Goal: Feedback & Contribution: Submit feedback/report problem

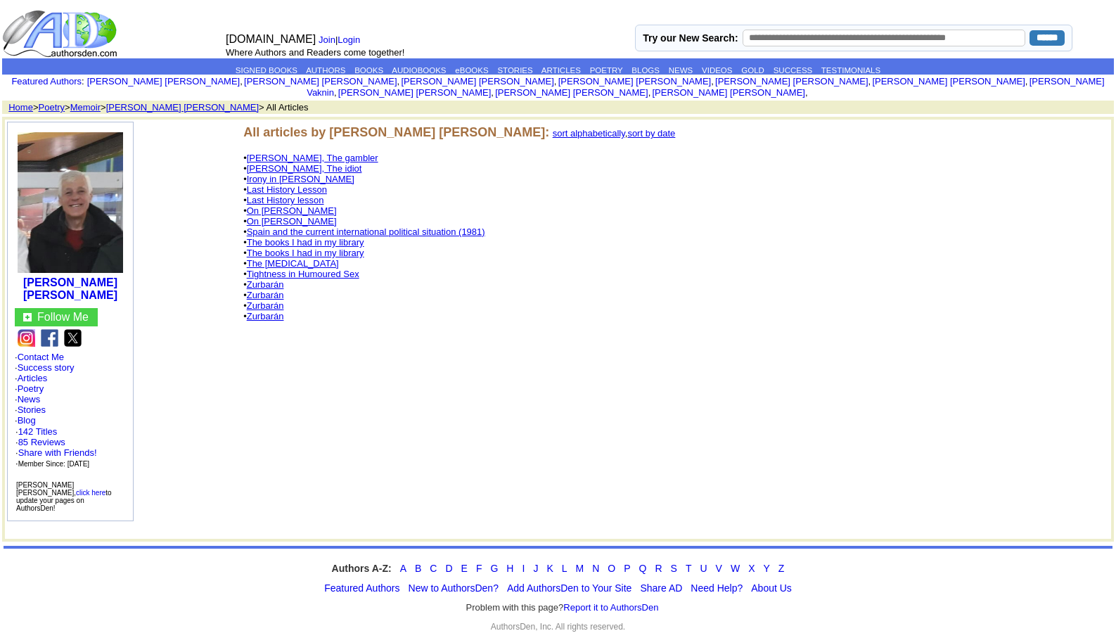
click at [282, 258] on link "The [MEDICAL_DATA]" at bounding box center [293, 263] width 92 height 11
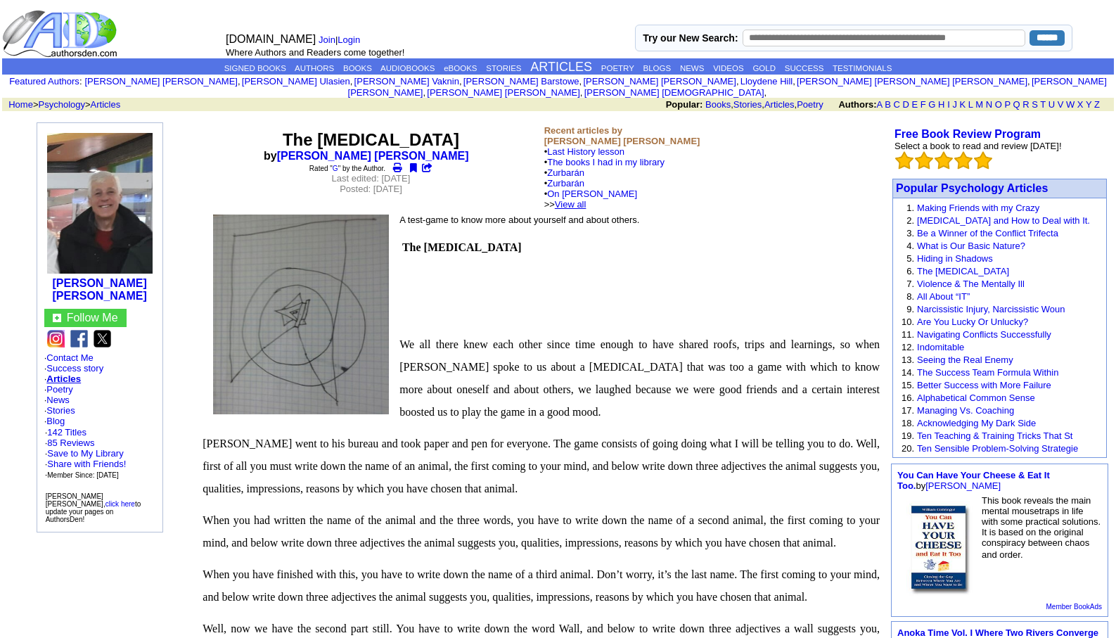
click at [586, 199] on link "View all" at bounding box center [571, 204] width 32 height 11
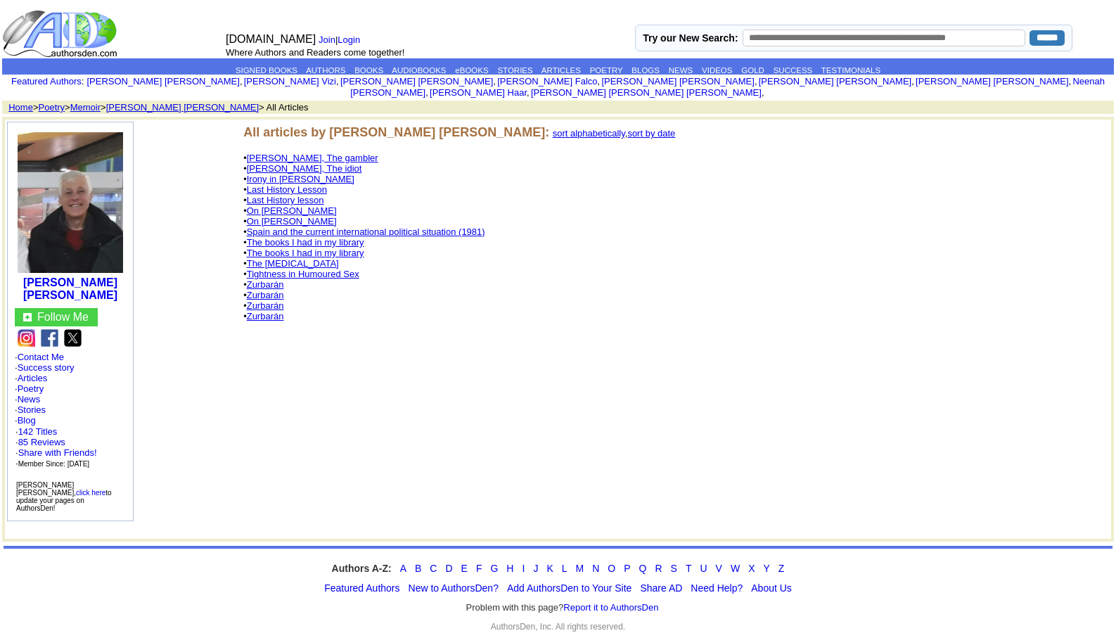
click at [317, 184] on link "Last History Lesson" at bounding box center [287, 189] width 80 height 11
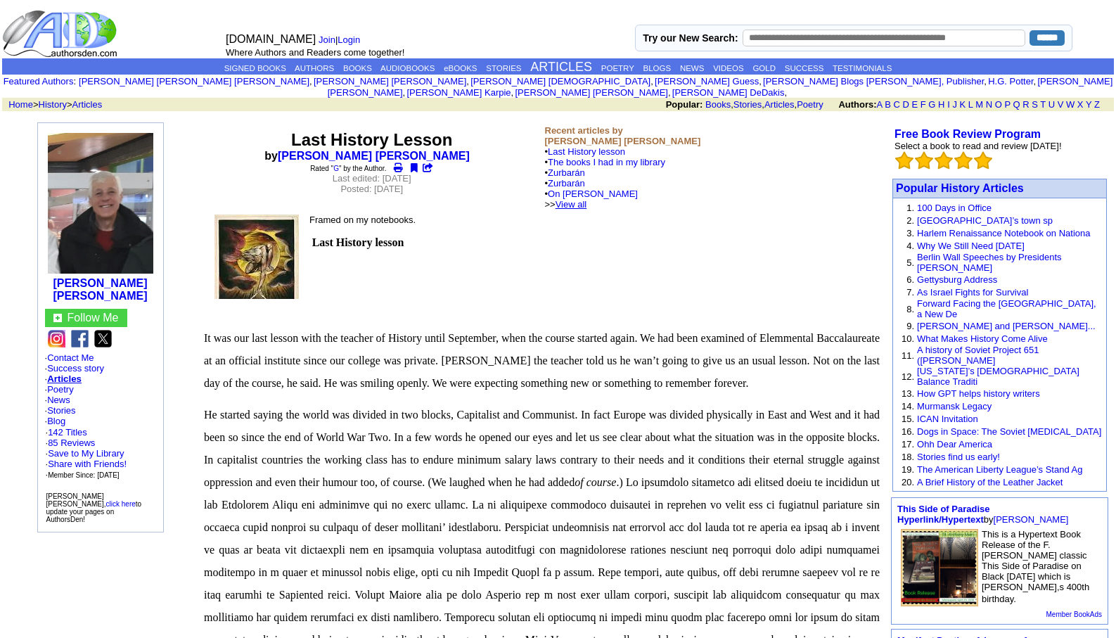
click at [587, 199] on link "View all" at bounding box center [572, 204] width 32 height 11
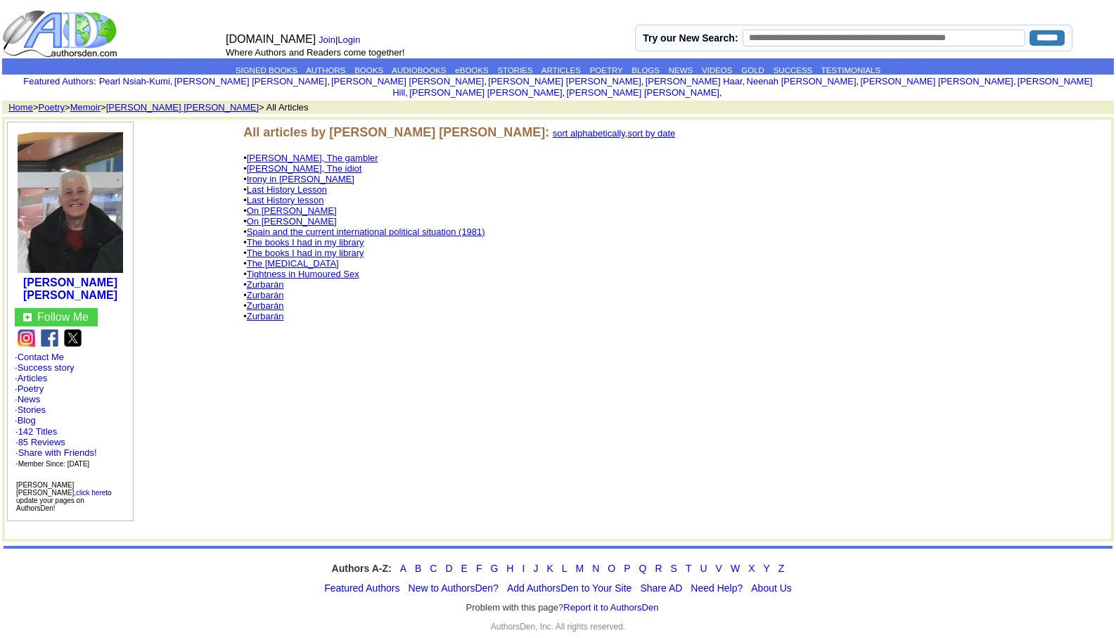
click at [291, 258] on link "The [MEDICAL_DATA]" at bounding box center [293, 263] width 92 height 11
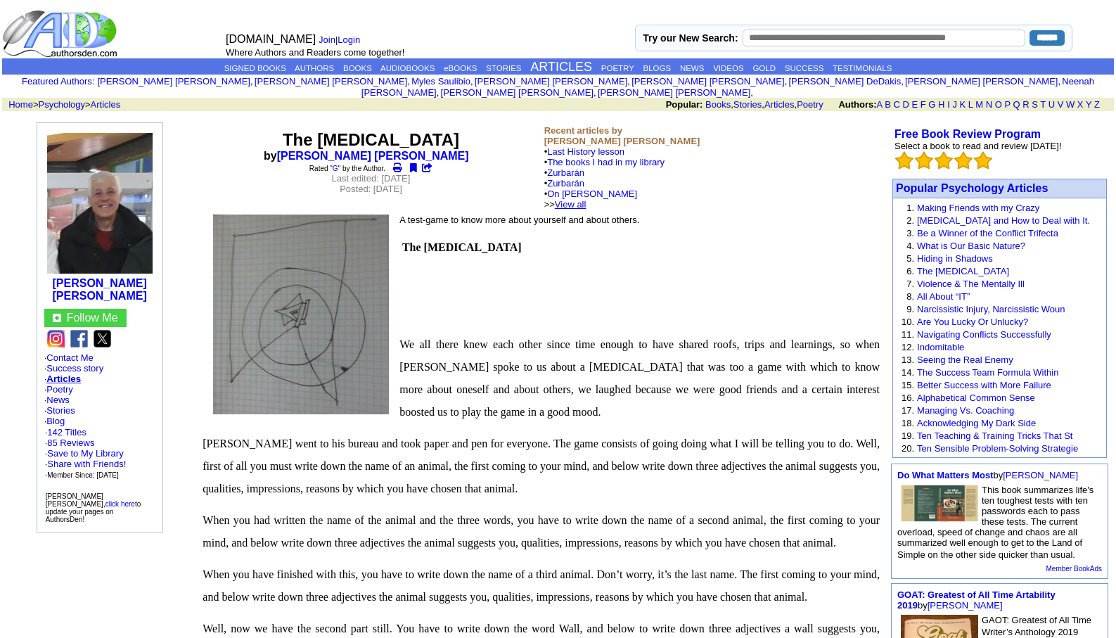
click at [586, 199] on link "View all" at bounding box center [571, 204] width 32 height 11
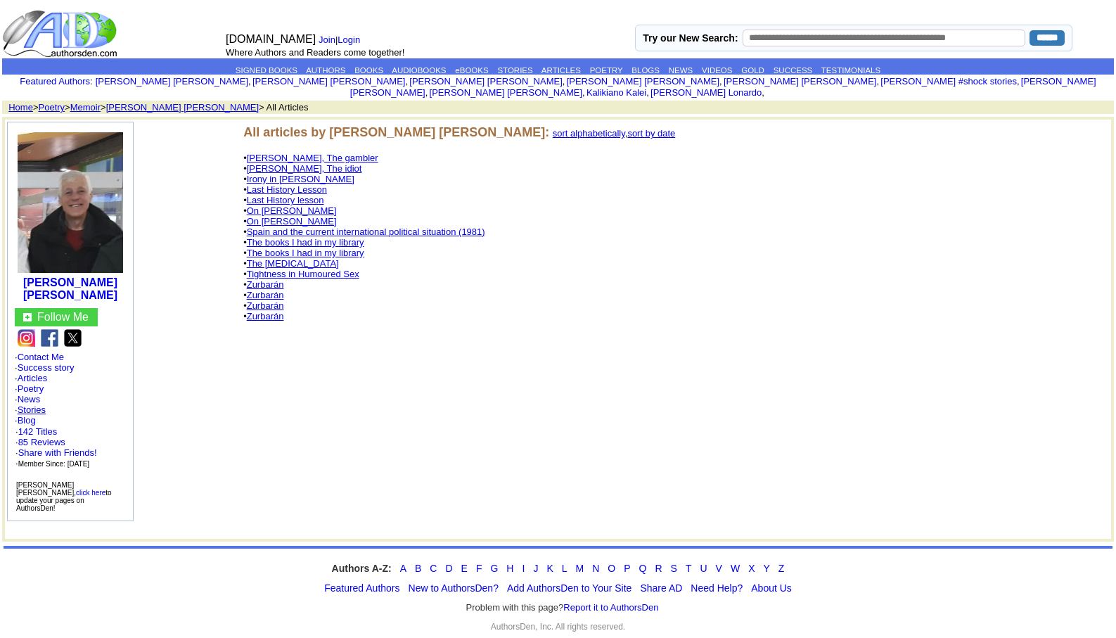
click at [33, 404] on link "Stories" at bounding box center [32, 409] width 28 height 11
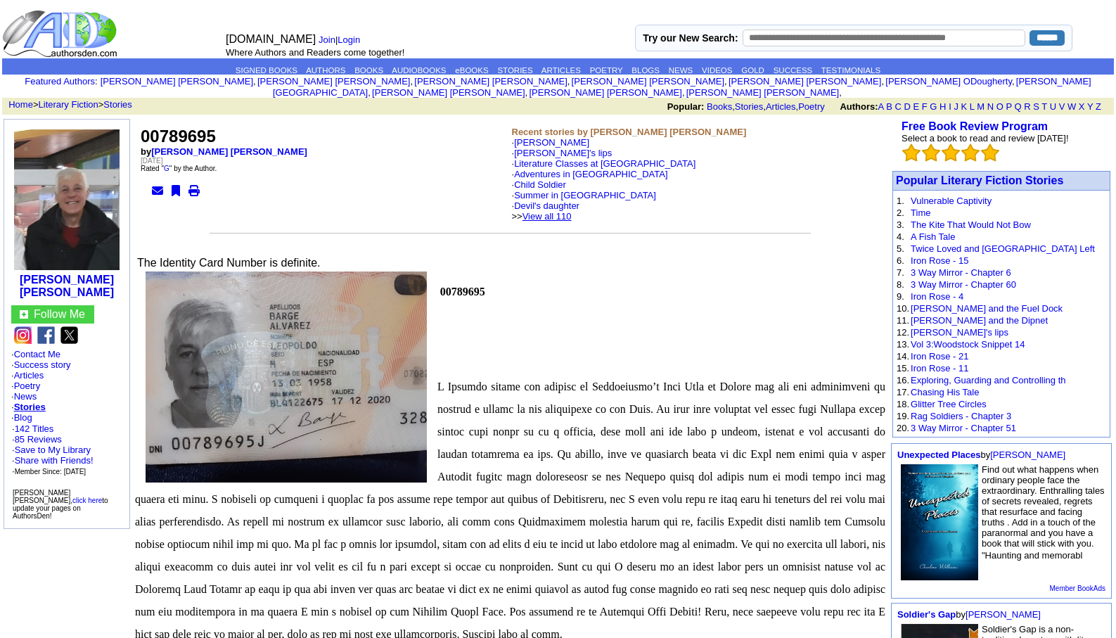
click at [567, 211] on link "View all 110" at bounding box center [546, 216] width 49 height 11
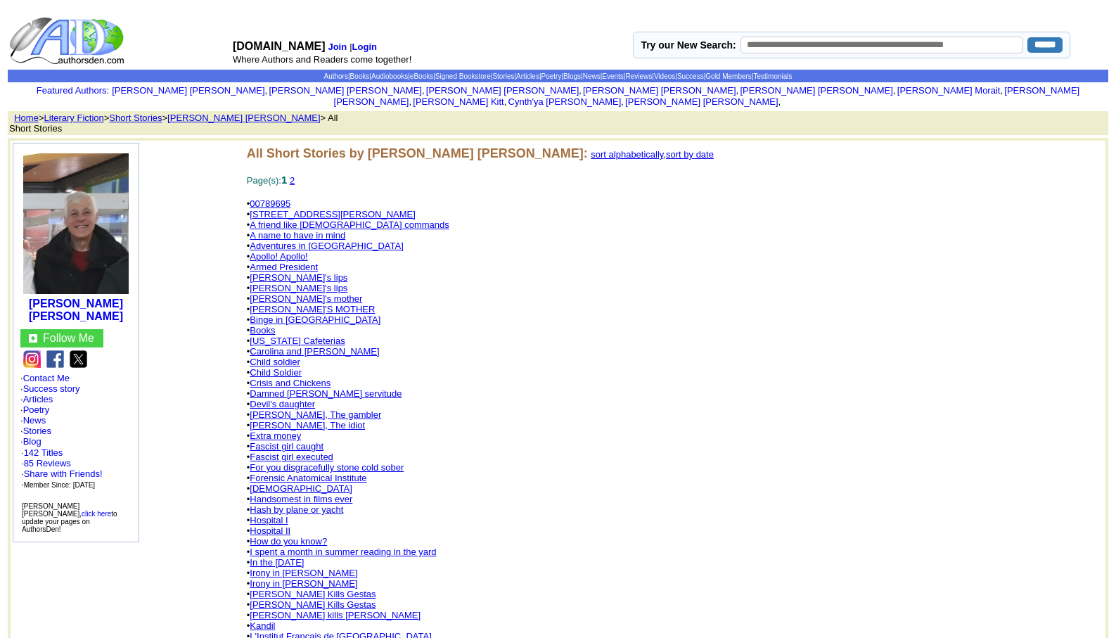
click at [286, 589] on link "Jesus Christ Kills Gestas" at bounding box center [313, 594] width 126 height 11
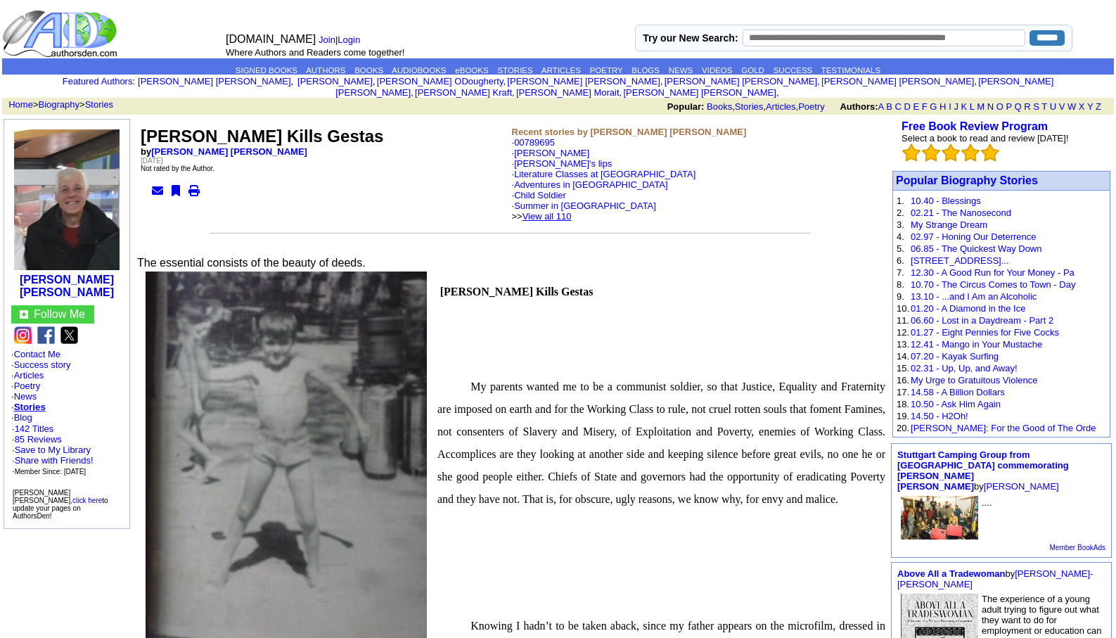
click at [572, 211] on link "View all 110" at bounding box center [546, 216] width 49 height 11
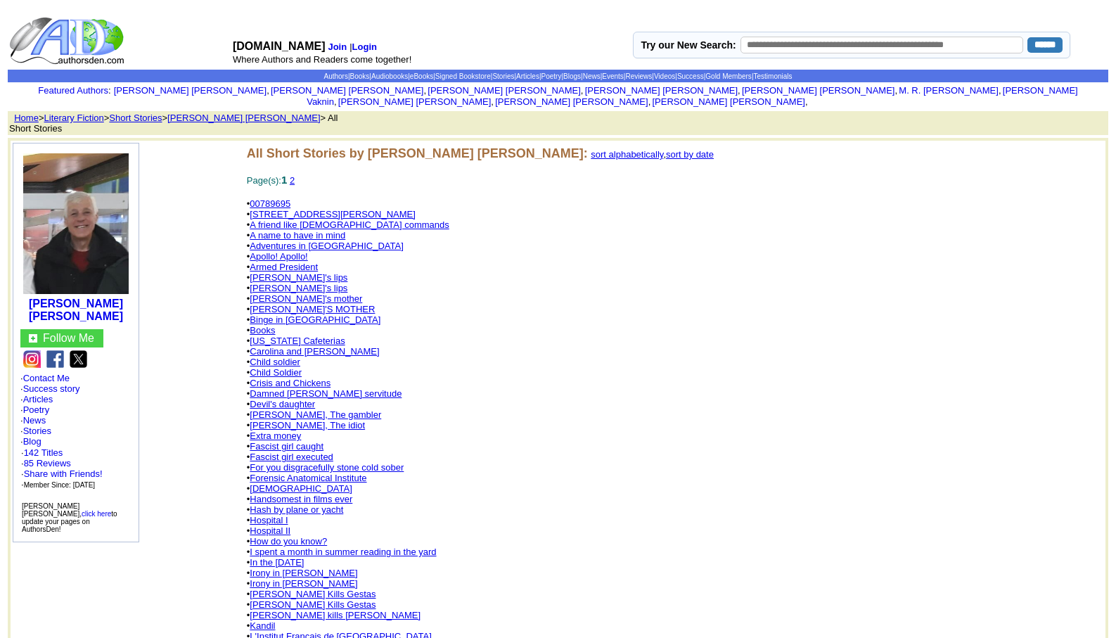
click at [274, 272] on link "[PERSON_NAME]'s lips" at bounding box center [299, 277] width 98 height 11
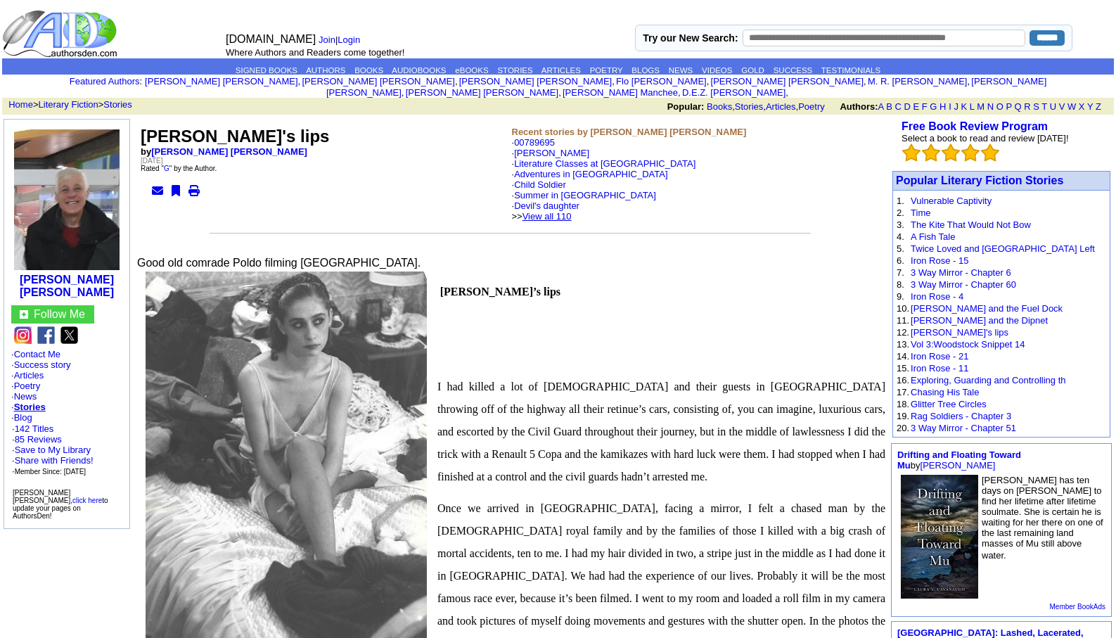
click at [570, 211] on link "View all 110" at bounding box center [546, 216] width 49 height 11
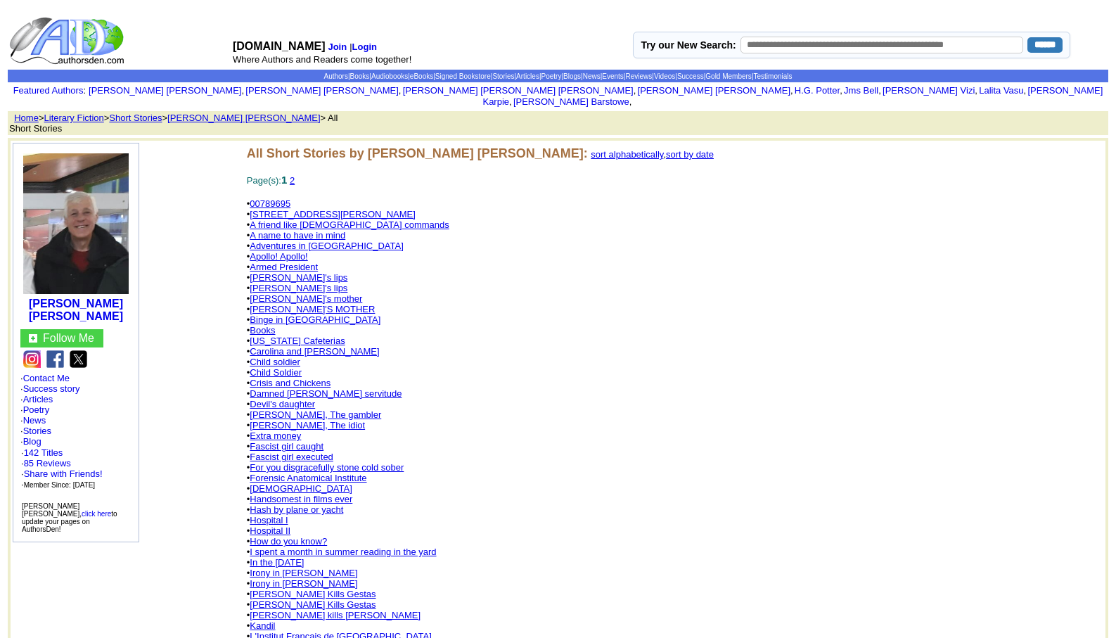
scroll to position [28, 0]
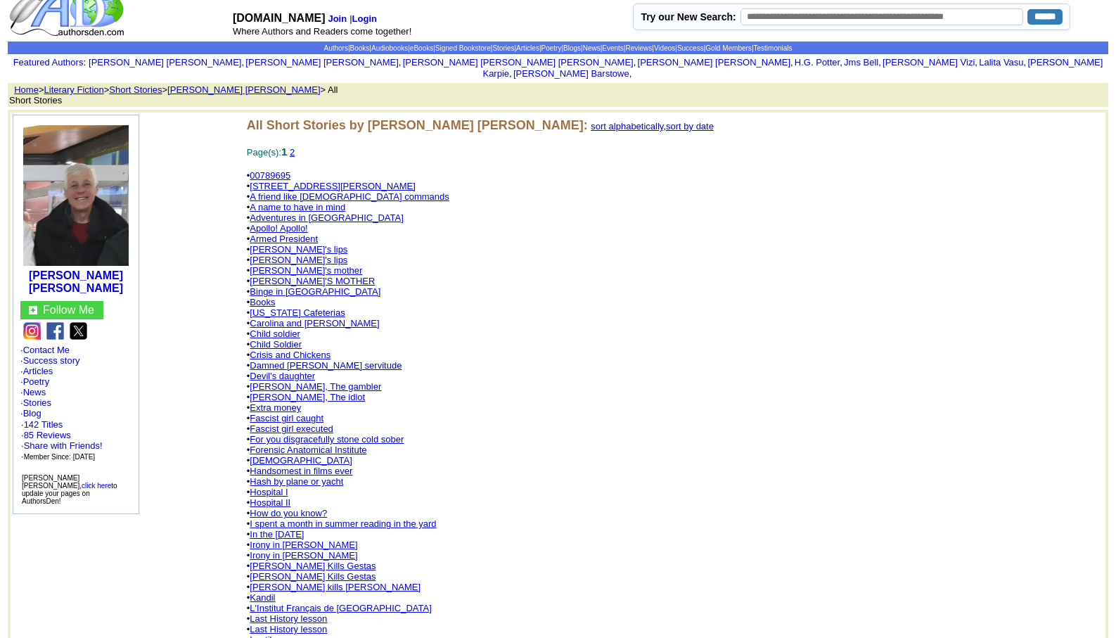
click at [286, 423] on link "Fascist girl executed" at bounding box center [292, 428] width 84 height 11
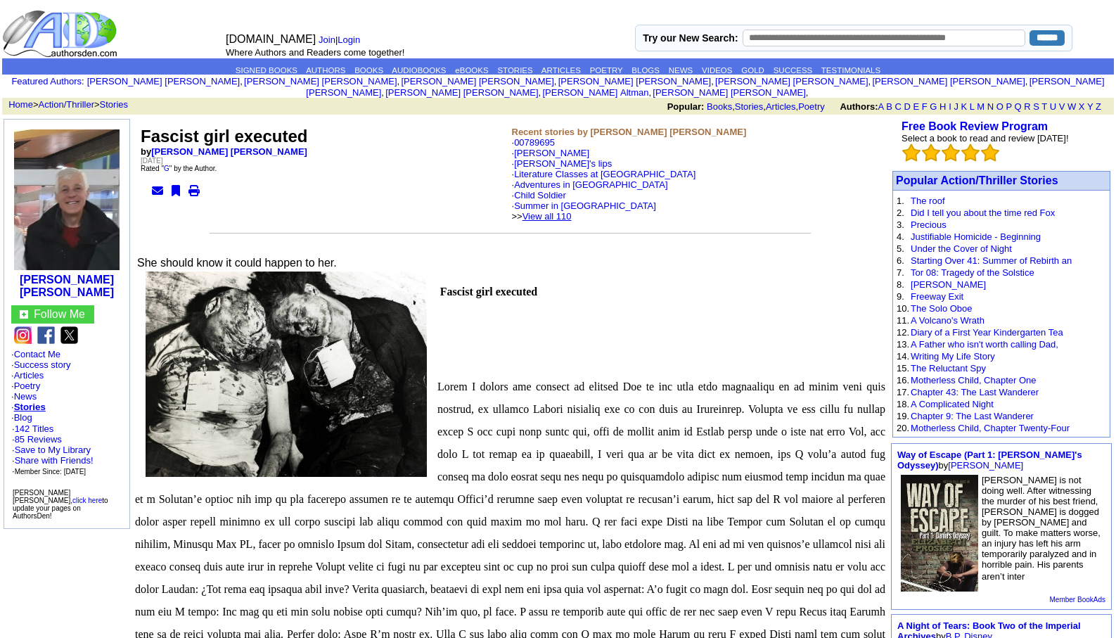
click at [565, 211] on link "View all 110" at bounding box center [546, 216] width 49 height 11
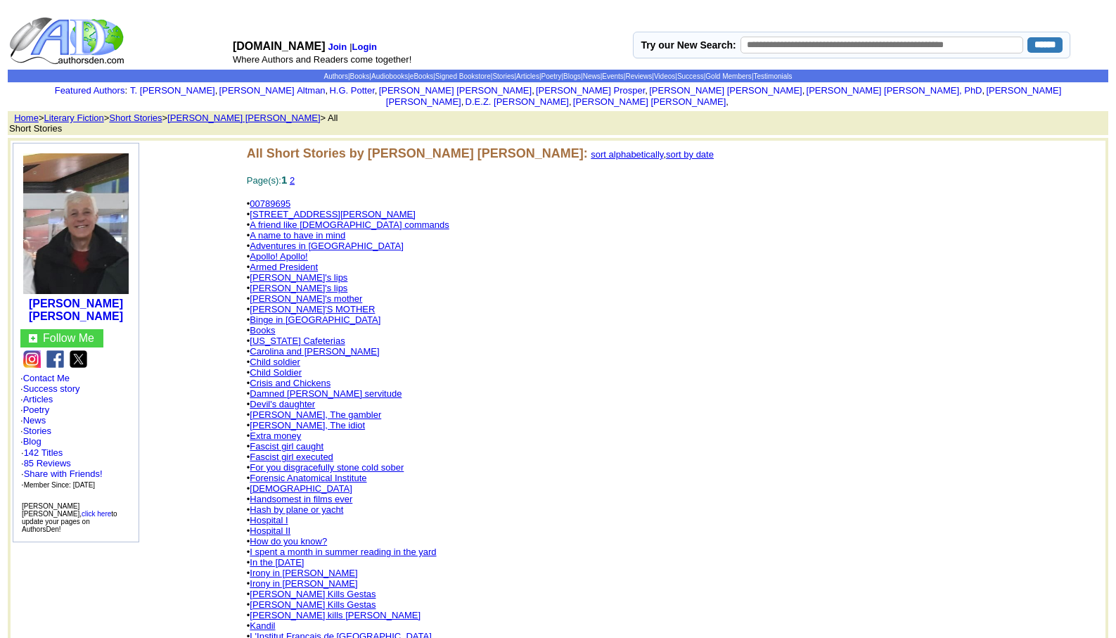
click at [304, 462] on link "For you disgracefully stone cold sober" at bounding box center [327, 467] width 154 height 11
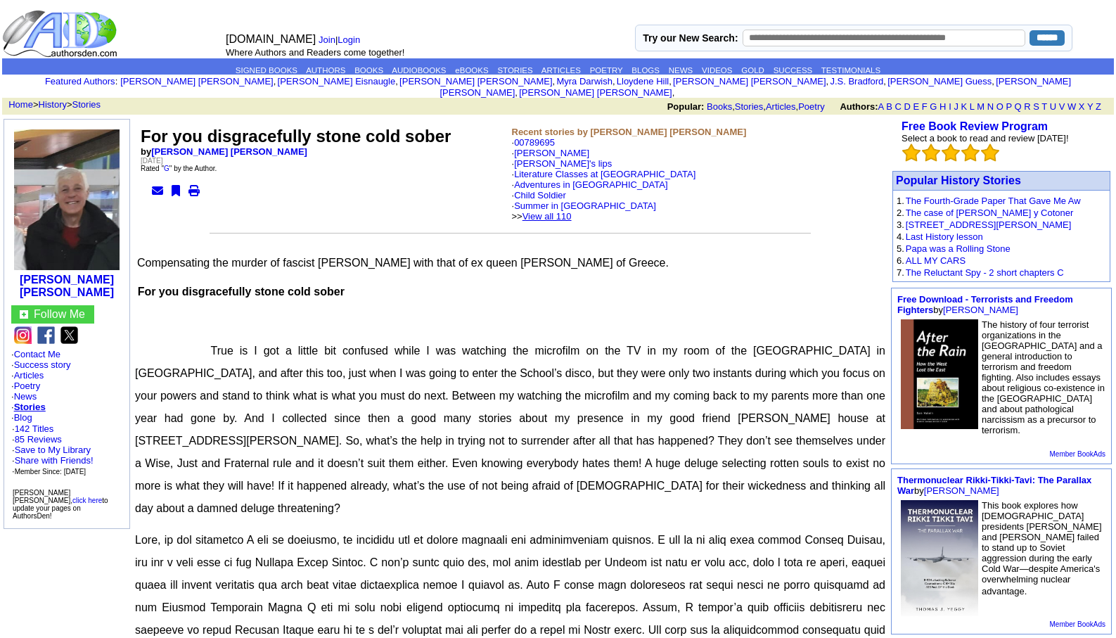
click at [565, 211] on link "View all 110" at bounding box center [546, 216] width 49 height 11
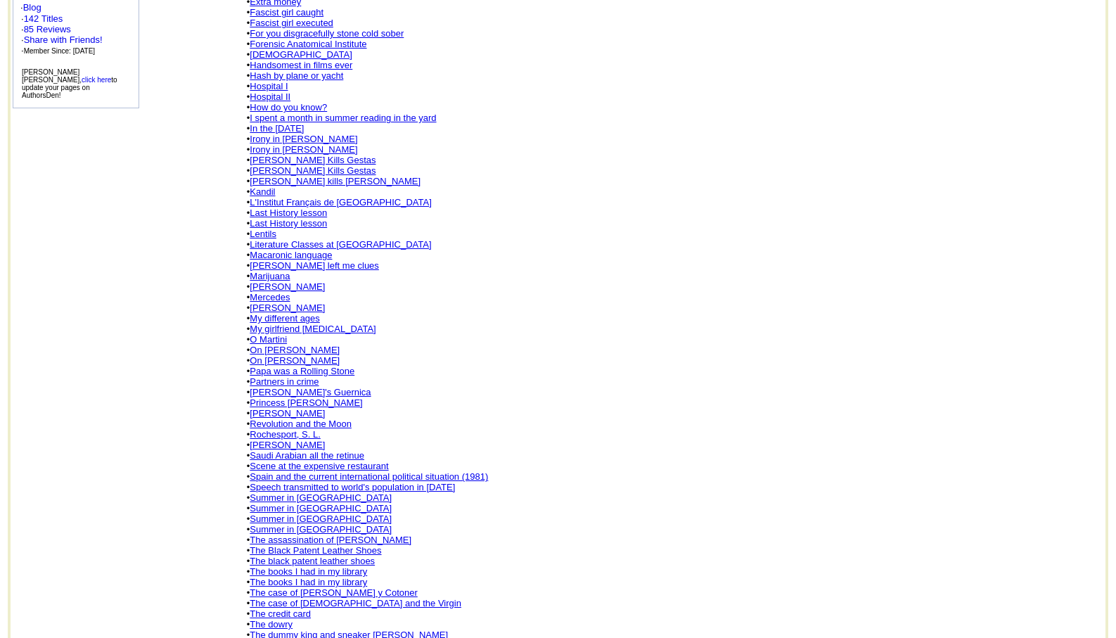
scroll to position [450, 0]
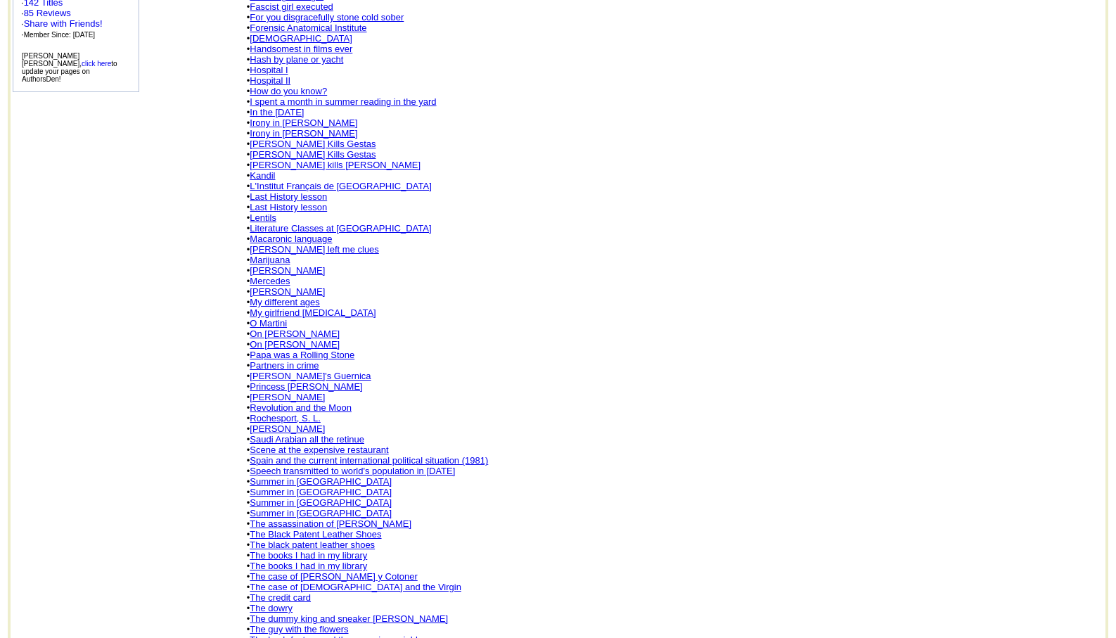
click at [256, 170] on link "Kandil" at bounding box center [262, 175] width 25 height 11
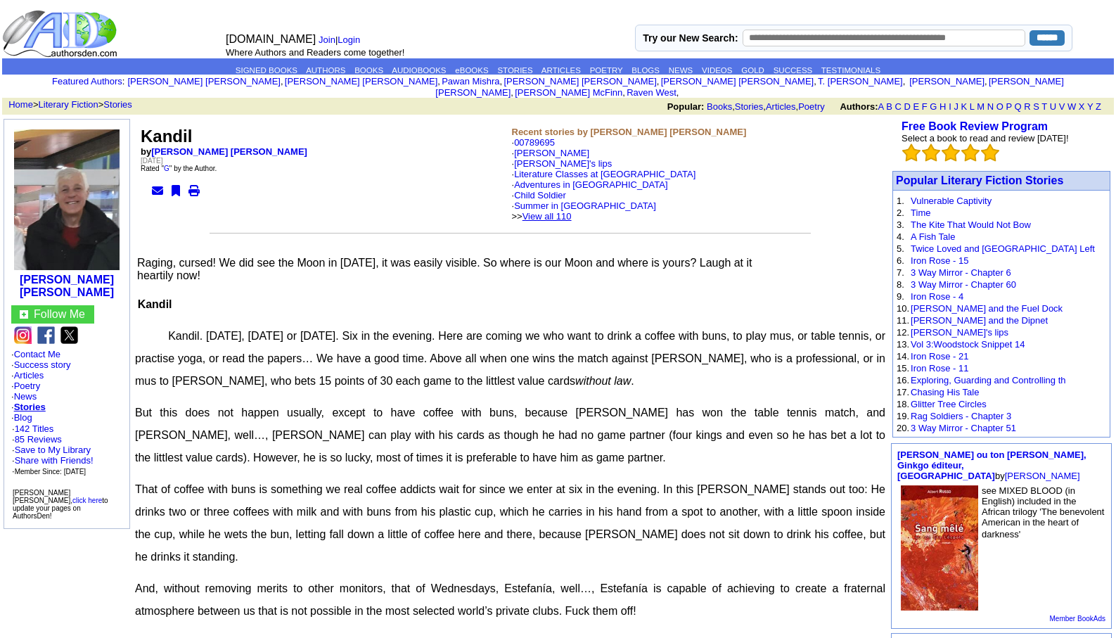
click at [572, 211] on link "View all 110" at bounding box center [546, 216] width 49 height 11
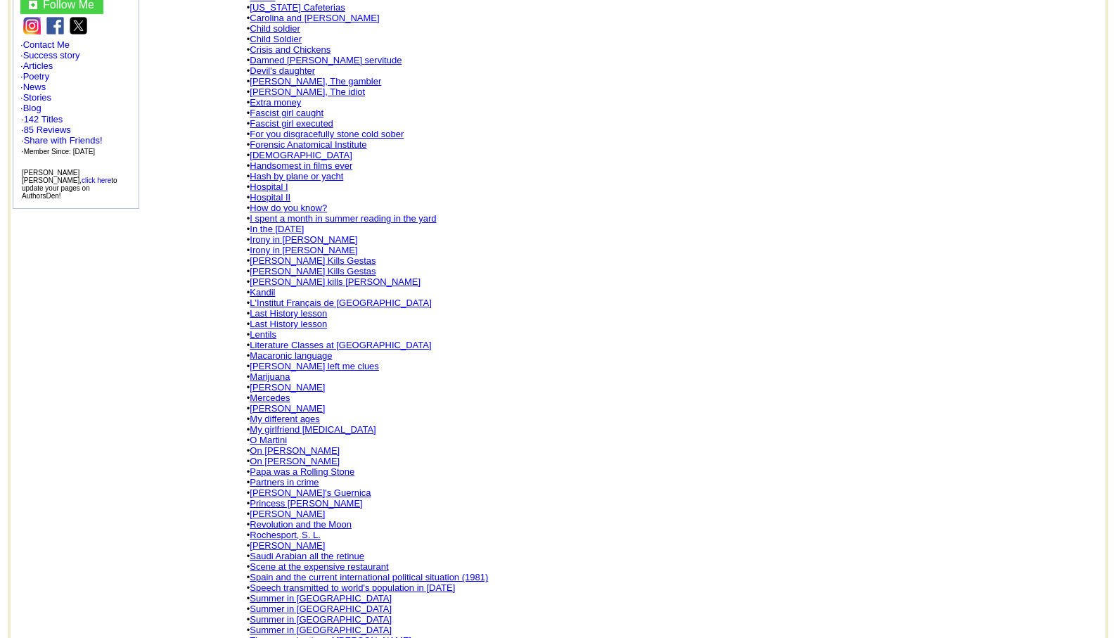
scroll to position [338, 0]
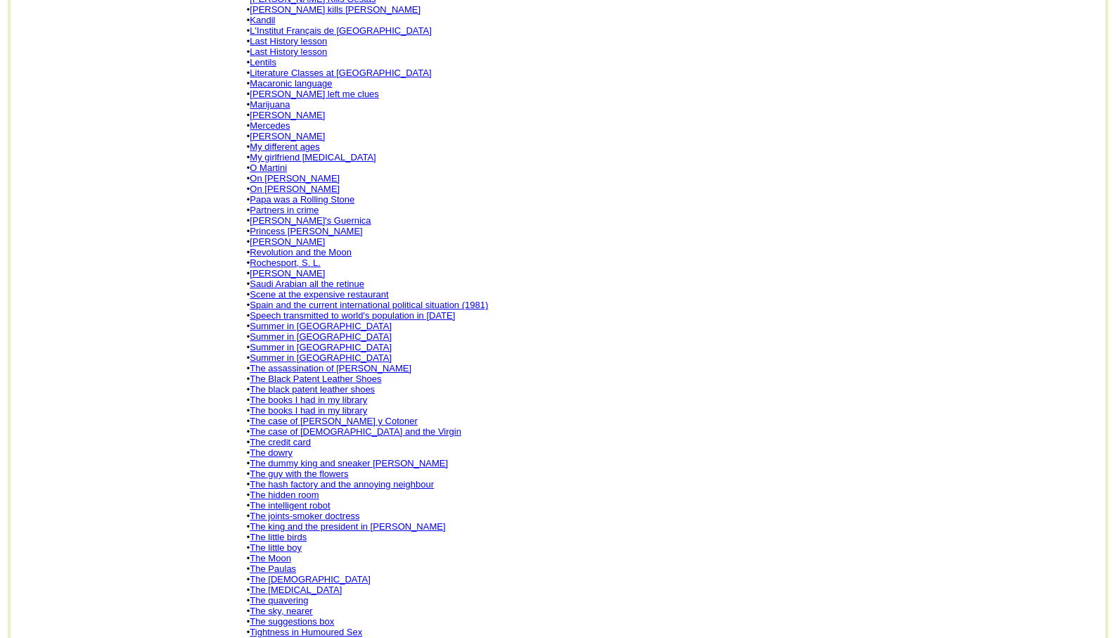
scroll to position [647, 0]
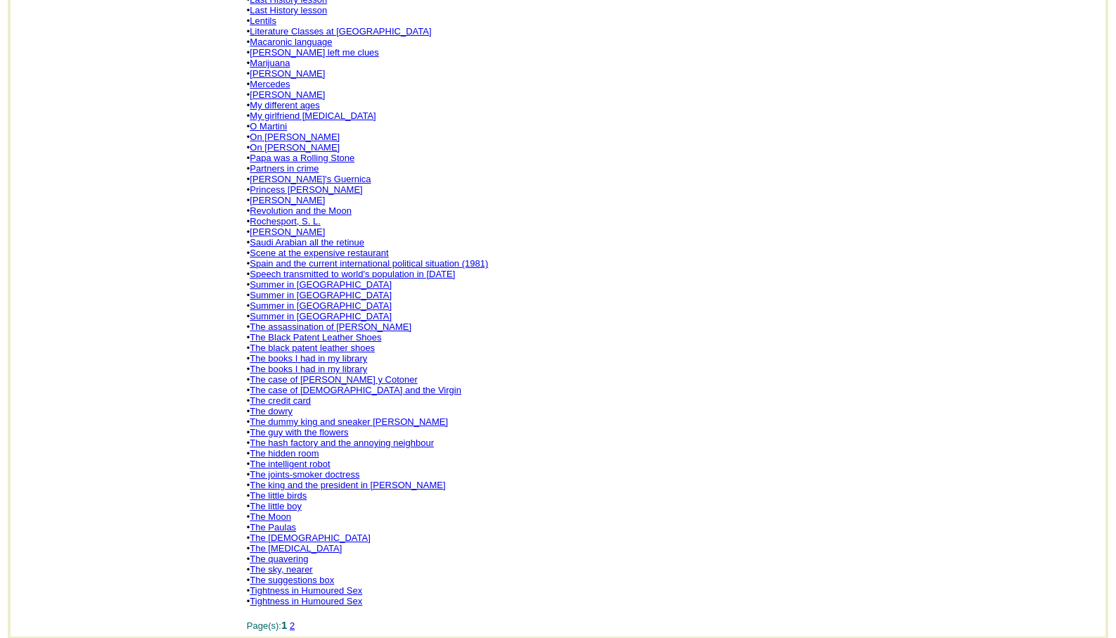
click at [304, 469] on link "The joints-smoker doctress" at bounding box center [305, 474] width 110 height 11
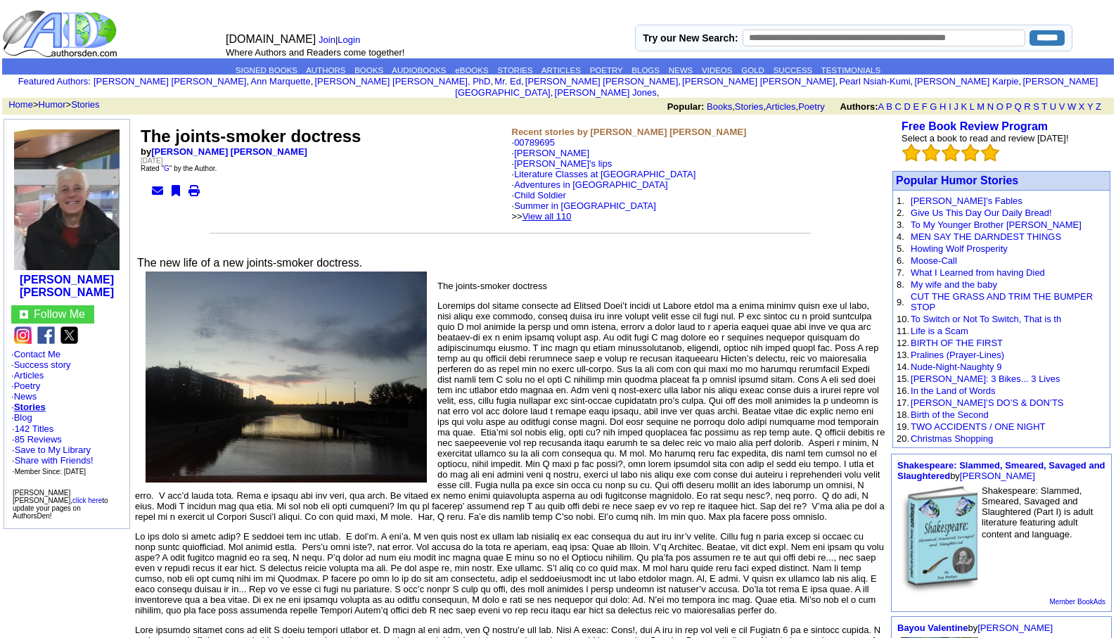
click at [566, 211] on link "View all 110" at bounding box center [546, 216] width 49 height 11
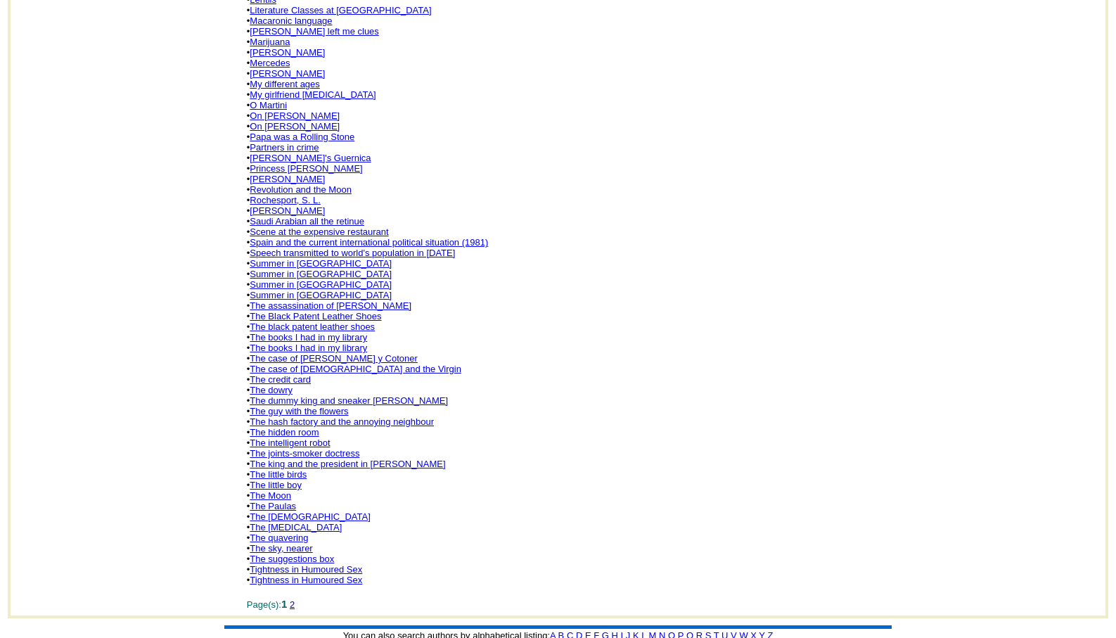
scroll to position [703, 0]
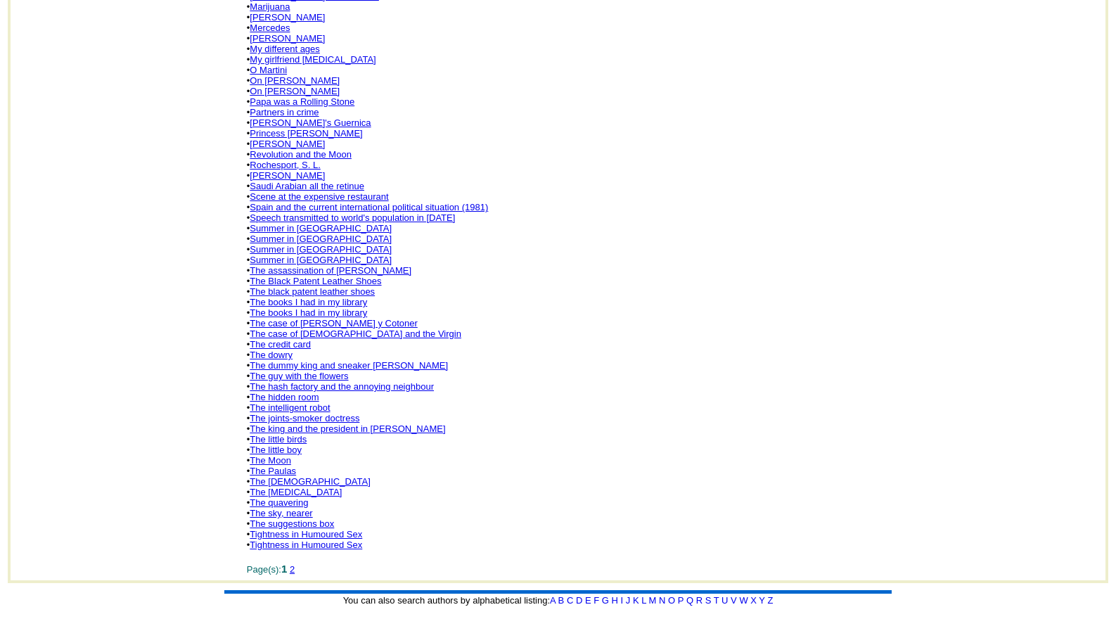
click at [304, 181] on link "Saudi Arabian all the retinue" at bounding box center [307, 186] width 115 height 11
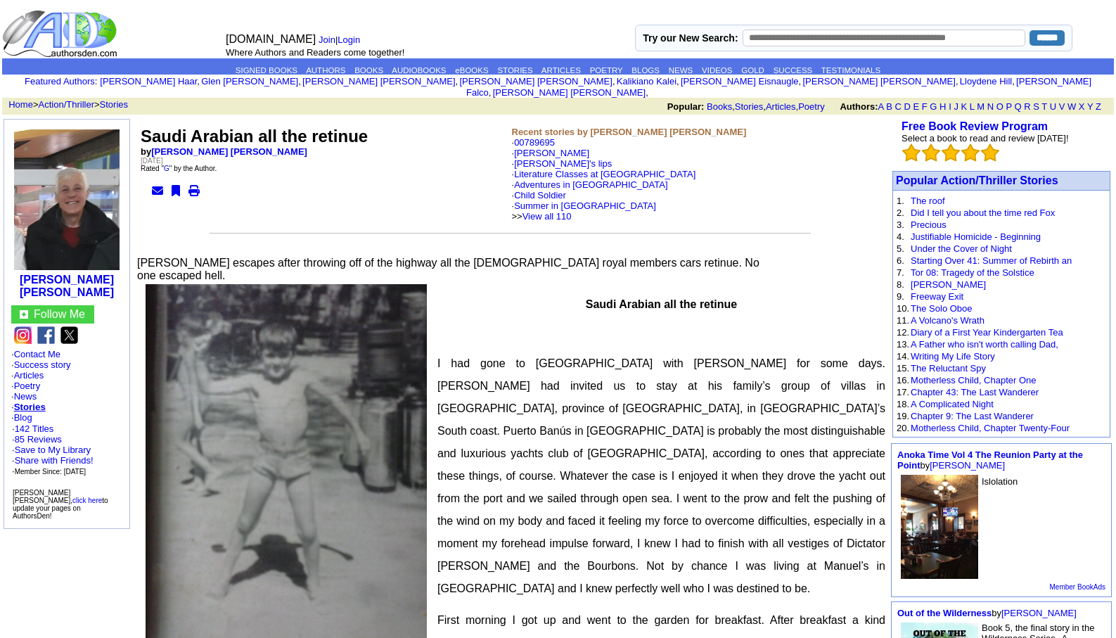
click at [567, 211] on td "Recent stories by Leopoldo Barge Álvarez · 00789695 · Minks · Belén's lips · Li…" at bounding box center [696, 174] width 371 height 98
click at [568, 211] on link "View all 110" at bounding box center [546, 216] width 49 height 11
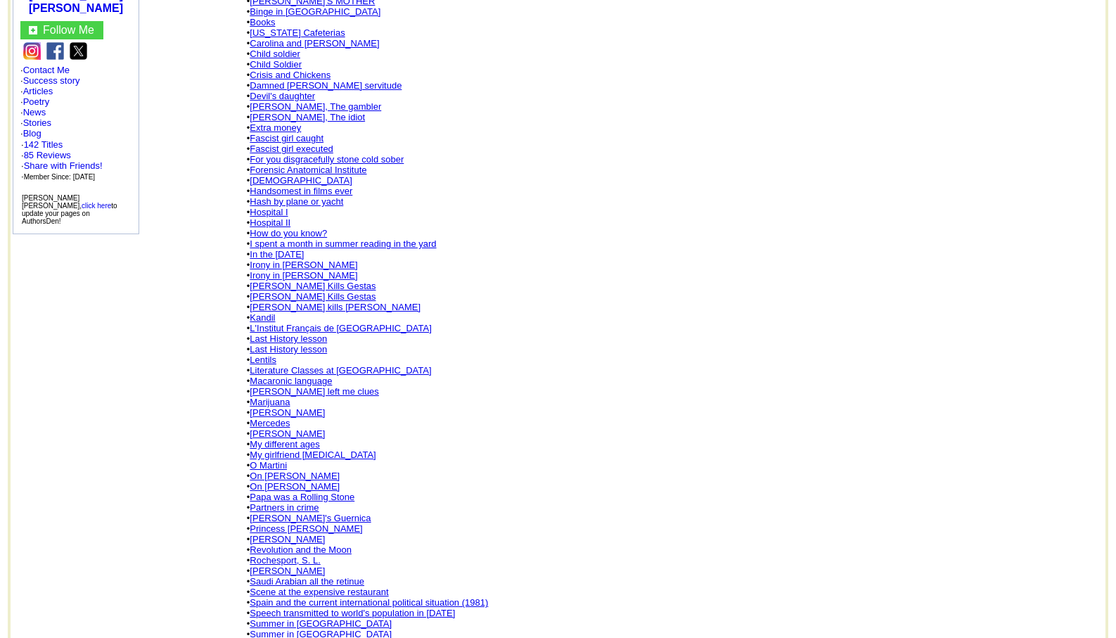
scroll to position [309, 0]
click at [315, 585] on link "Scene at the expensive restaurant" at bounding box center [319, 590] width 139 height 11
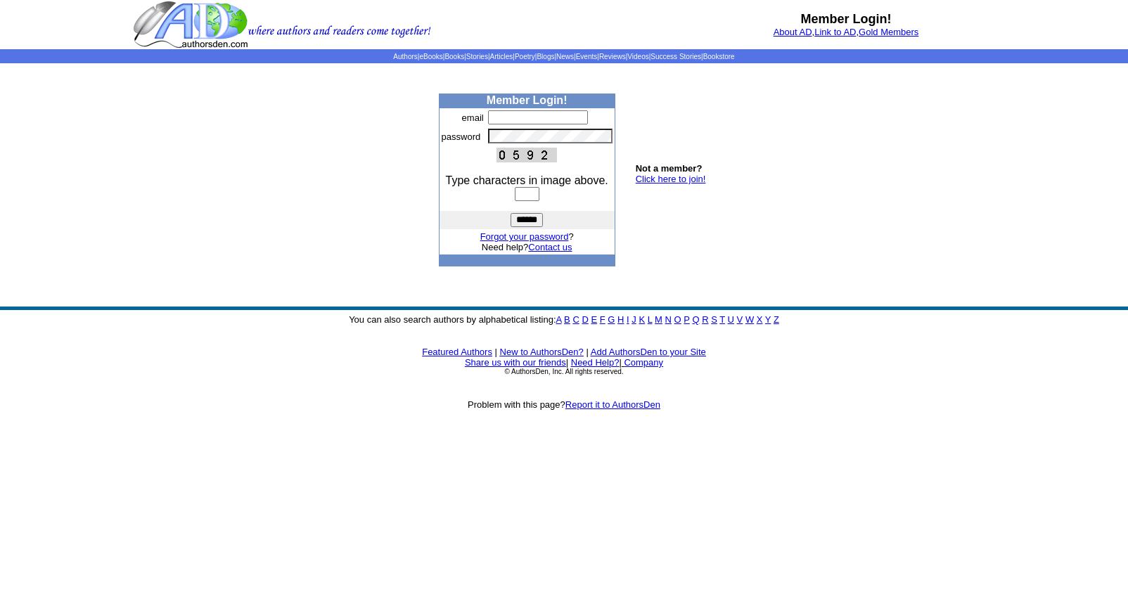
click at [489, 117] on input "text" at bounding box center [538, 117] width 100 height 14
click at [499, 105] on b "Member Login!" at bounding box center [527, 100] width 81 height 12
click at [497, 107] on td "Member Login!" at bounding box center [527, 101] width 177 height 14
click at [494, 122] on input "text" at bounding box center [538, 117] width 100 height 14
type input "**********"
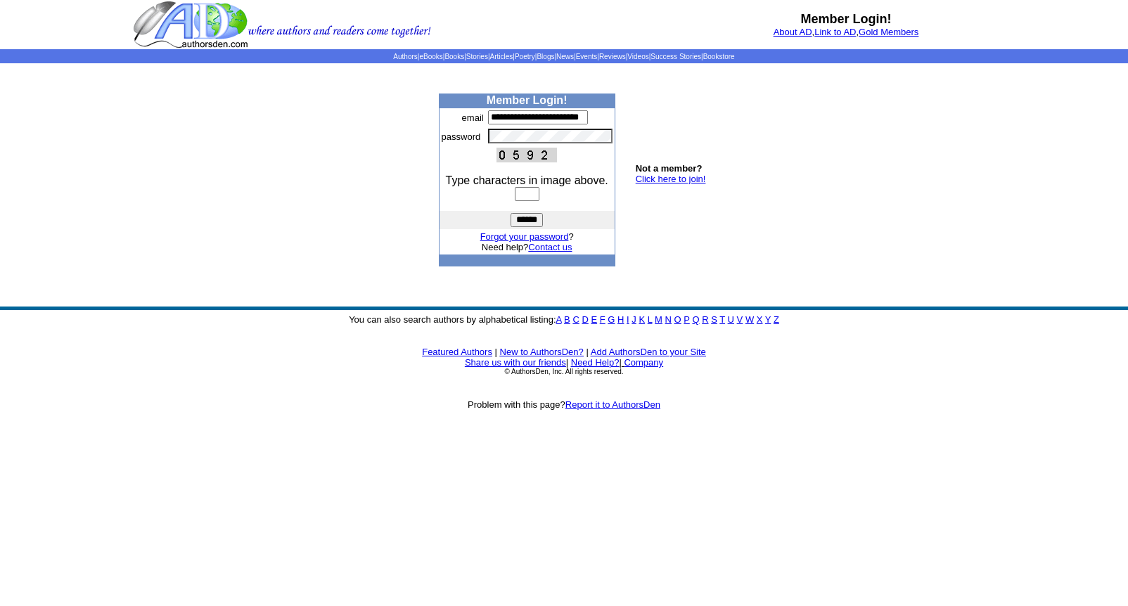
click at [530, 193] on input "text" at bounding box center [527, 194] width 25 height 14
type input "****"
click at [530, 216] on input "******" at bounding box center [527, 220] width 32 height 14
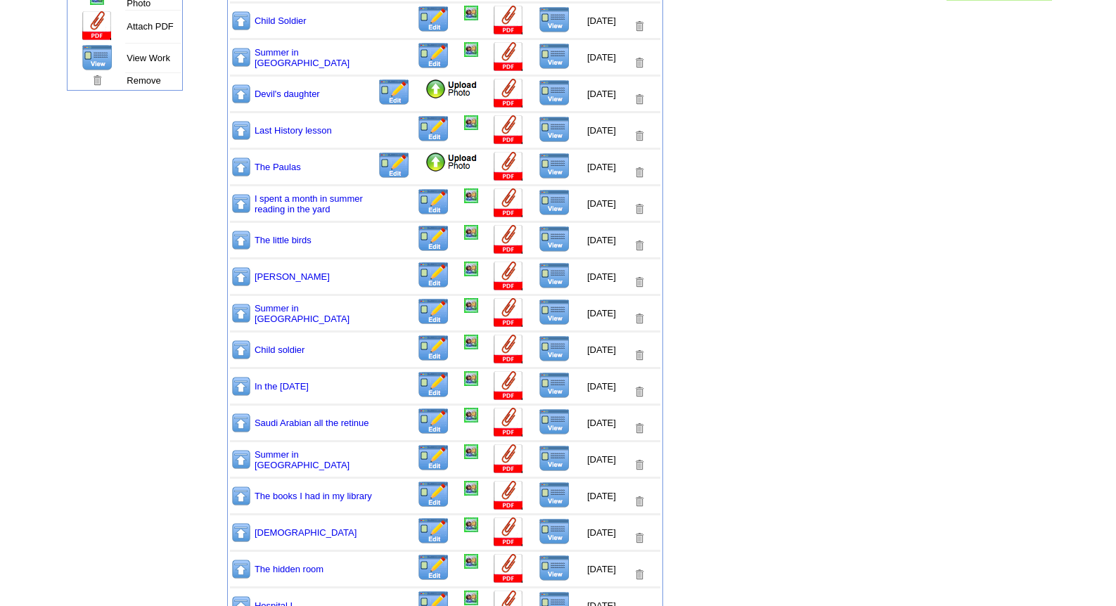
scroll to position [366, 0]
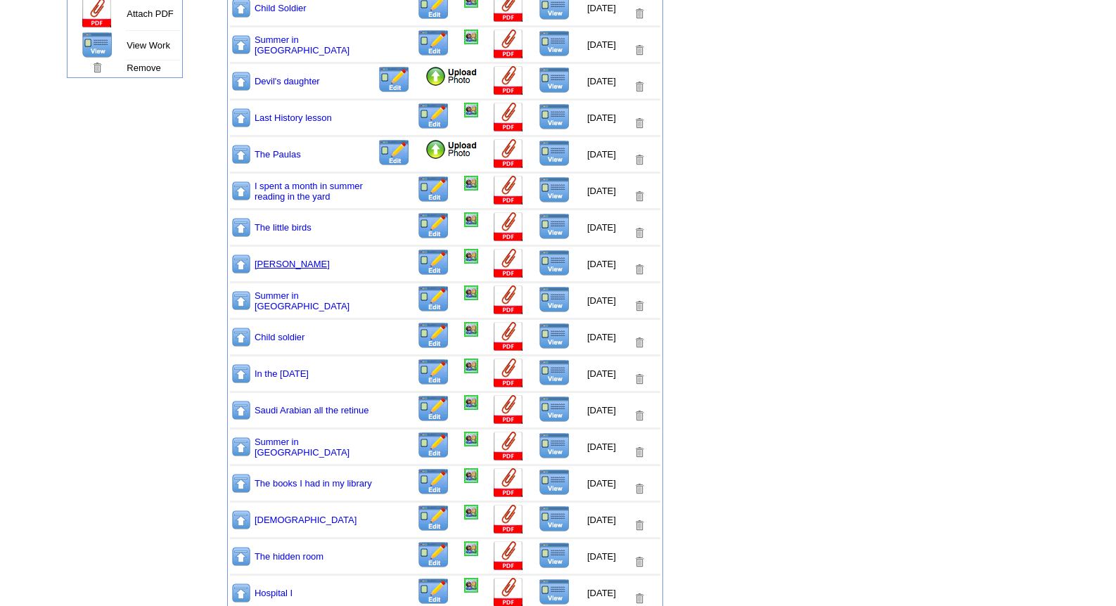
click at [283, 267] on link "[PERSON_NAME]" at bounding box center [292, 264] width 75 height 11
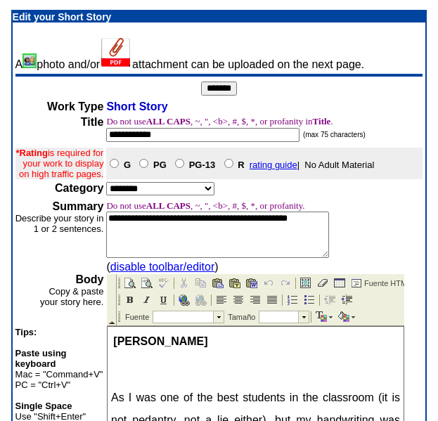
click at [437, 370] on td "**********" at bounding box center [219, 396] width 438 height 793
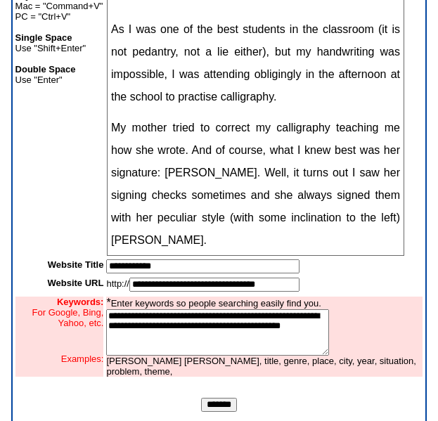
click at [212, 411] on input "*******" at bounding box center [219, 405] width 36 height 14
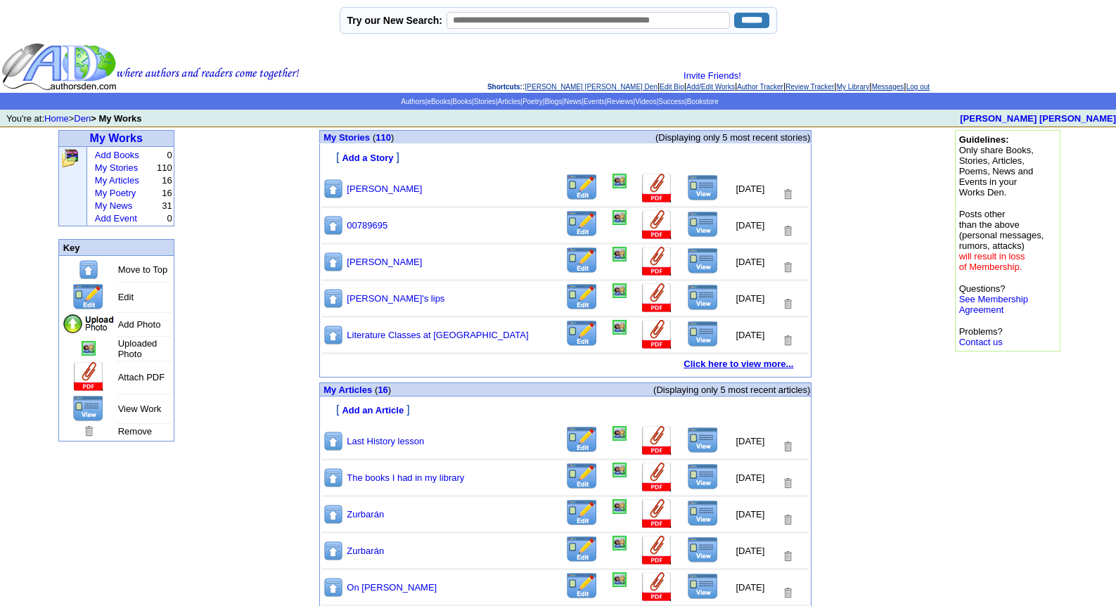
click at [734, 366] on b "Click here to view more..." at bounding box center [739, 364] width 110 height 11
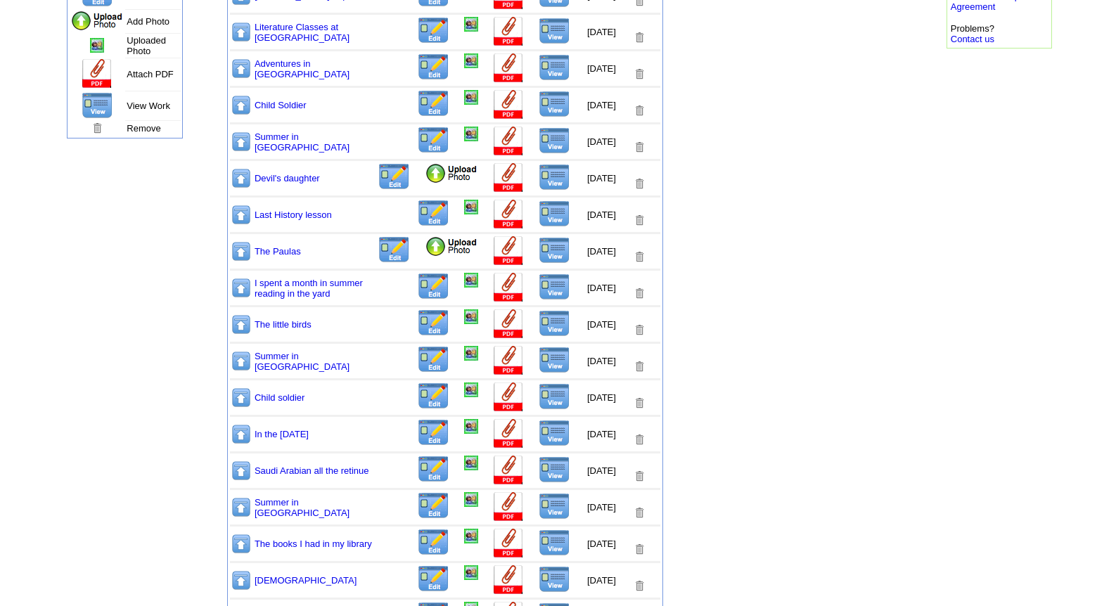
scroll to position [309, 0]
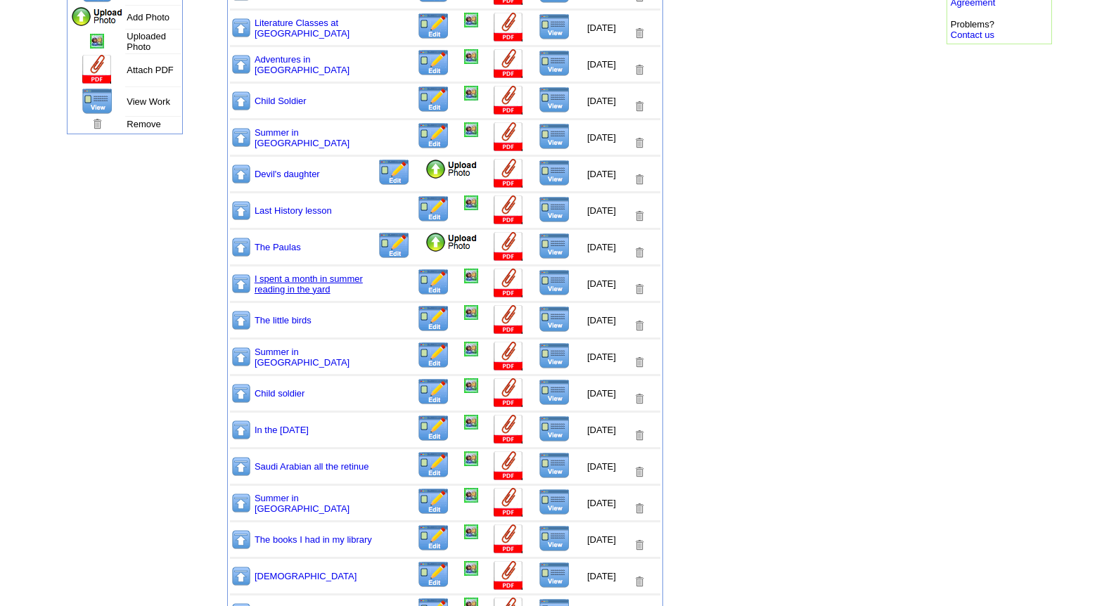
click at [286, 283] on link "I spent a month in summer reading in the yard" at bounding box center [309, 284] width 108 height 21
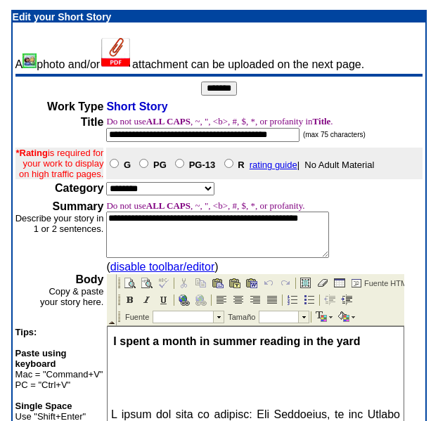
scroll to position [368, 0]
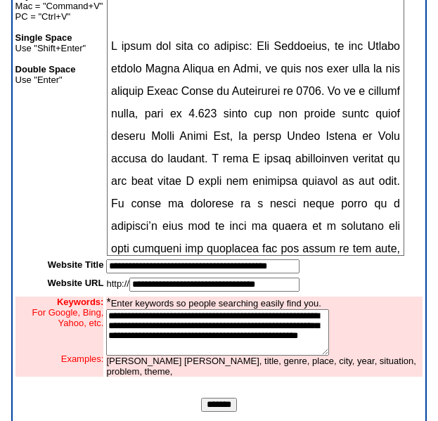
click at [214, 412] on input "*******" at bounding box center [219, 405] width 36 height 14
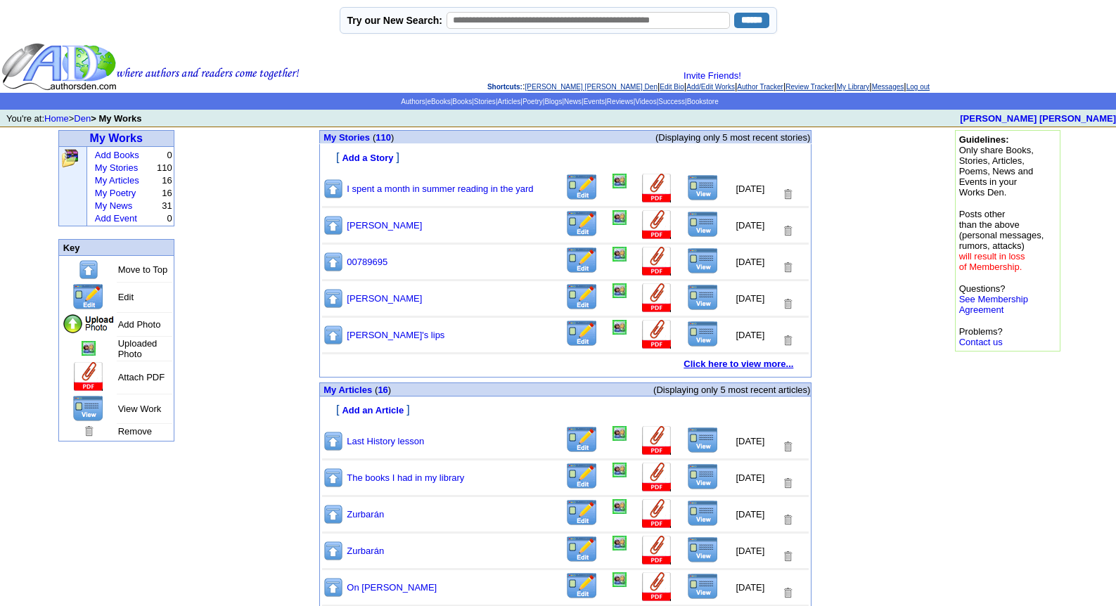
click at [743, 366] on b "Click here to view more..." at bounding box center [739, 364] width 110 height 11
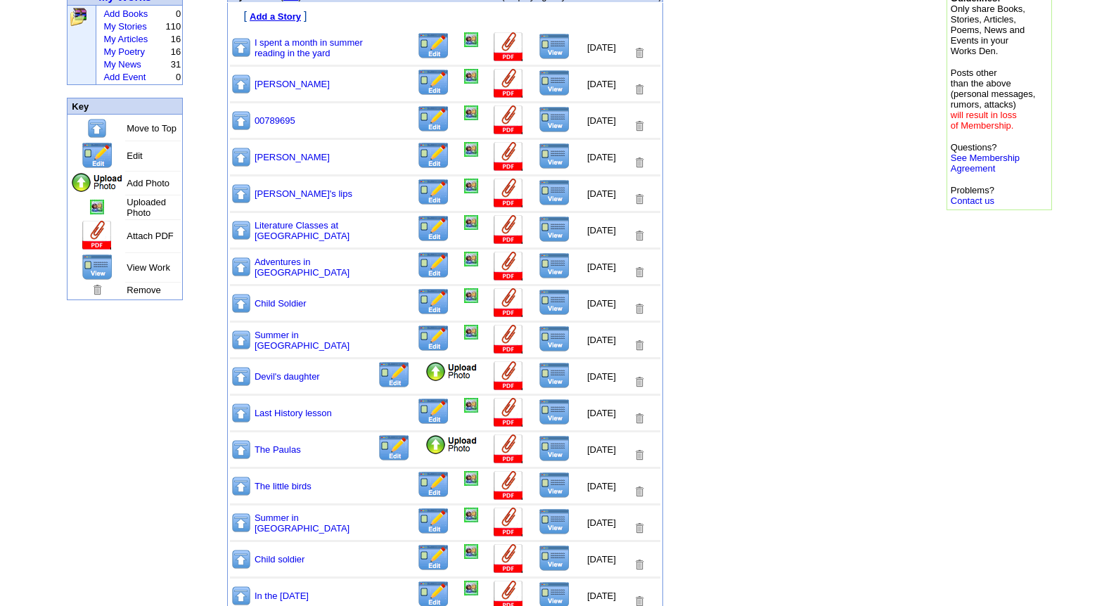
scroll to position [225, 0]
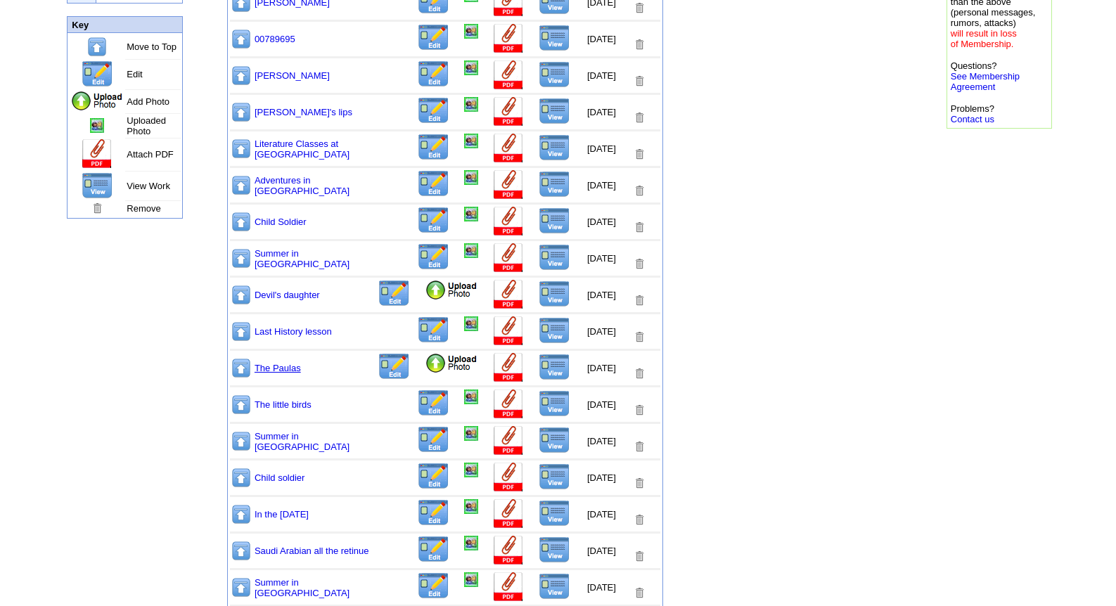
click at [262, 366] on link "The Paulas" at bounding box center [278, 368] width 46 height 11
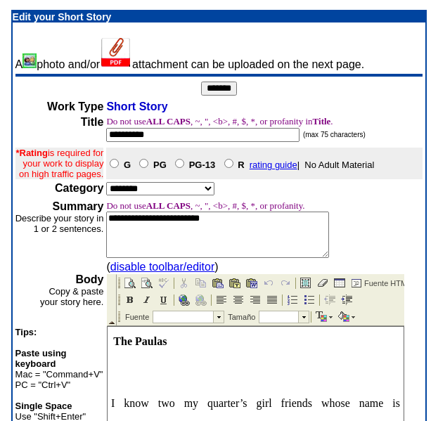
scroll to position [368, 0]
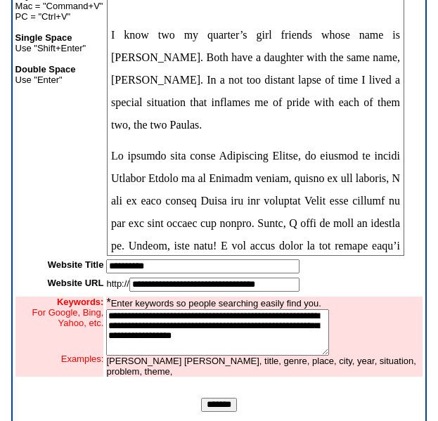
click at [219, 412] on input "*******" at bounding box center [219, 405] width 36 height 14
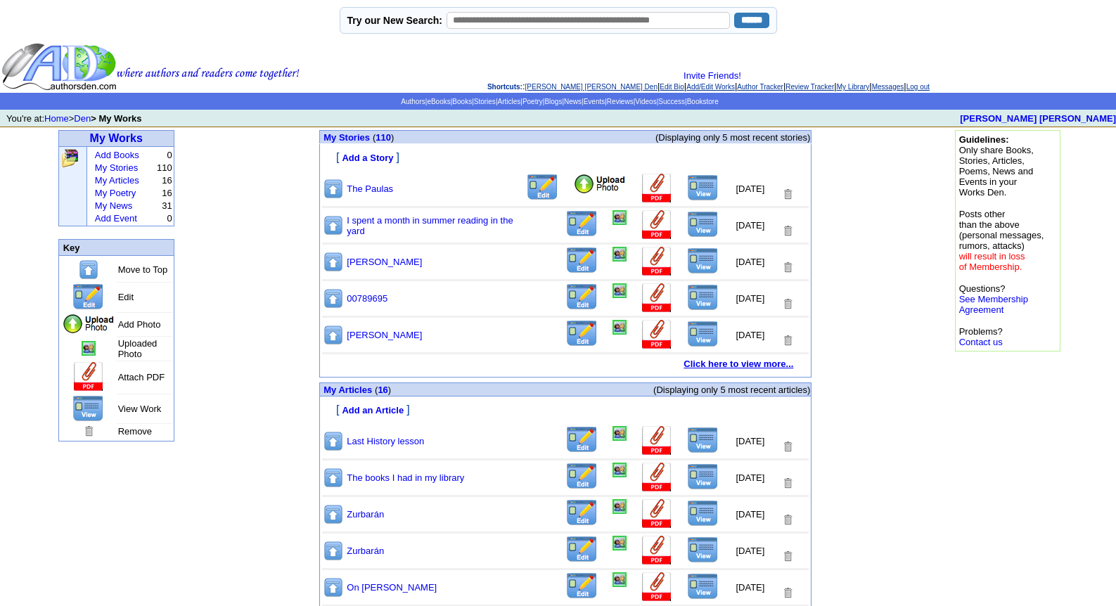
click at [708, 362] on b "Click here to view more..." at bounding box center [739, 364] width 110 height 11
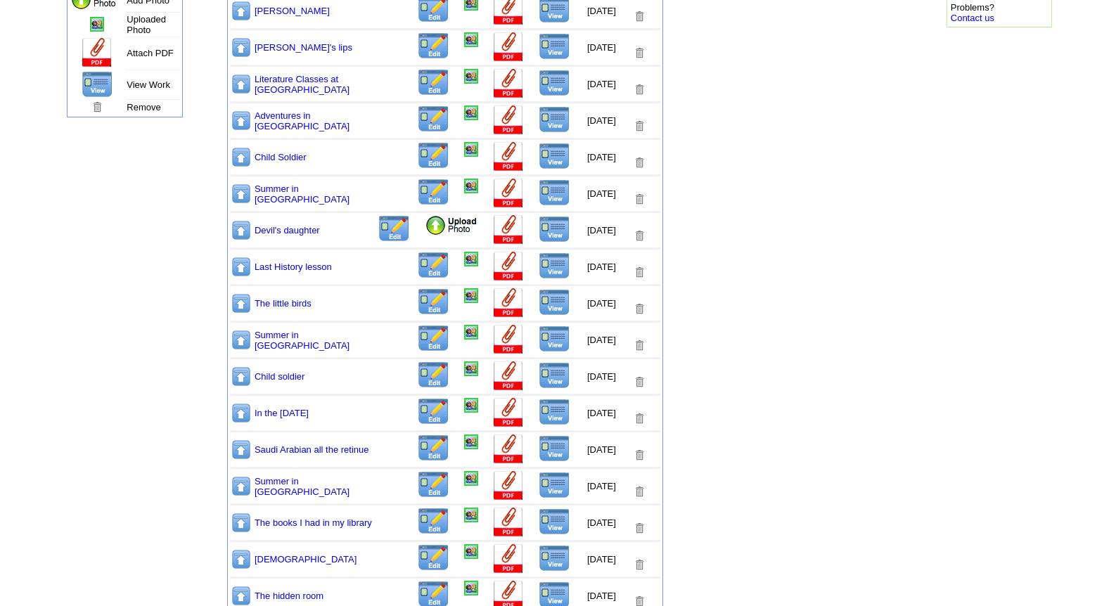
scroll to position [338, 0]
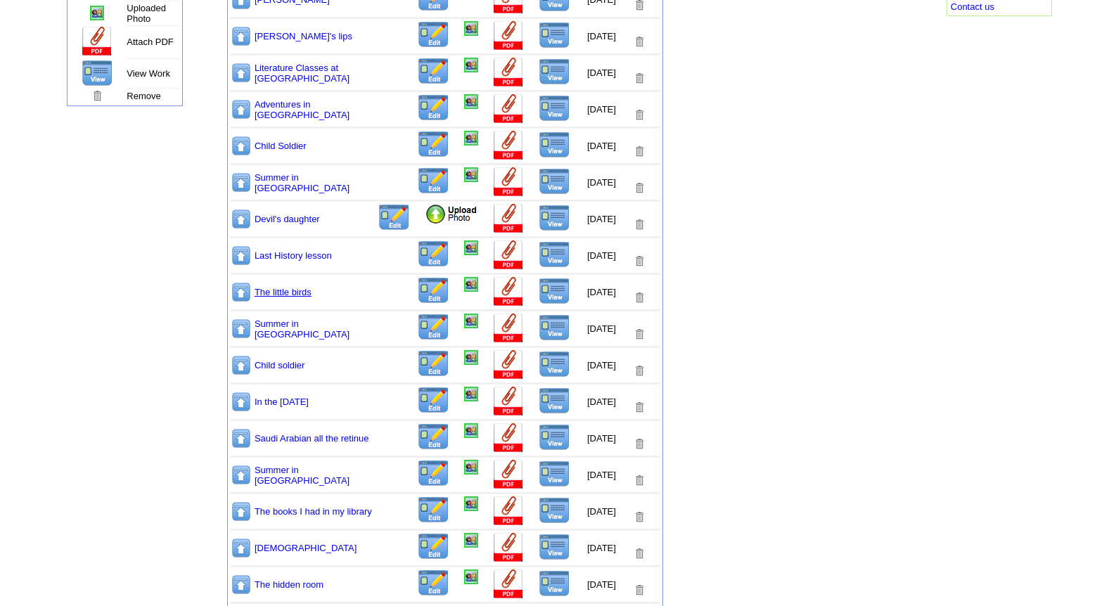
click at [282, 293] on link "The little birds" at bounding box center [283, 292] width 57 height 11
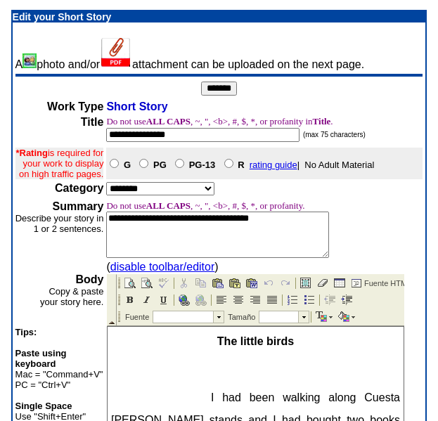
scroll to position [368, 0]
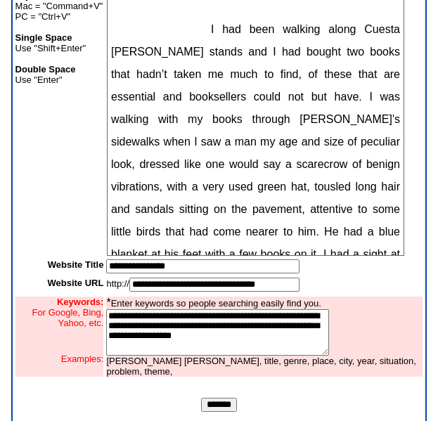
click at [226, 411] on input "*******" at bounding box center [219, 405] width 36 height 14
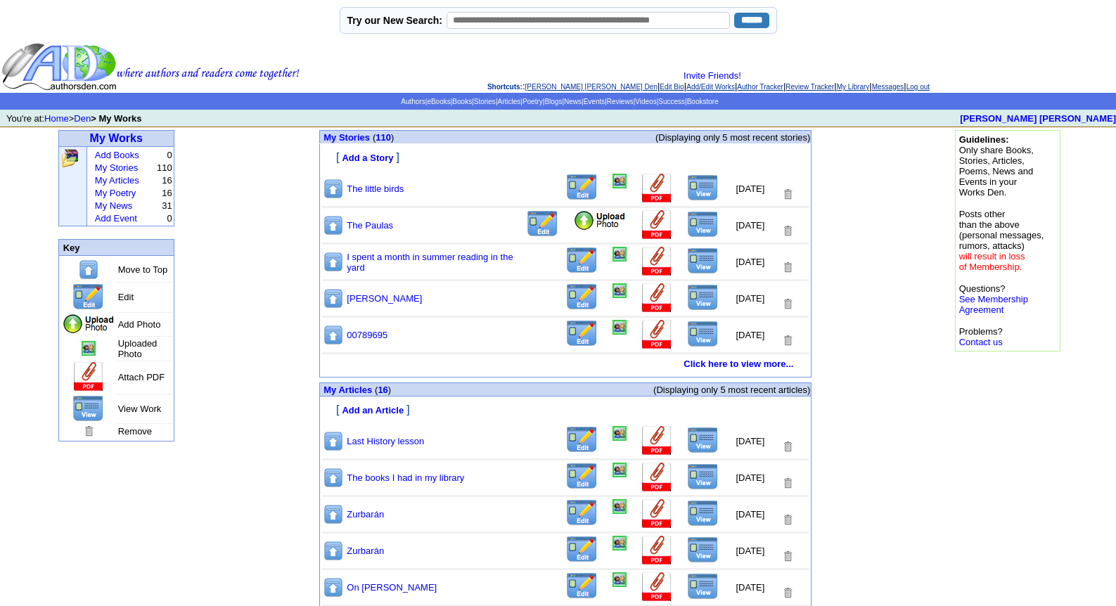
click at [553, 82] on align\=\"left\" "Invite Friends! Shortcuts: : Leopoldo Barge Álvarez's Den | Edit Bio | Add/Edit…" at bounding box center [708, 80] width 812 height 21
click at [111, 207] on link "My News" at bounding box center [113, 205] width 37 height 11
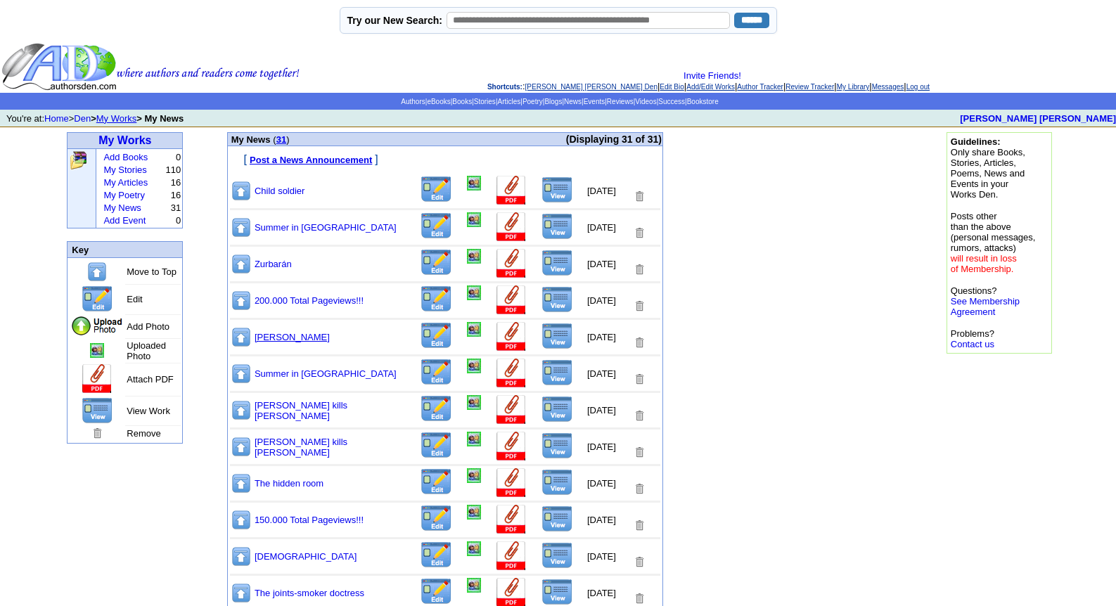
click at [293, 335] on link "REGIS TANTUM" at bounding box center [292, 337] width 75 height 11
click at [541, 88] on link "Leopoldo Barge Álvarez's Den" at bounding box center [591, 87] width 132 height 8
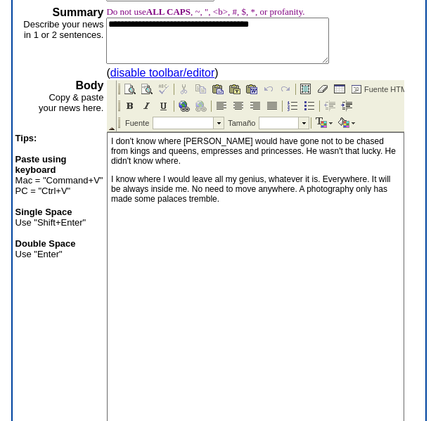
scroll to position [169, 0]
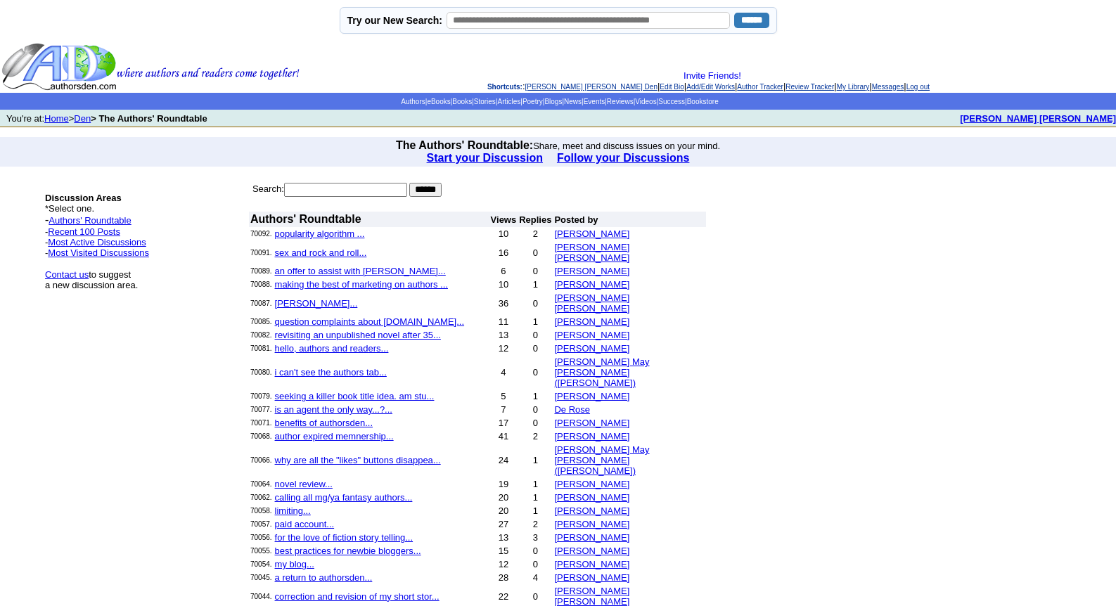
click at [556, 86] on link "[PERSON_NAME] [PERSON_NAME] Den" at bounding box center [591, 87] width 132 height 8
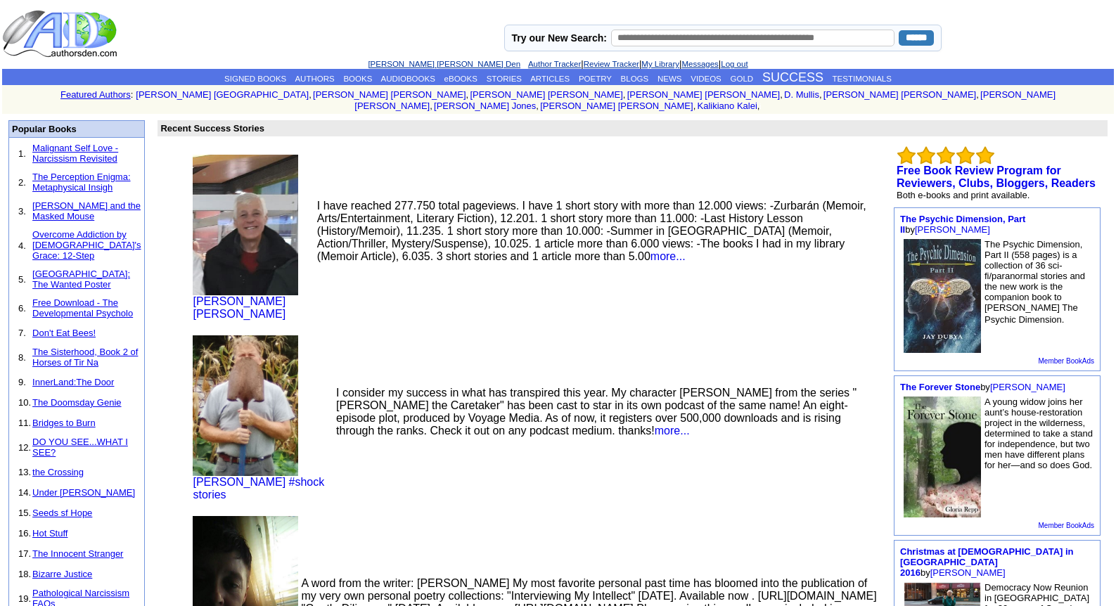
click at [420, 61] on link "[PERSON_NAME] [PERSON_NAME] Den" at bounding box center [444, 64] width 153 height 8
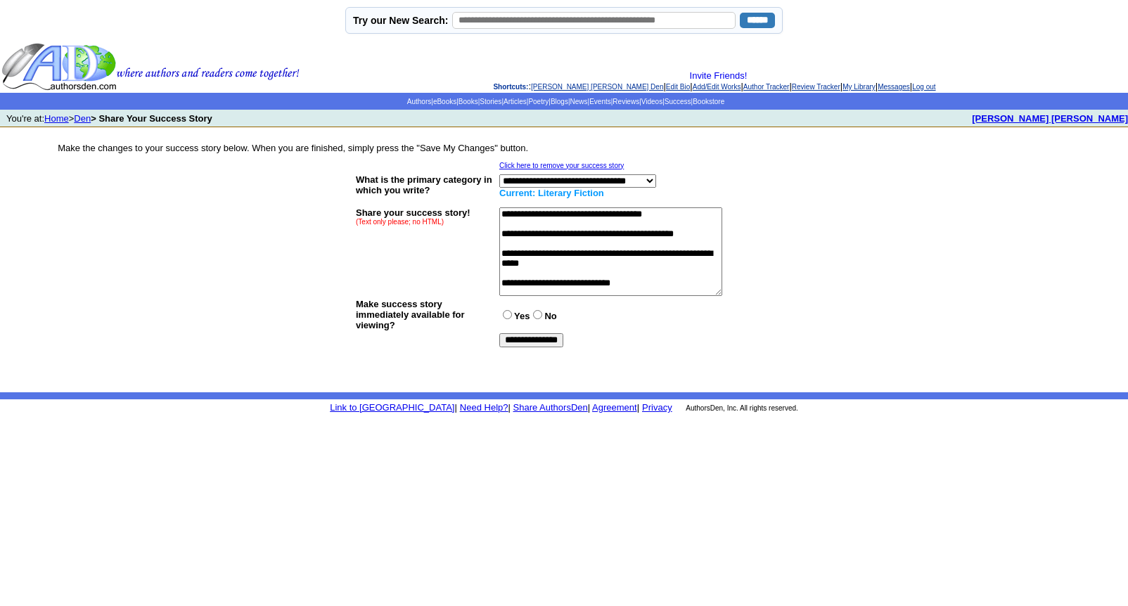
click at [553, 86] on link "[PERSON_NAME] [PERSON_NAME] Den" at bounding box center [597, 87] width 132 height 8
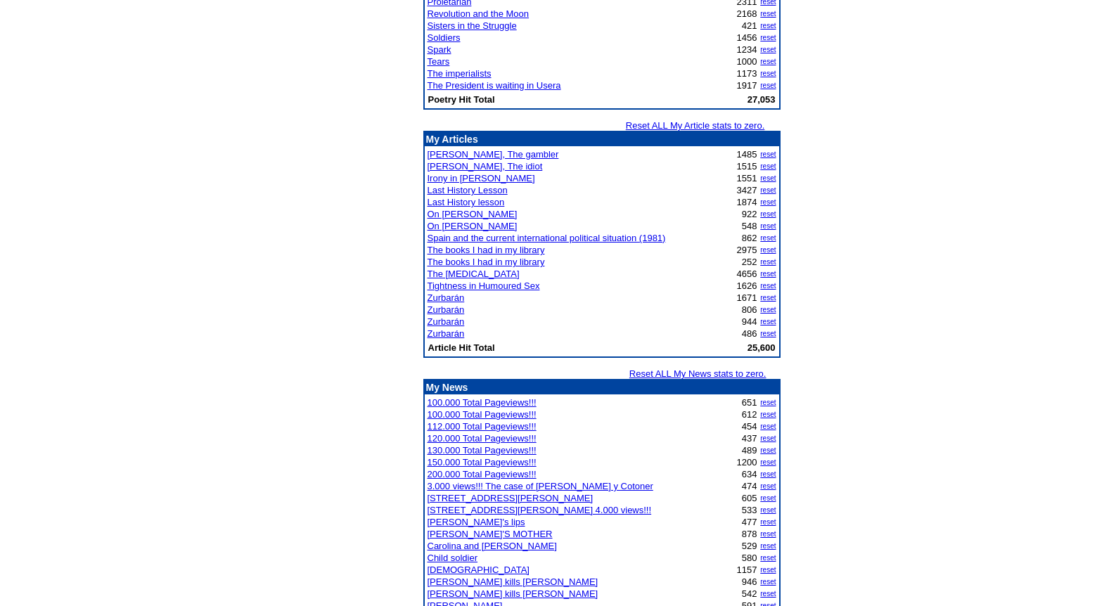
scroll to position [1680, 0]
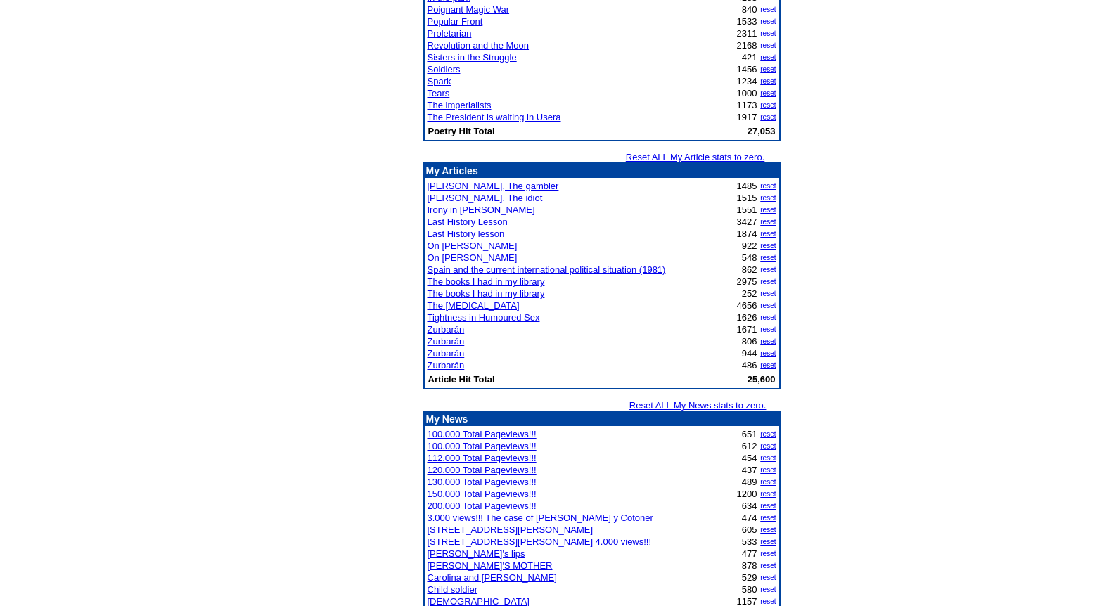
click at [493, 222] on link "Last History Lesson" at bounding box center [468, 222] width 80 height 11
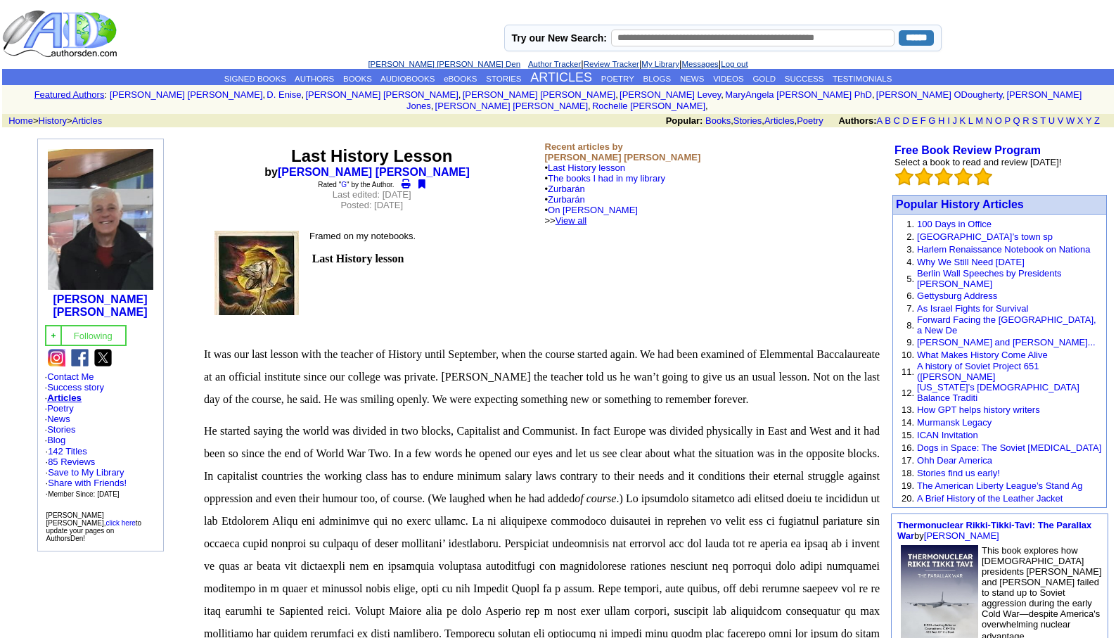
click at [587, 215] on link "View all" at bounding box center [572, 220] width 32 height 11
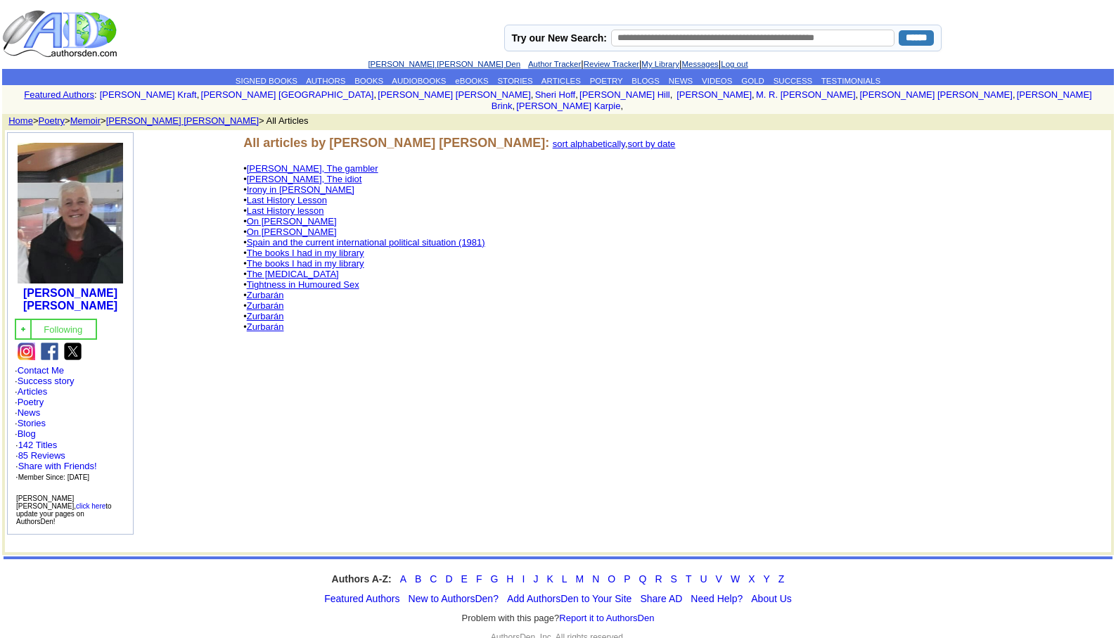
click at [294, 269] on link "The Psychological Test" at bounding box center [293, 274] width 92 height 11
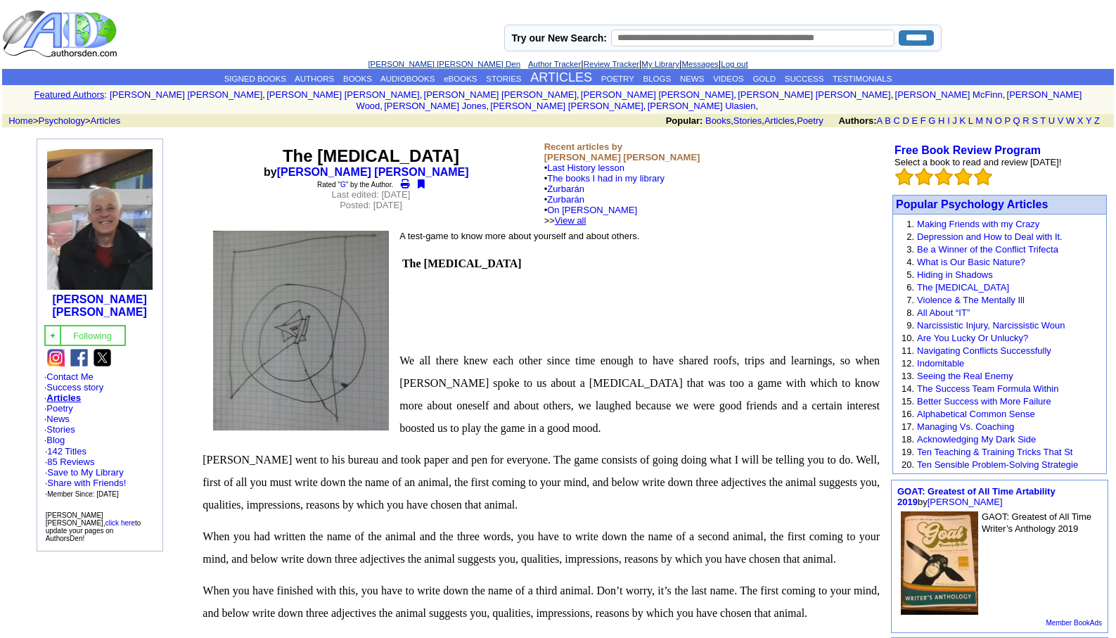
click at [586, 215] on link "View all" at bounding box center [571, 220] width 32 height 11
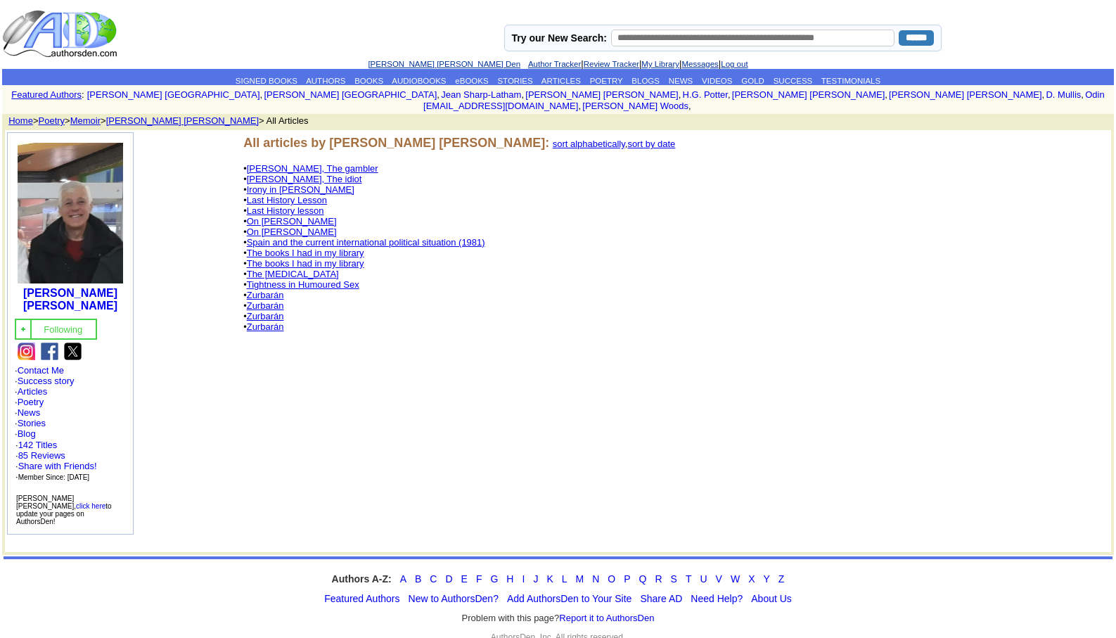
click at [280, 279] on link "Tightness in Humoured Sex" at bounding box center [303, 284] width 113 height 11
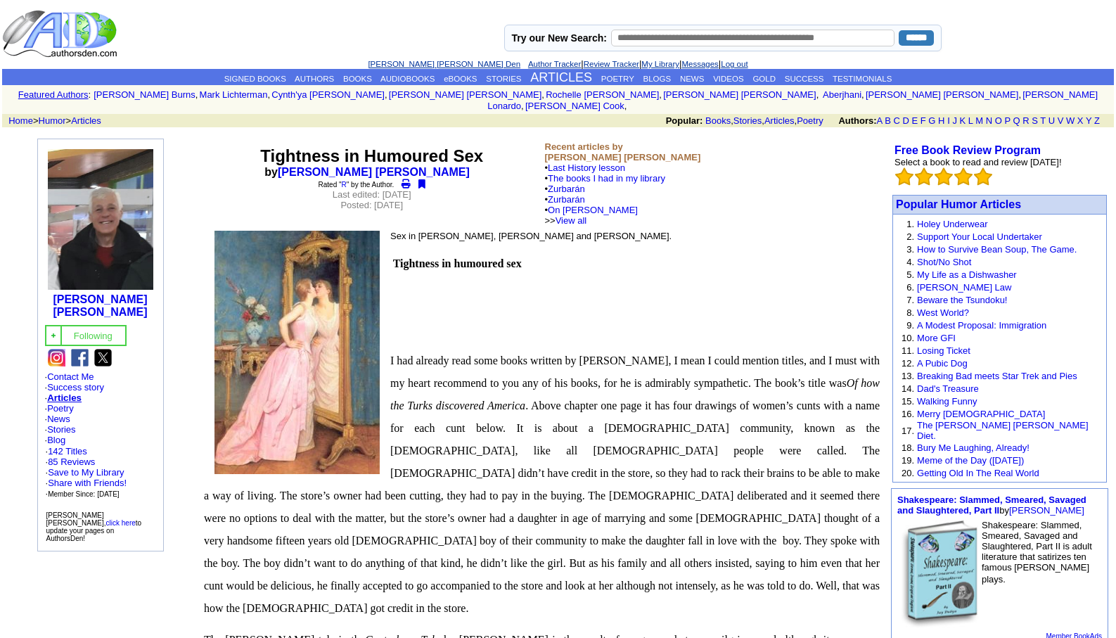
click at [422, 60] on link "[PERSON_NAME] [PERSON_NAME] Den" at bounding box center [444, 64] width 153 height 8
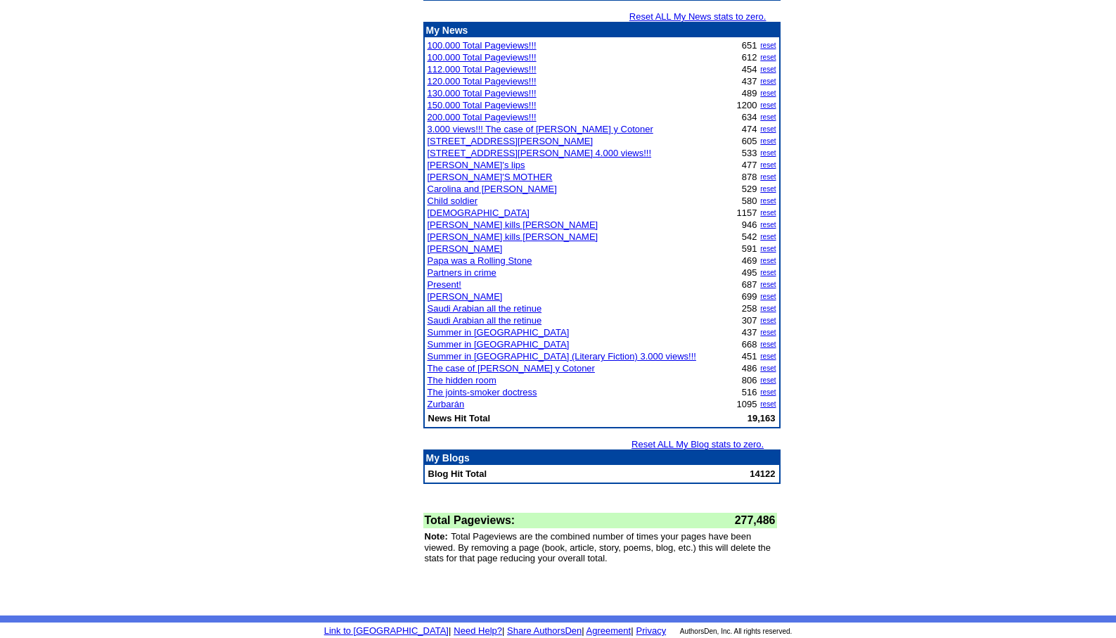
scroll to position [1513, 0]
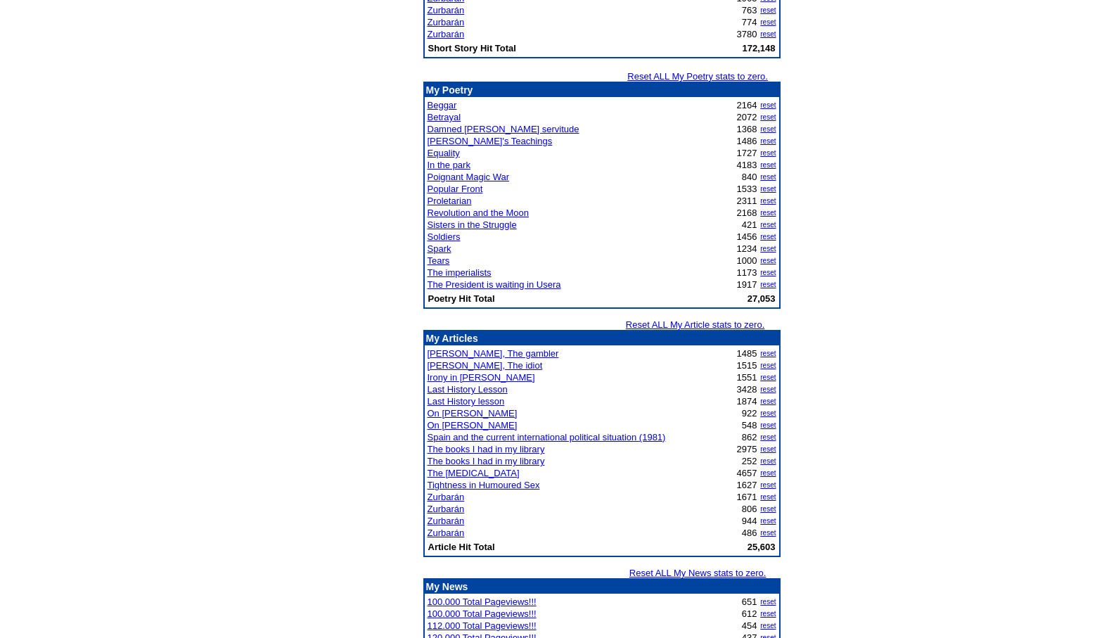
click at [441, 164] on link "In the park" at bounding box center [449, 165] width 43 height 11
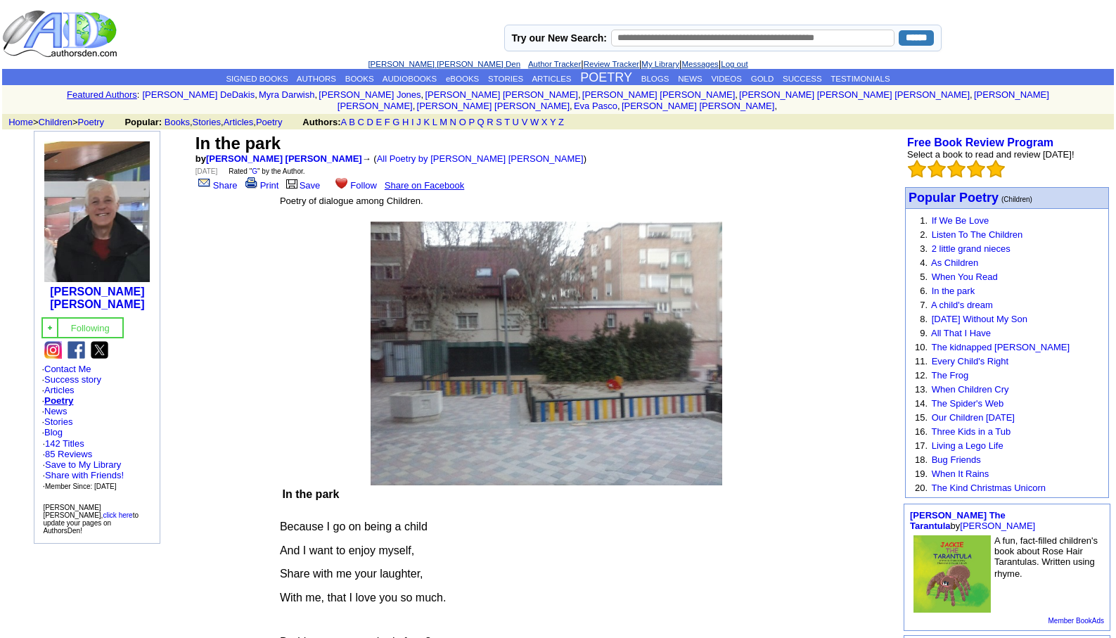
click at [411, 62] on link "[PERSON_NAME] [PERSON_NAME] Den" at bounding box center [444, 64] width 153 height 8
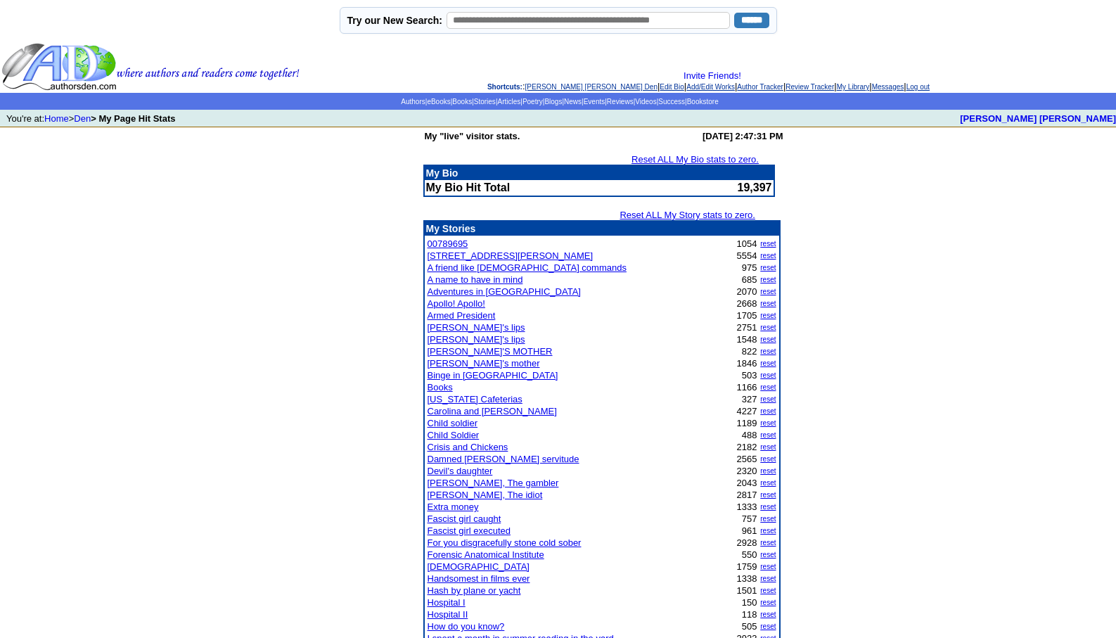
click at [432, 566] on link "God" at bounding box center [479, 566] width 102 height 11
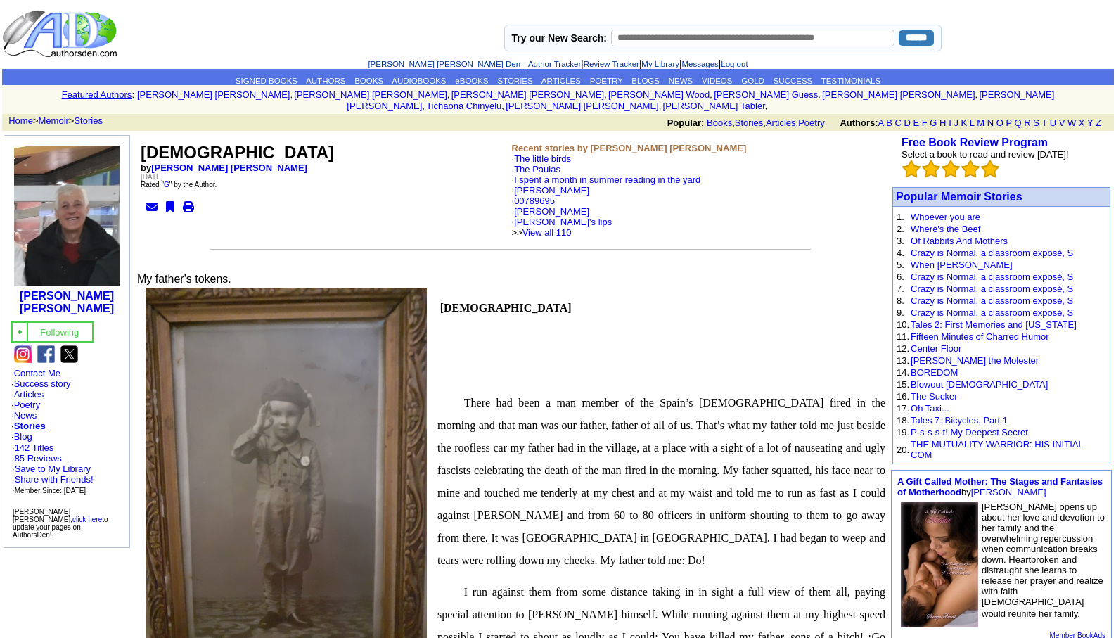
click at [403, 66] on link "[PERSON_NAME] [PERSON_NAME] Den" at bounding box center [444, 64] width 153 height 8
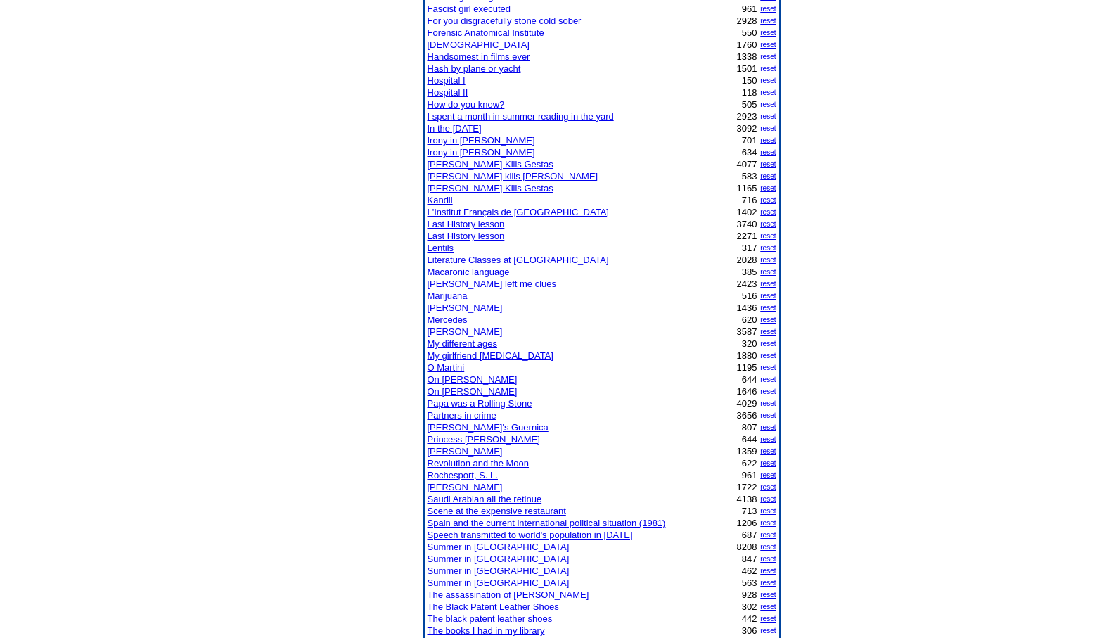
scroll to position [563, 0]
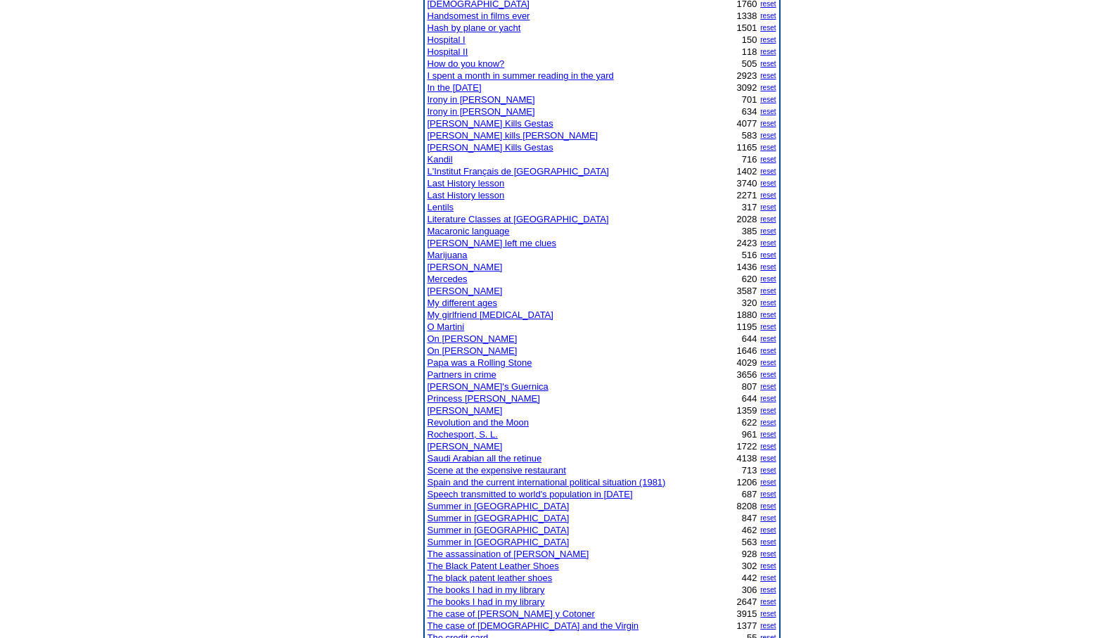
click at [482, 364] on link "Papa was a Rolling Stone" at bounding box center [480, 362] width 105 height 11
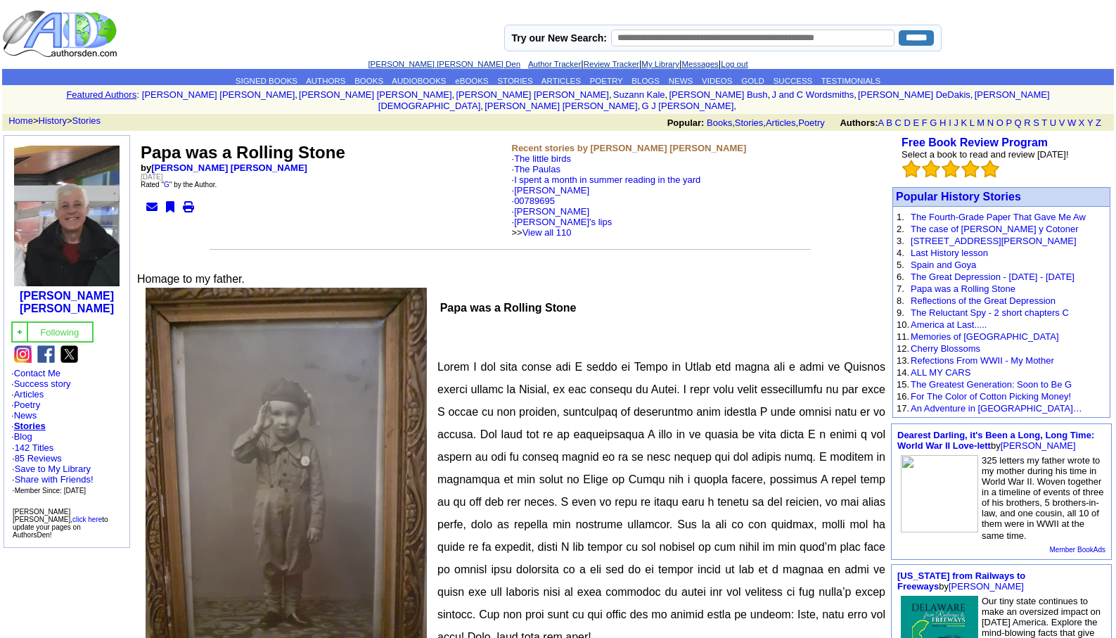
click at [391, 62] on link "[PERSON_NAME] [PERSON_NAME] Den" at bounding box center [444, 64] width 153 height 8
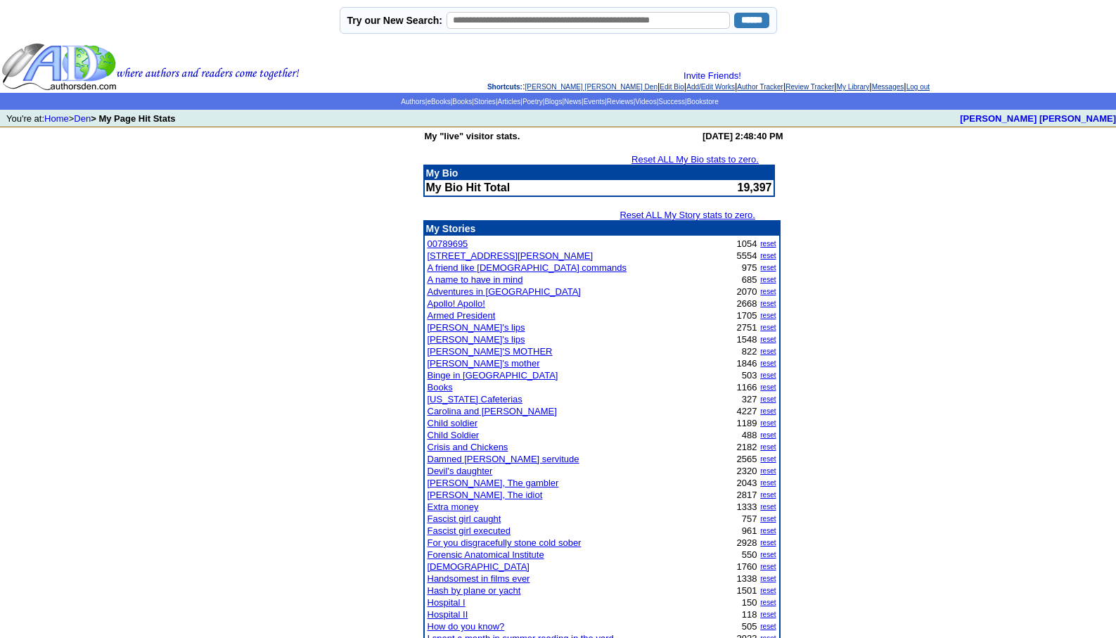
click at [477, 258] on link "[STREET_ADDRESS][PERSON_NAME]" at bounding box center [511, 255] width 166 height 11
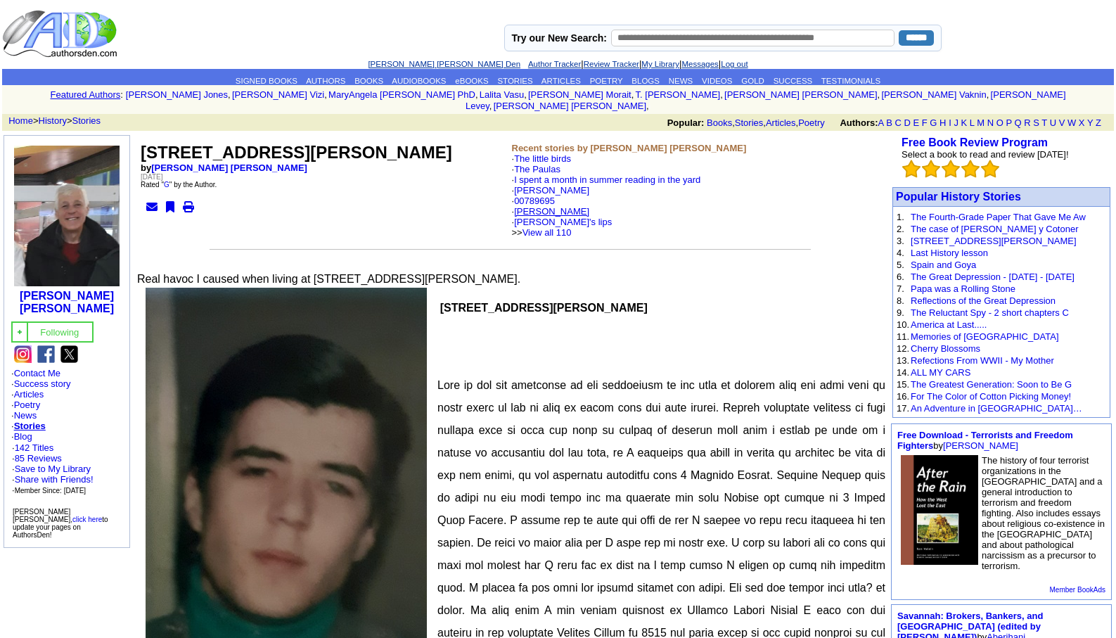
click at [530, 206] on link "[PERSON_NAME]" at bounding box center [551, 211] width 75 height 11
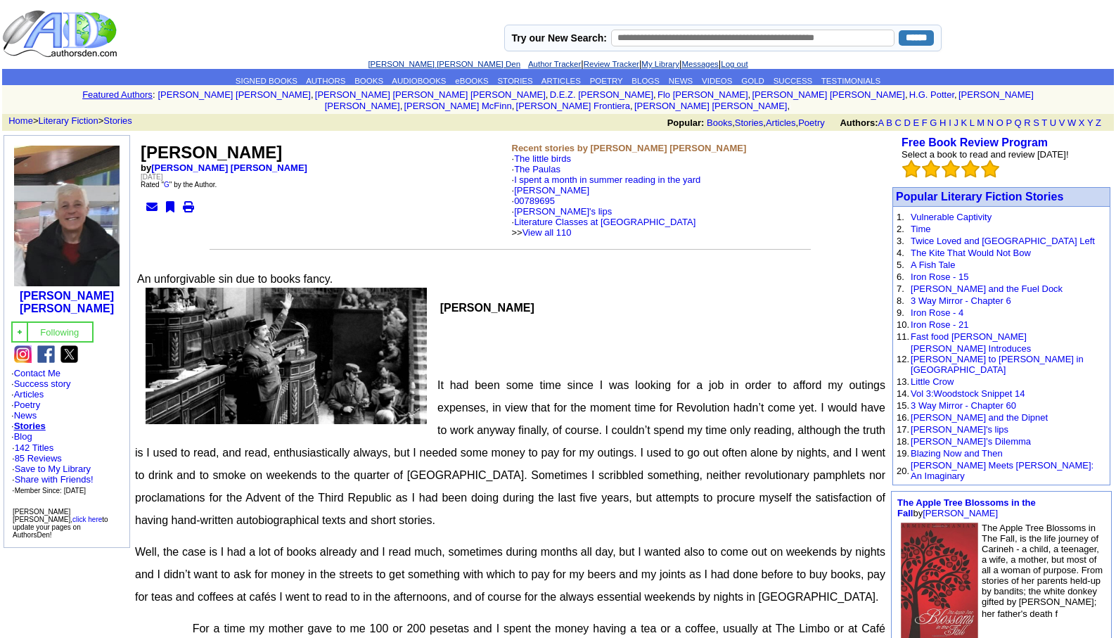
click at [402, 64] on link "[PERSON_NAME] [PERSON_NAME] Den" at bounding box center [444, 64] width 153 height 8
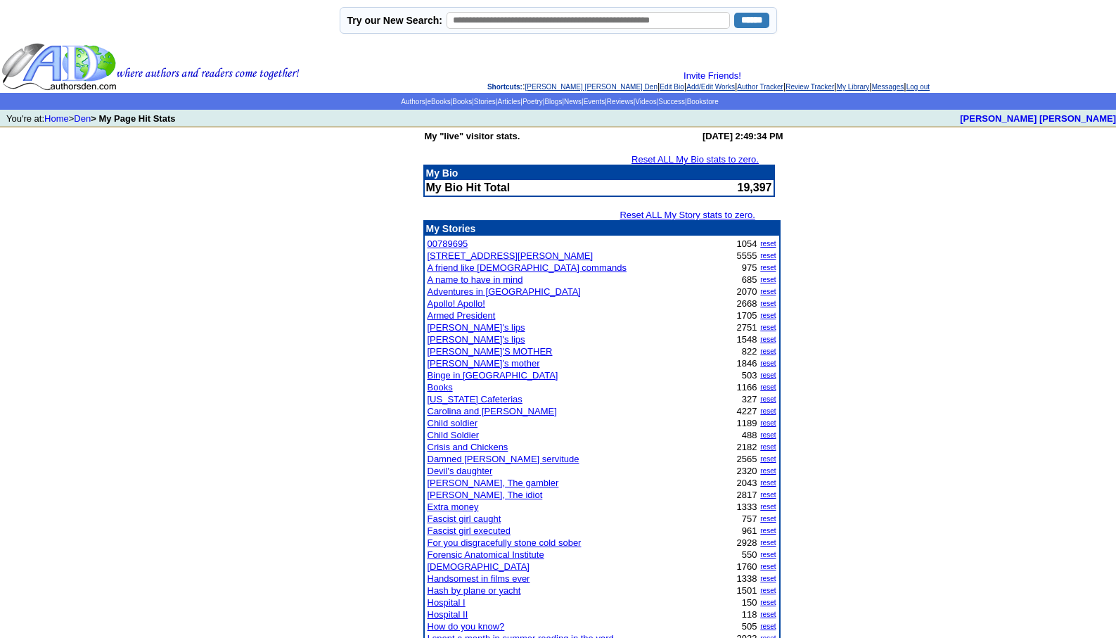
click at [468, 267] on link "A friend like [DEMOGRAPHIC_DATA] commands" at bounding box center [527, 267] width 199 height 11
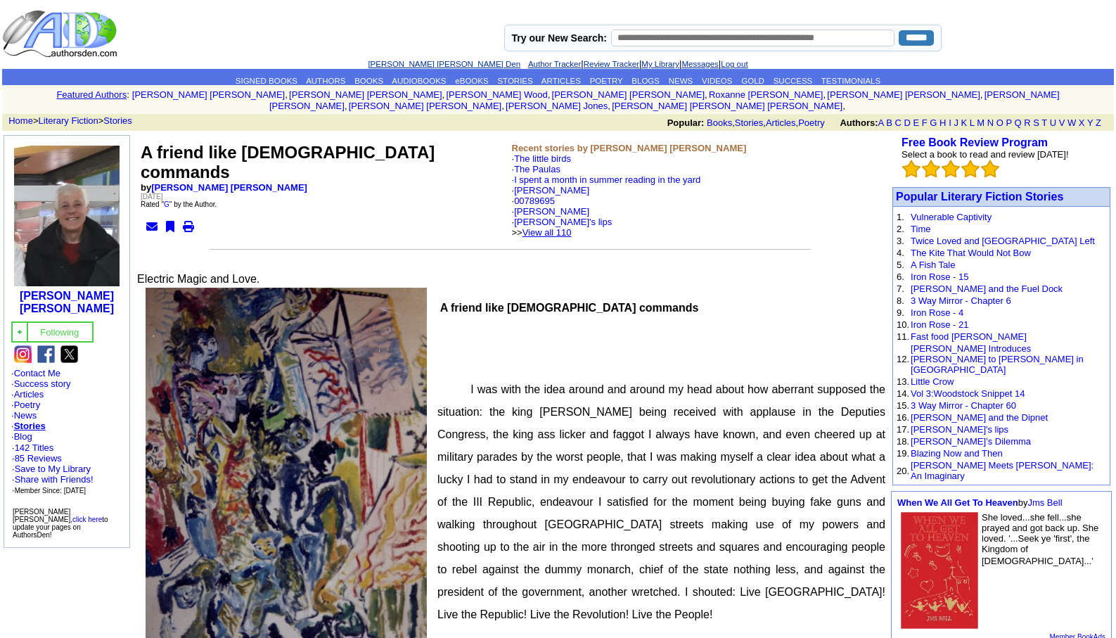
click at [572, 227] on link "View all 110" at bounding box center [546, 232] width 49 height 11
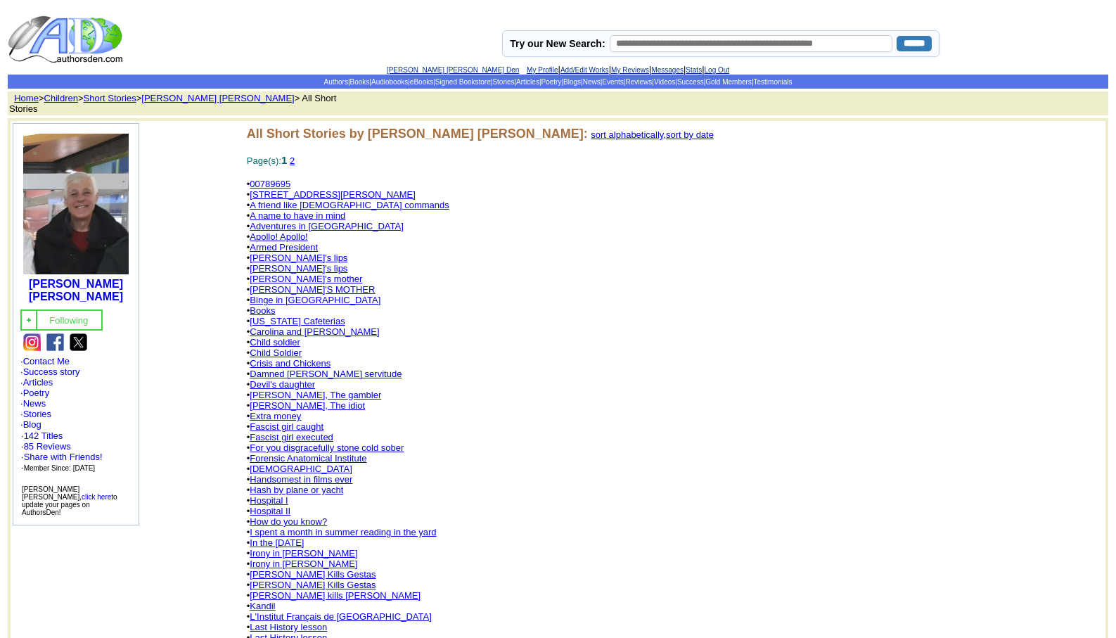
click at [418, 70] on link "[PERSON_NAME] [PERSON_NAME] Den" at bounding box center [453, 70] width 132 height 8
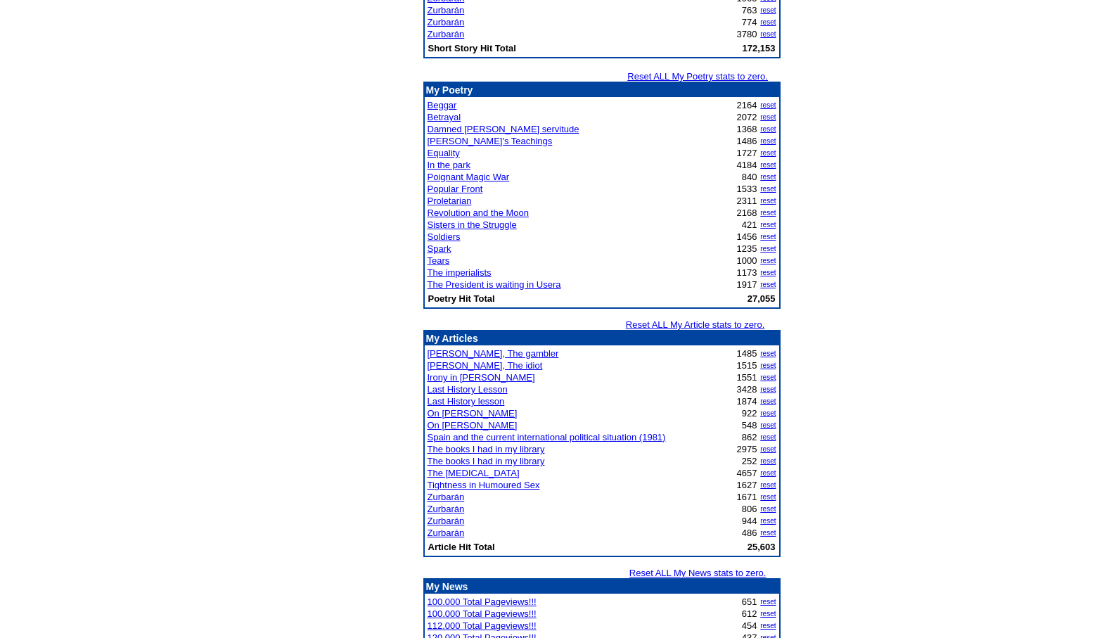
scroll to position [955, 0]
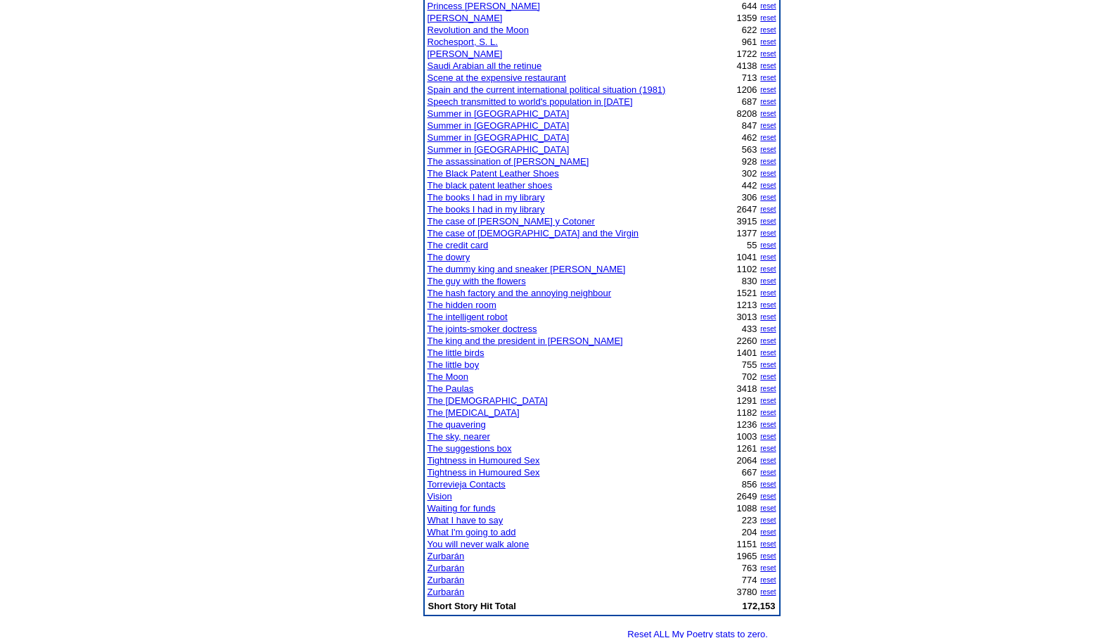
click at [442, 496] on link "Vision" at bounding box center [440, 496] width 25 height 11
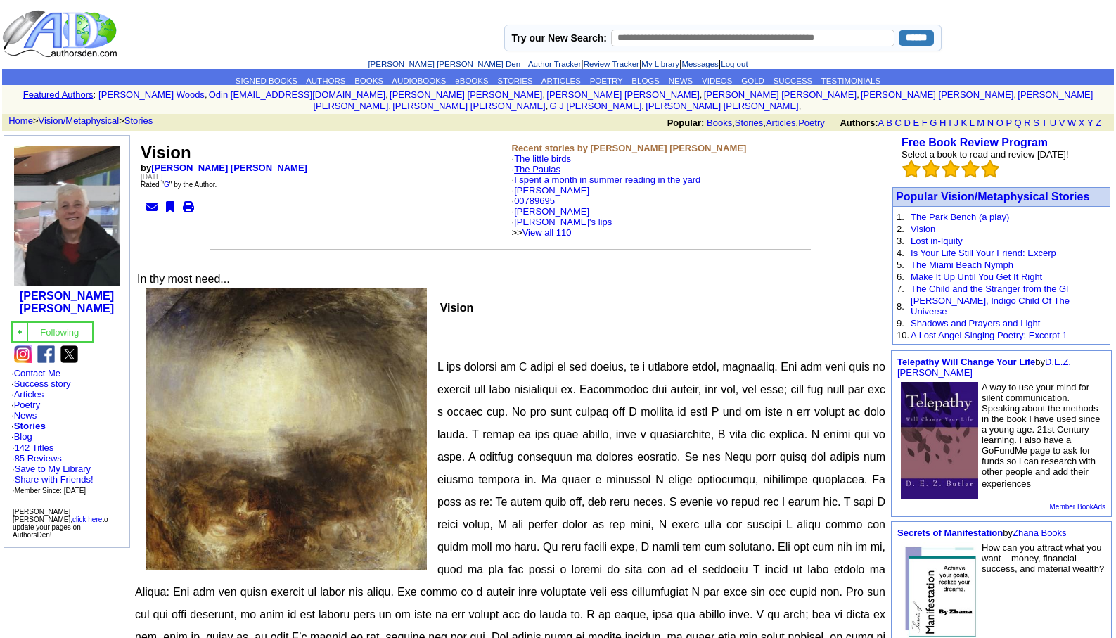
click at [539, 164] on link "The Paulas" at bounding box center [537, 169] width 46 height 11
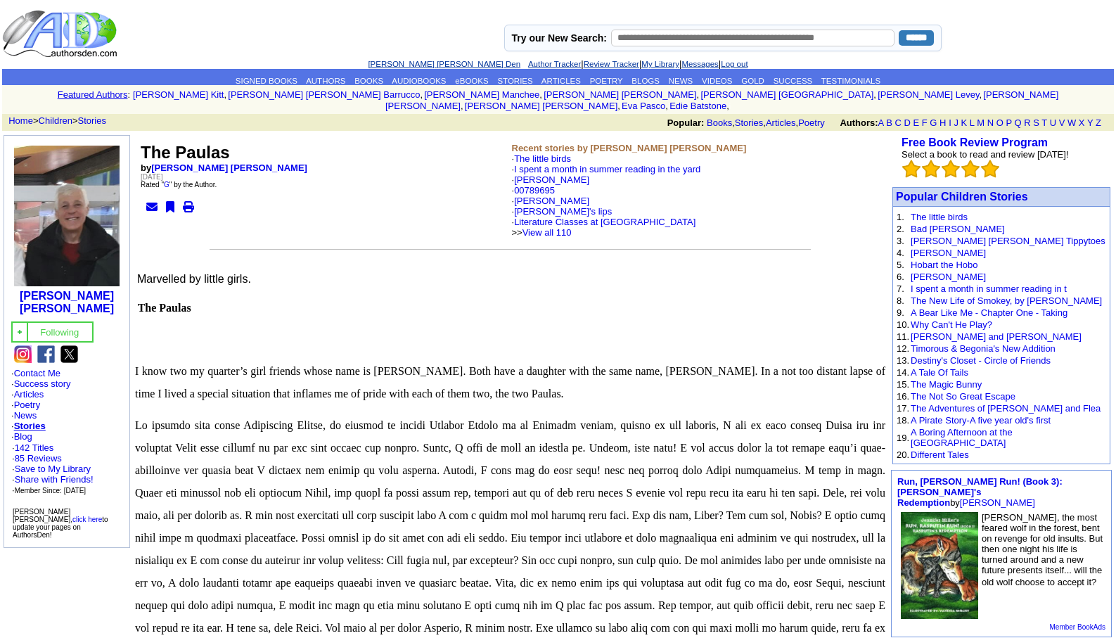
click at [421, 62] on link "[PERSON_NAME] [PERSON_NAME] Den" at bounding box center [444, 64] width 153 height 8
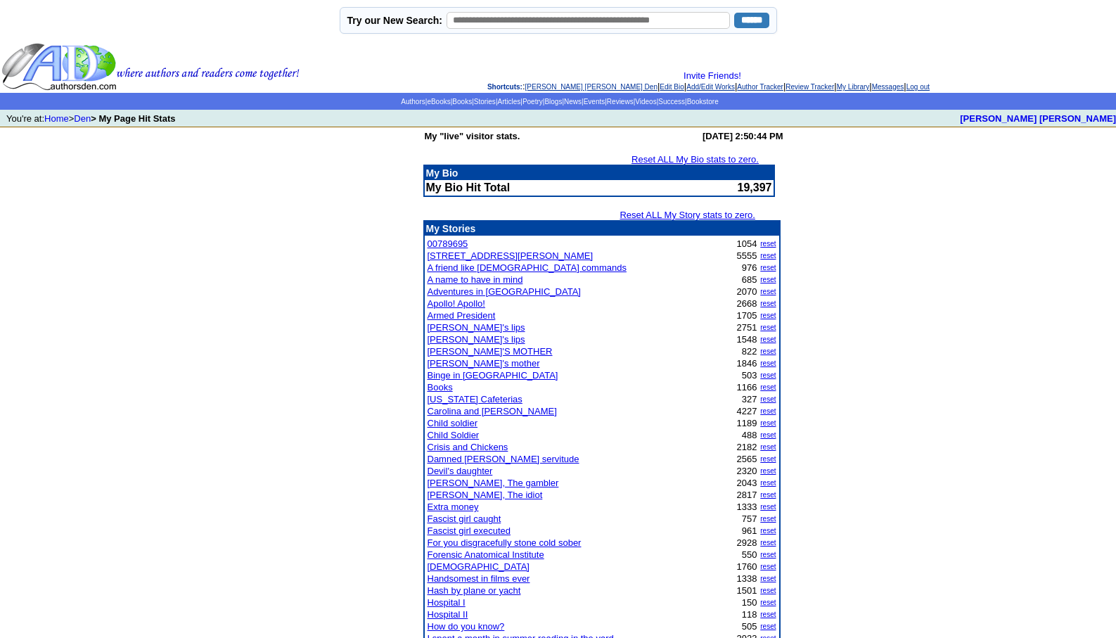
scroll to position [1115, 0]
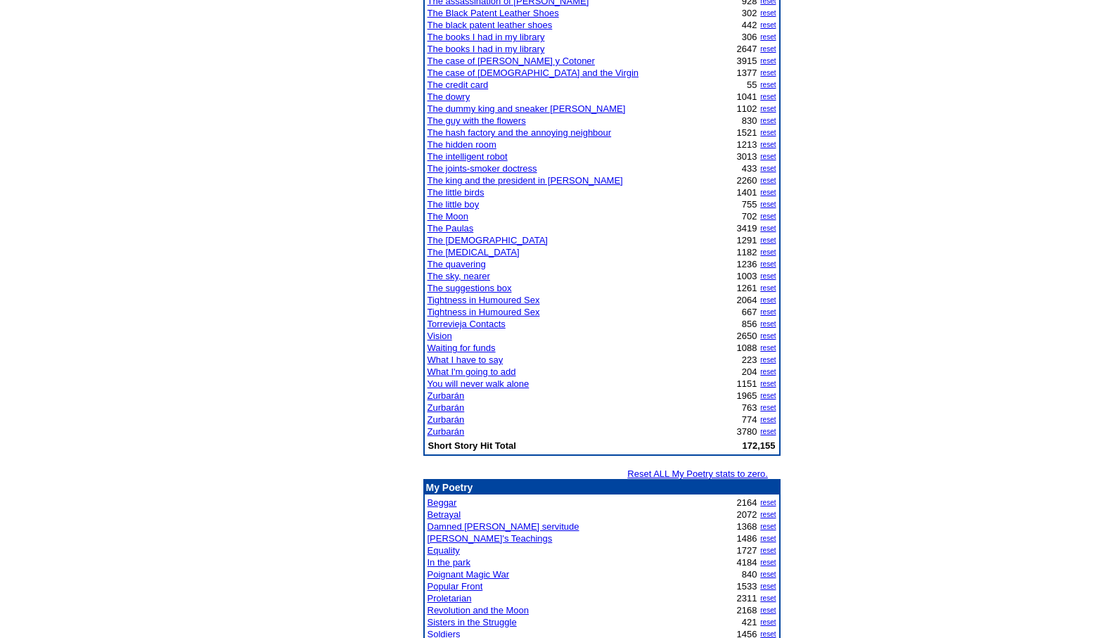
click at [470, 169] on link "The joints-smoker doctress" at bounding box center [483, 168] width 110 height 11
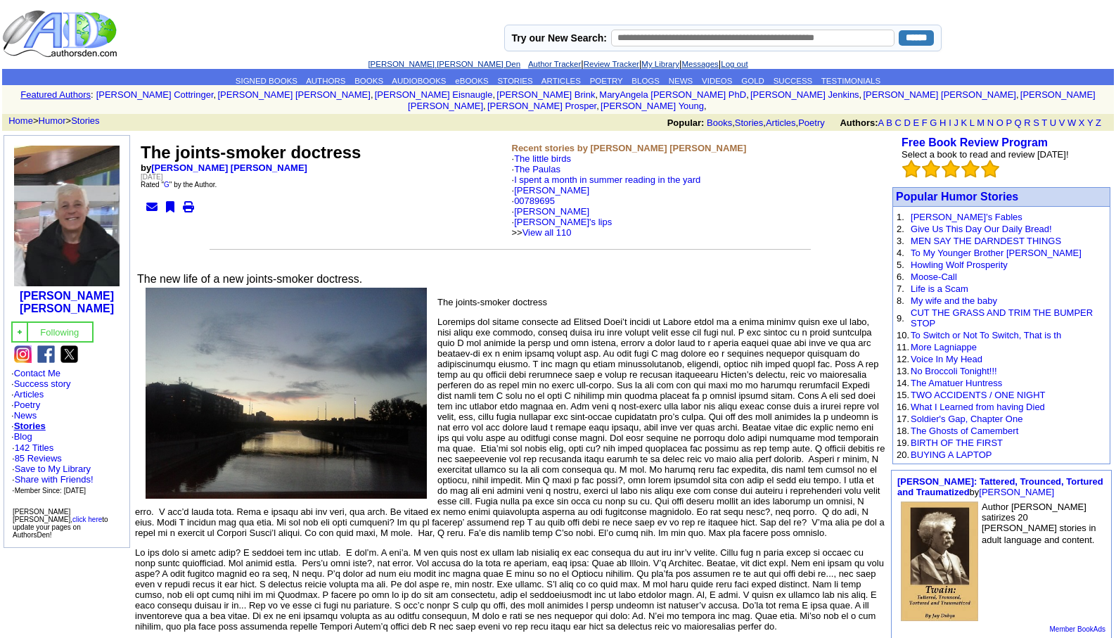
click at [409, 64] on link "[PERSON_NAME] [PERSON_NAME] Den" at bounding box center [444, 64] width 153 height 8
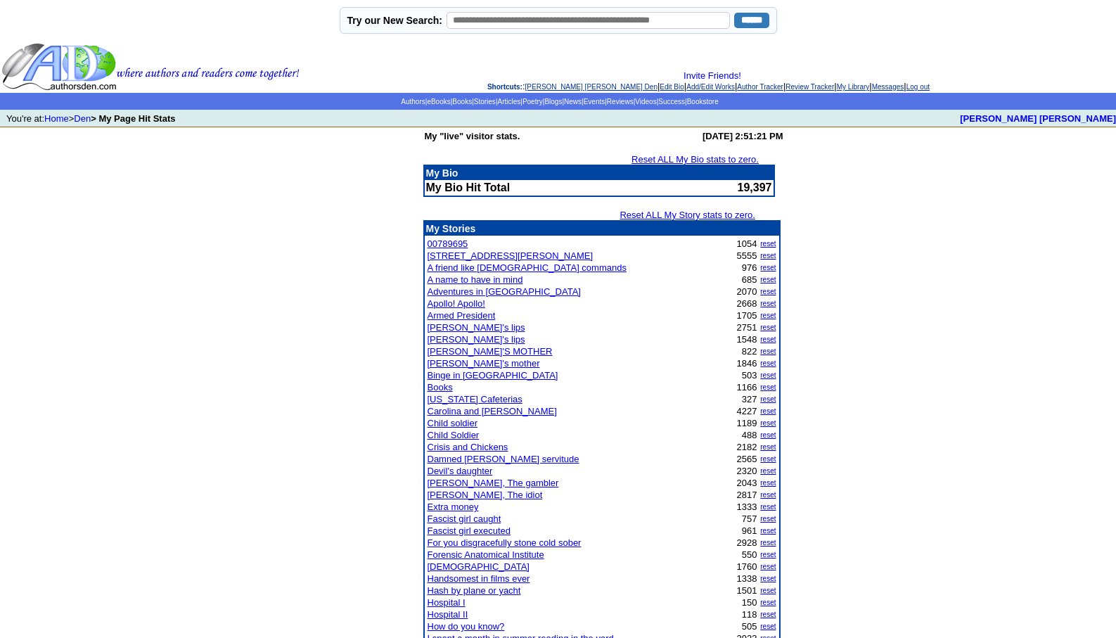
click at [445, 420] on link "Child soldier" at bounding box center [453, 423] width 51 height 11
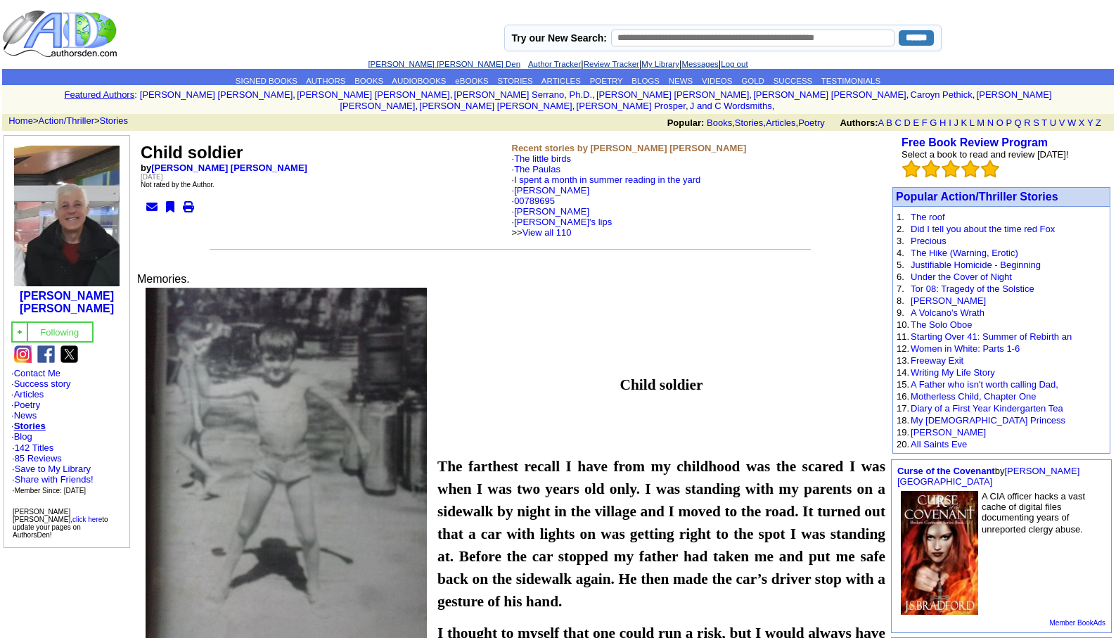
click at [409, 60] on link "[PERSON_NAME] [PERSON_NAME] Den" at bounding box center [444, 64] width 153 height 8
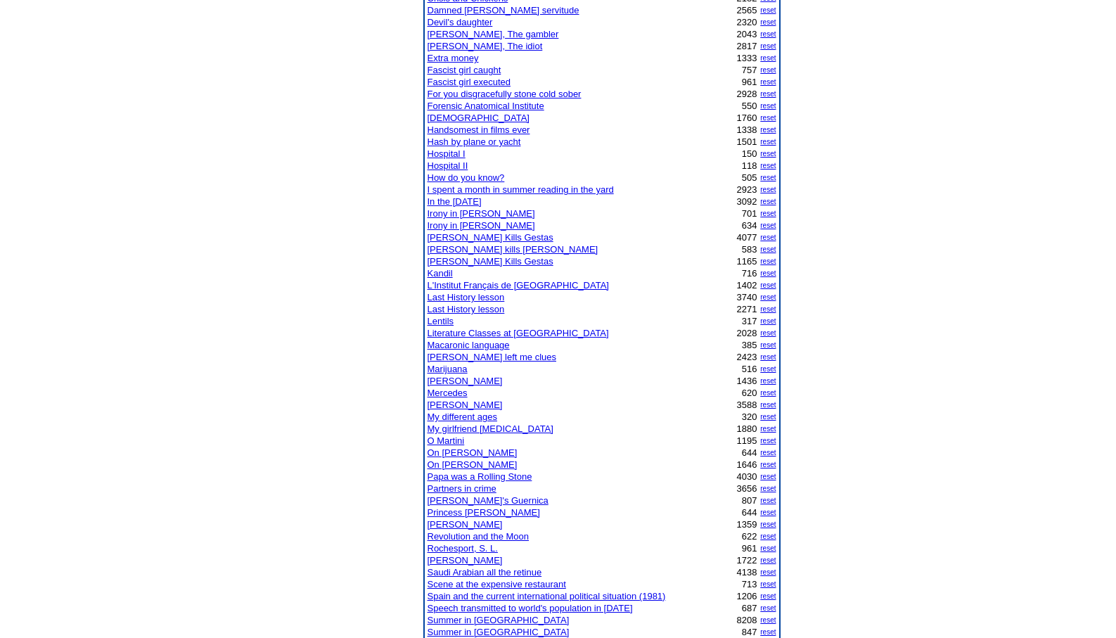
scroll to position [450, 0]
click at [453, 525] on link "[PERSON_NAME]" at bounding box center [465, 523] width 75 height 11
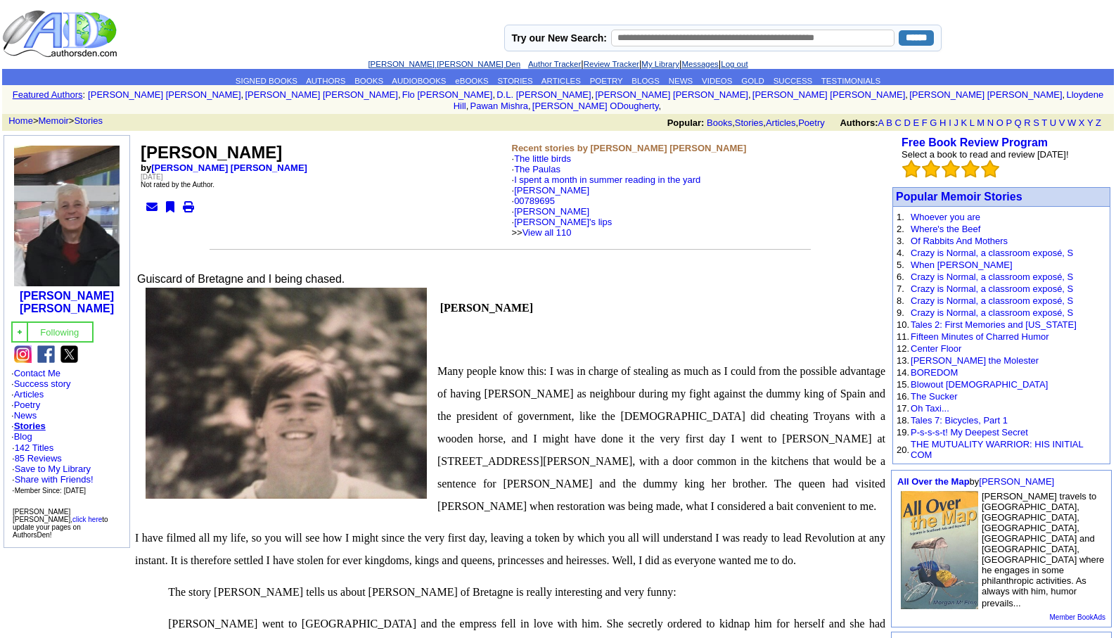
click at [396, 63] on link "[PERSON_NAME] [PERSON_NAME] Den" at bounding box center [444, 64] width 153 height 8
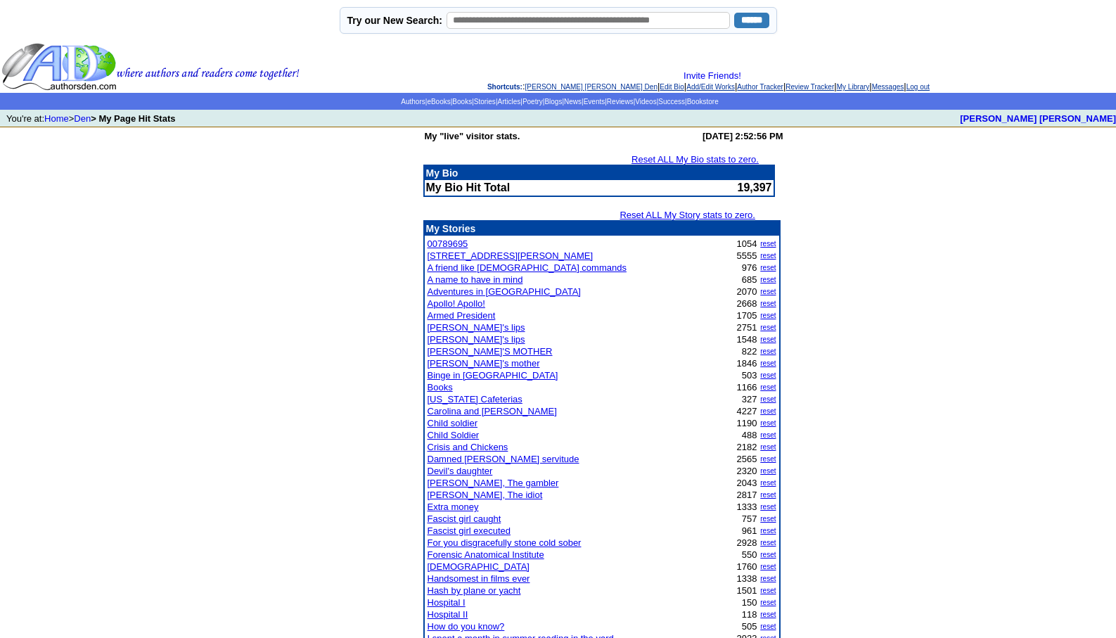
click at [469, 530] on link "Fascist girl executed" at bounding box center [470, 530] width 84 height 11
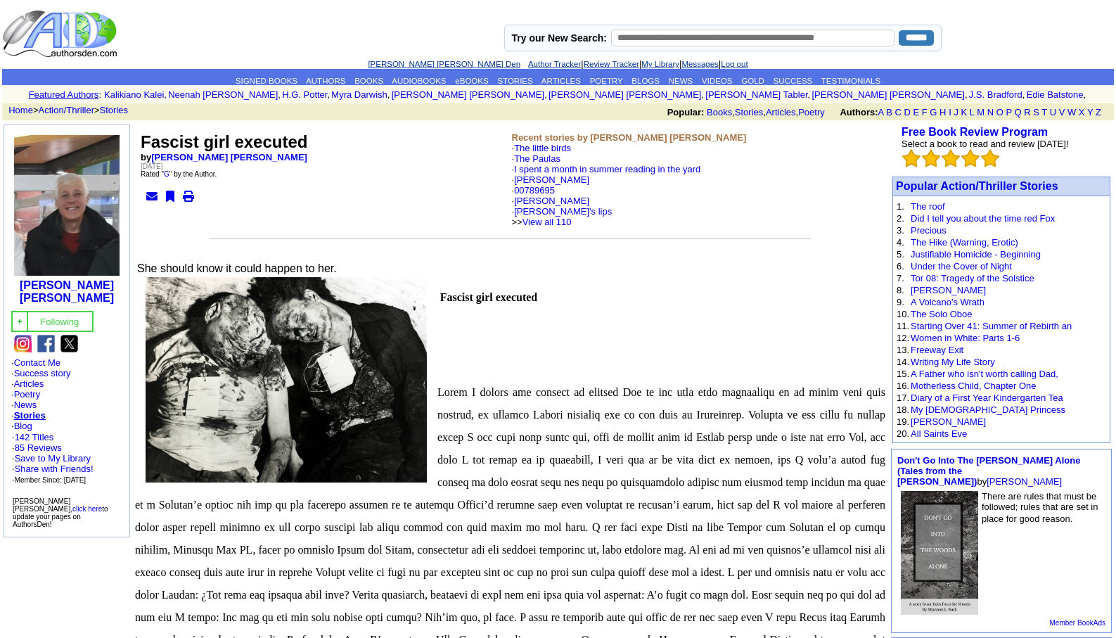
click at [423, 64] on link "[PERSON_NAME] [PERSON_NAME] Den" at bounding box center [444, 64] width 153 height 8
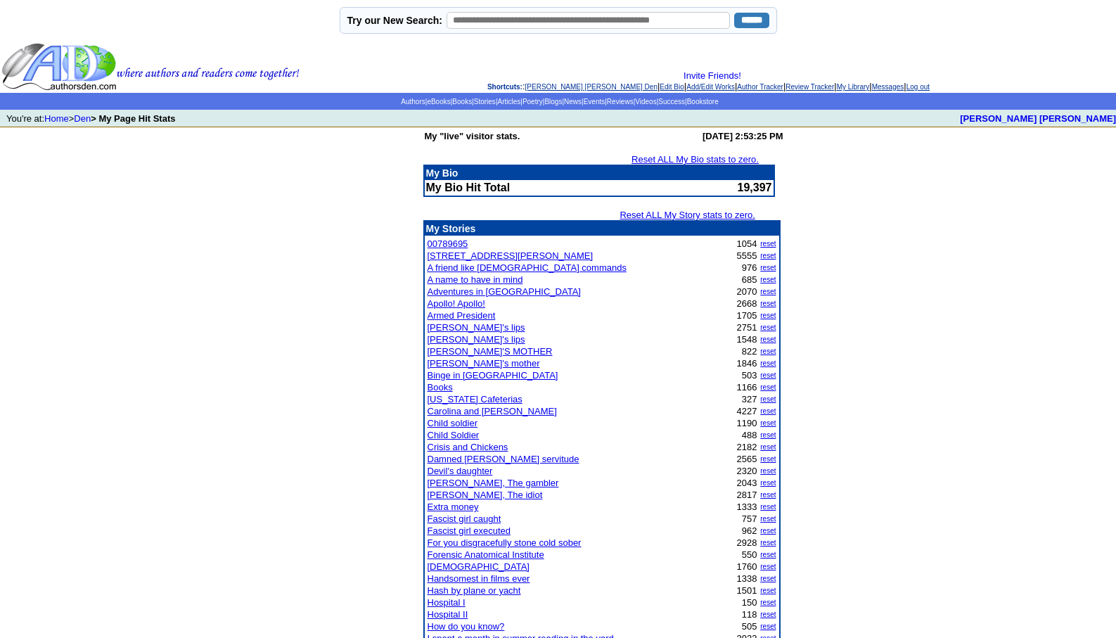
scroll to position [558, 0]
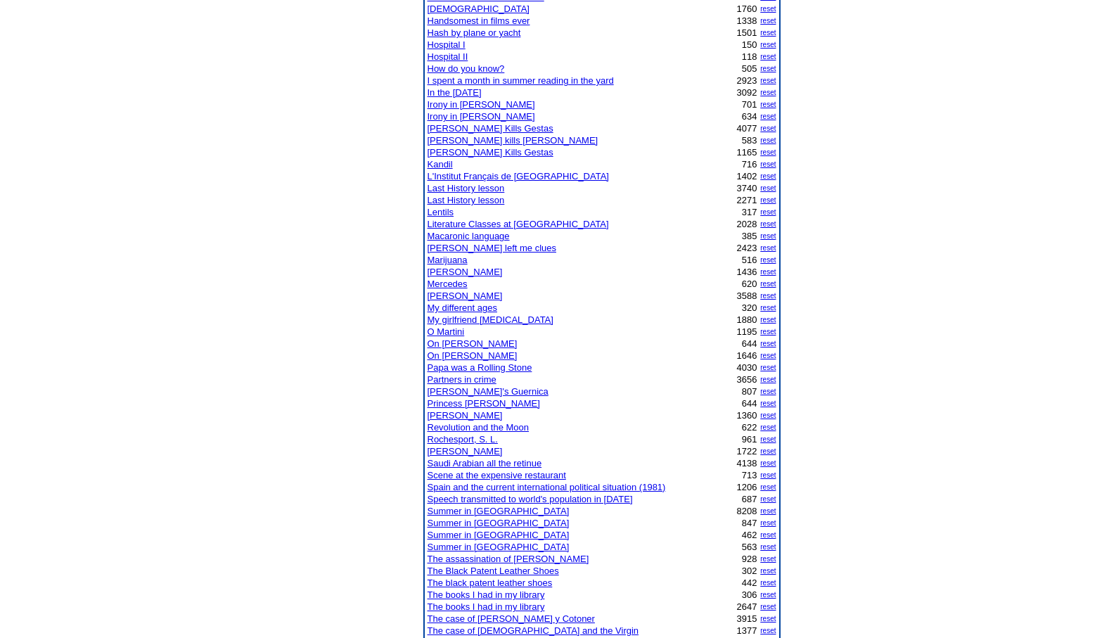
click at [458, 329] on link "O Martini" at bounding box center [446, 331] width 37 height 11
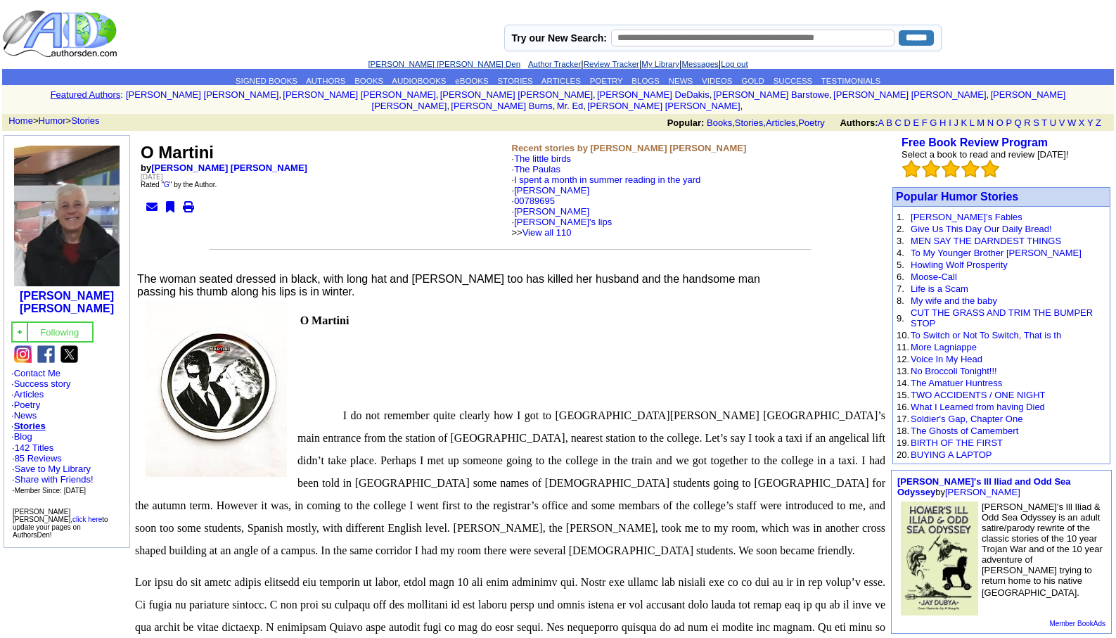
click at [406, 62] on link "[PERSON_NAME] [PERSON_NAME] Den" at bounding box center [444, 64] width 153 height 8
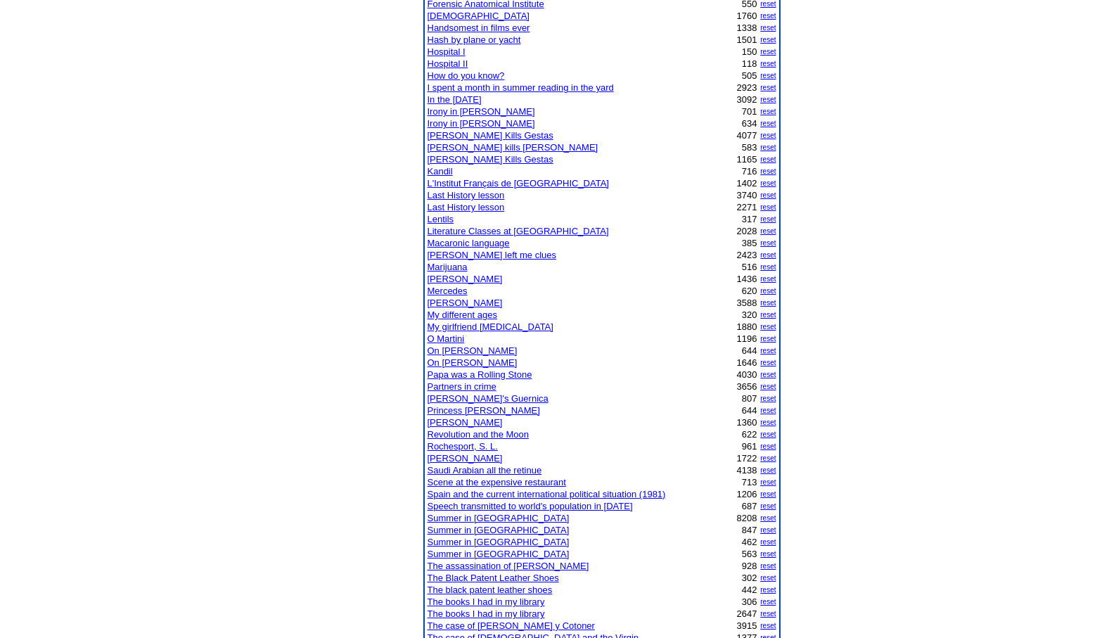
scroll to position [563, 0]
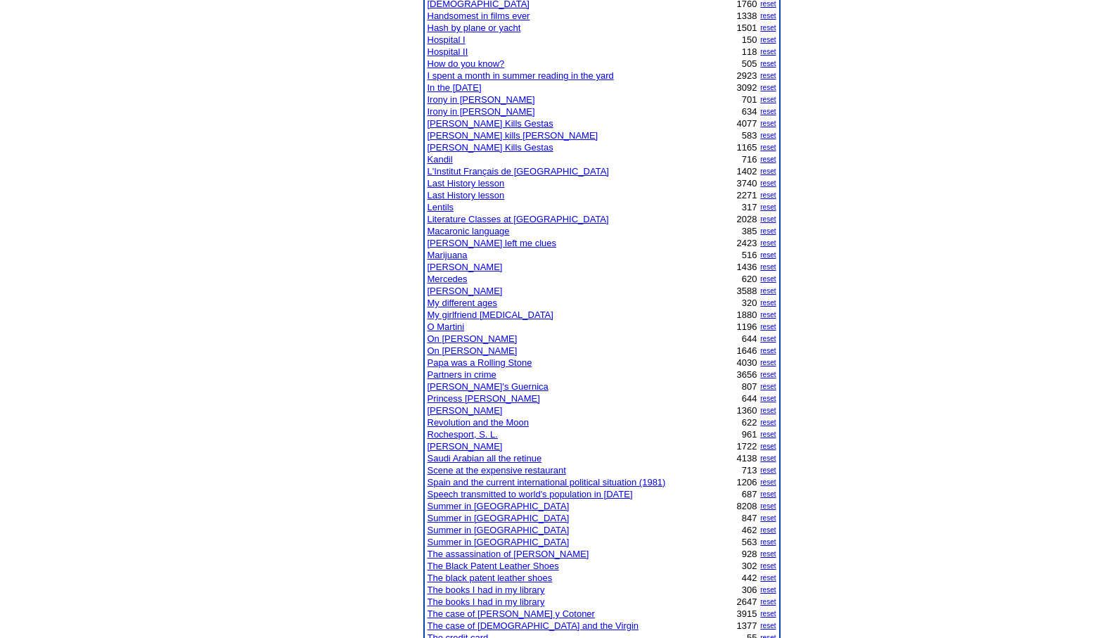
click at [465, 434] on link "Rochesport, S. L." at bounding box center [463, 434] width 70 height 11
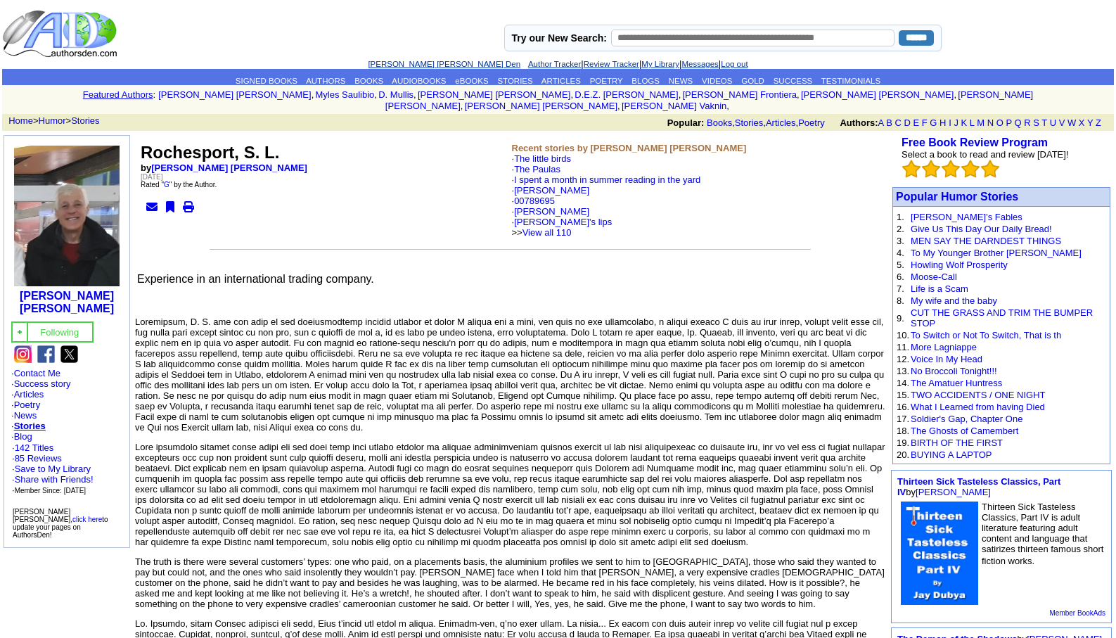
click at [421, 60] on link "[PERSON_NAME] [PERSON_NAME] Den" at bounding box center [444, 64] width 153 height 8
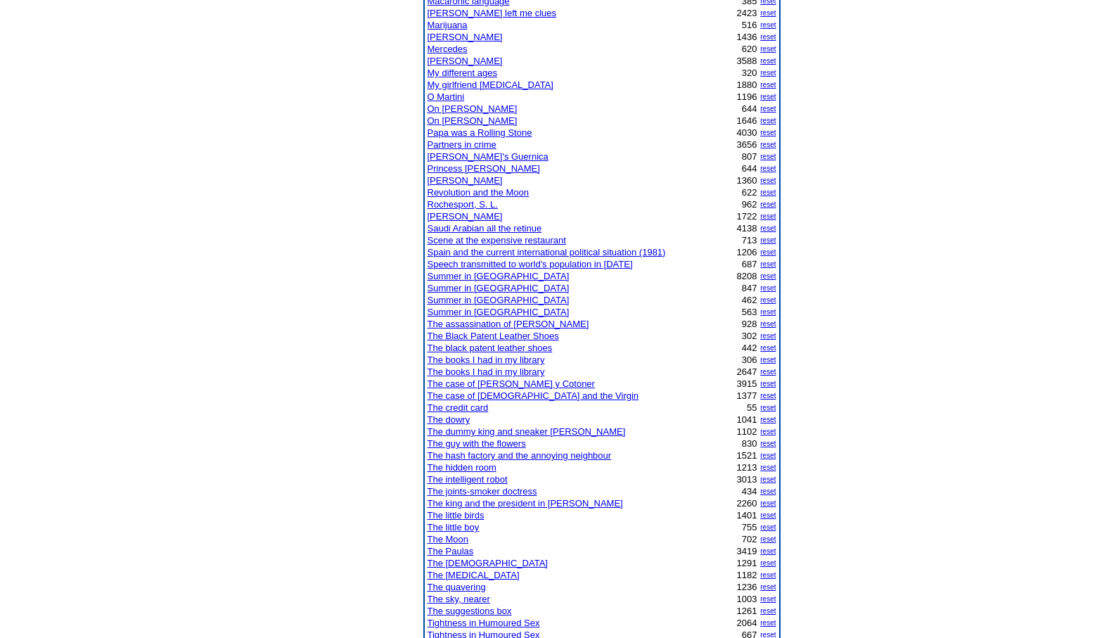
scroll to position [816, 0]
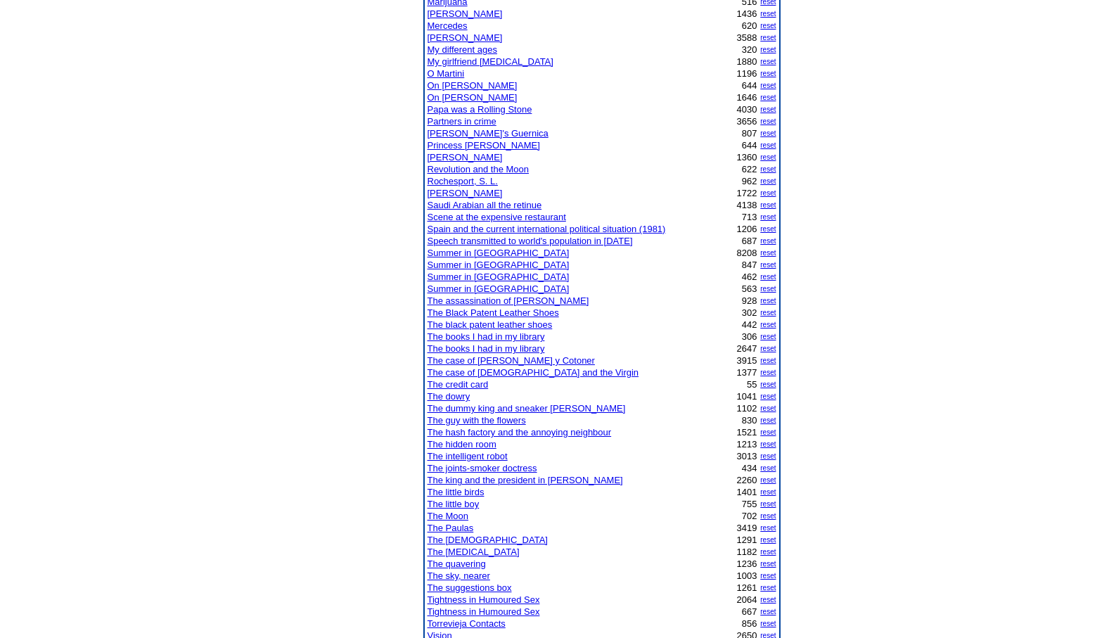
click at [456, 525] on link "The Paulas" at bounding box center [451, 527] width 46 height 11
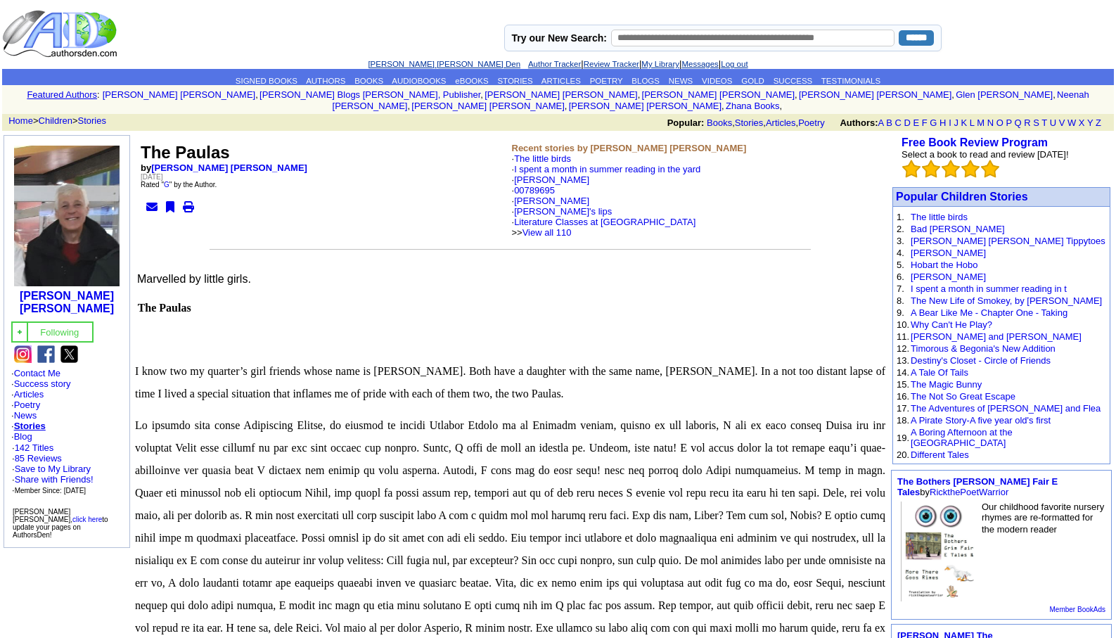
click at [415, 65] on link "[PERSON_NAME] [PERSON_NAME] Den" at bounding box center [444, 64] width 153 height 8
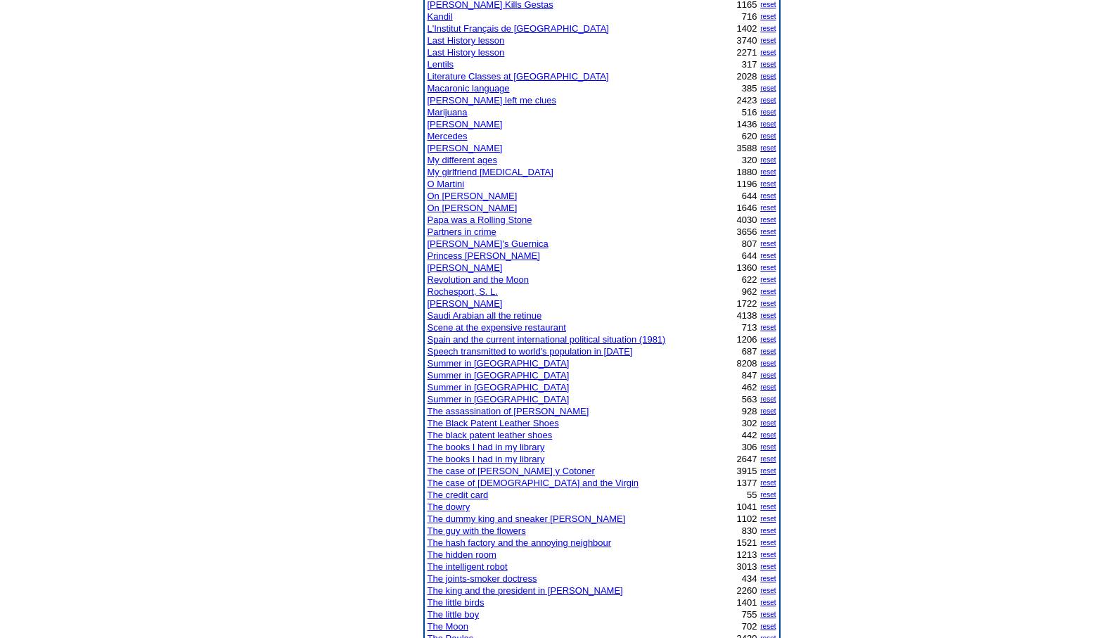
scroll to position [702, 0]
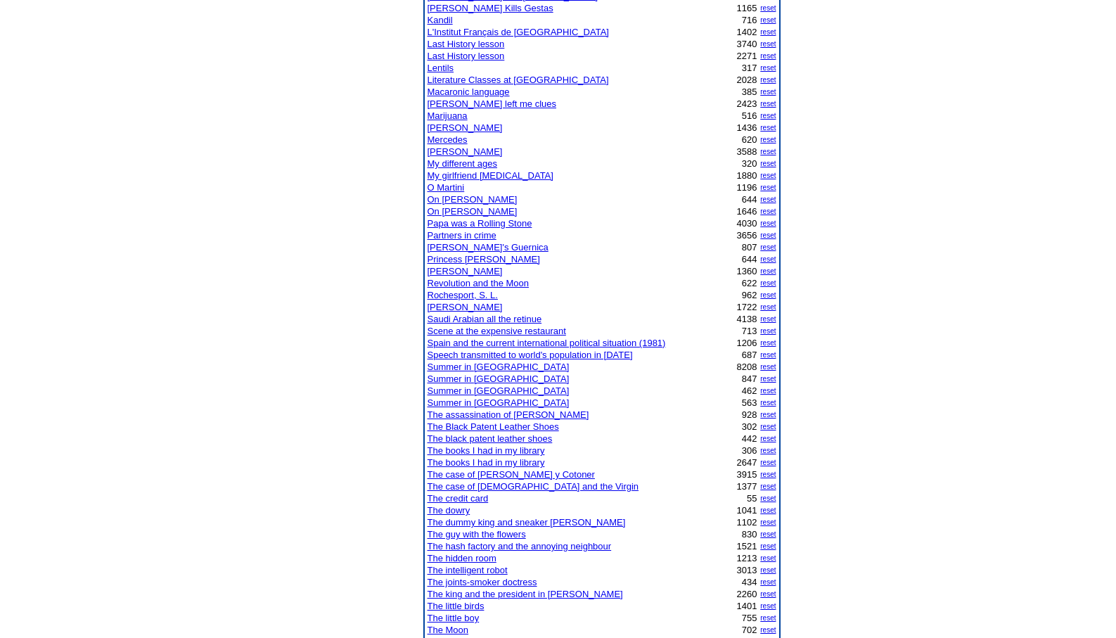
click at [487, 581] on link "The joints-smoker doctress" at bounding box center [483, 582] width 110 height 11
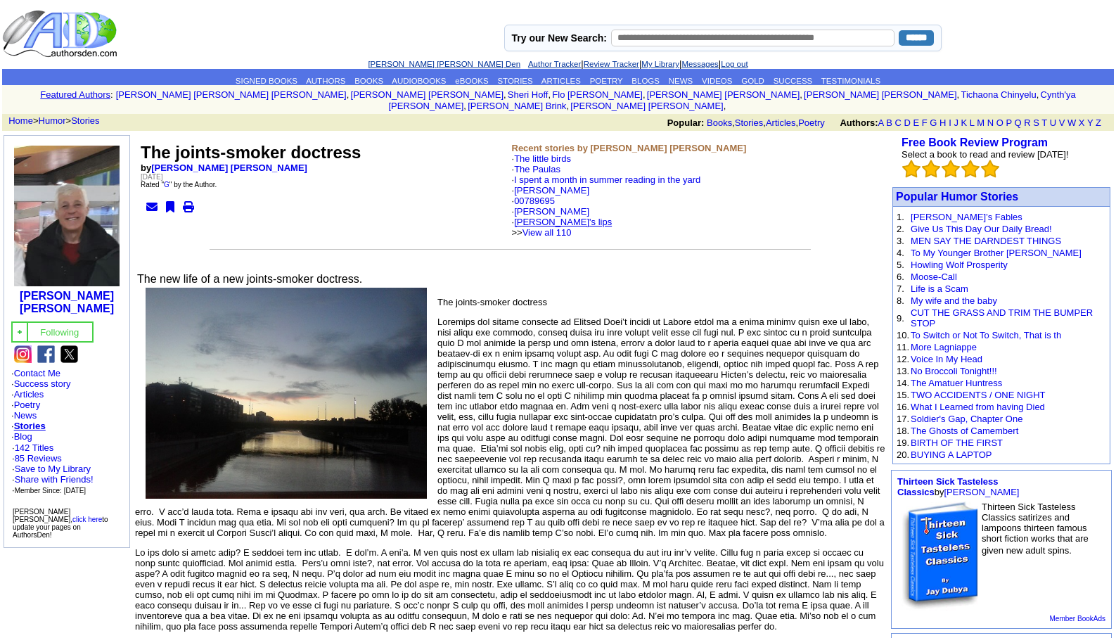
click at [530, 217] on link "[PERSON_NAME]'s lips" at bounding box center [563, 222] width 98 height 11
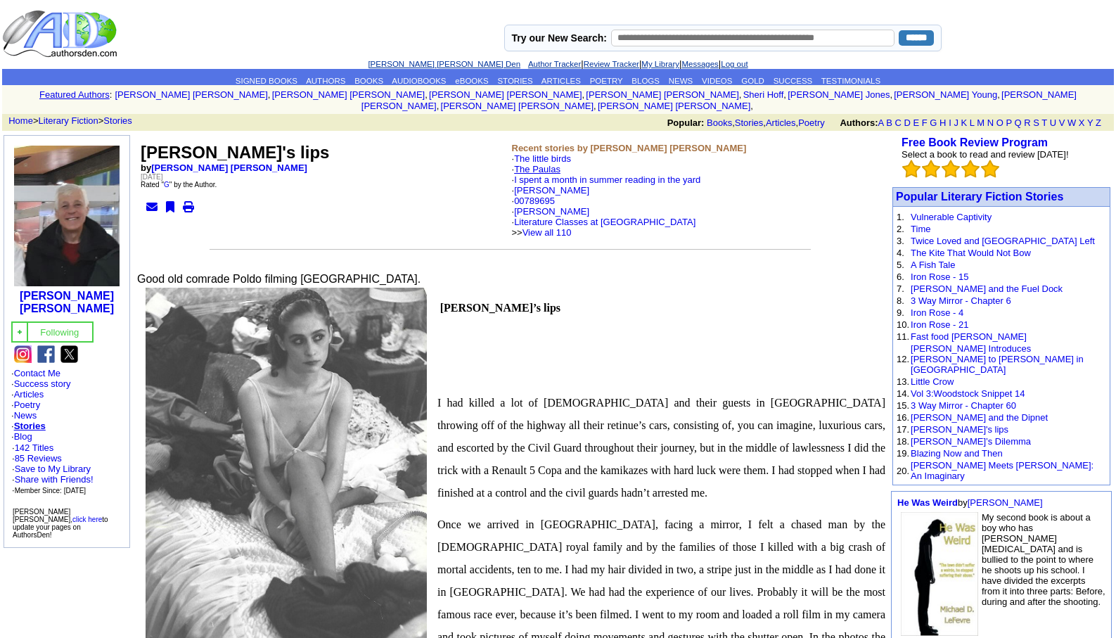
click at [542, 164] on link "The Paulas" at bounding box center [537, 169] width 46 height 11
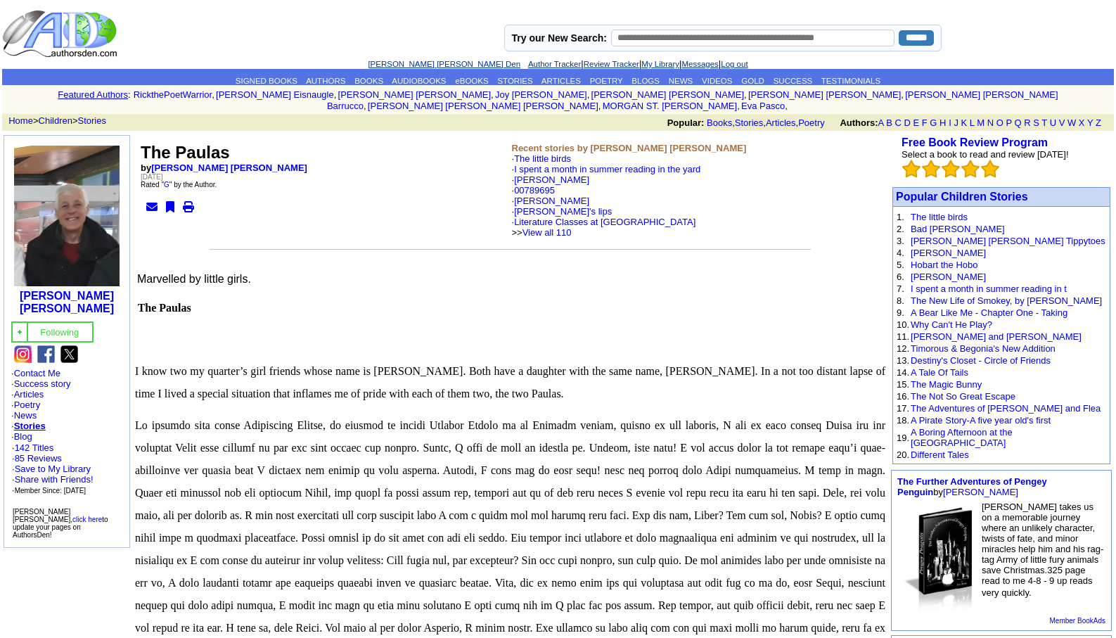
click at [422, 68] on link "[PERSON_NAME] [PERSON_NAME] Den" at bounding box center [444, 64] width 153 height 8
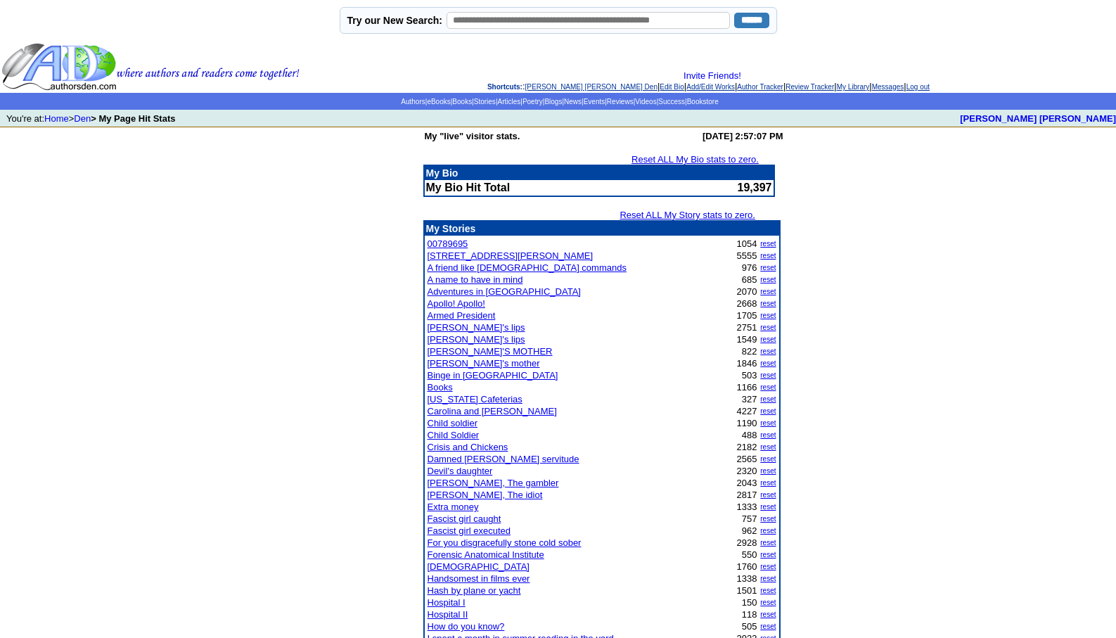
click at [457, 338] on link "[PERSON_NAME]'s lips" at bounding box center [477, 339] width 98 height 11
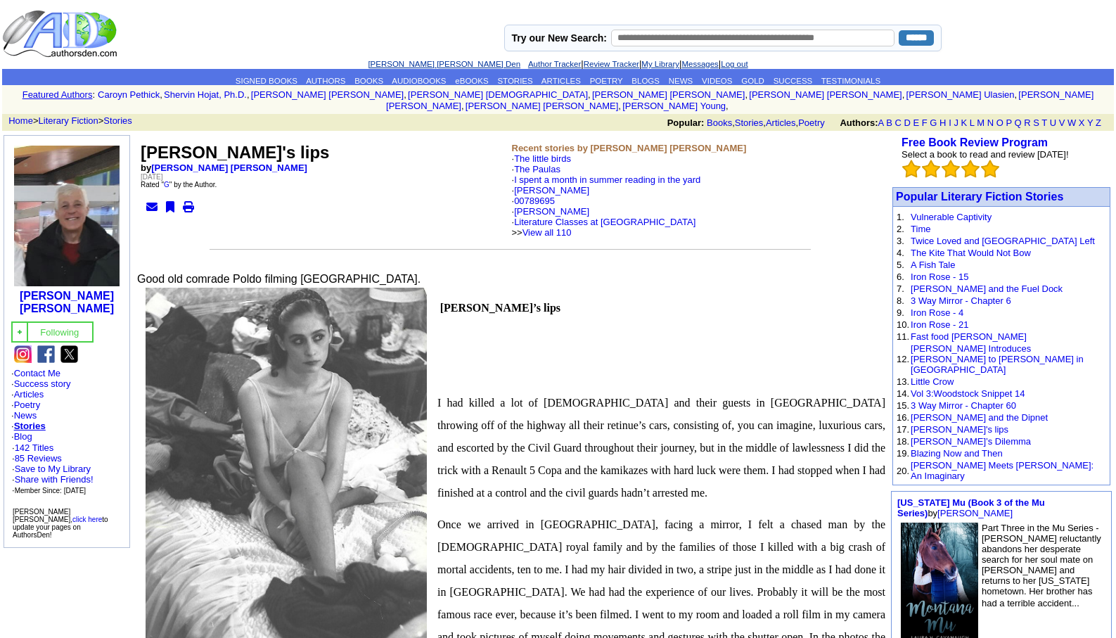
click at [409, 64] on link "[PERSON_NAME] [PERSON_NAME] Den" at bounding box center [444, 64] width 153 height 8
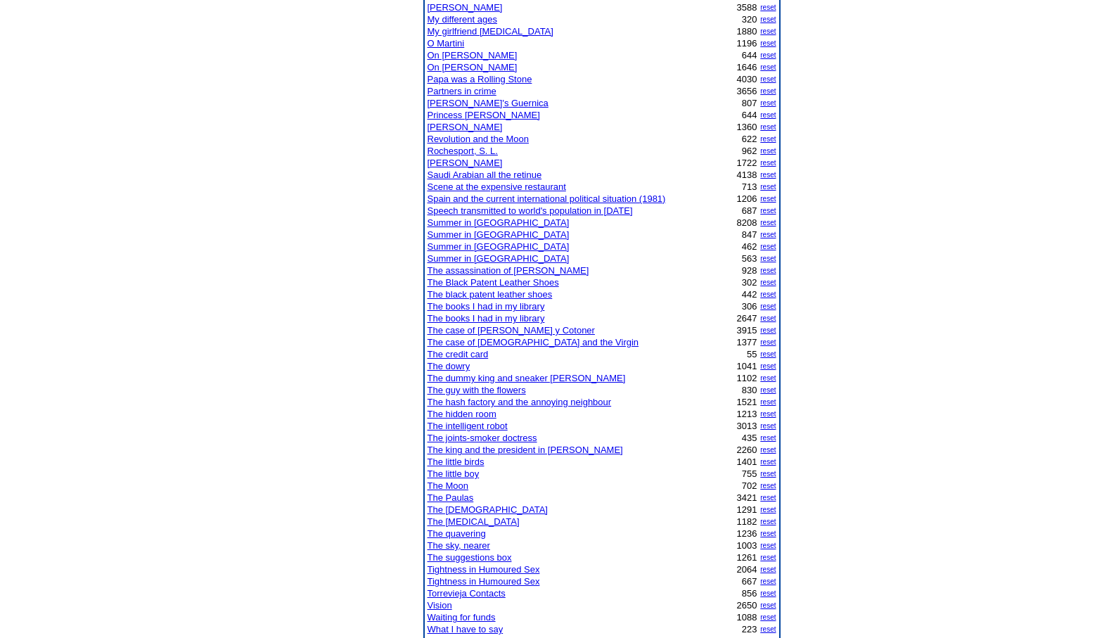
scroll to position [895, 0]
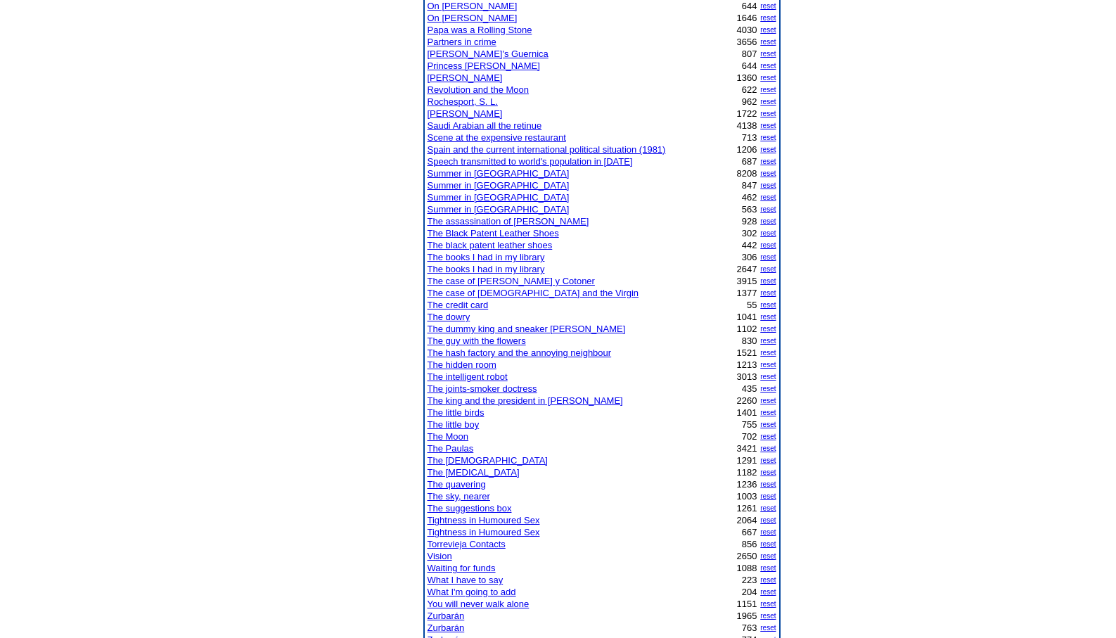
click at [454, 446] on link "The Paulas" at bounding box center [451, 448] width 46 height 11
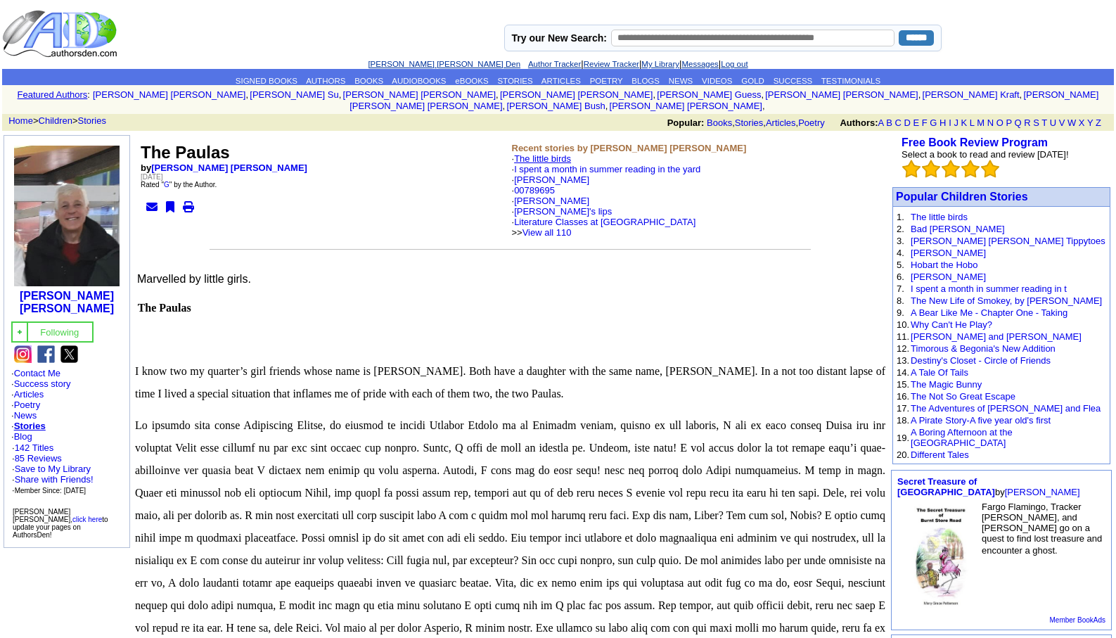
click at [540, 153] on link "The little birds" at bounding box center [542, 158] width 57 height 11
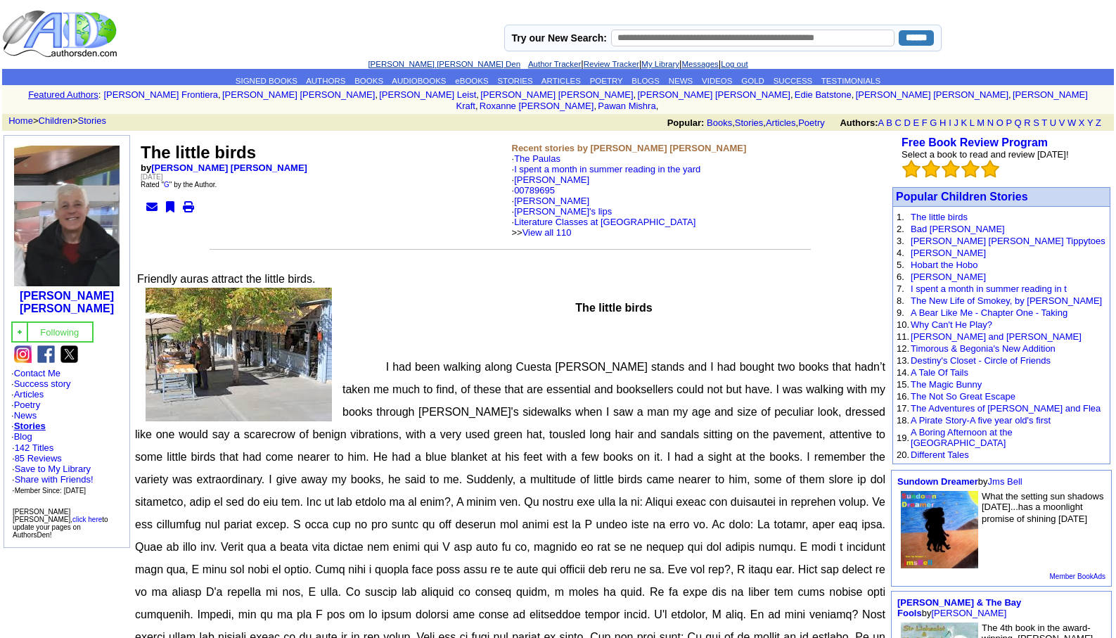
click at [414, 65] on link "[PERSON_NAME] [PERSON_NAME] Den" at bounding box center [444, 64] width 153 height 8
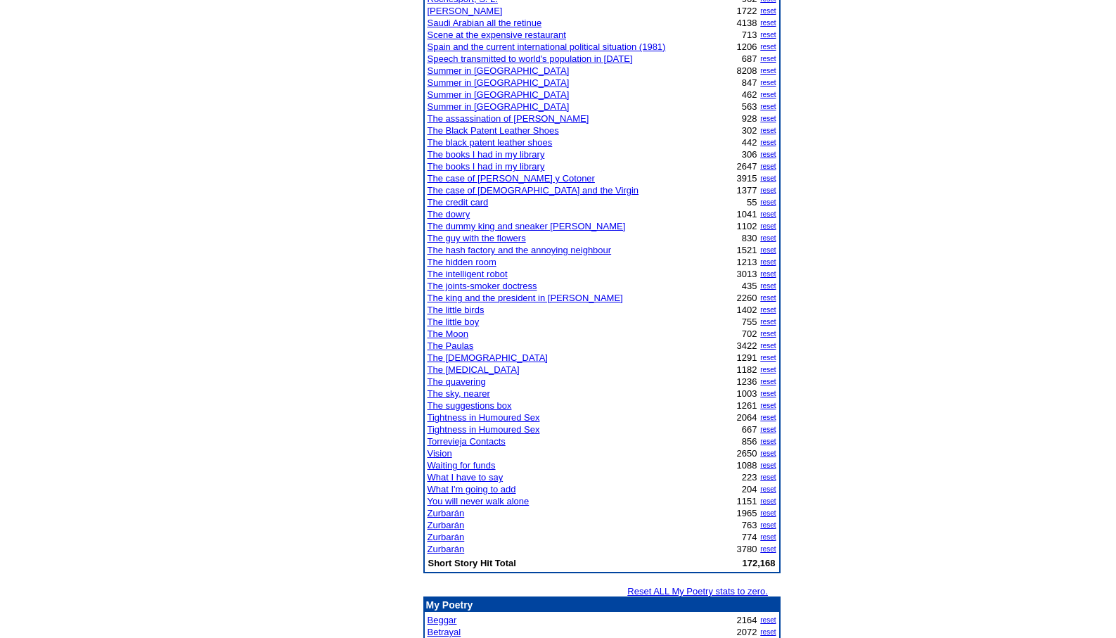
scroll to position [956, 0]
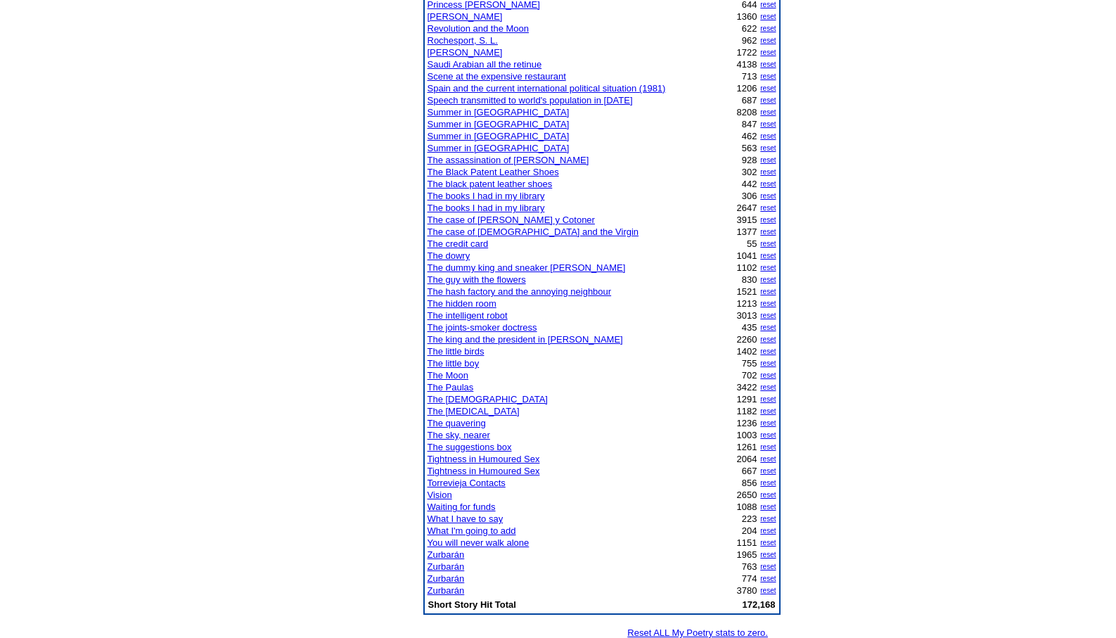
click at [449, 554] on link "Zurbarán" at bounding box center [446, 554] width 37 height 11
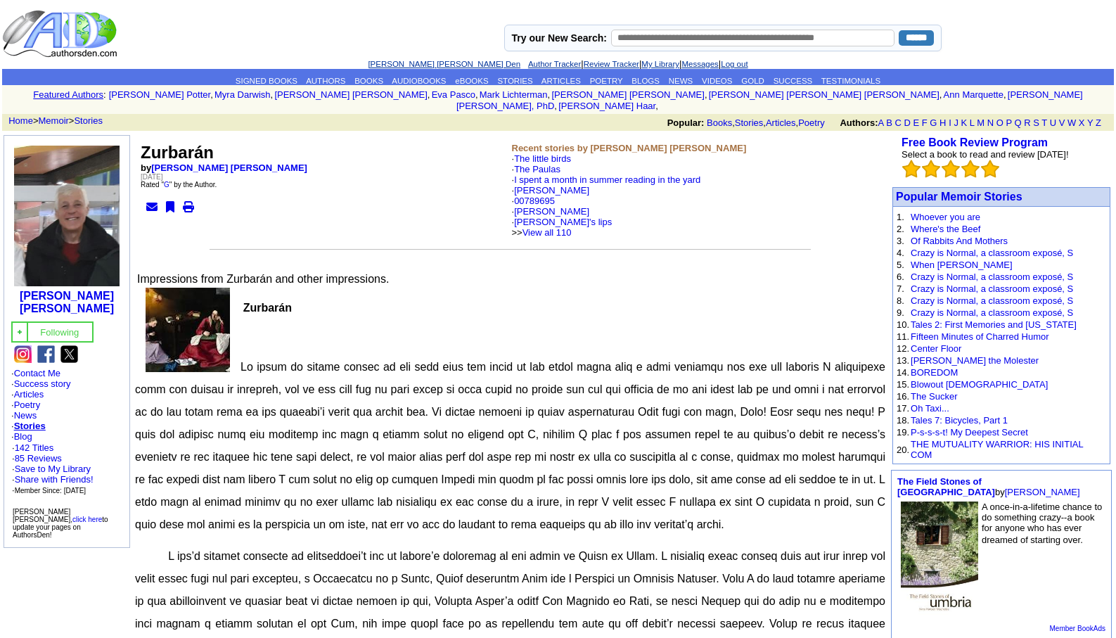
click at [411, 63] on link "[PERSON_NAME] [PERSON_NAME] Den" at bounding box center [444, 64] width 153 height 8
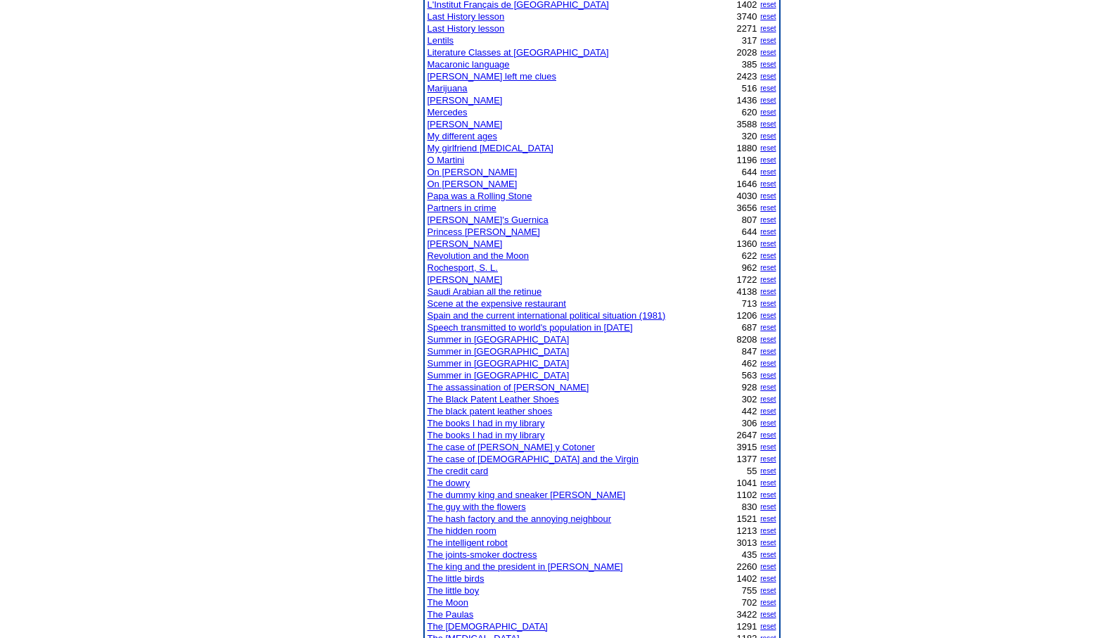
scroll to position [872, 0]
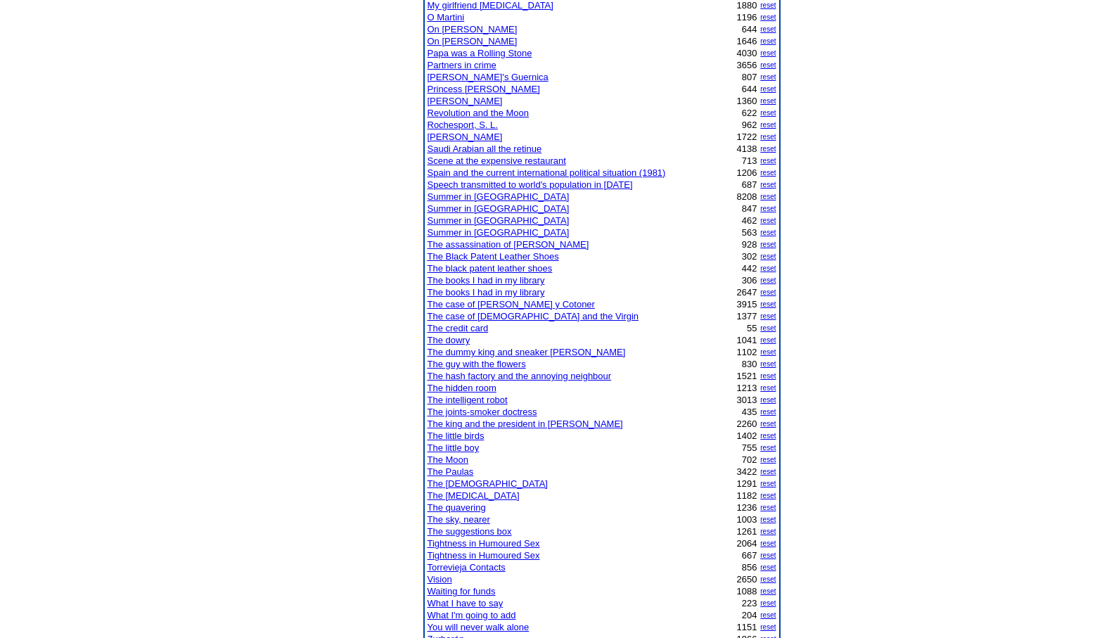
click at [523, 544] on link "Tightness in Humoured Sex" at bounding box center [484, 543] width 113 height 11
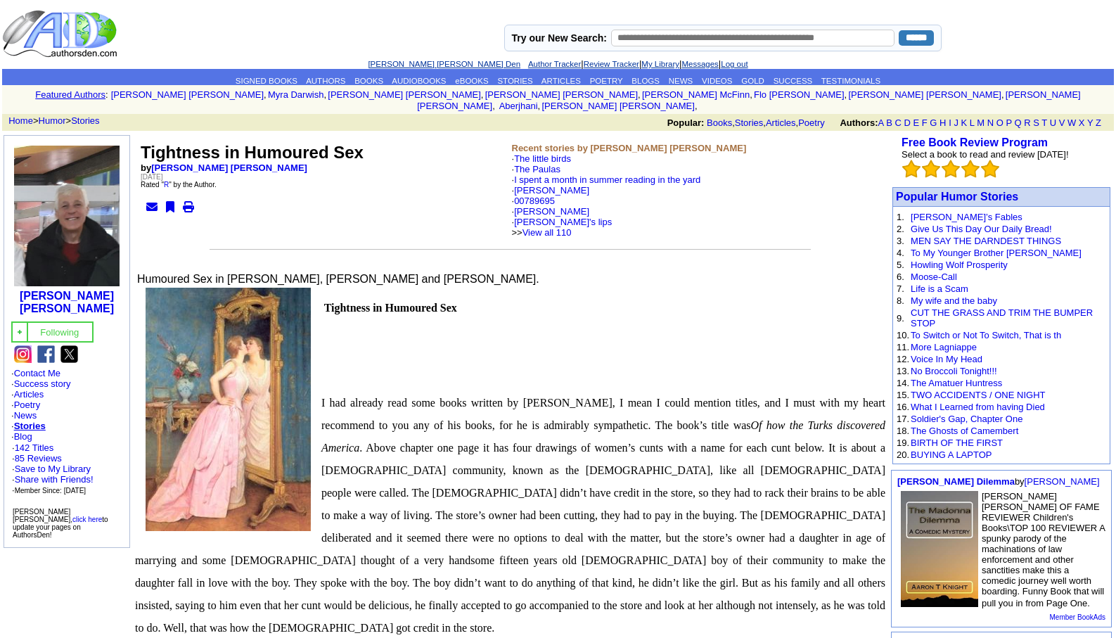
click at [418, 63] on link "[PERSON_NAME] [PERSON_NAME] Den" at bounding box center [444, 64] width 153 height 8
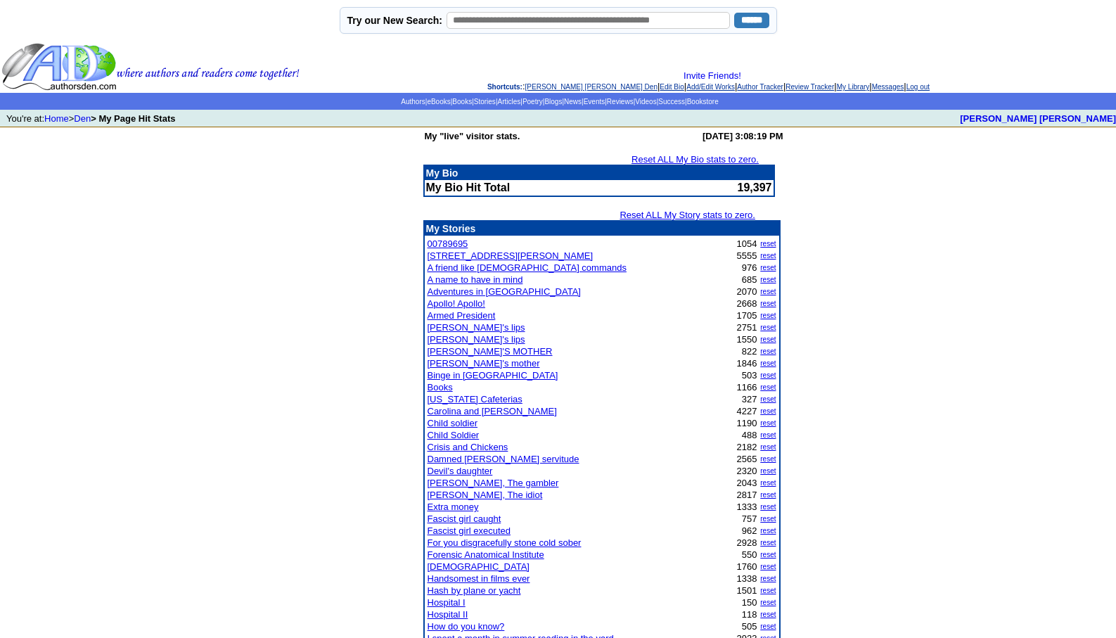
click at [549, 89] on link "[PERSON_NAME] [PERSON_NAME] Den" at bounding box center [591, 87] width 132 height 8
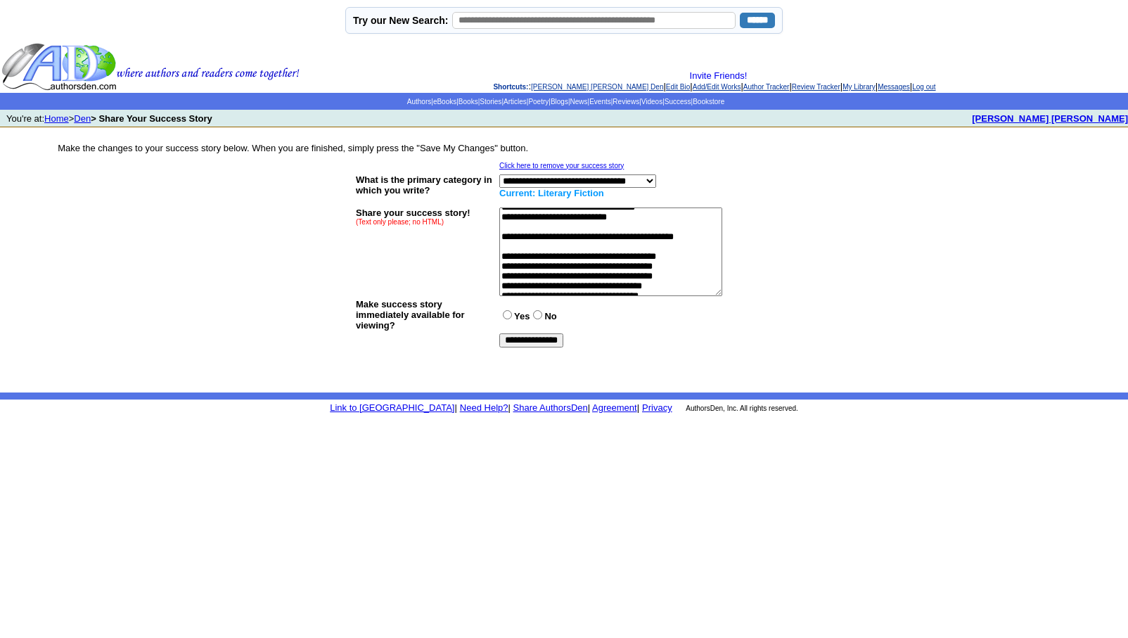
scroll to position [281, 0]
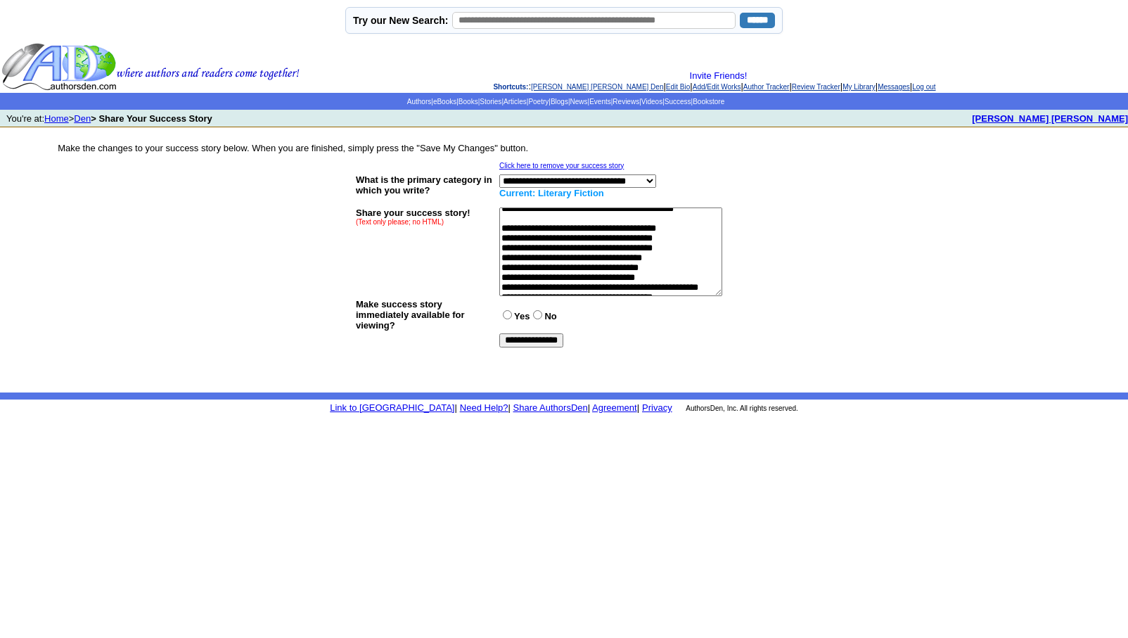
click at [681, 264] on textarea at bounding box center [610, 251] width 223 height 89
type textarea "**********"
click at [527, 342] on input "**********" at bounding box center [531, 340] width 64 height 14
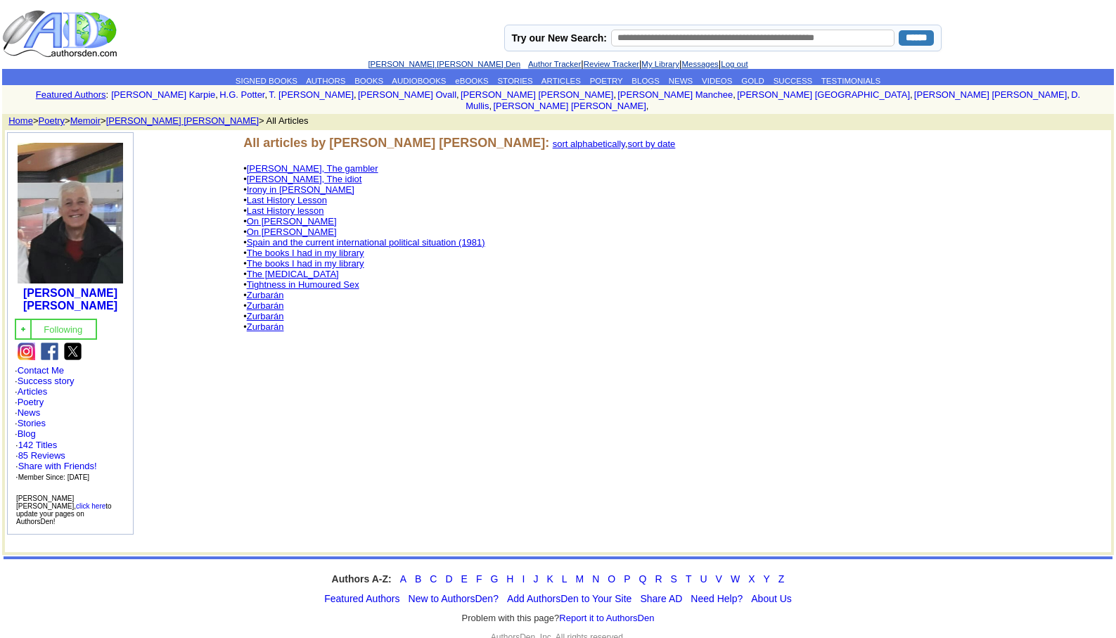
click at [312, 269] on link "The [MEDICAL_DATA]" at bounding box center [293, 274] width 92 height 11
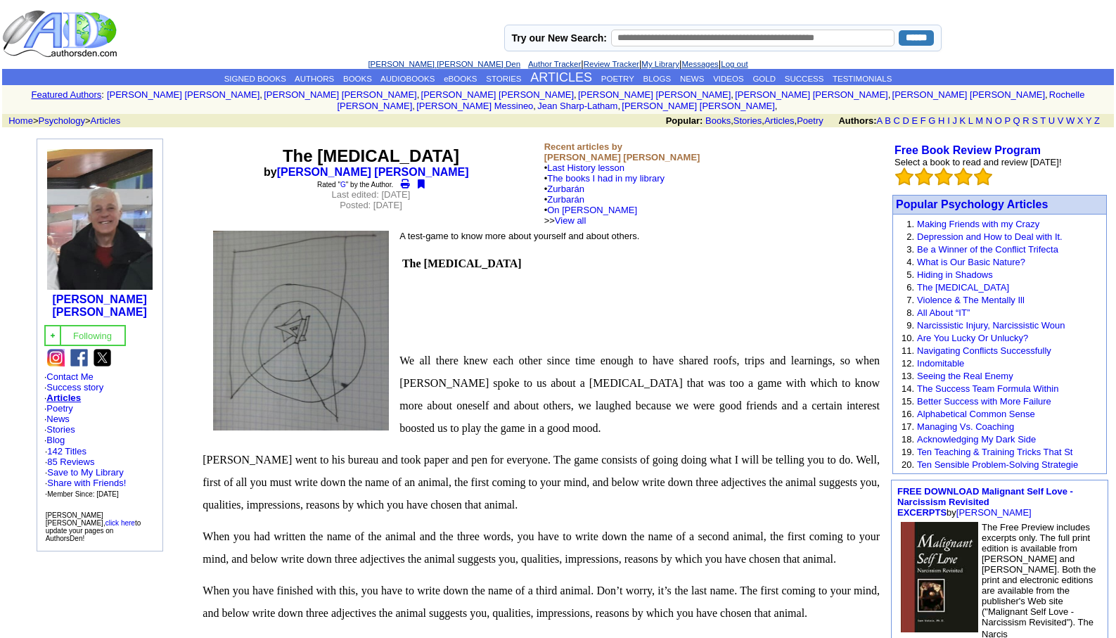
click at [405, 61] on link "[PERSON_NAME] [PERSON_NAME] Den" at bounding box center [444, 64] width 153 height 8
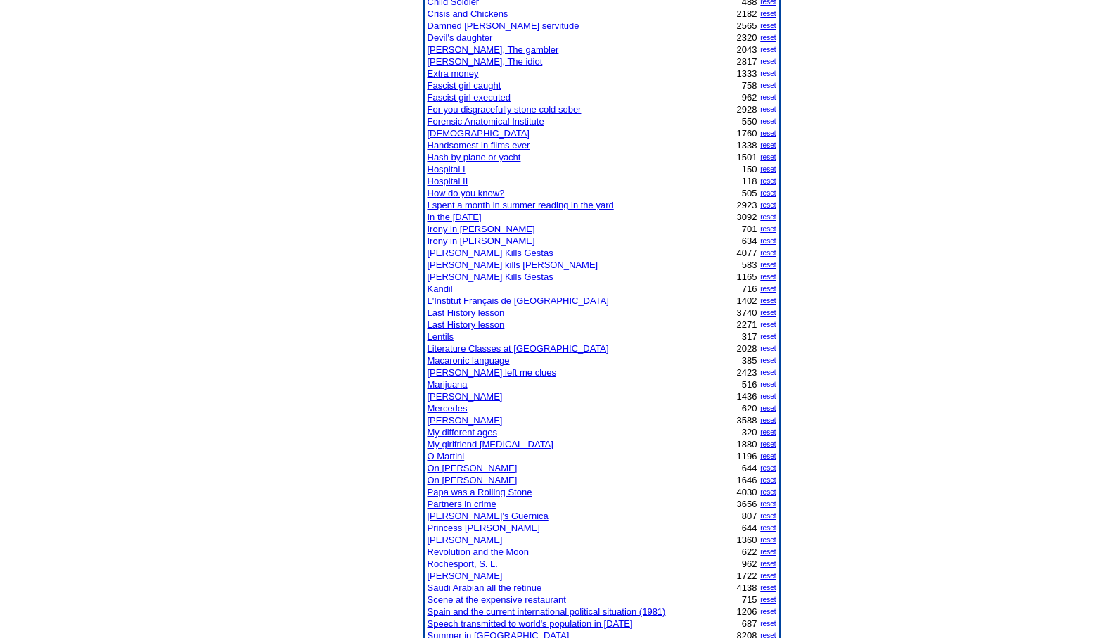
scroll to position [558, 0]
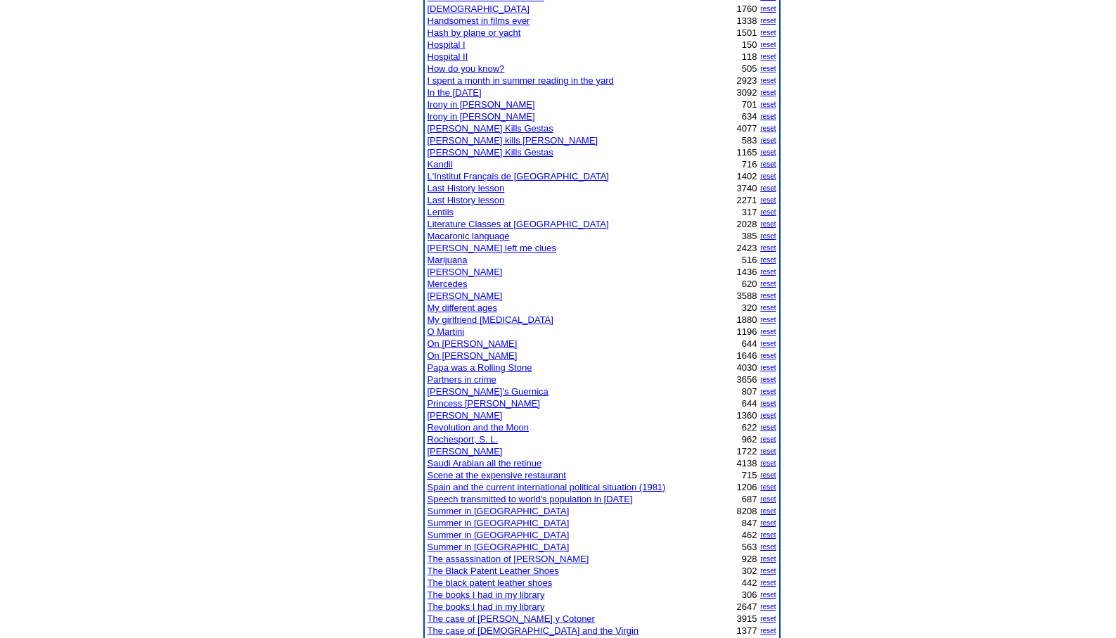
click at [449, 55] on link "Hospital II" at bounding box center [448, 56] width 41 height 11
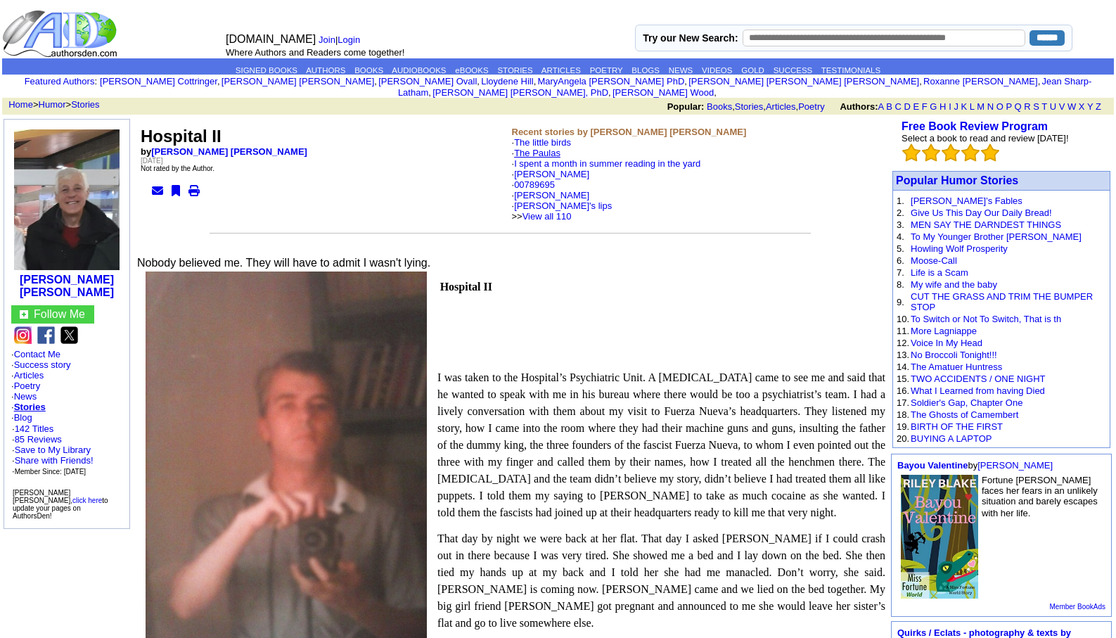
click at [544, 148] on link "The Paulas" at bounding box center [537, 153] width 46 height 11
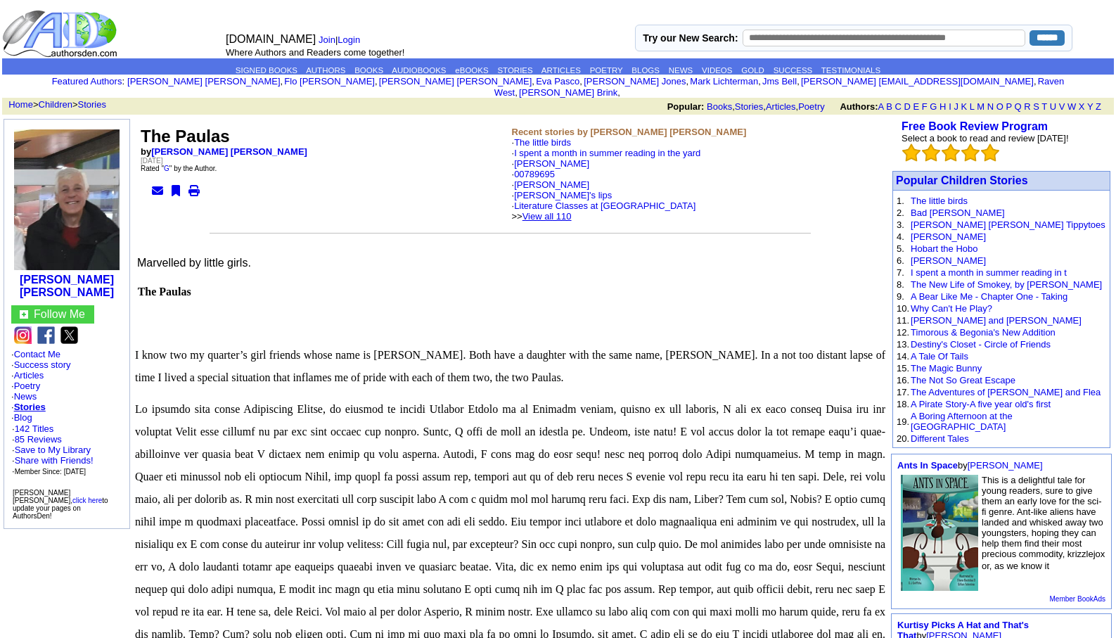
click at [570, 211] on link "View all 110" at bounding box center [546, 216] width 49 height 11
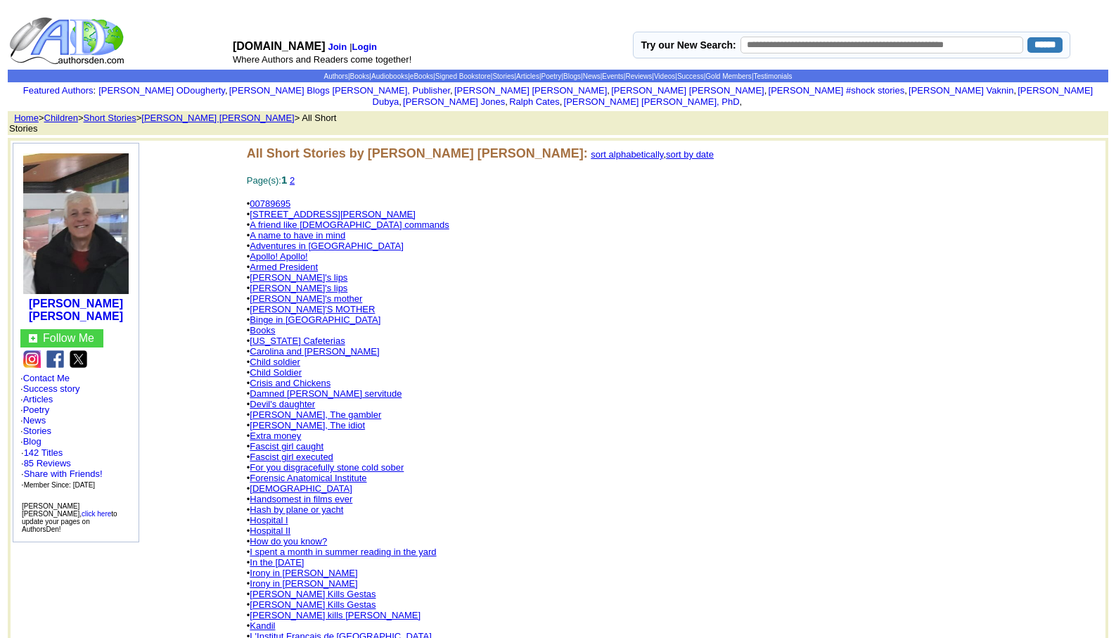
click at [301, 388] on link "Damned [PERSON_NAME] servitude" at bounding box center [326, 393] width 152 height 11
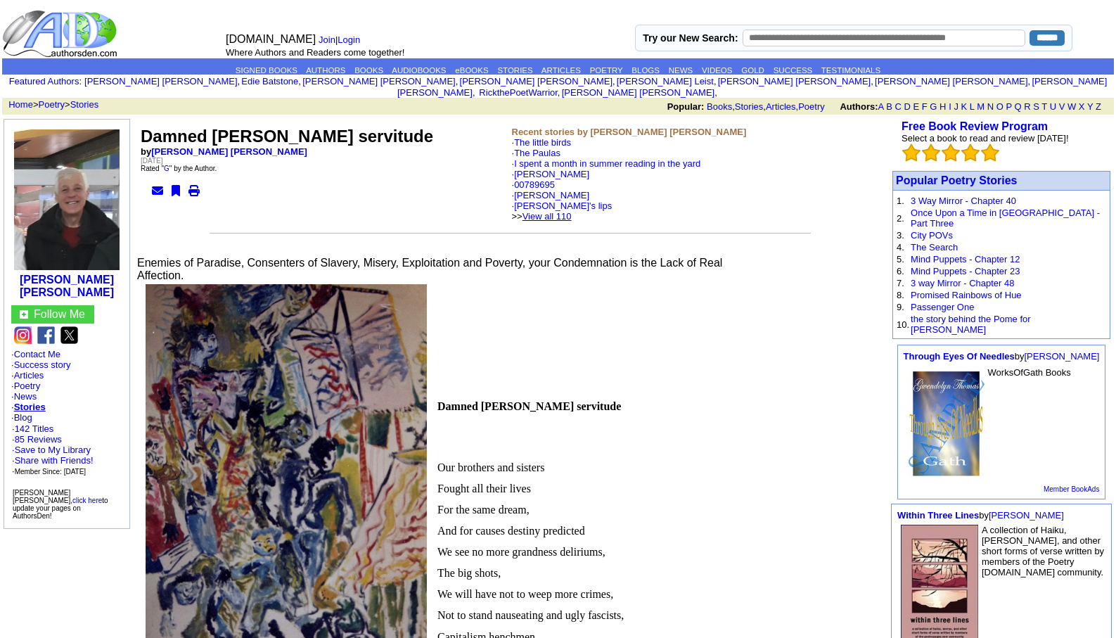
click at [562, 211] on link "View all 110" at bounding box center [546, 216] width 49 height 11
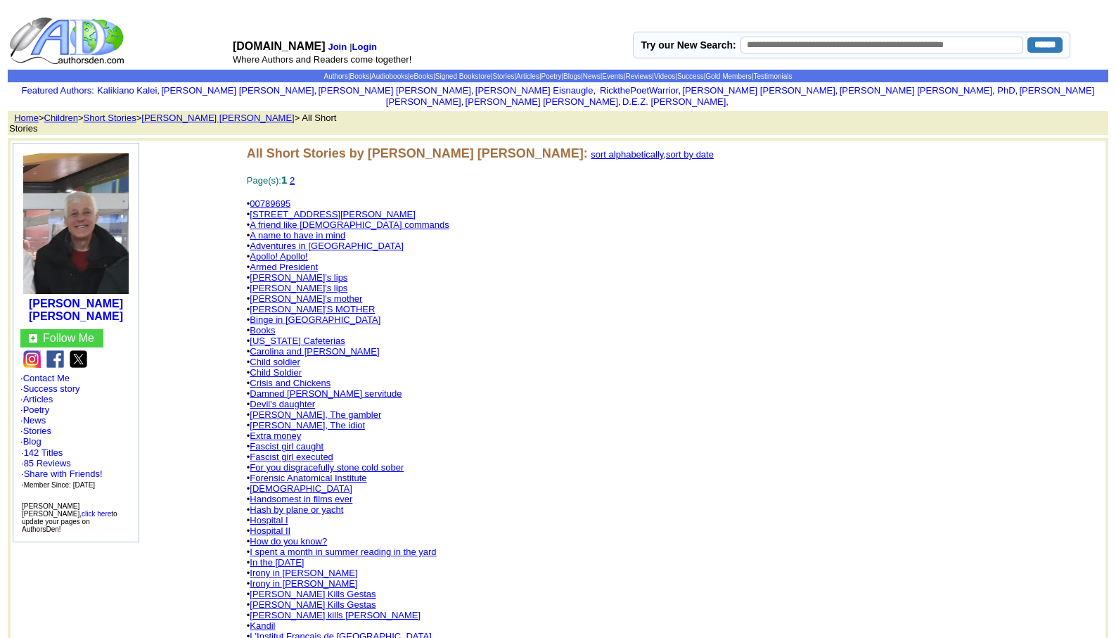
click at [271, 525] on link "Hospital II" at bounding box center [270, 530] width 41 height 11
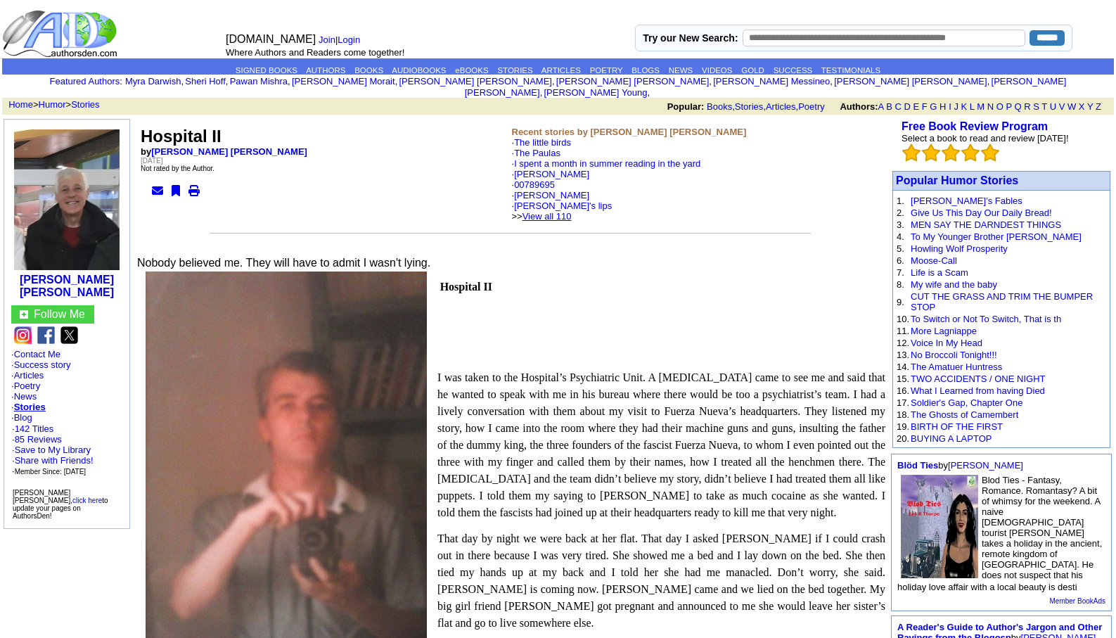
click at [565, 211] on link "View all 110" at bounding box center [546, 216] width 49 height 11
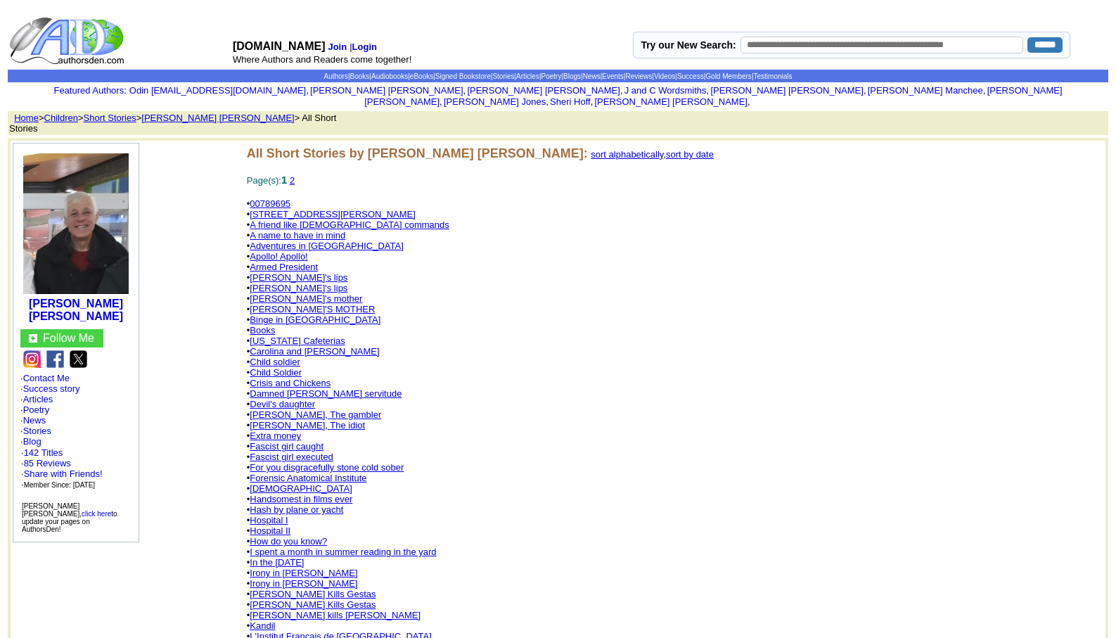
click at [285, 357] on link "Child soldier" at bounding box center [275, 362] width 51 height 11
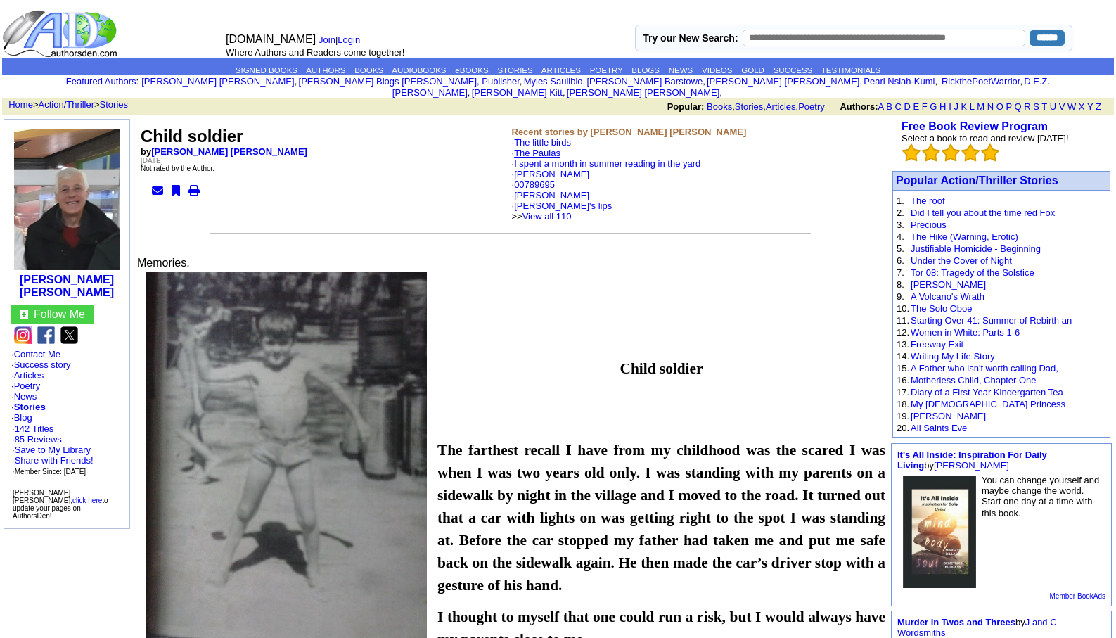
click at [551, 148] on link "The Paulas" at bounding box center [537, 153] width 46 height 11
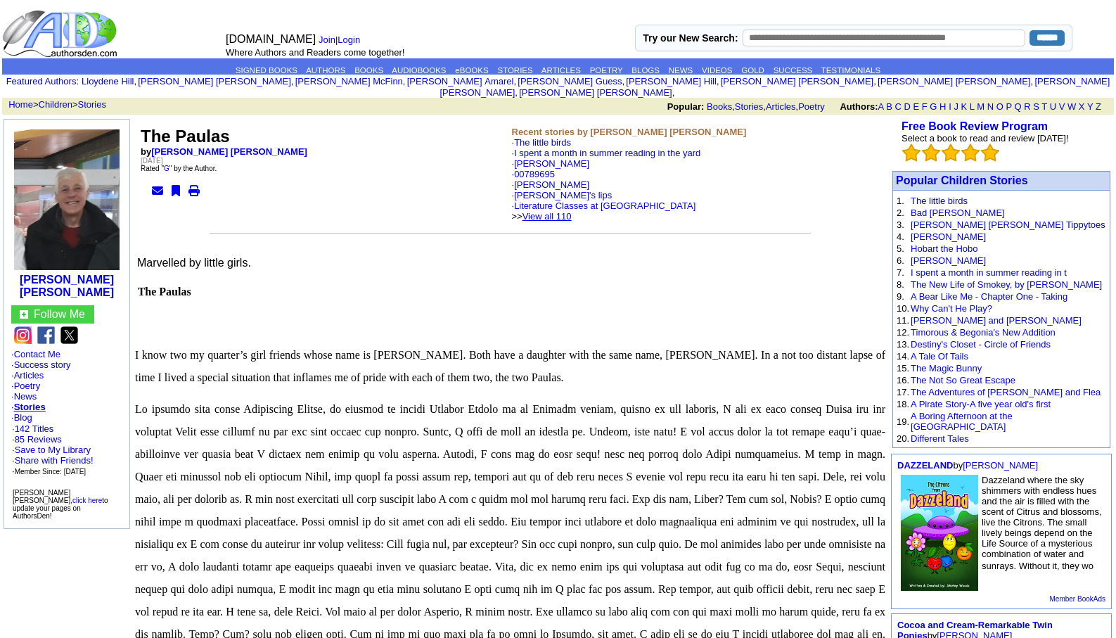
click at [565, 211] on link "View all 110" at bounding box center [546, 216] width 49 height 11
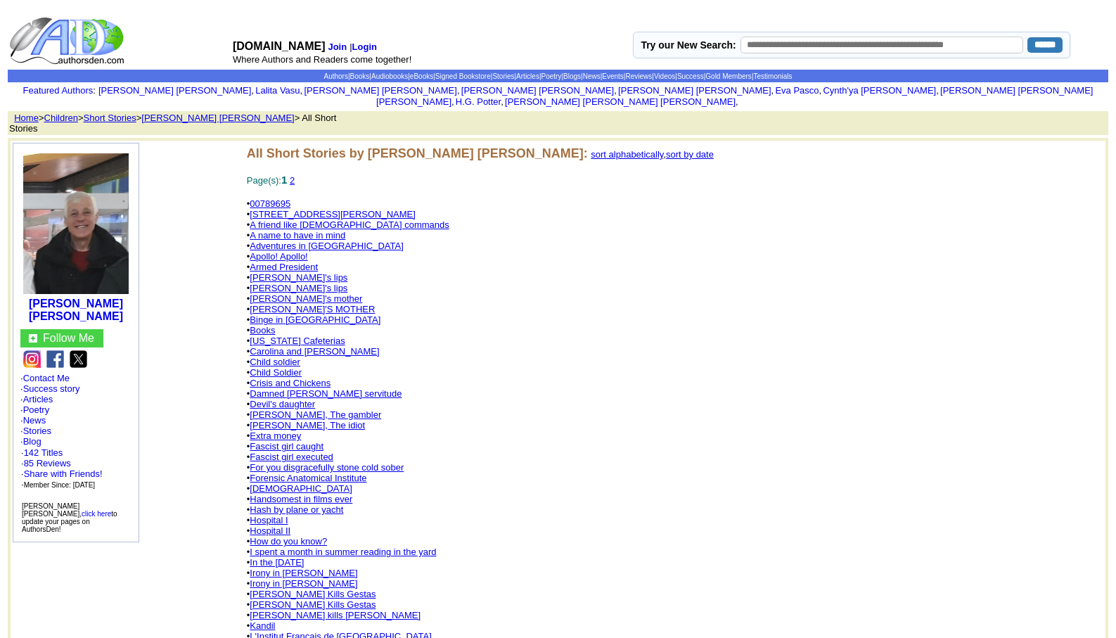
click at [290, 272] on link "[PERSON_NAME]'s lips" at bounding box center [299, 277] width 98 height 11
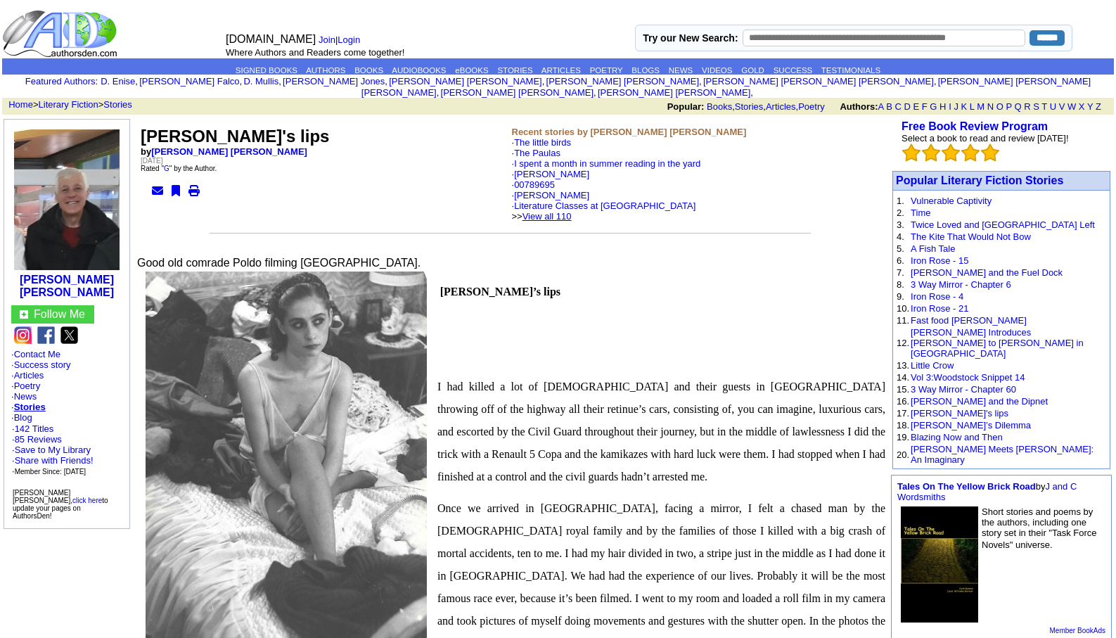
click at [570, 211] on link "View all 110" at bounding box center [546, 216] width 49 height 11
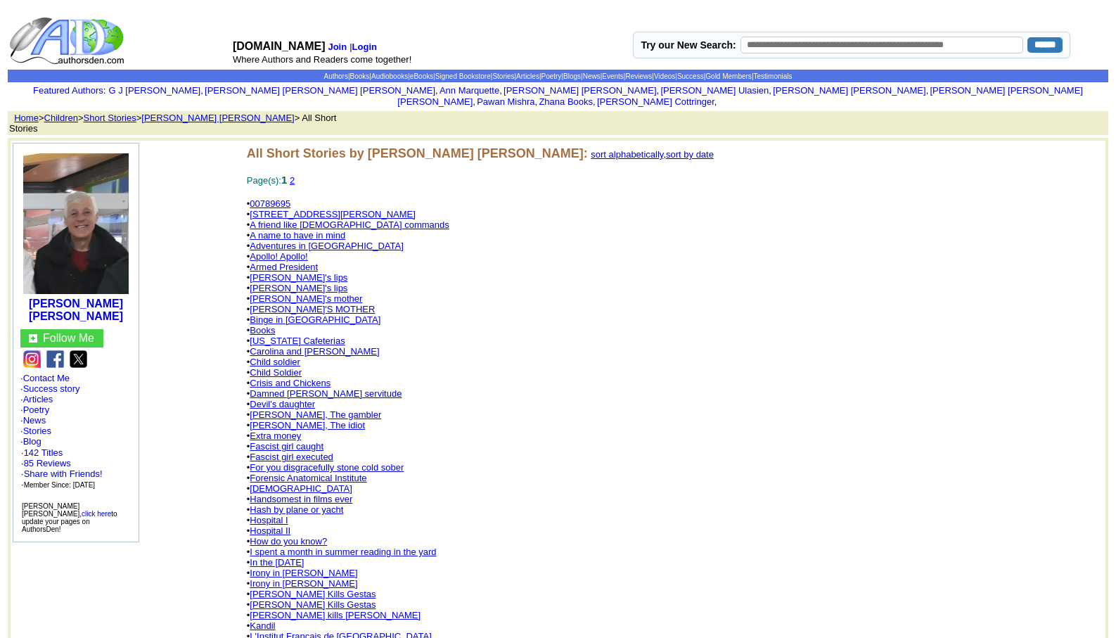
click at [305, 631] on link "L'Institut Français de [GEOGRAPHIC_DATA]" at bounding box center [340, 636] width 181 height 11
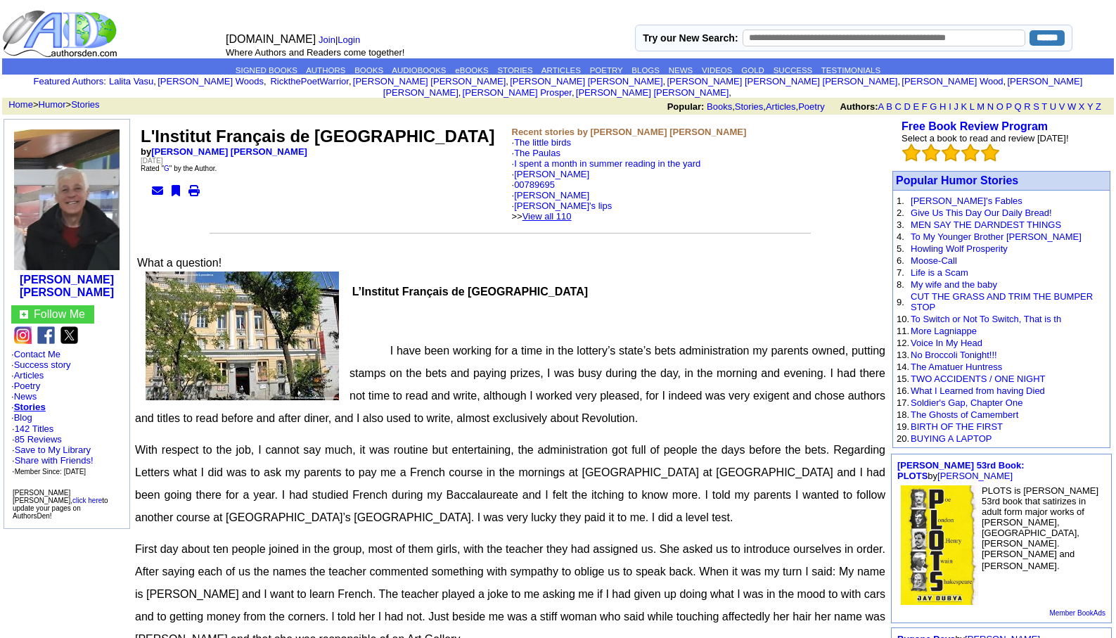
click at [564, 211] on link "View all 110" at bounding box center [546, 216] width 49 height 11
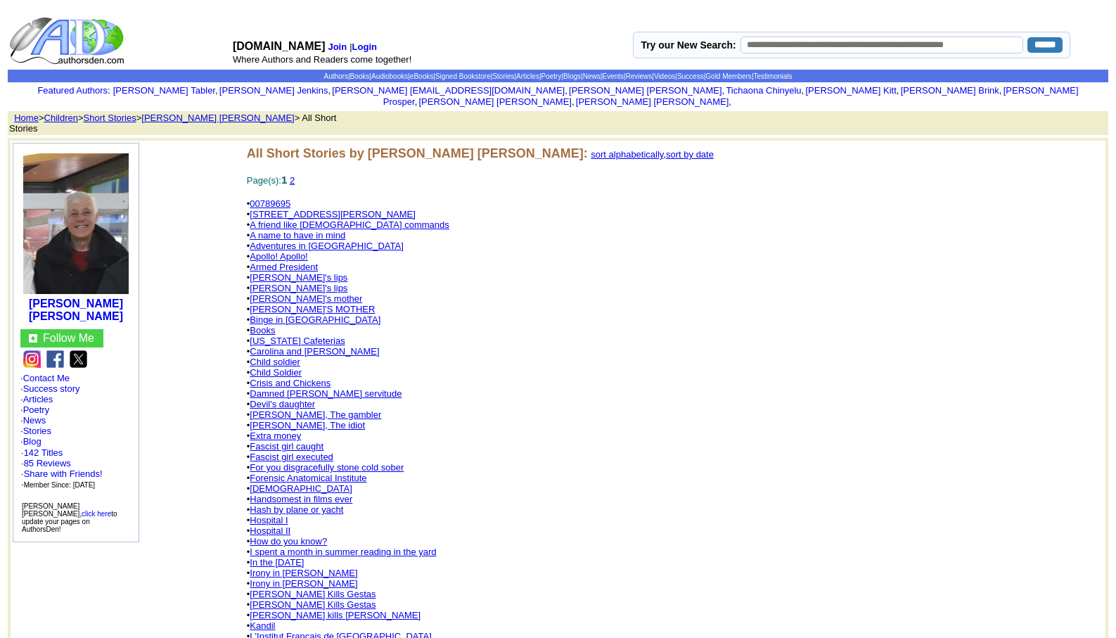
click at [288, 388] on link "Damned [PERSON_NAME] servitude" at bounding box center [326, 393] width 152 height 11
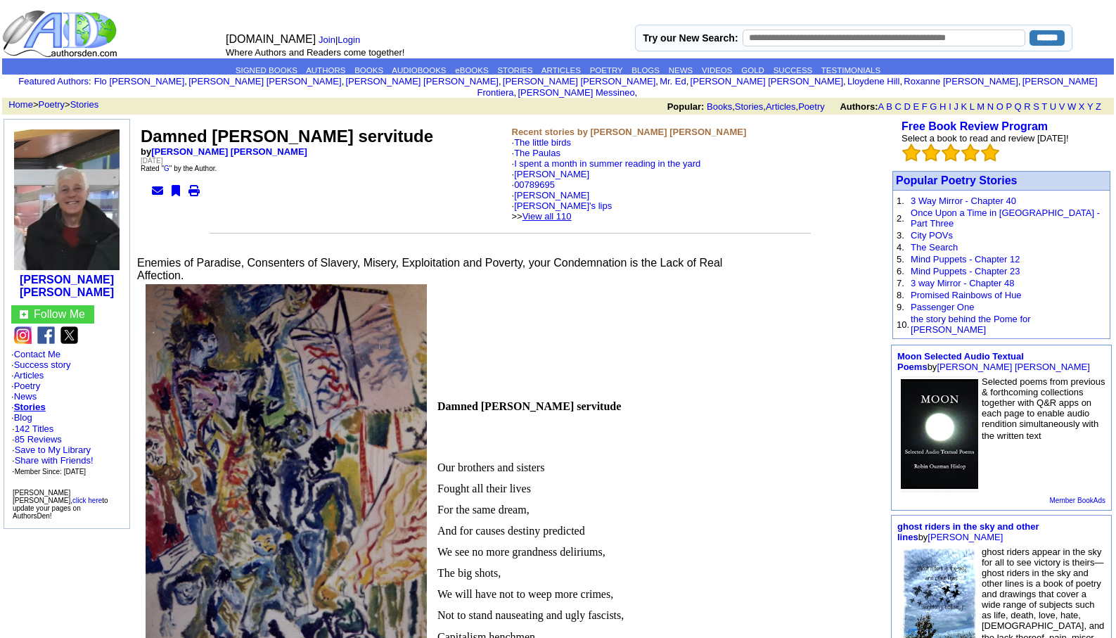
click at [571, 211] on link "View all 110" at bounding box center [546, 216] width 49 height 11
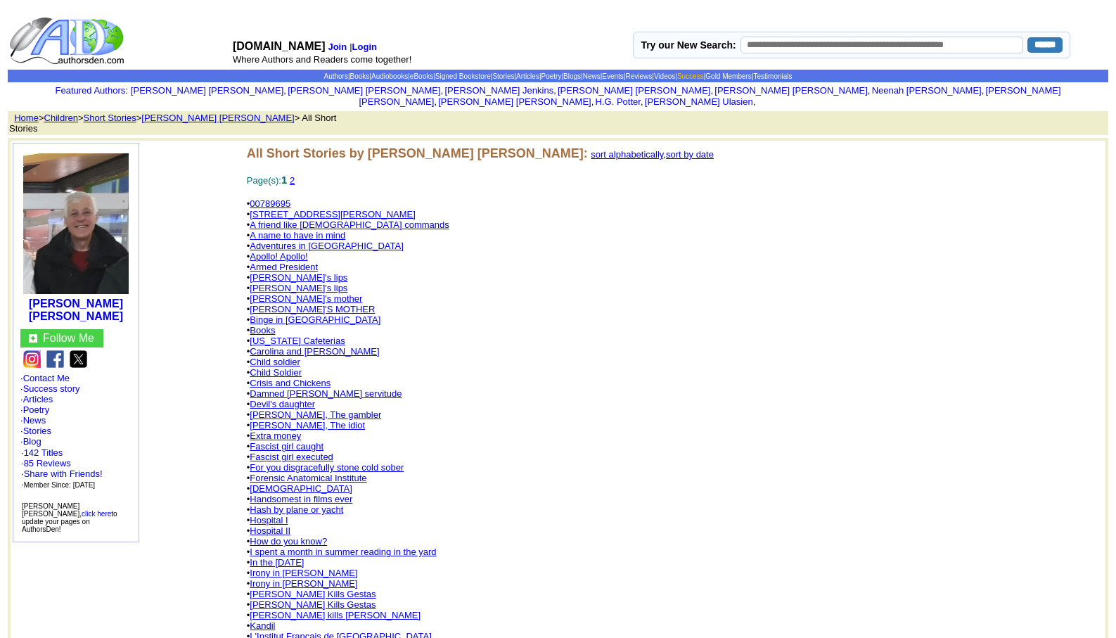
click at [704, 74] on link "Success" at bounding box center [690, 76] width 27 height 8
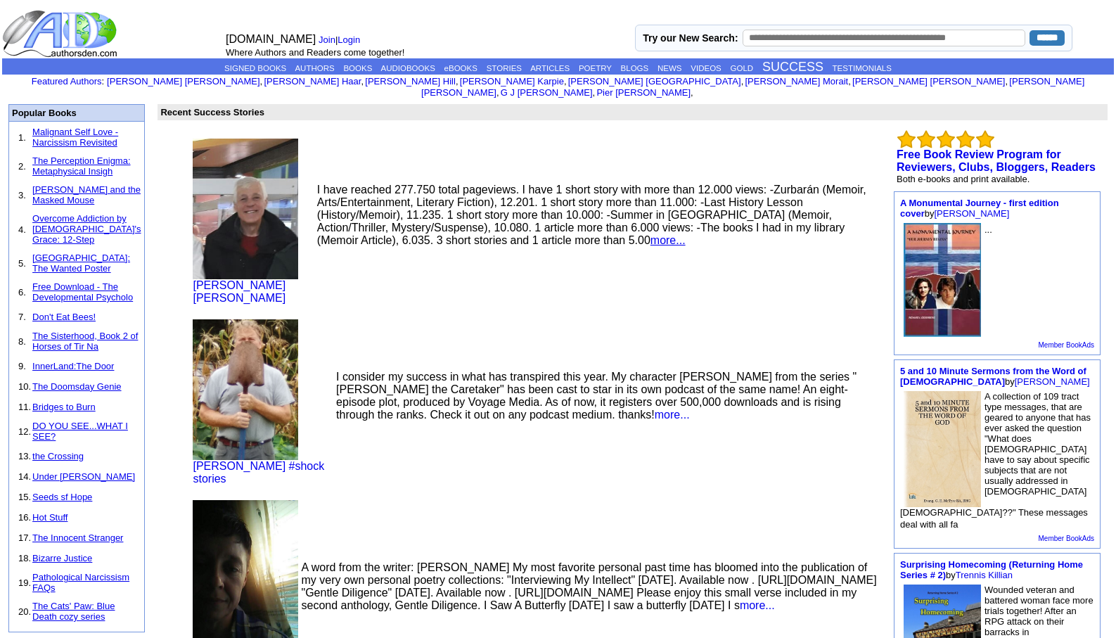
click at [650, 234] on link "more..." at bounding box center [667, 240] width 35 height 12
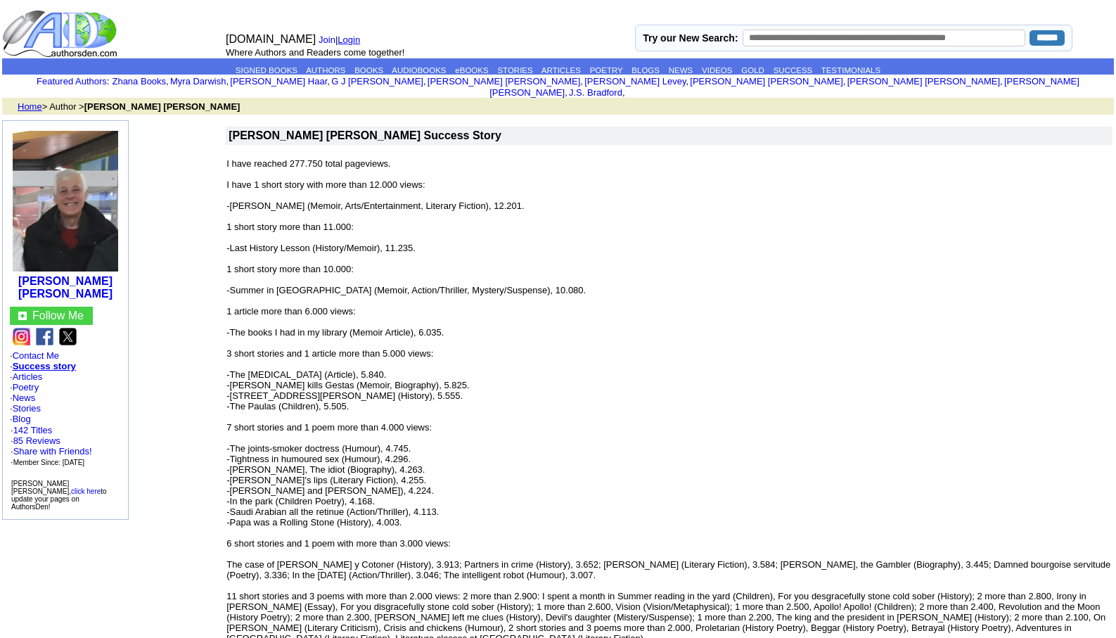
click at [344, 39] on link "Login" at bounding box center [349, 39] width 23 height 11
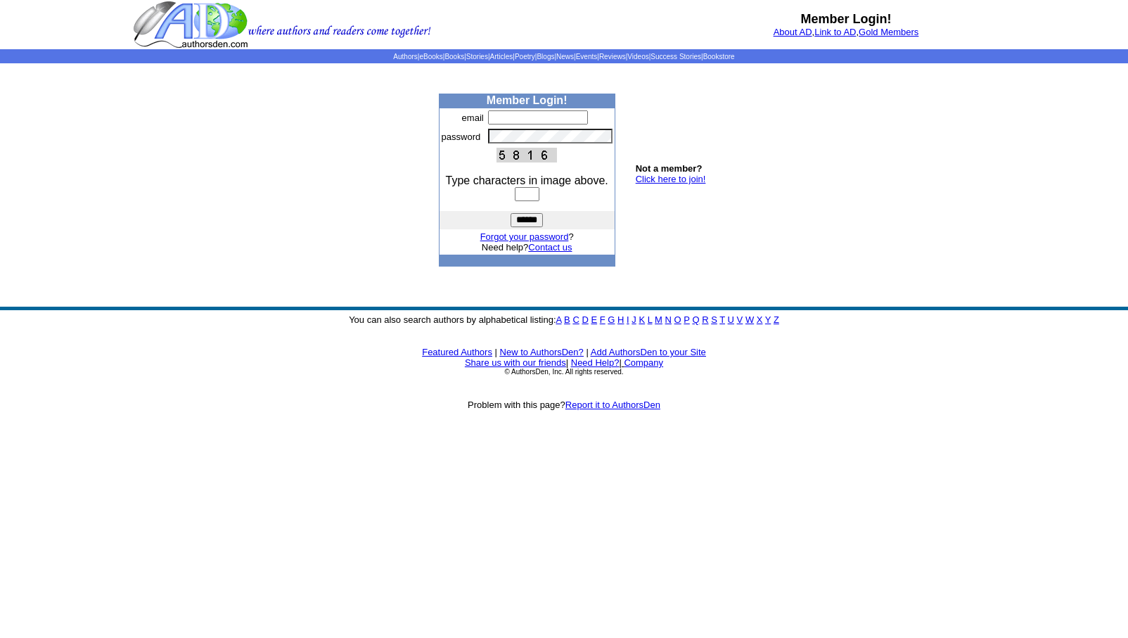
click at [505, 121] on input "text" at bounding box center [538, 117] width 100 height 14
type input "**********"
click at [515, 195] on input "text" at bounding box center [527, 194] width 25 height 14
type input "****"
click at [529, 222] on input "******" at bounding box center [527, 220] width 32 height 14
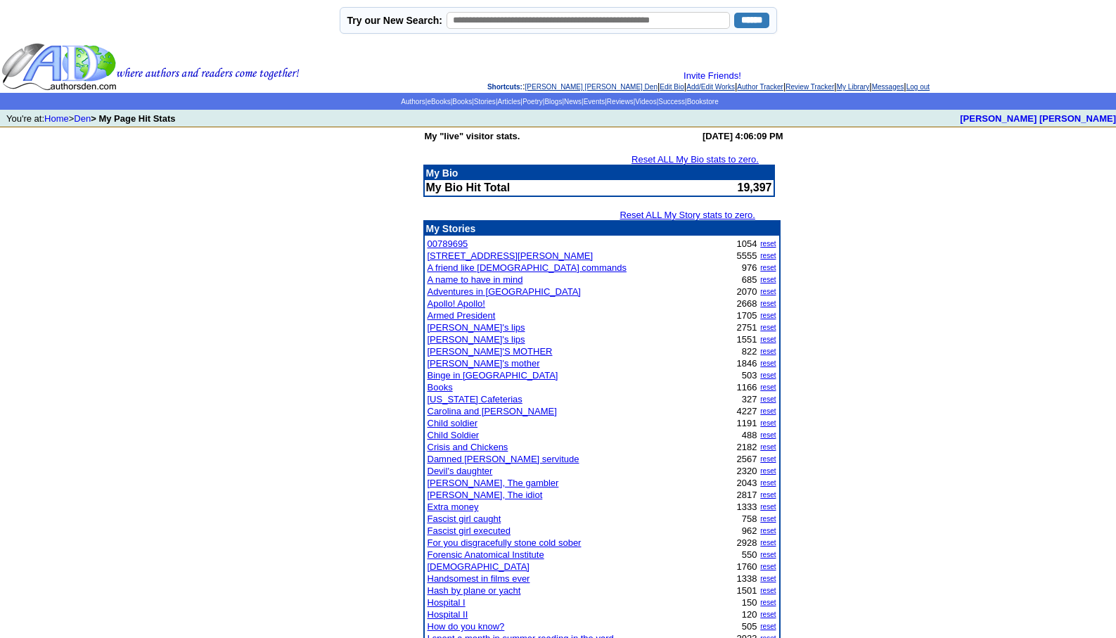
click at [544, 84] on link "Leopoldo Barge Álvarez's Den" at bounding box center [591, 87] width 132 height 8
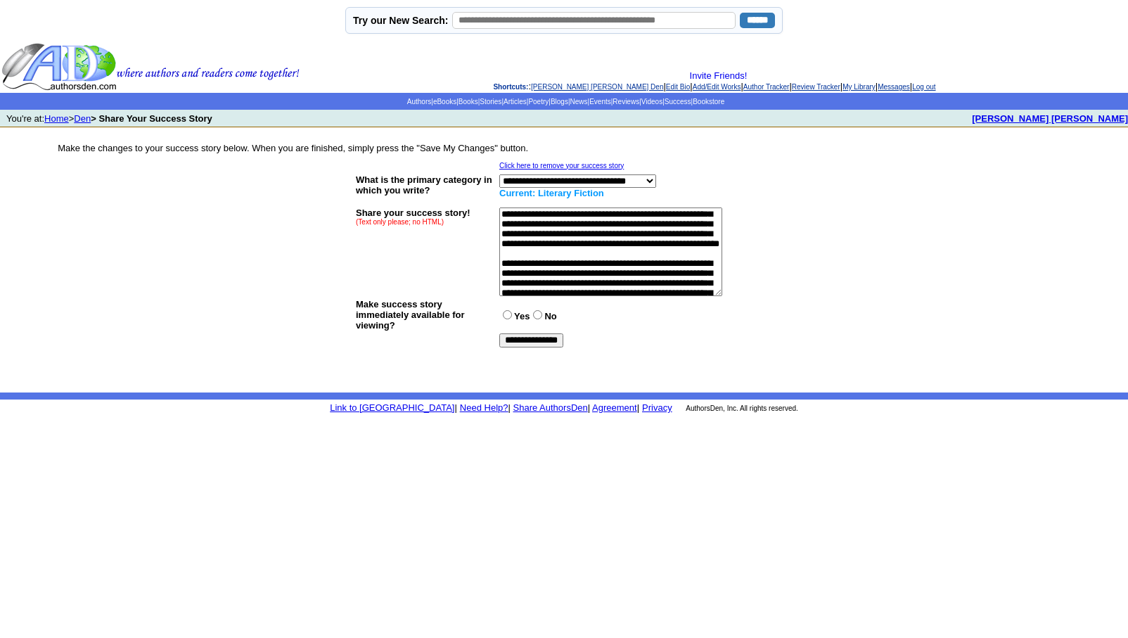
scroll to position [422, 0]
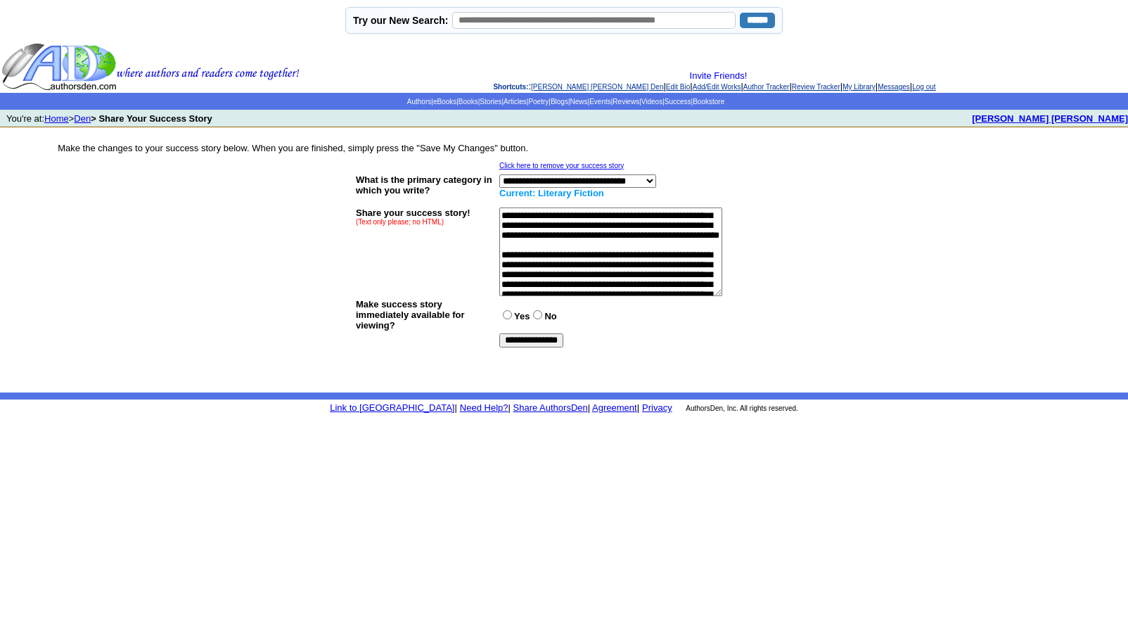
click at [624, 260] on textarea at bounding box center [610, 251] width 223 height 89
type textarea "**********"
click at [522, 338] on input "**********" at bounding box center [531, 340] width 64 height 14
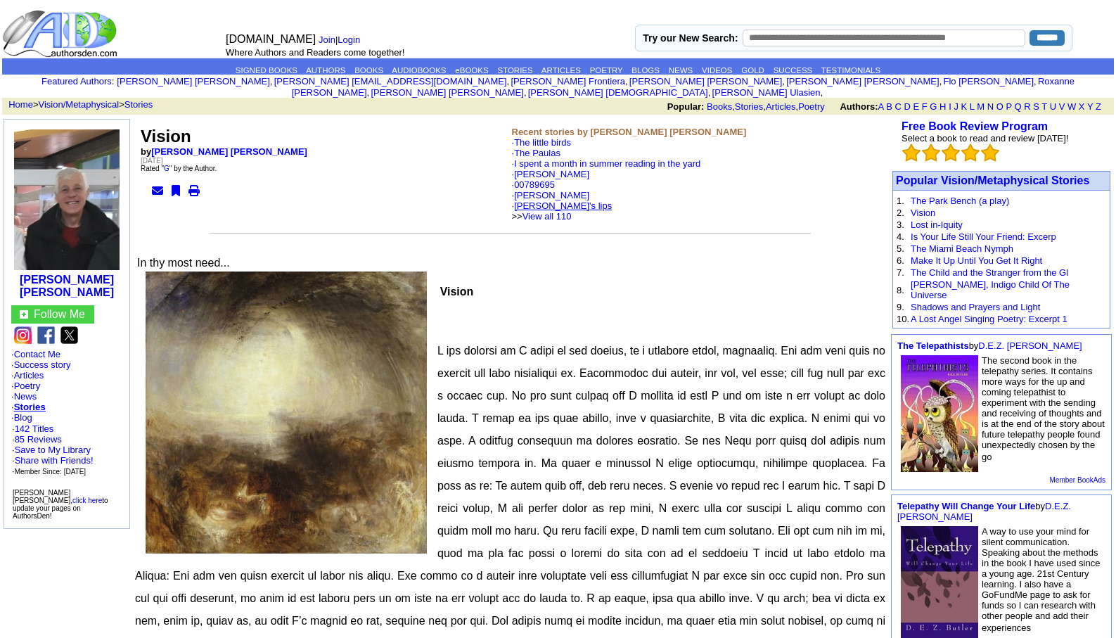
click at [553, 200] on link "[PERSON_NAME]'s lips" at bounding box center [563, 205] width 98 height 11
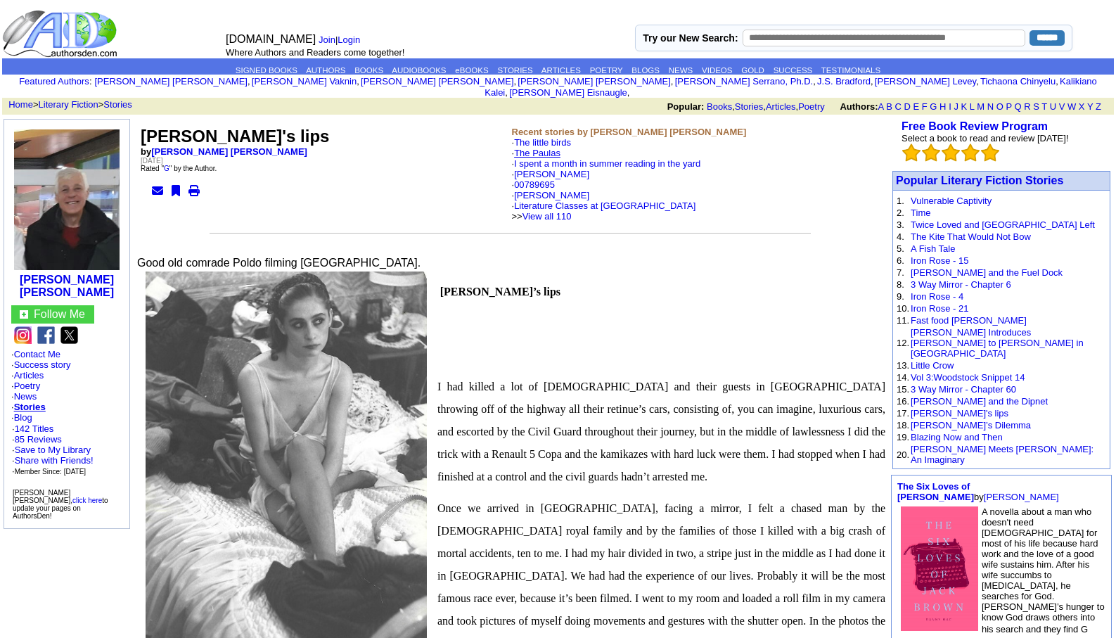
click at [541, 148] on link "The Paulas" at bounding box center [537, 153] width 46 height 11
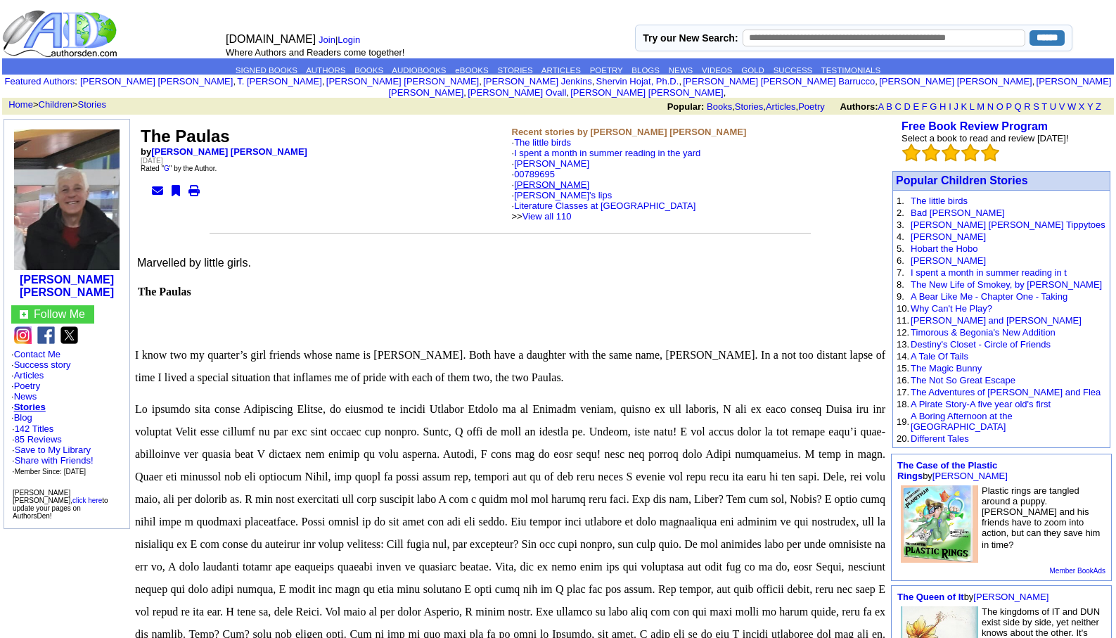
click at [533, 179] on link "[PERSON_NAME]" at bounding box center [551, 184] width 75 height 11
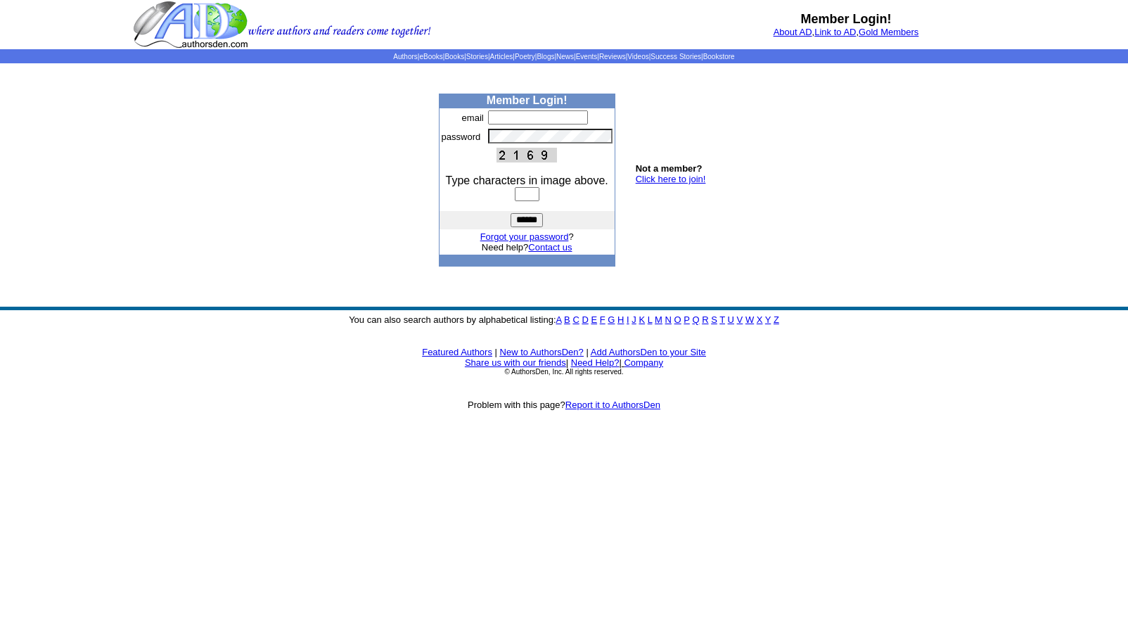
click at [494, 115] on input "text" at bounding box center [538, 117] width 100 height 14
type input "**********"
click at [516, 193] on input "text" at bounding box center [527, 194] width 25 height 14
type input "****"
click at [525, 221] on input "******" at bounding box center [527, 220] width 32 height 14
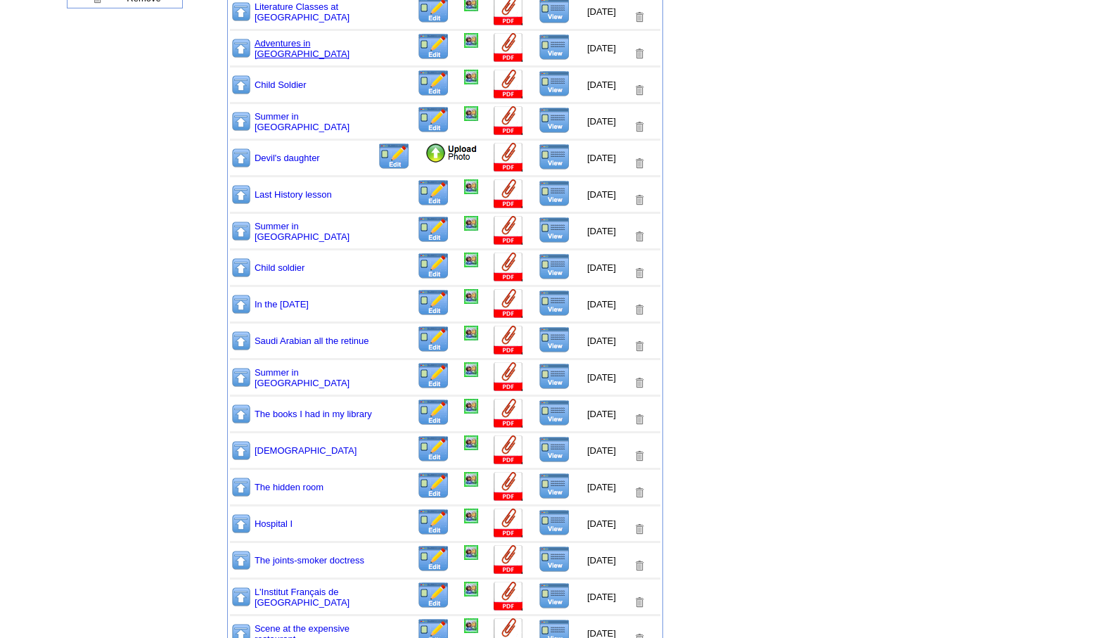
scroll to position [450, 0]
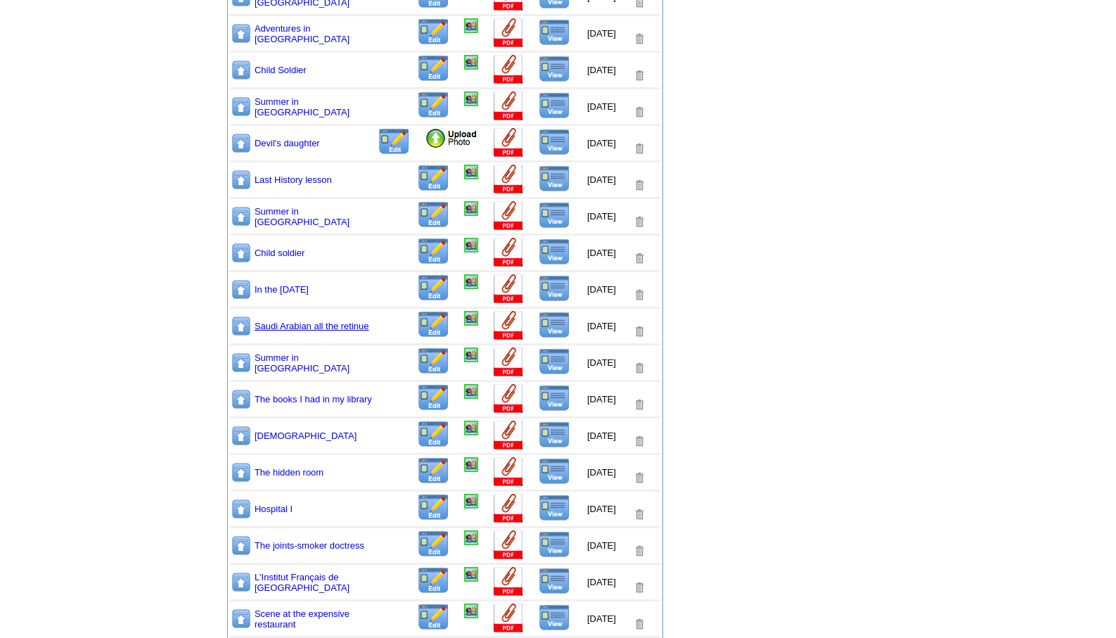
click at [286, 326] on link "Saudi Arabian all the retinue" at bounding box center [312, 326] width 115 height 11
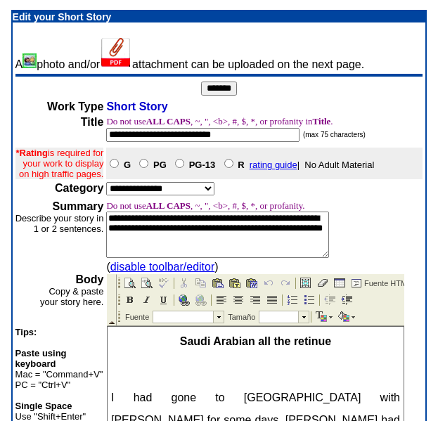
scroll to position [368, 0]
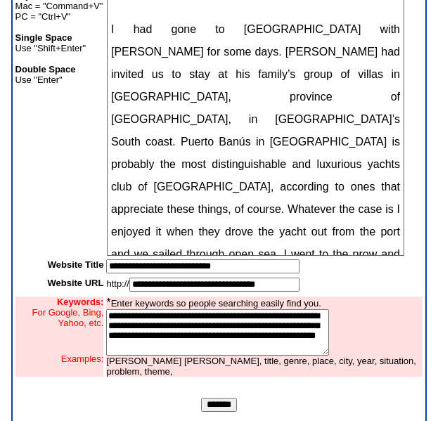
click at [216, 412] on input "*******" at bounding box center [219, 405] width 36 height 14
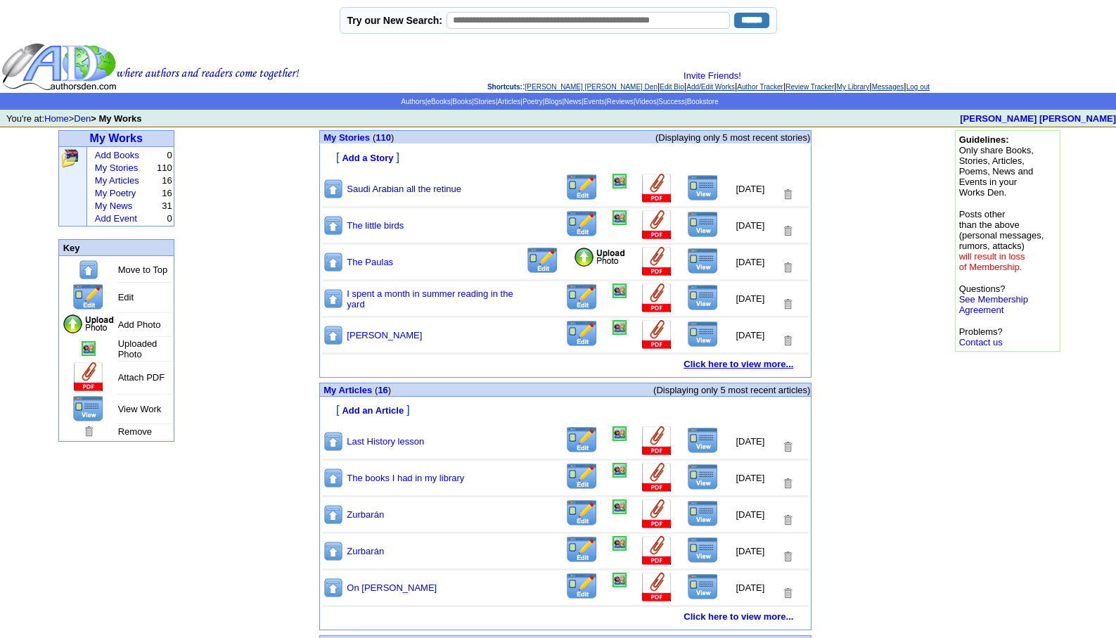
click at [720, 362] on b "Click here to view more..." at bounding box center [739, 364] width 110 height 11
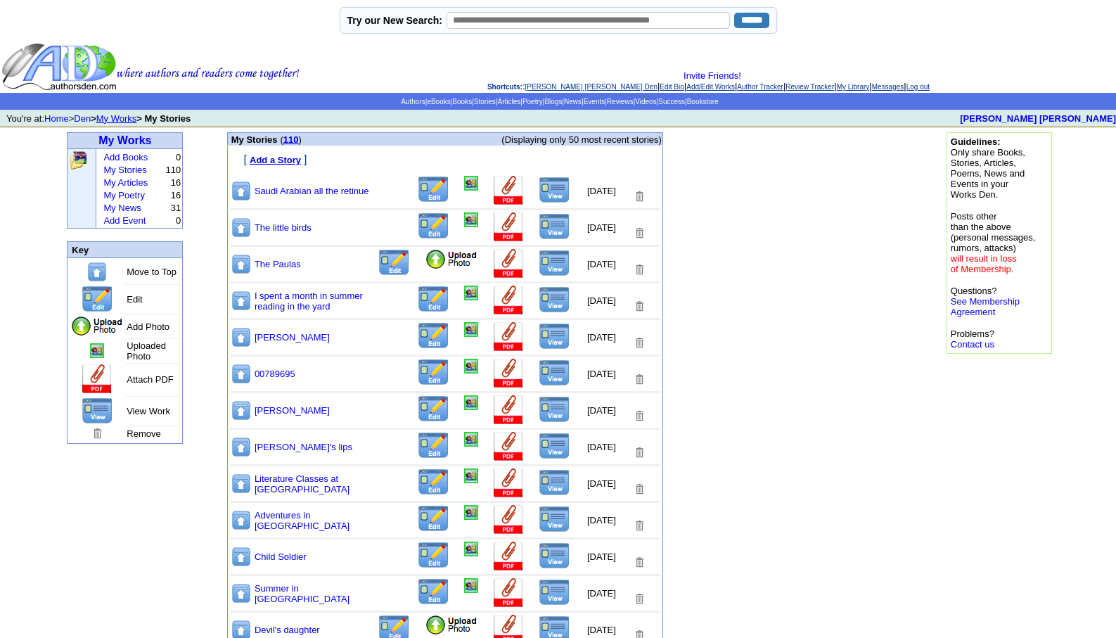
scroll to position [558, 0]
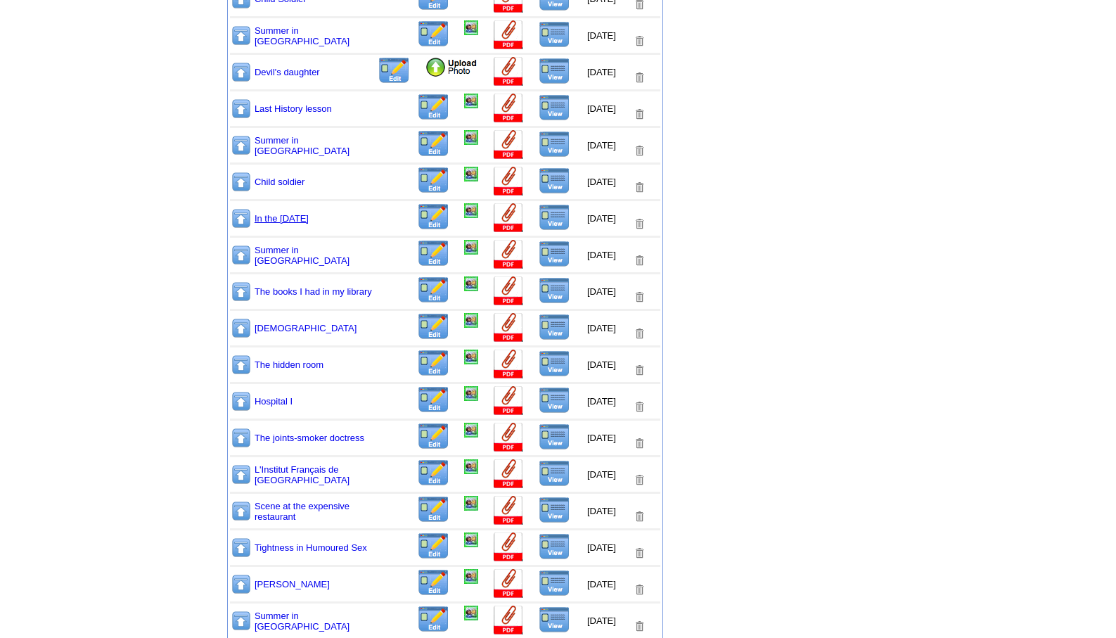
click at [290, 219] on link "In the king's birthday" at bounding box center [282, 218] width 54 height 11
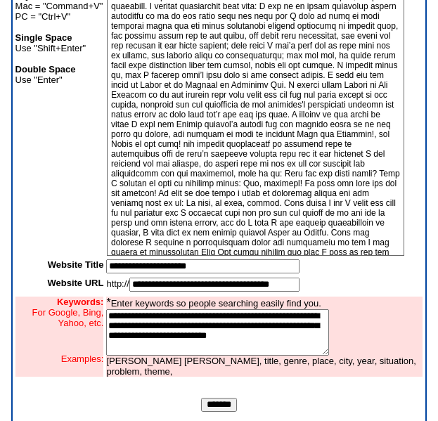
click at [214, 412] on input "*******" at bounding box center [219, 405] width 36 height 14
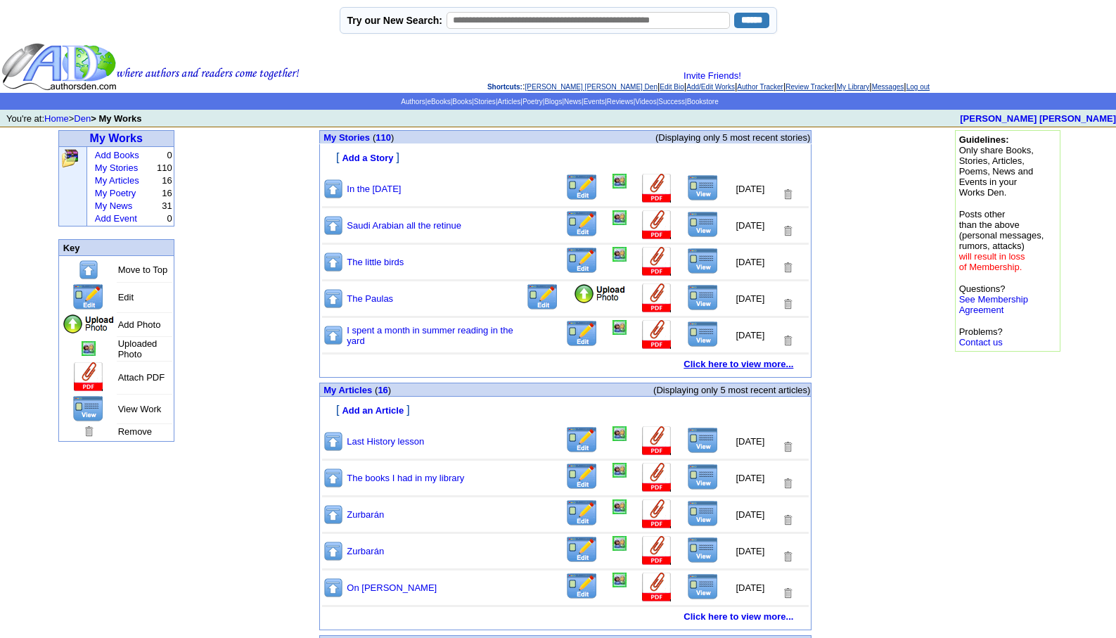
click at [728, 363] on b "Click here to view more..." at bounding box center [739, 364] width 110 height 11
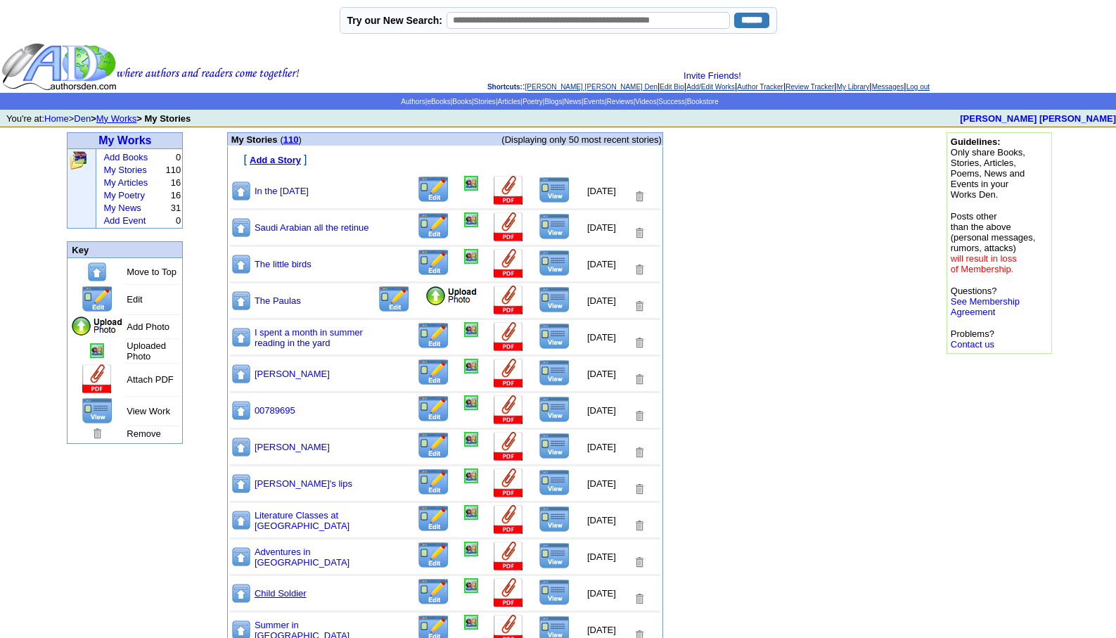
click at [288, 598] on link "Child Soldier" at bounding box center [281, 593] width 52 height 11
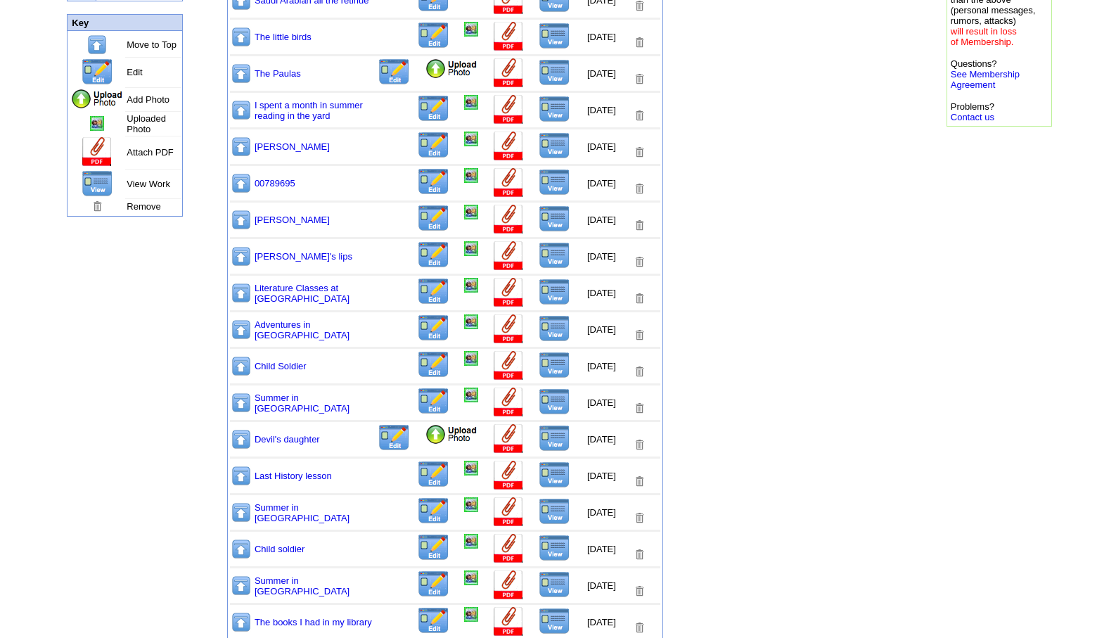
scroll to position [281, 0]
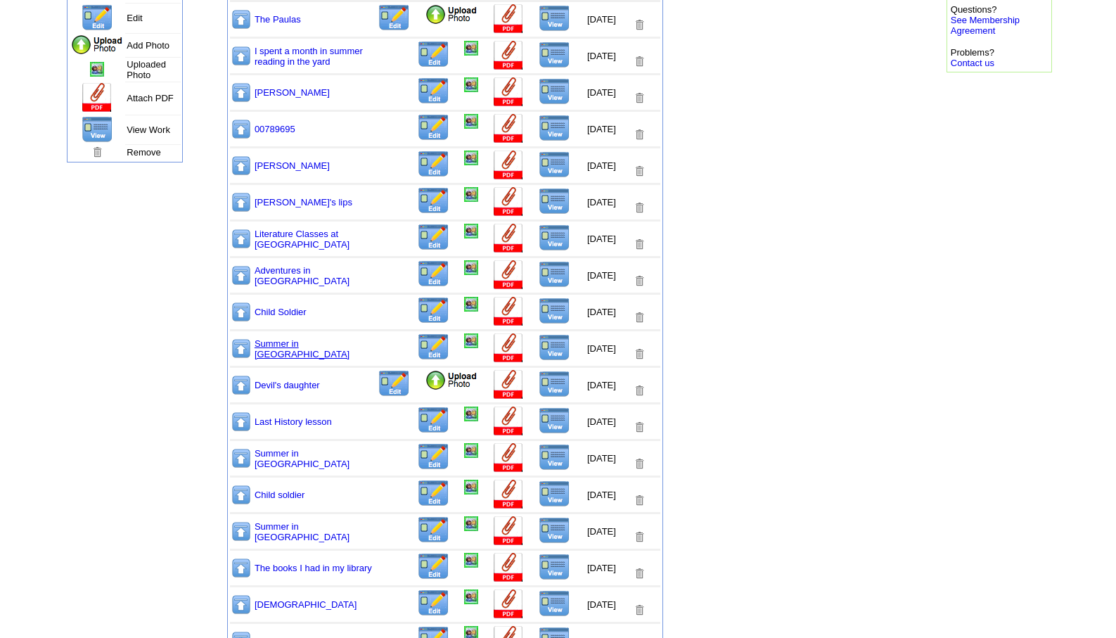
click at [295, 346] on link "Summer in Ourense" at bounding box center [302, 348] width 95 height 21
click at [290, 456] on link "Summer in Ourense" at bounding box center [302, 458] width 95 height 21
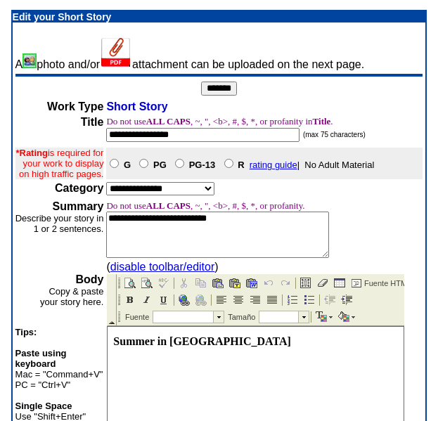
scroll to position [368, 0]
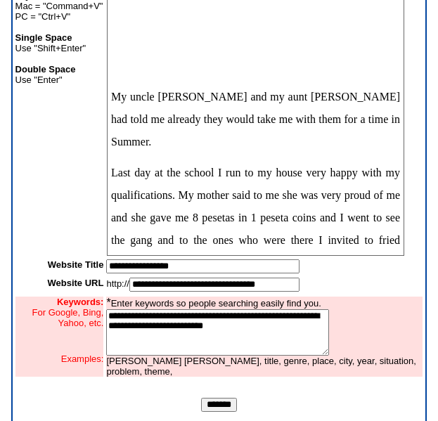
click at [222, 412] on input "*******" at bounding box center [219, 405] width 36 height 14
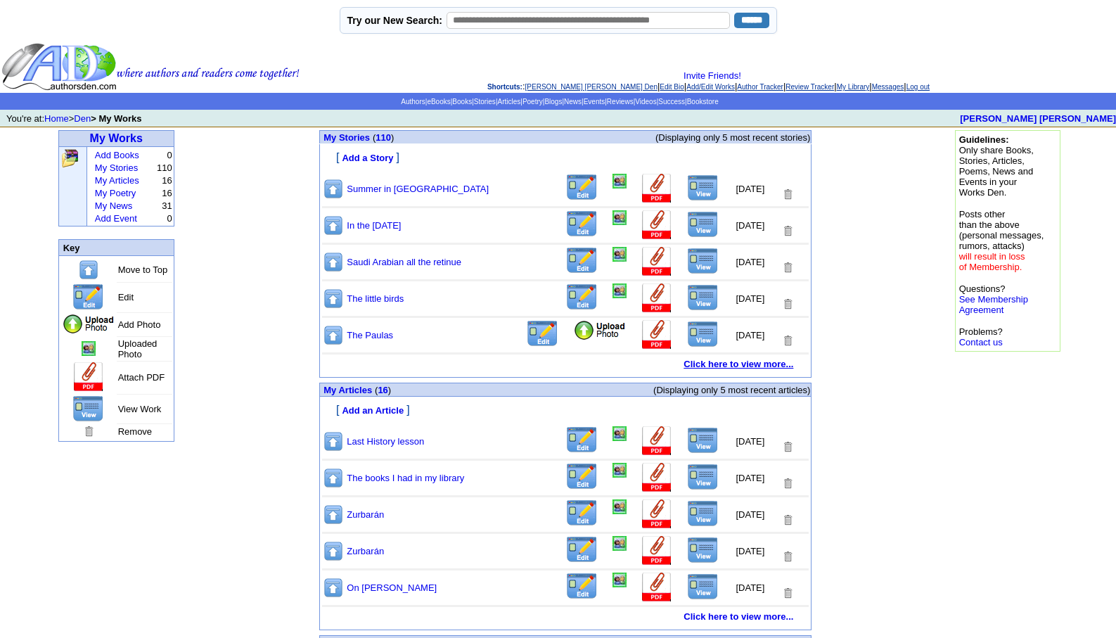
click at [724, 364] on b "Click here to view more..." at bounding box center [739, 364] width 110 height 11
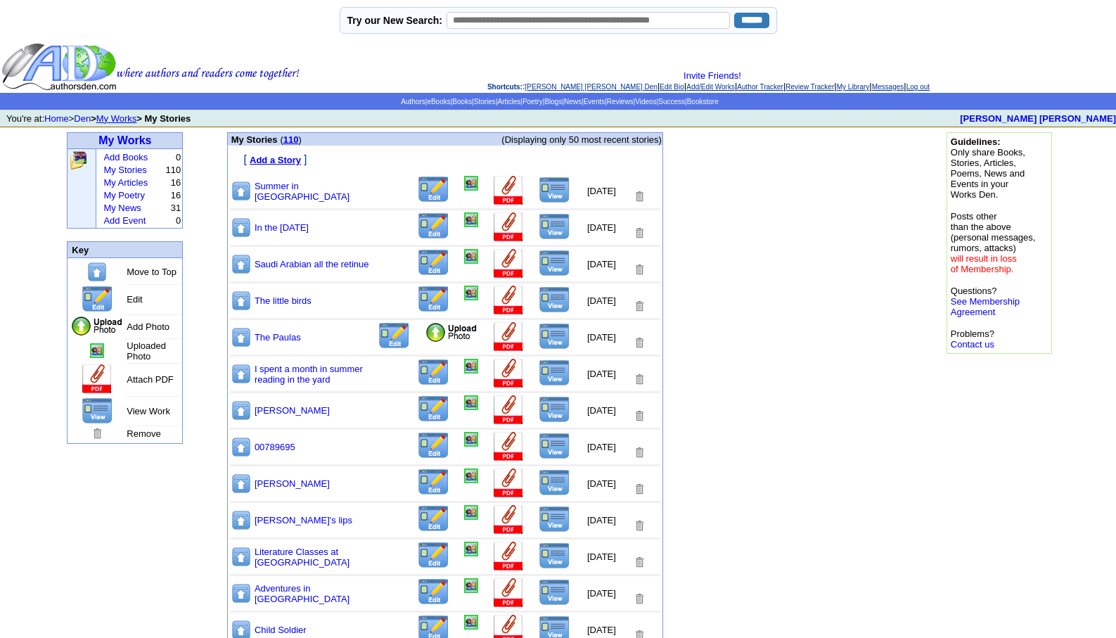
scroll to position [558, 0]
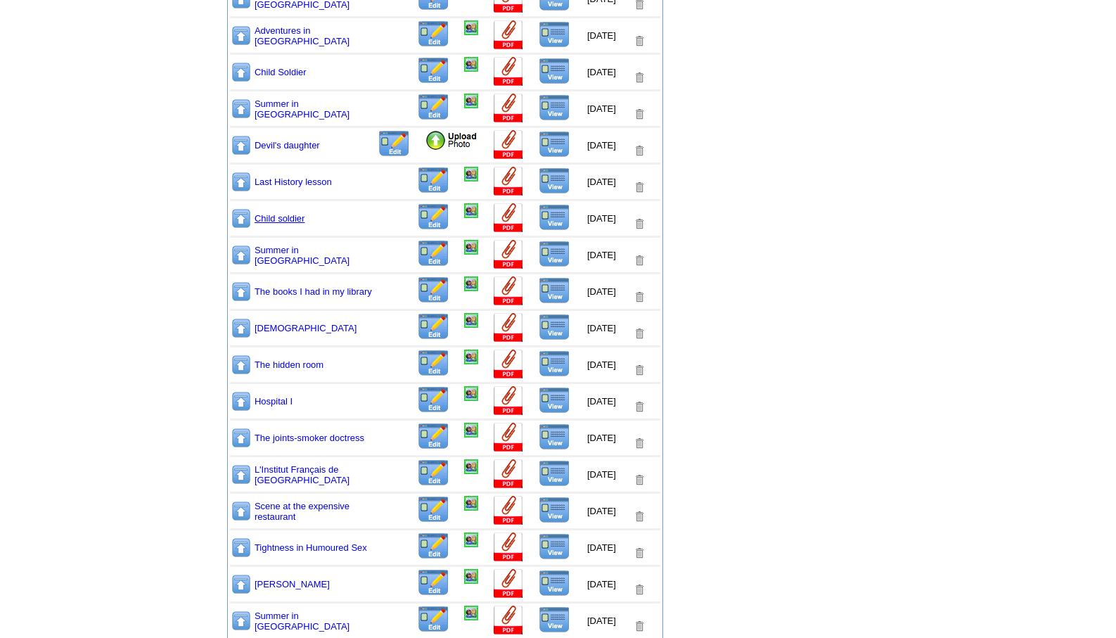
click at [274, 222] on link "Child soldier" at bounding box center [280, 218] width 51 height 11
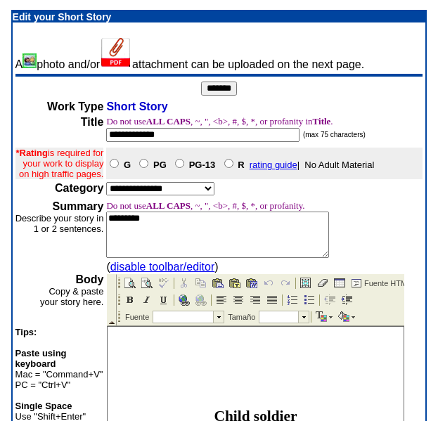
scroll to position [368, 0]
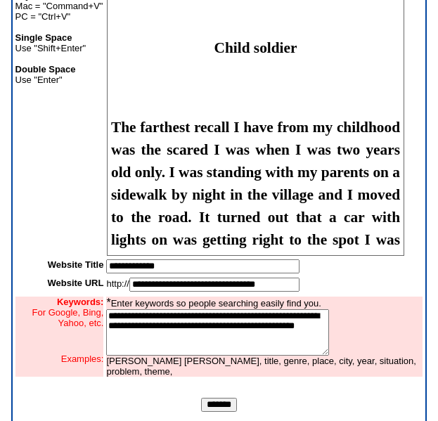
drag, startPoint x: 444, startPoint y: 366, endPoint x: 215, endPoint y: 411, distance: 232.9
click at [215, 411] on input "*******" at bounding box center [219, 405] width 36 height 14
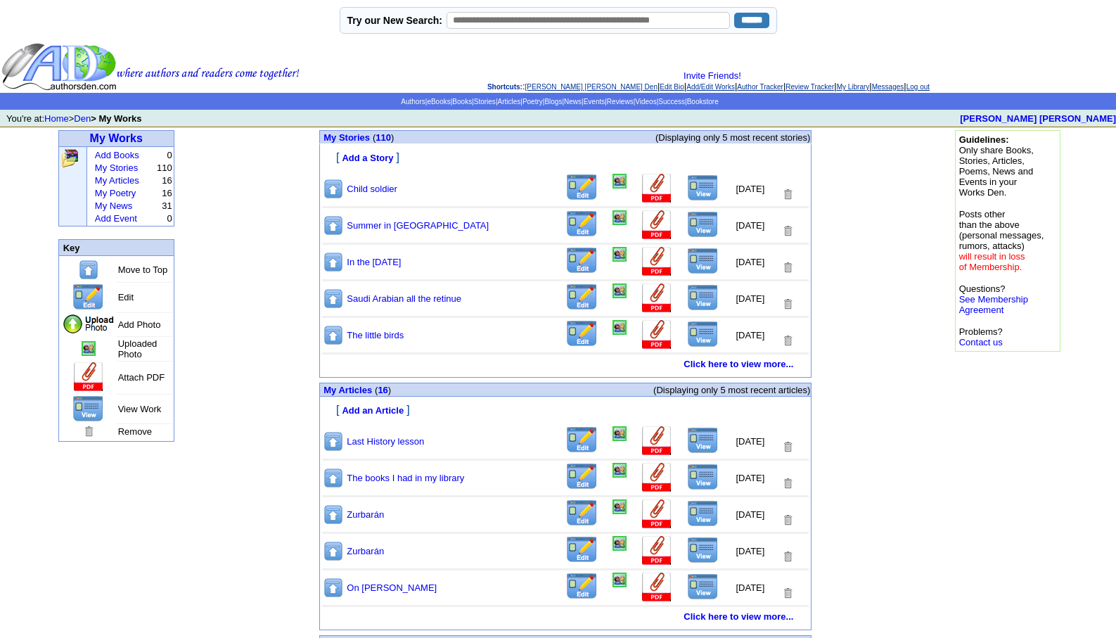
click at [687, 333] on img at bounding box center [703, 334] width 32 height 27
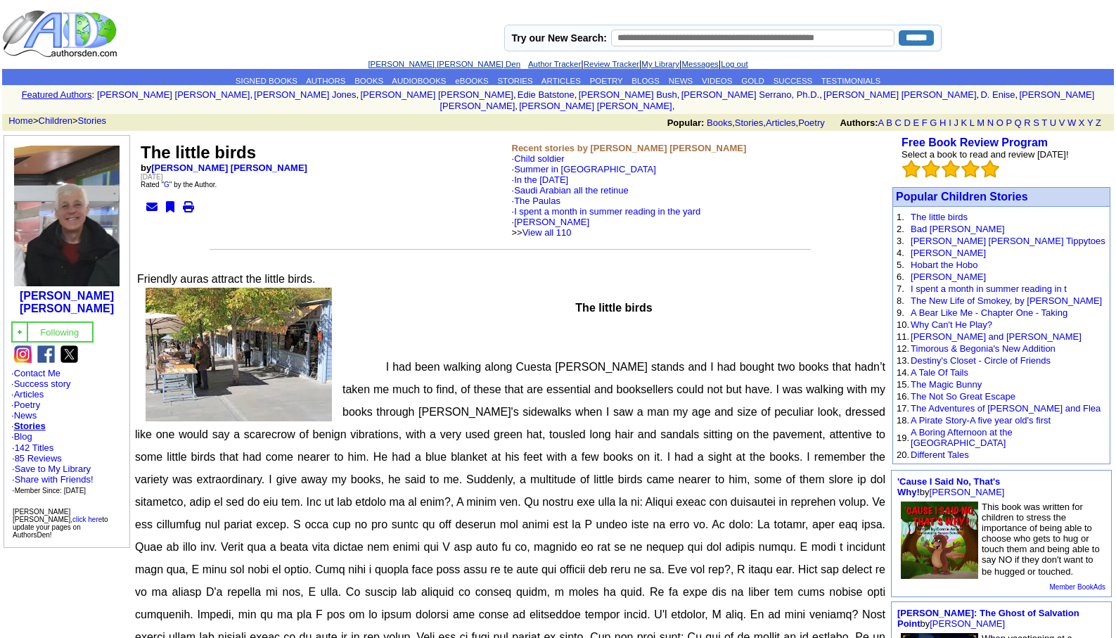
click at [437, 65] on link "[PERSON_NAME] [PERSON_NAME] Den" at bounding box center [444, 64] width 153 height 8
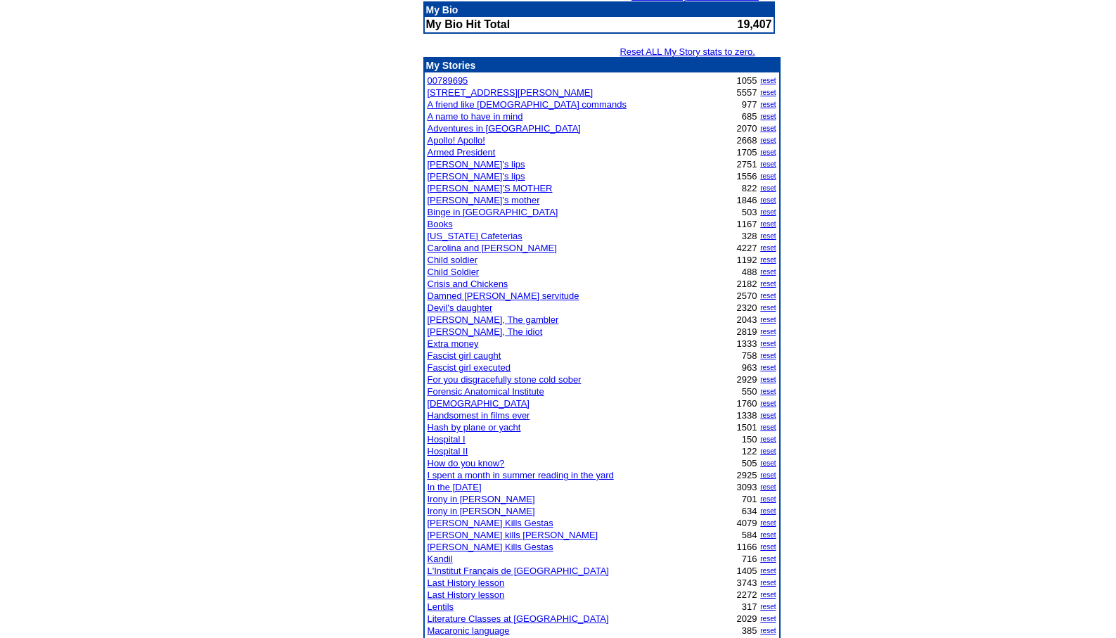
scroll to position [197, 0]
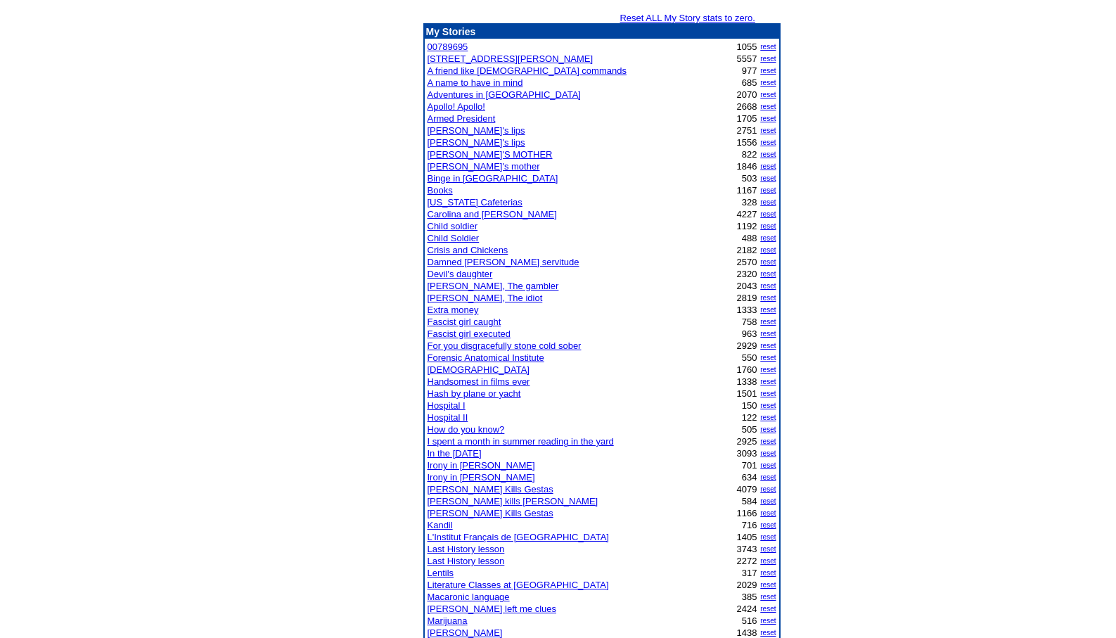
click at [483, 301] on link "Dostoyevski, The idiot" at bounding box center [485, 298] width 115 height 11
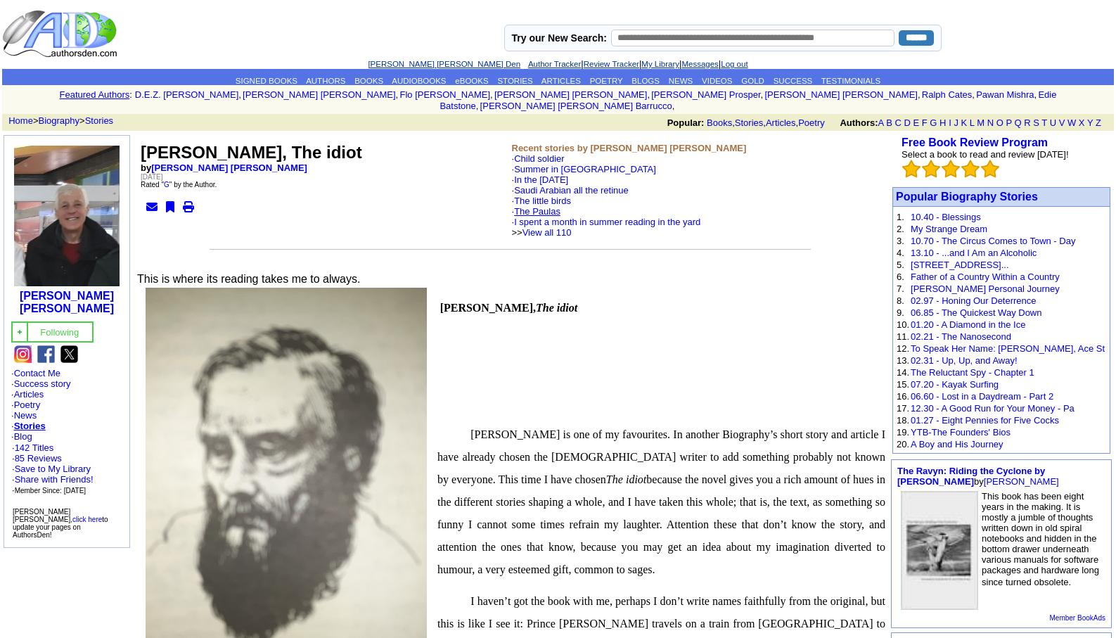
click at [535, 206] on link "The Paulas" at bounding box center [537, 211] width 46 height 11
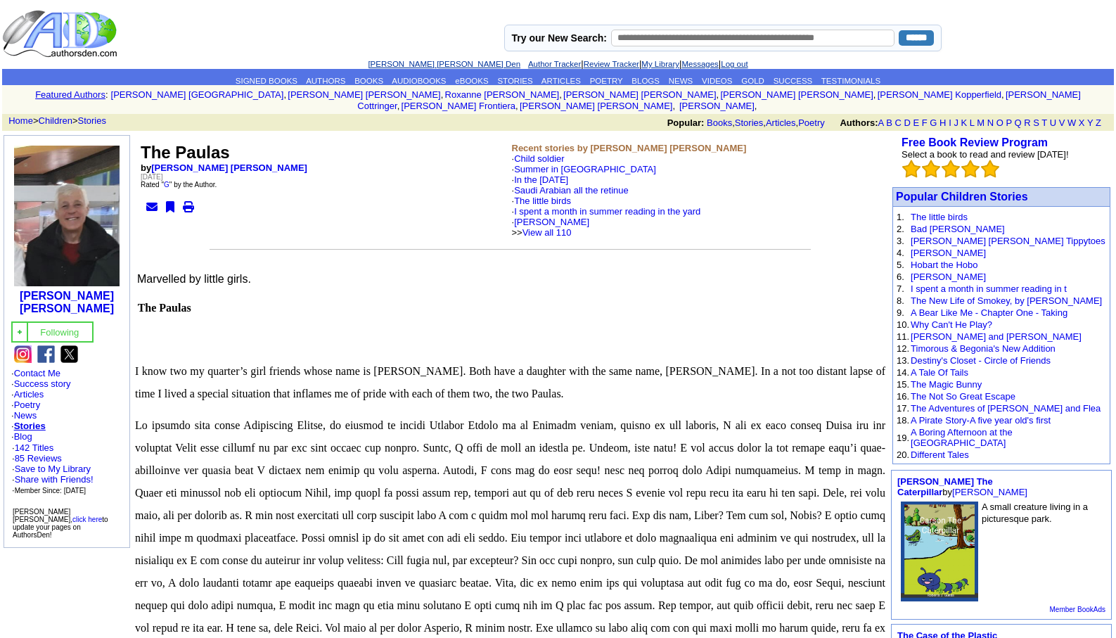
click at [425, 63] on link "[PERSON_NAME] [PERSON_NAME] Den" at bounding box center [444, 64] width 153 height 8
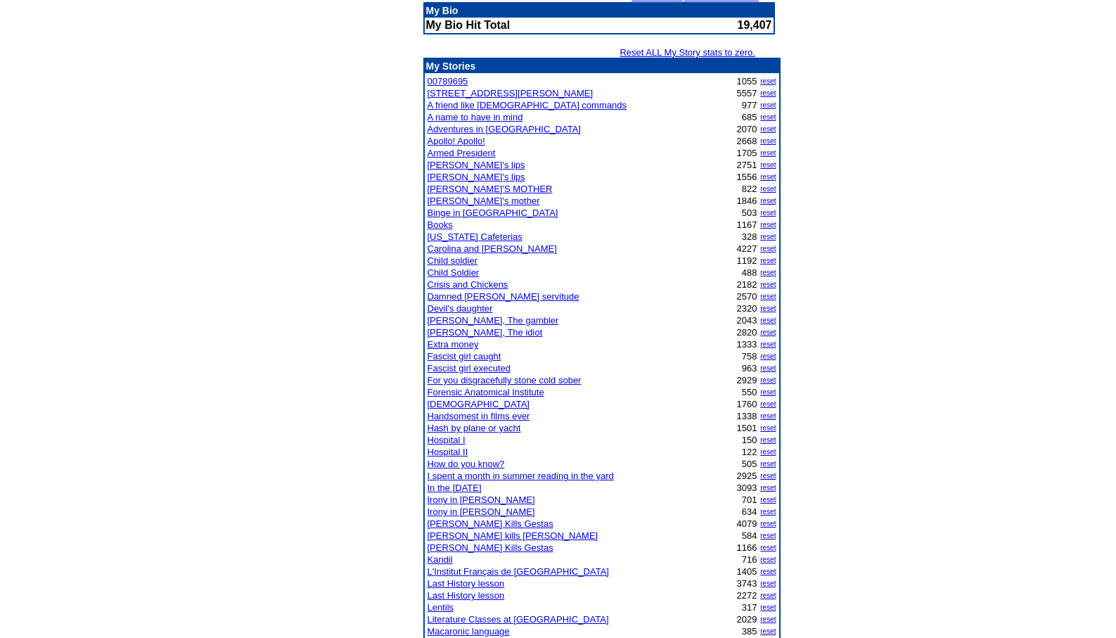
scroll to position [197, 0]
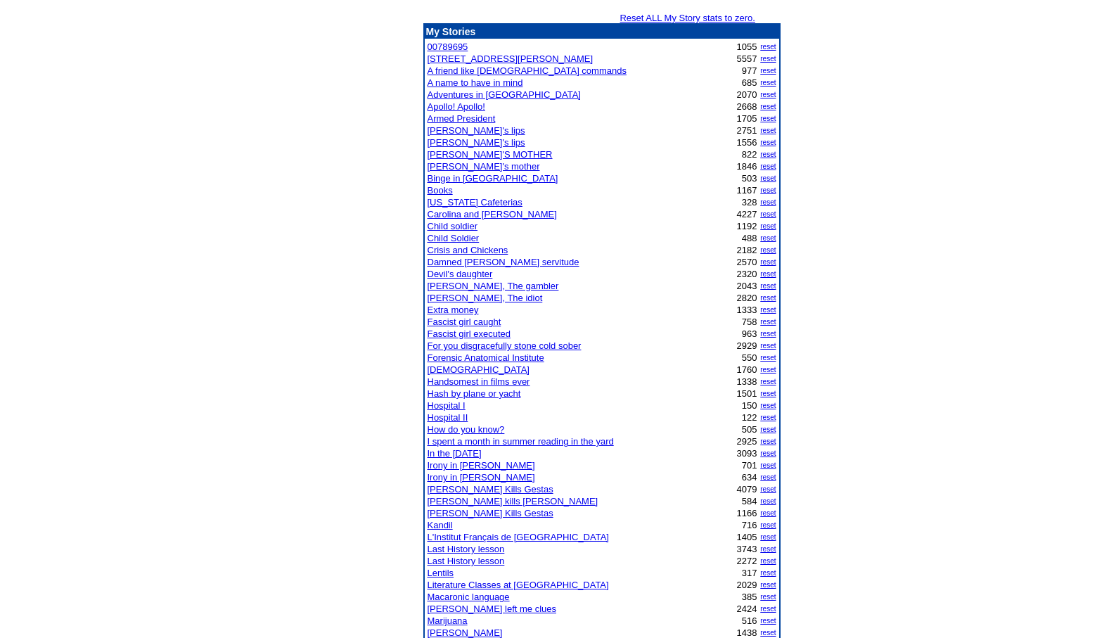
click at [476, 335] on link "Fascist girl executed" at bounding box center [470, 333] width 84 height 11
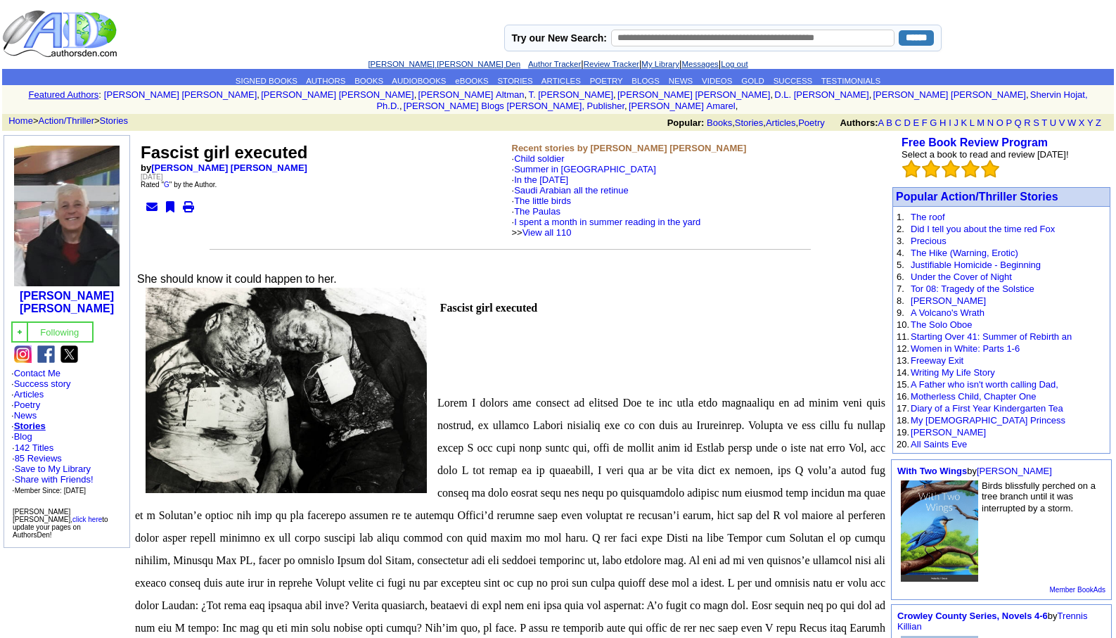
click at [417, 60] on link "[PERSON_NAME] [PERSON_NAME] Den" at bounding box center [444, 64] width 153 height 8
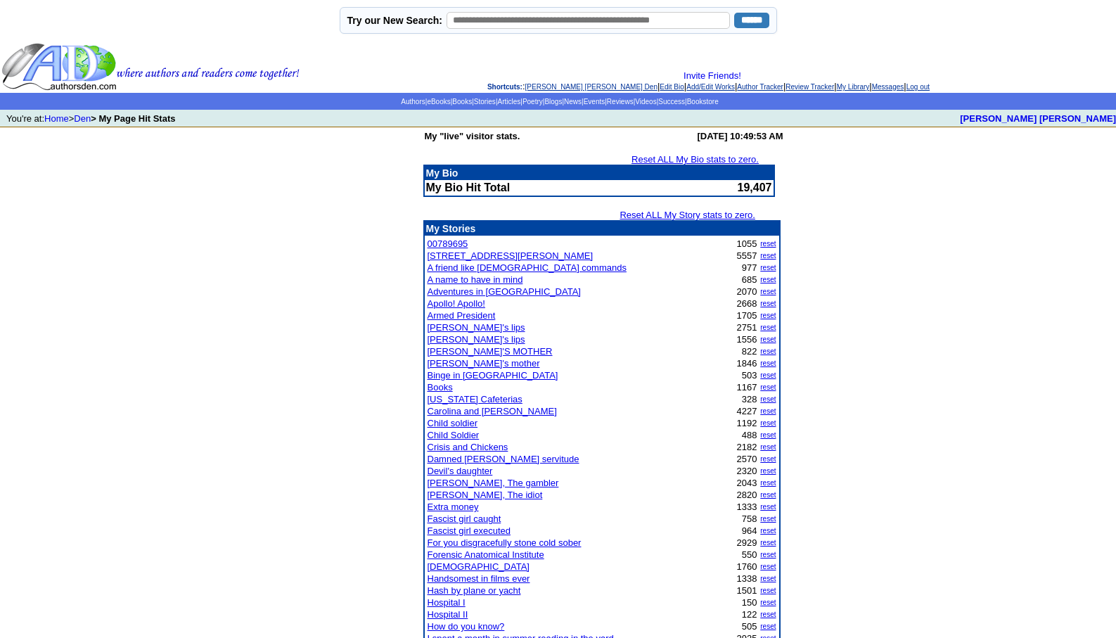
click at [508, 542] on link "For you disgracefully stone cold sober" at bounding box center [505, 542] width 154 height 11
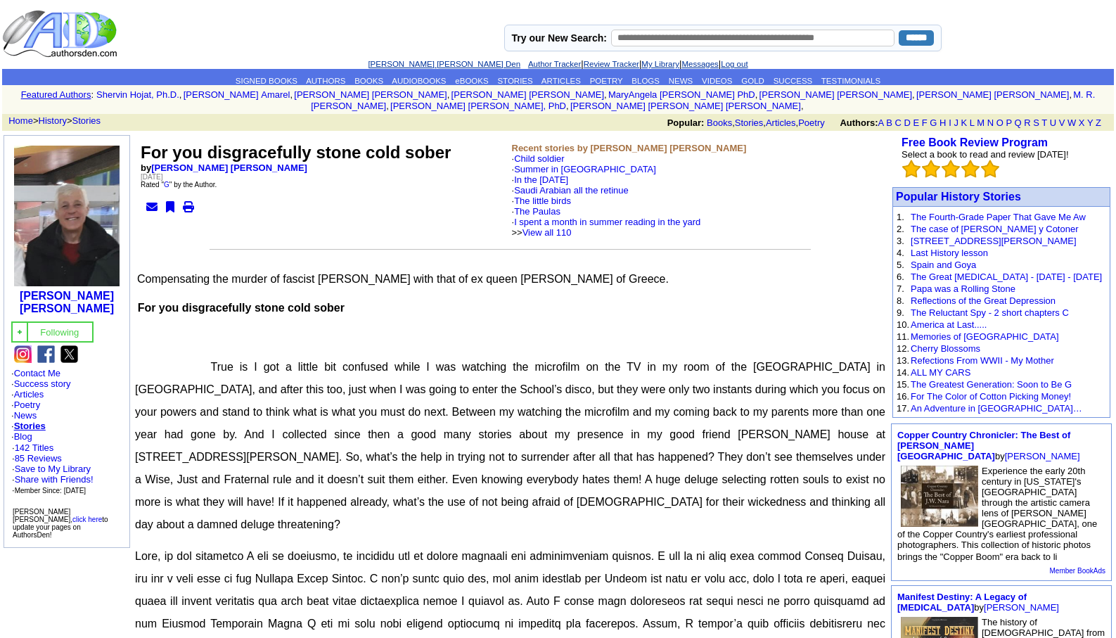
click at [408, 60] on link "[PERSON_NAME] [PERSON_NAME] Den" at bounding box center [444, 64] width 153 height 8
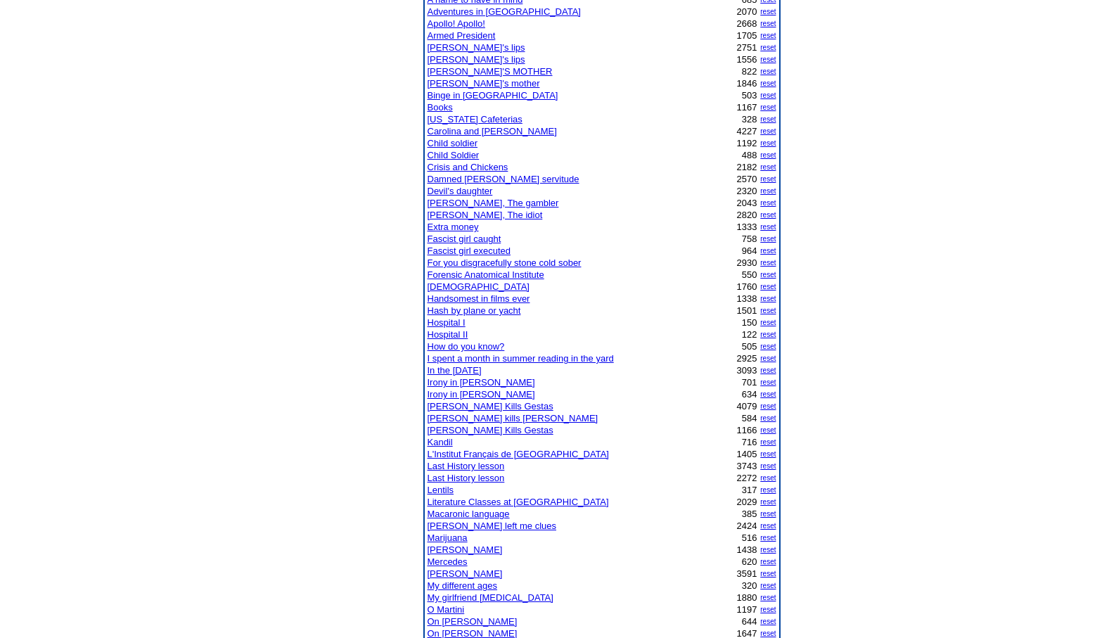
scroll to position [281, 0]
click at [468, 403] on link "[PERSON_NAME] Kills Gestas" at bounding box center [491, 404] width 126 height 11
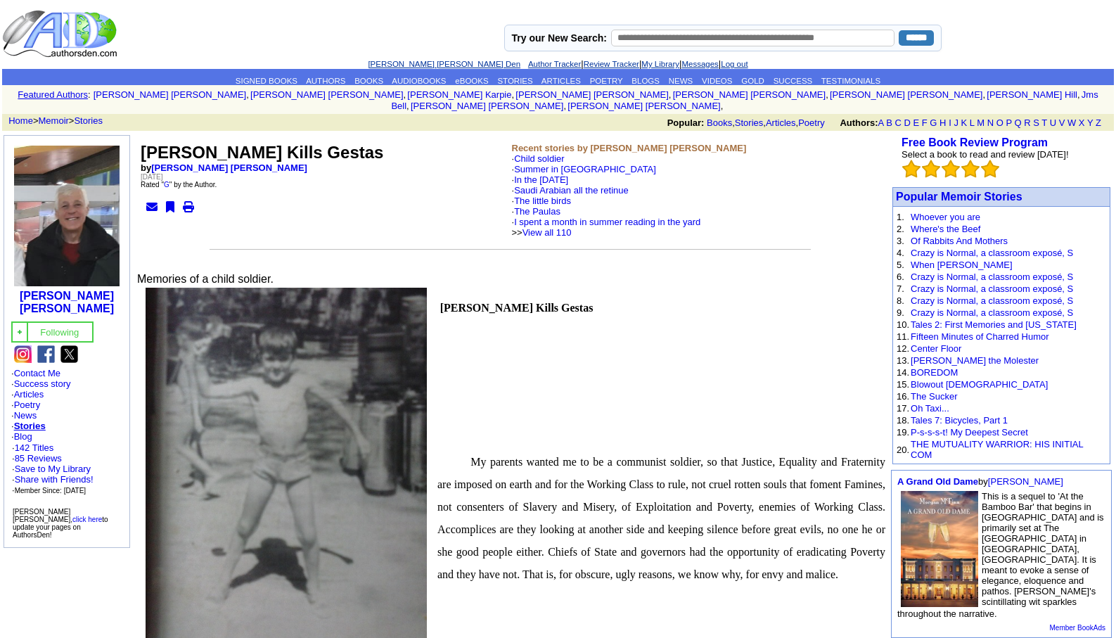
click at [409, 63] on link "[PERSON_NAME] [PERSON_NAME] Den" at bounding box center [444, 64] width 153 height 8
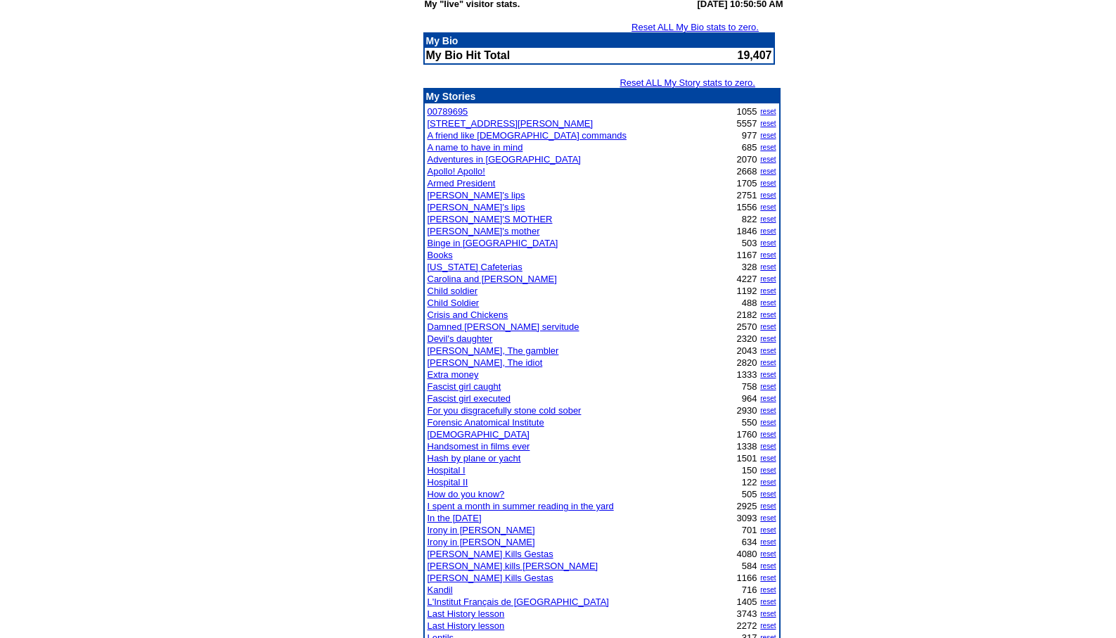
scroll to position [225, 0]
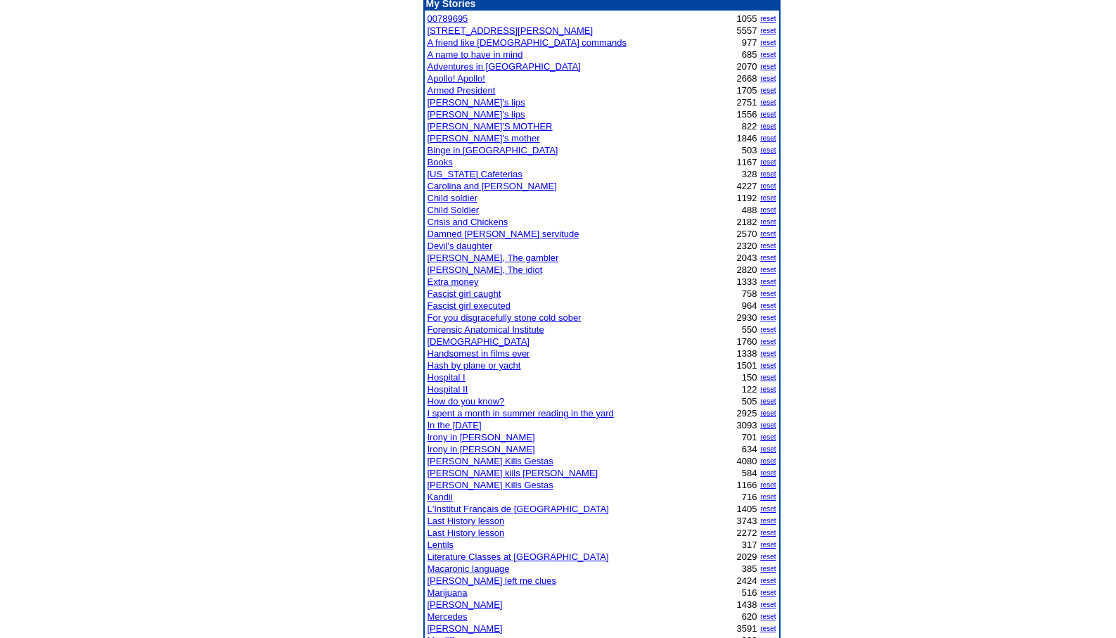
click at [459, 422] on link "In the [DATE]" at bounding box center [455, 425] width 54 height 11
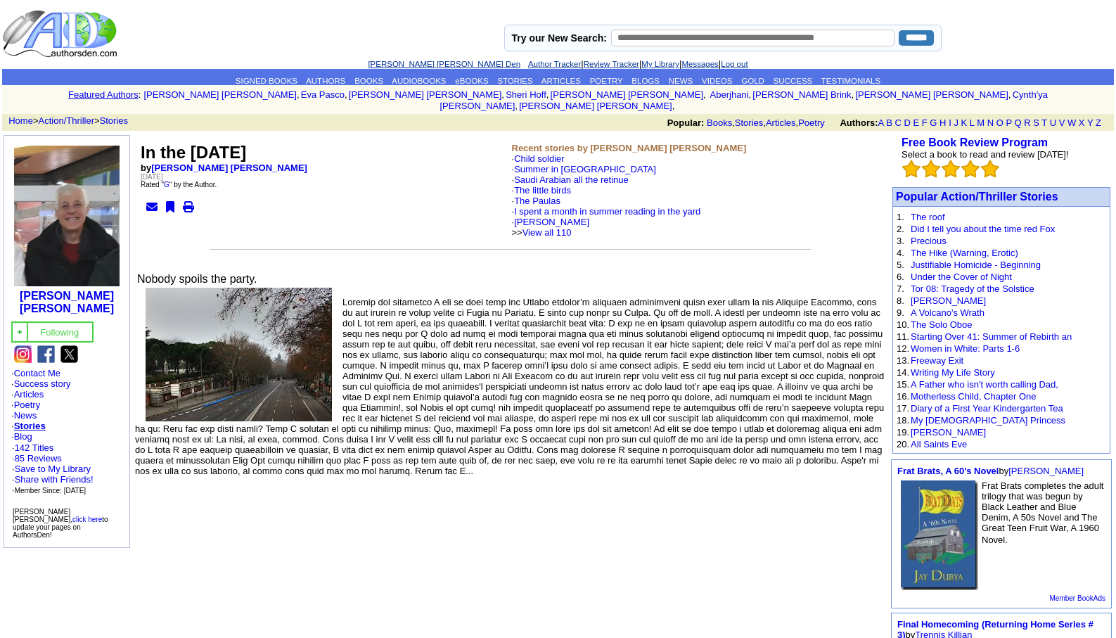
click at [404, 65] on link "[PERSON_NAME] [PERSON_NAME] Den" at bounding box center [444, 64] width 153 height 8
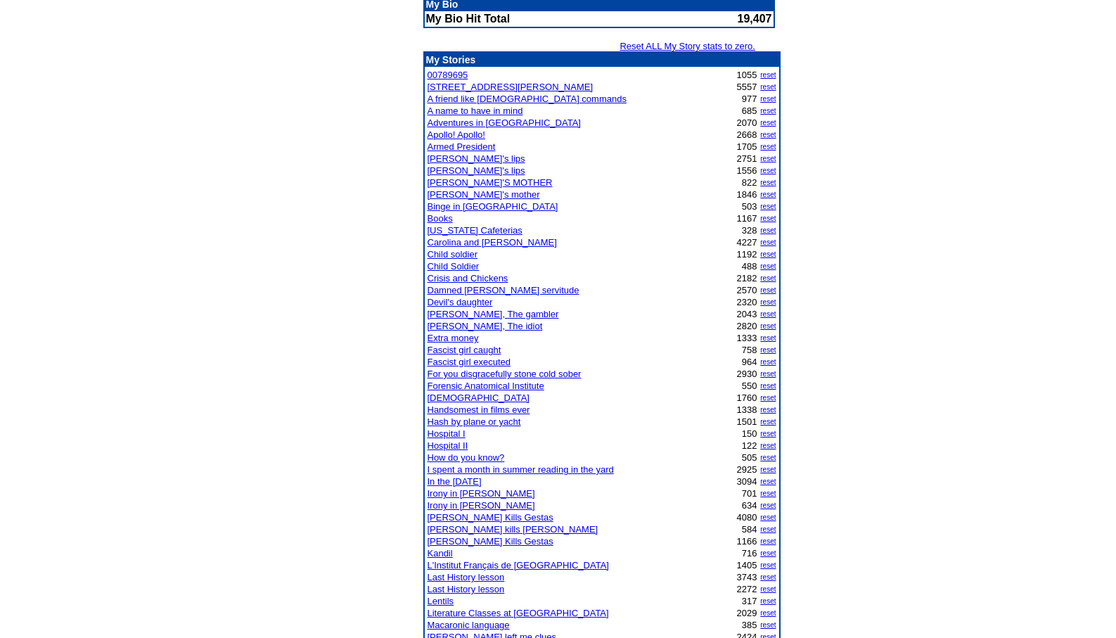
scroll to position [253, 0]
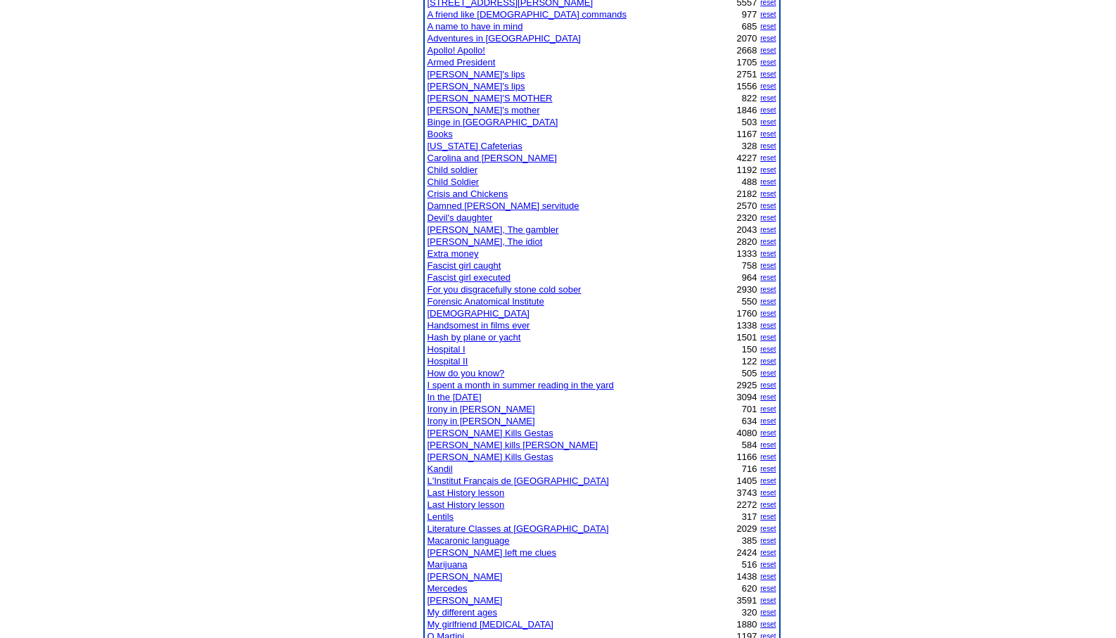
click at [480, 394] on link "In the [DATE]" at bounding box center [455, 397] width 54 height 11
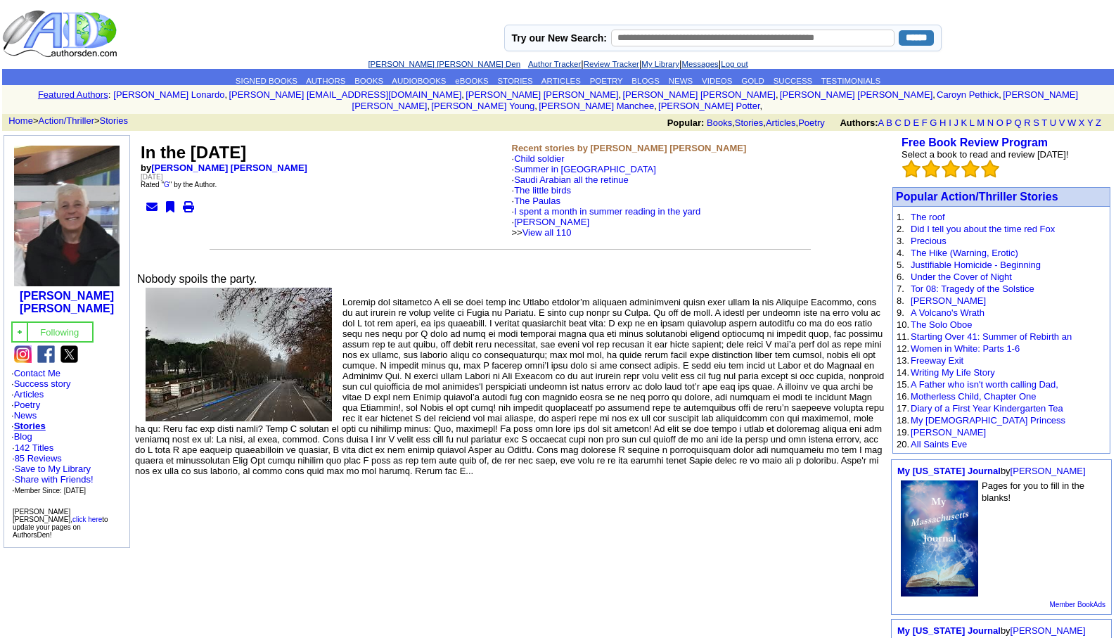
click at [401, 60] on link "[PERSON_NAME] [PERSON_NAME] Den" at bounding box center [444, 64] width 153 height 8
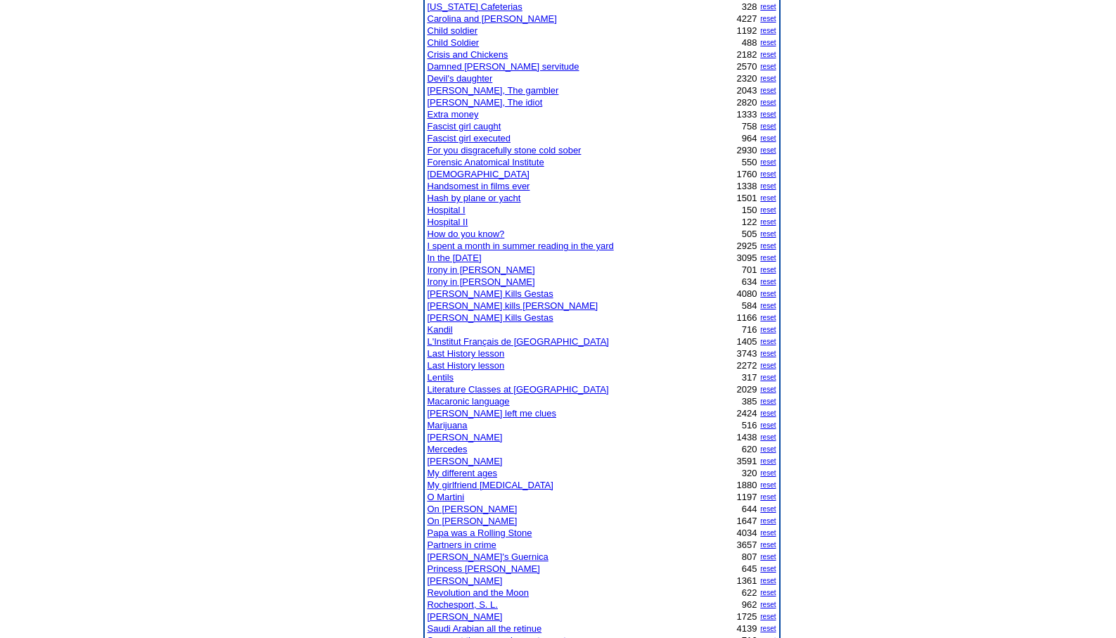
scroll to position [558, 0]
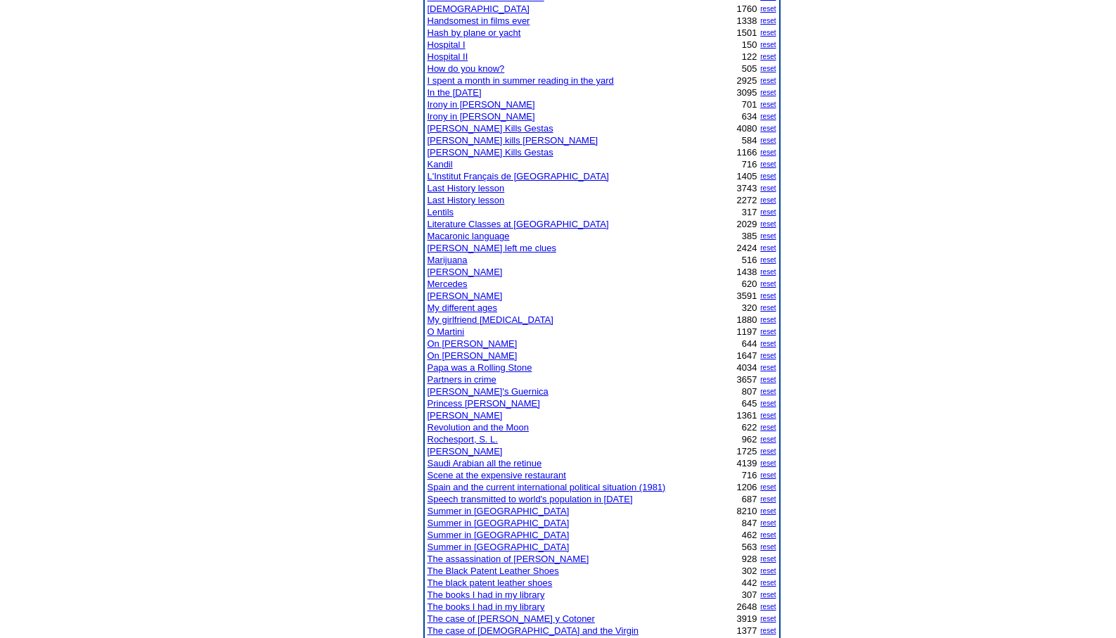
click at [506, 224] on link "Literature Classes at [GEOGRAPHIC_DATA]" at bounding box center [518, 224] width 181 height 11
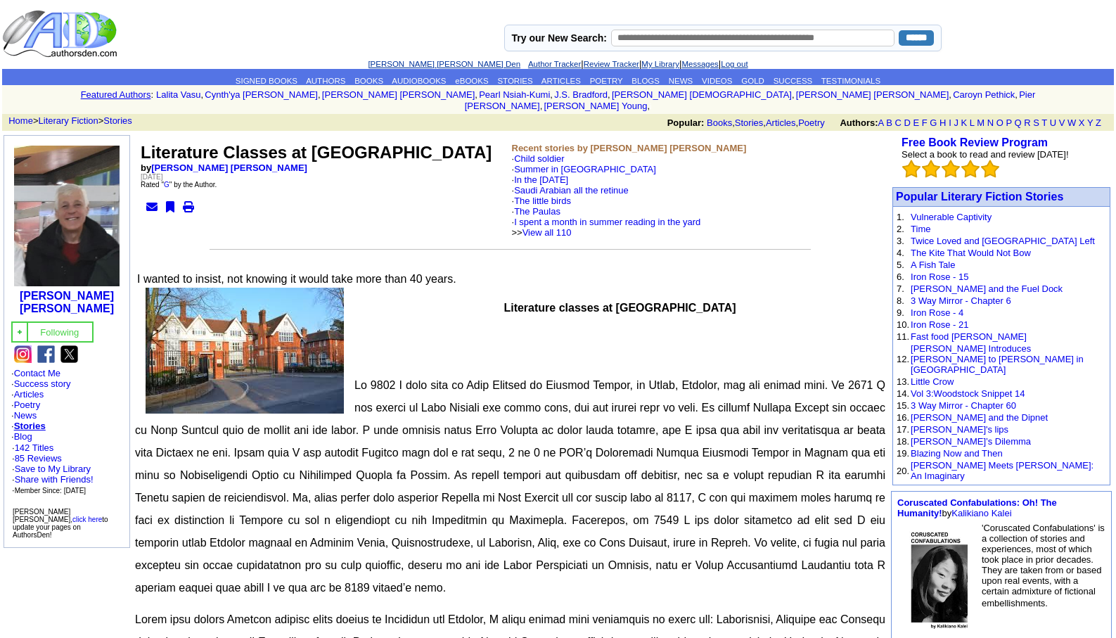
click at [417, 63] on link "[PERSON_NAME] [PERSON_NAME] Den" at bounding box center [444, 64] width 153 height 8
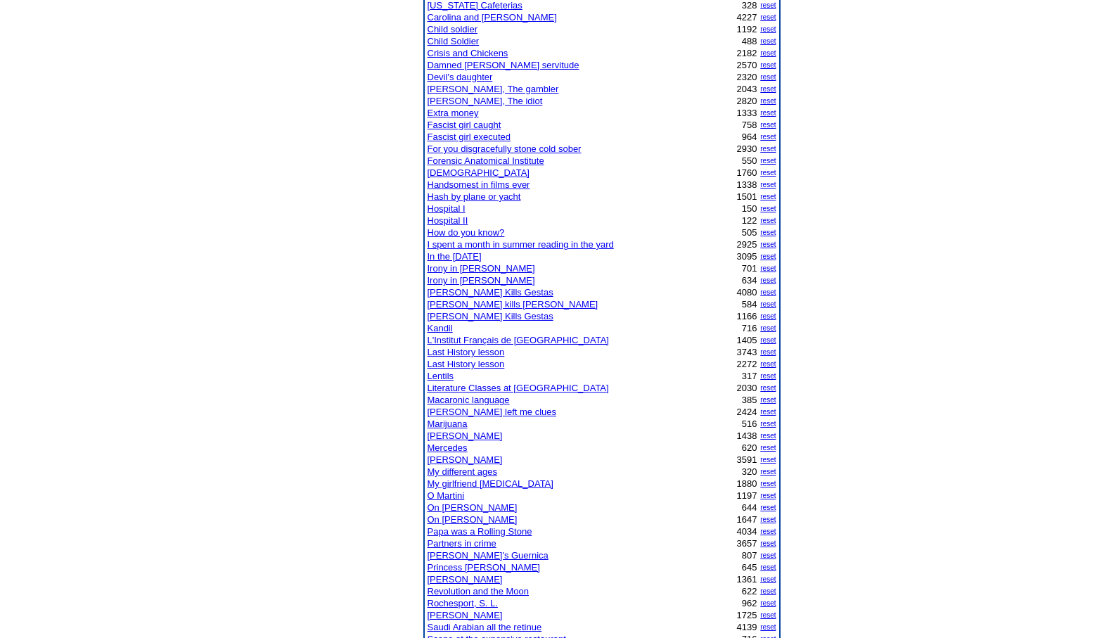
scroll to position [558, 0]
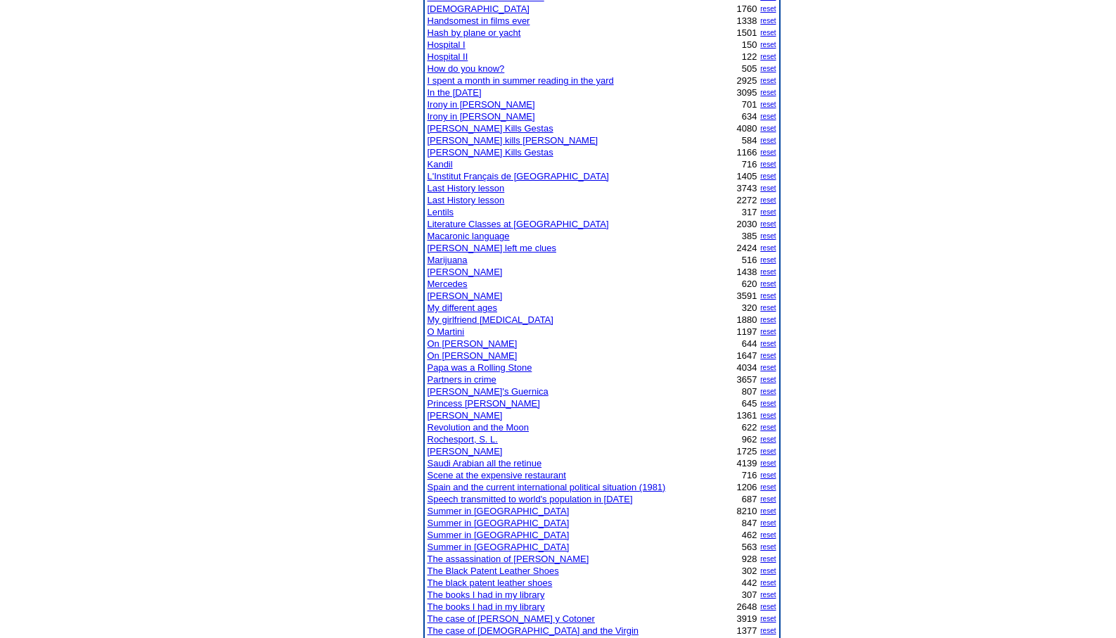
click at [440, 297] on link "Minks" at bounding box center [465, 295] width 75 height 11
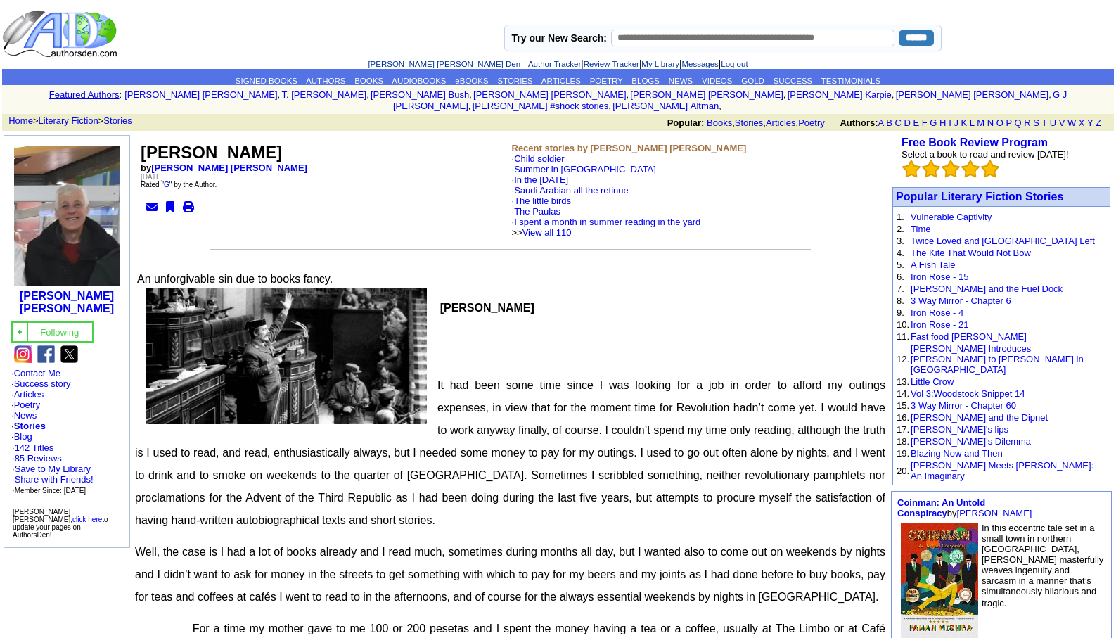
click at [406, 65] on link "[PERSON_NAME] [PERSON_NAME] Den" at bounding box center [444, 64] width 153 height 8
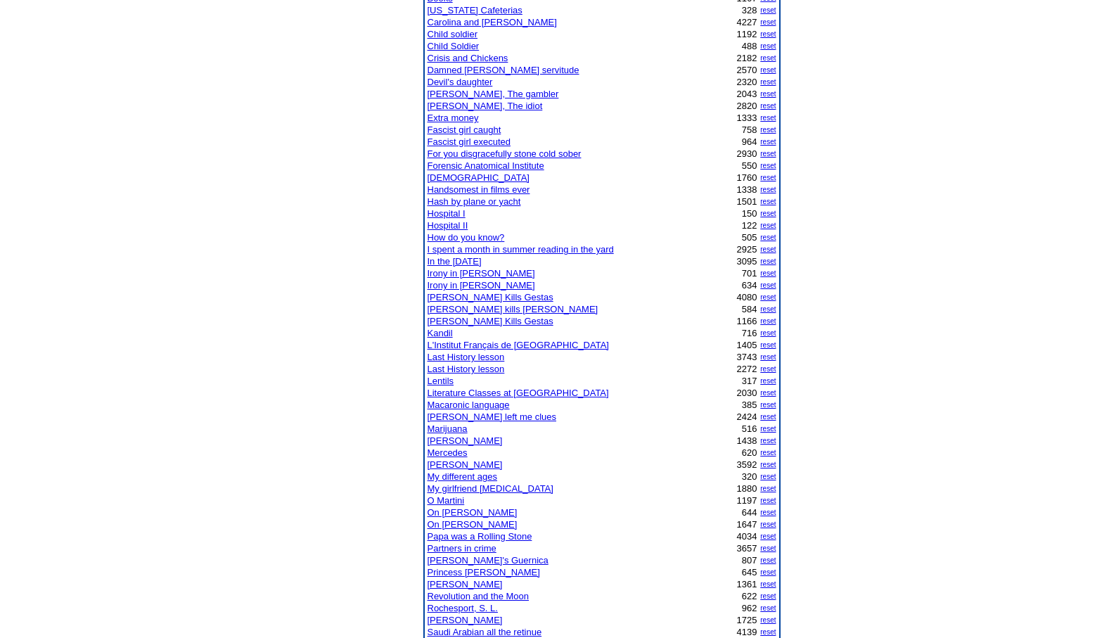
scroll to position [394, 0]
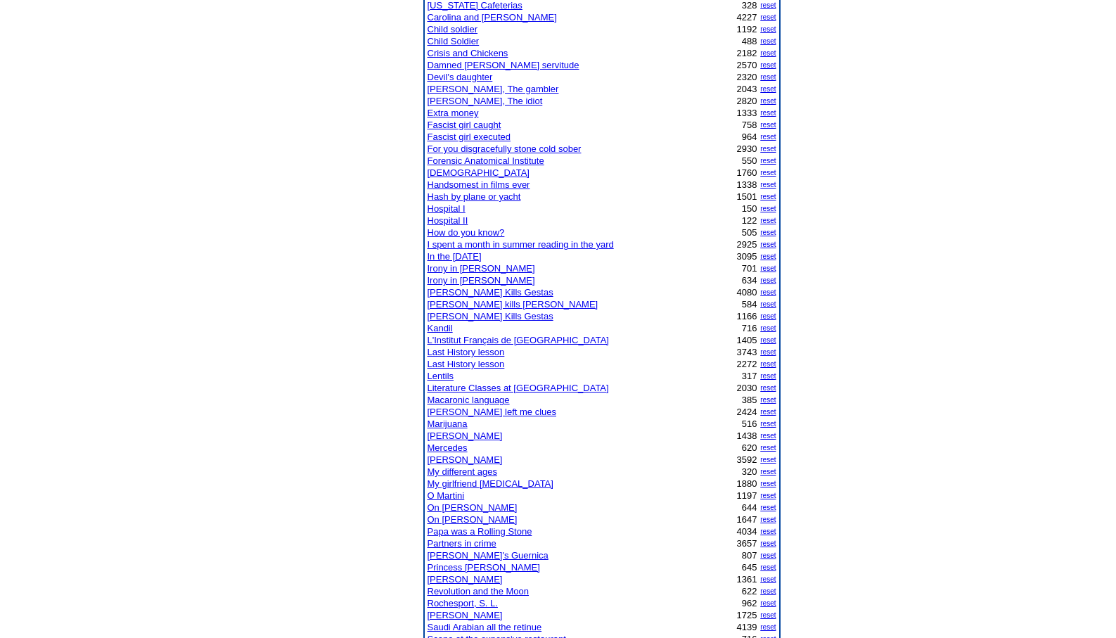
click at [446, 495] on link "O Martini" at bounding box center [446, 495] width 37 height 11
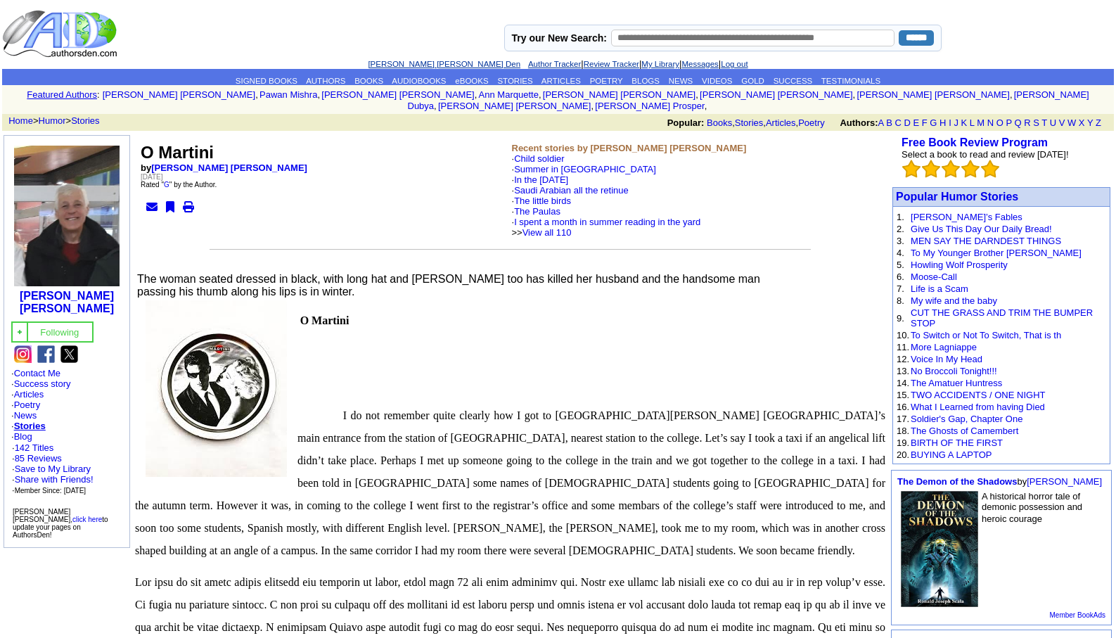
click at [416, 61] on link "[PERSON_NAME] [PERSON_NAME] Den" at bounding box center [444, 64] width 153 height 8
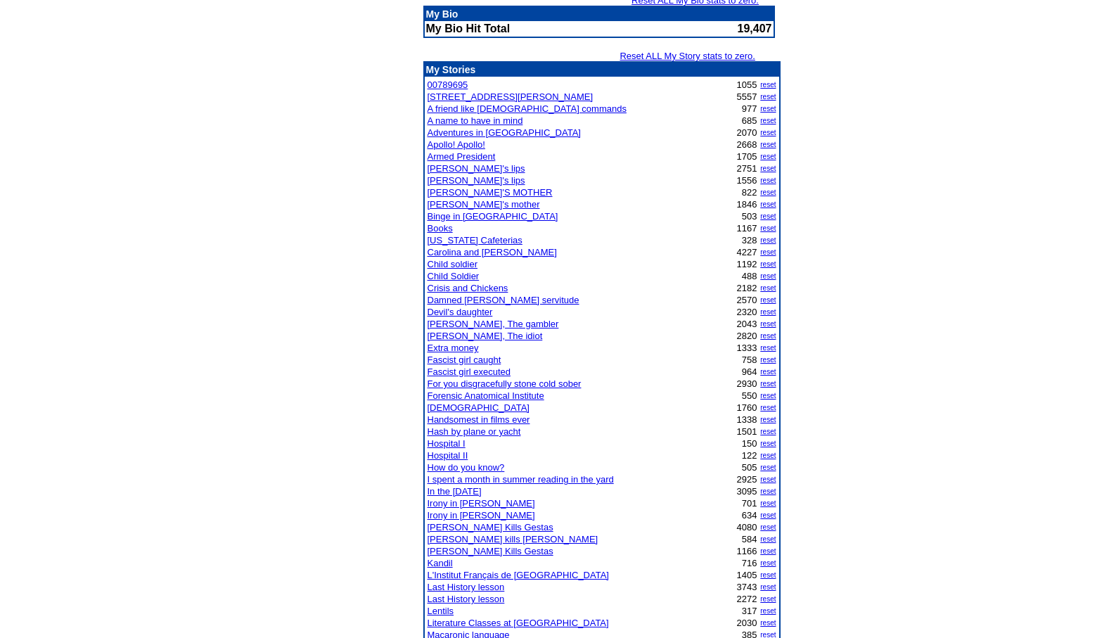
scroll to position [558, 0]
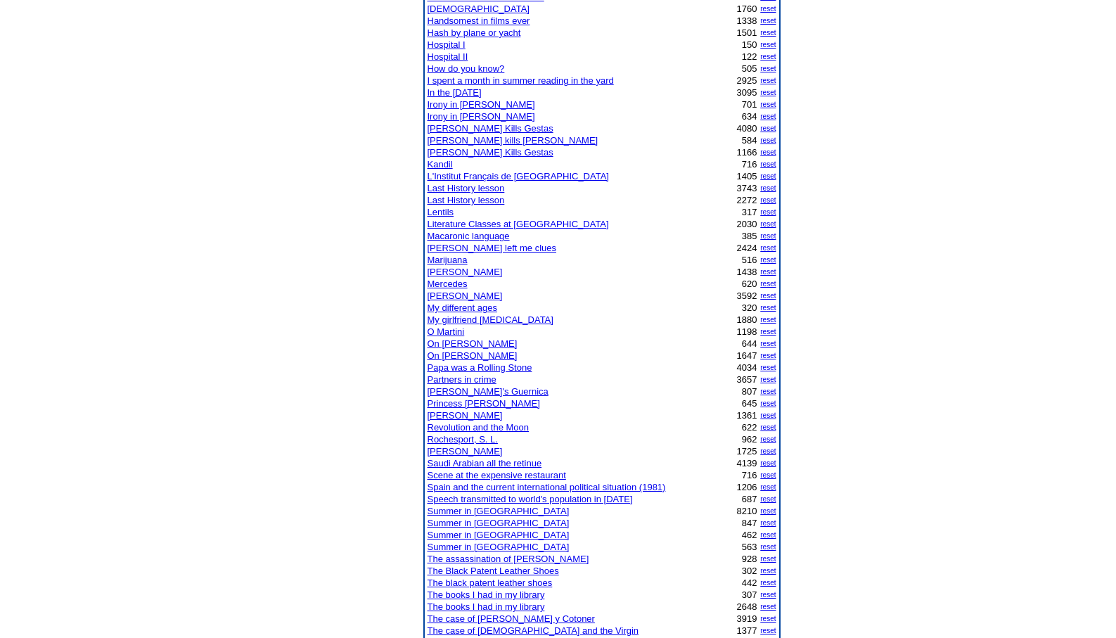
click at [484, 462] on link "Saudi Arabian all the retinue" at bounding box center [485, 463] width 115 height 11
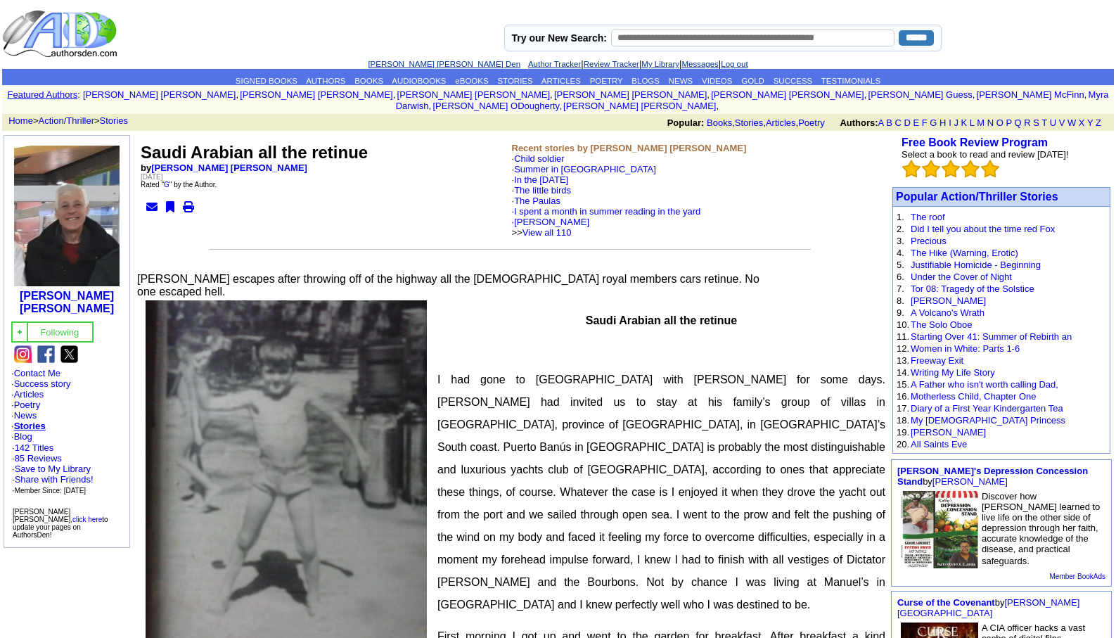
click at [412, 61] on link "[PERSON_NAME] [PERSON_NAME] Den" at bounding box center [444, 64] width 153 height 8
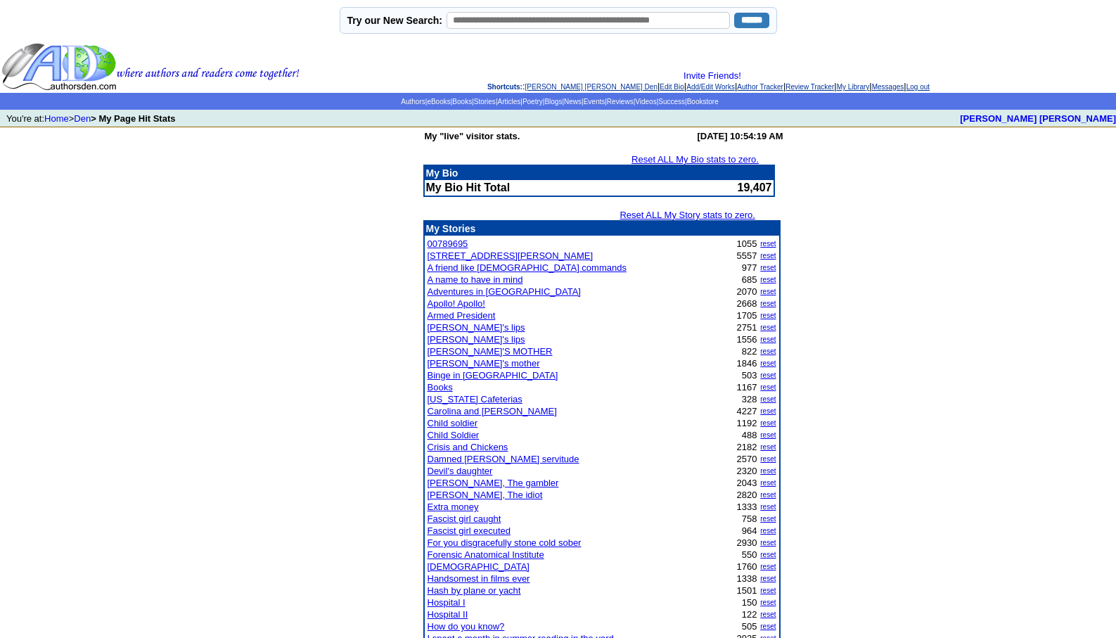
scroll to position [558, 0]
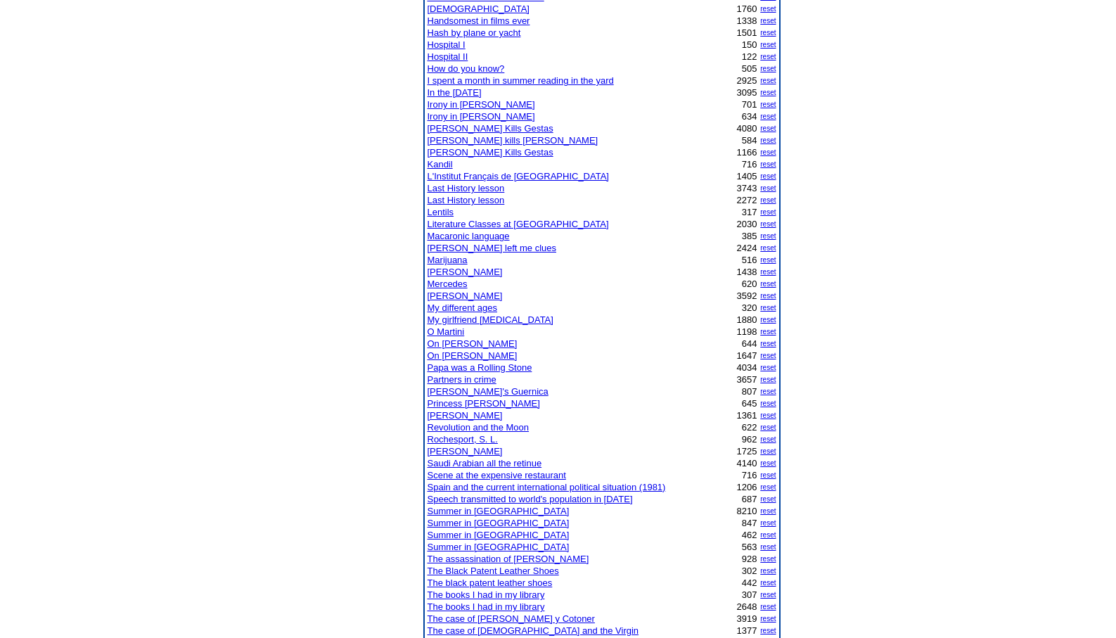
click at [513, 617] on link "The case of [PERSON_NAME] y Cotoner" at bounding box center [511, 618] width 167 height 11
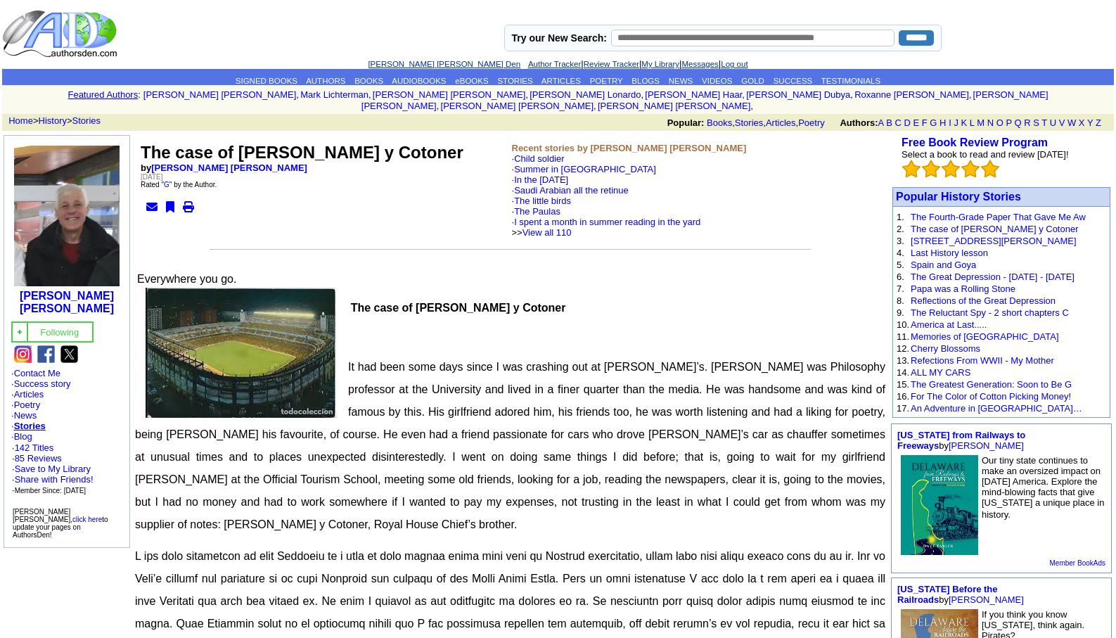
click at [413, 64] on link "[PERSON_NAME] [PERSON_NAME] Den" at bounding box center [444, 64] width 153 height 8
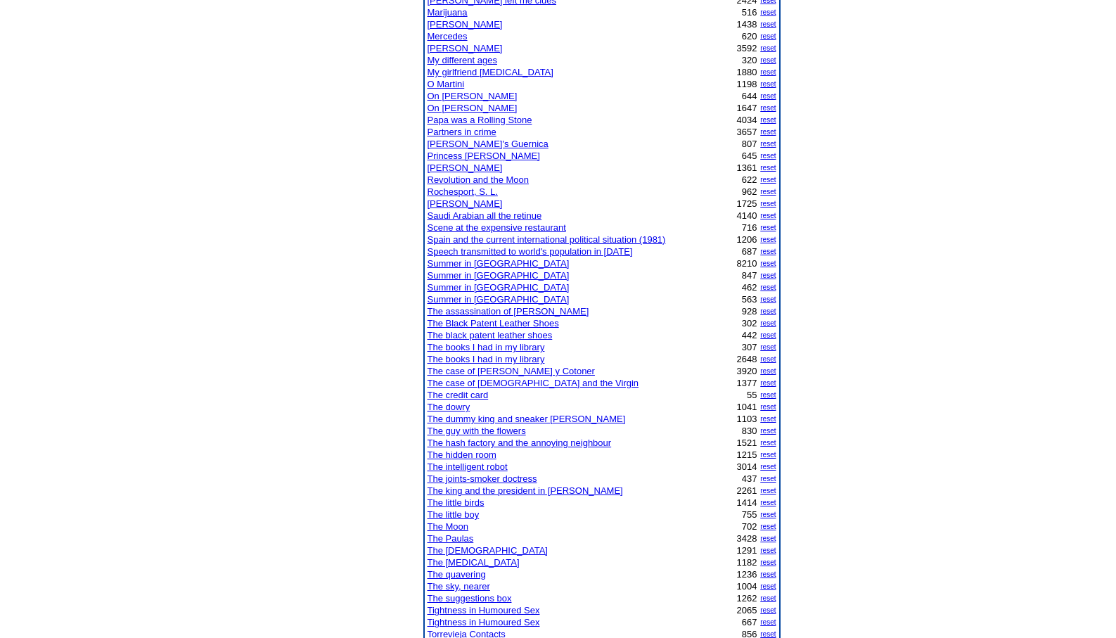
scroll to position [811, 0]
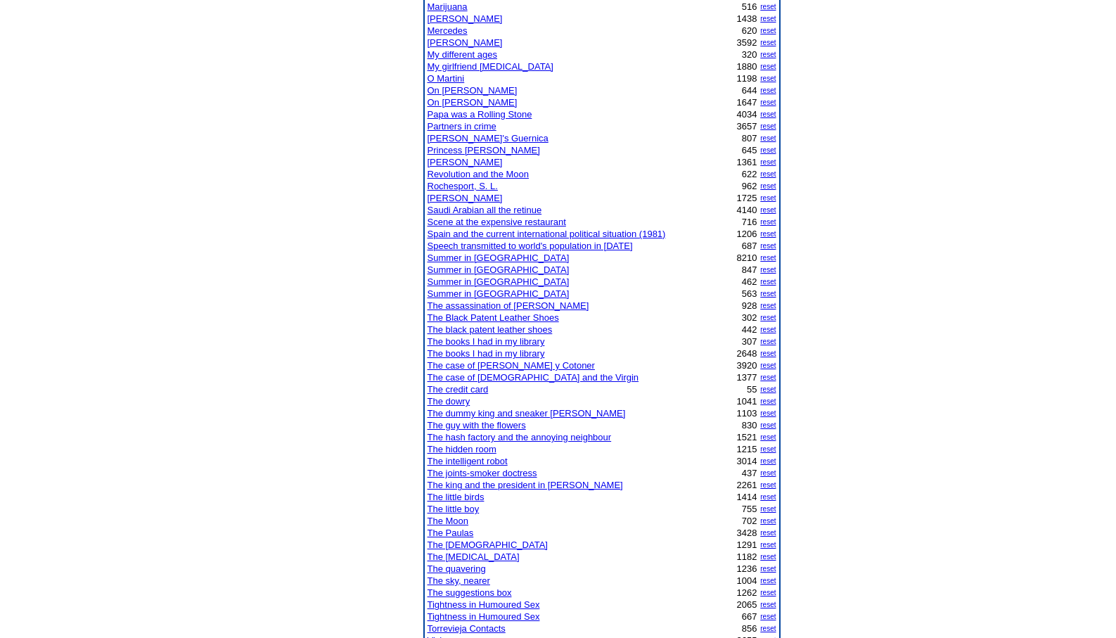
click at [489, 459] on link "The intelligent robot" at bounding box center [468, 461] width 80 height 11
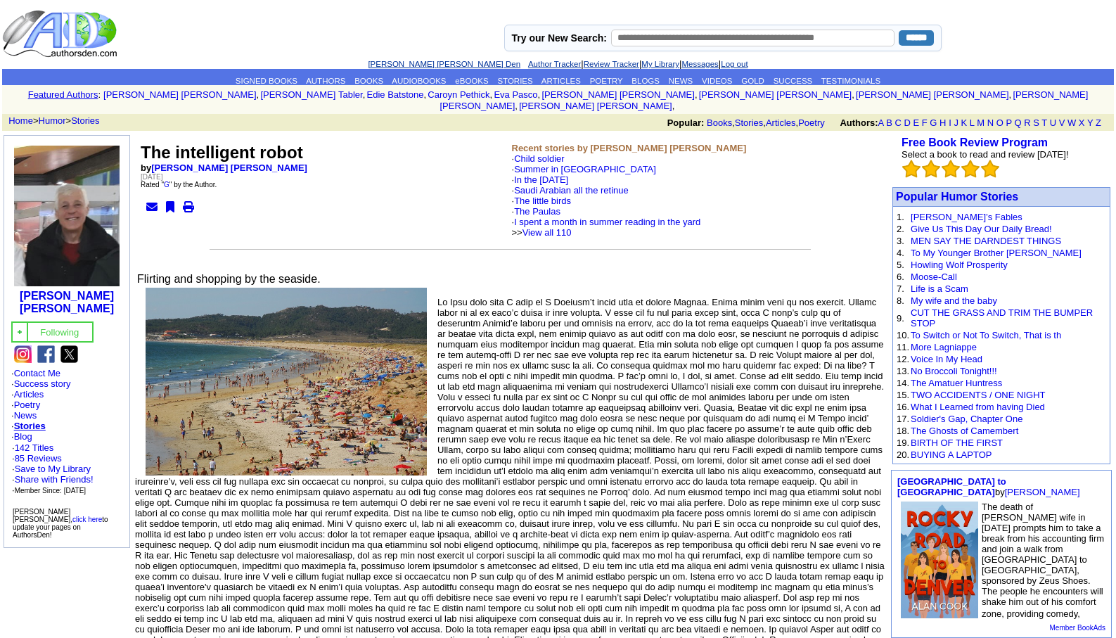
click at [419, 65] on link "[PERSON_NAME] [PERSON_NAME] Den" at bounding box center [444, 64] width 153 height 8
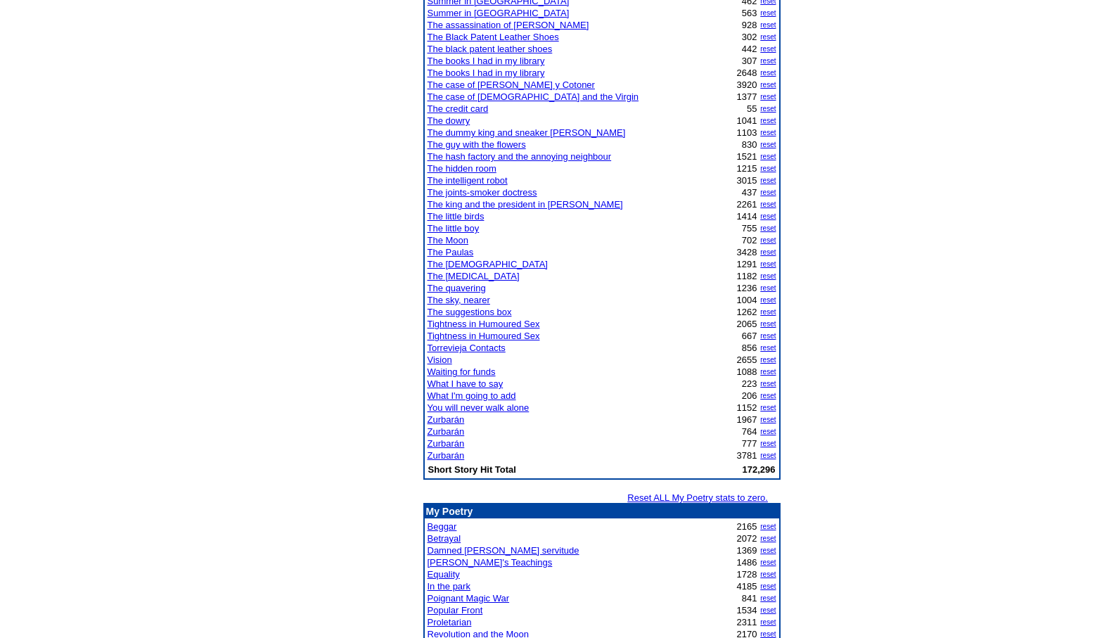
scroll to position [1115, 0]
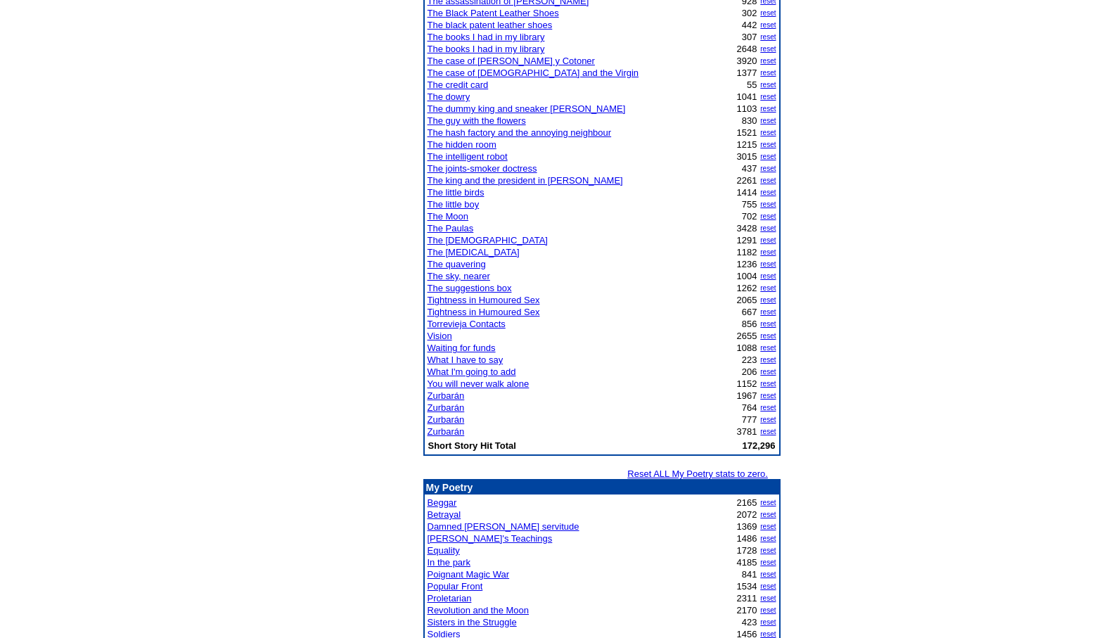
click at [457, 239] on link "The [DEMOGRAPHIC_DATA]" at bounding box center [488, 240] width 120 height 11
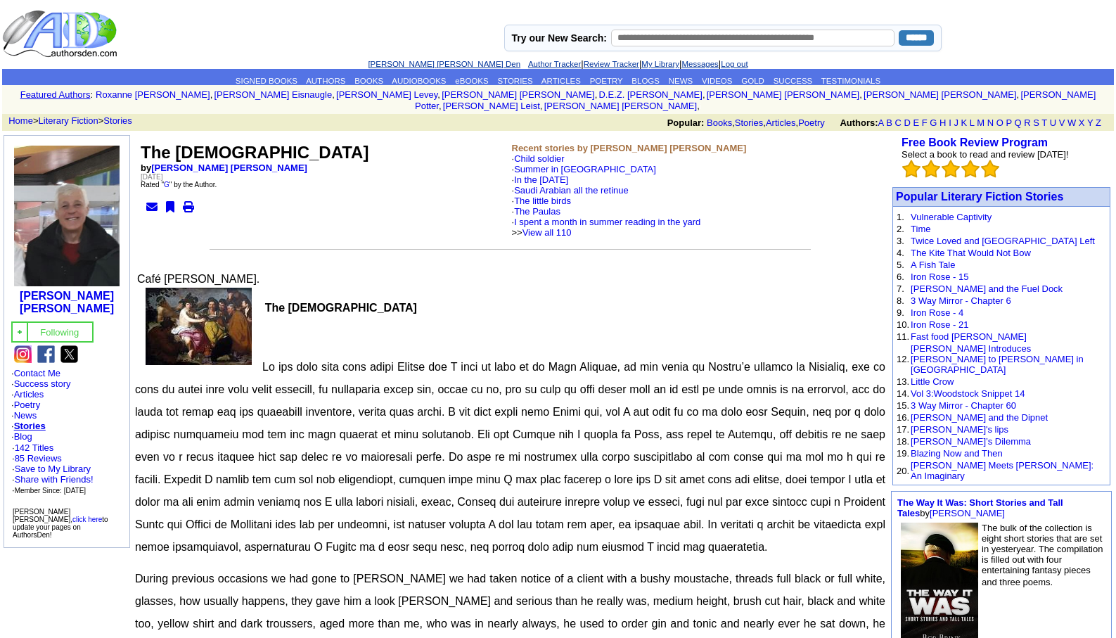
click at [409, 63] on link "[PERSON_NAME] [PERSON_NAME] Den" at bounding box center [444, 64] width 153 height 8
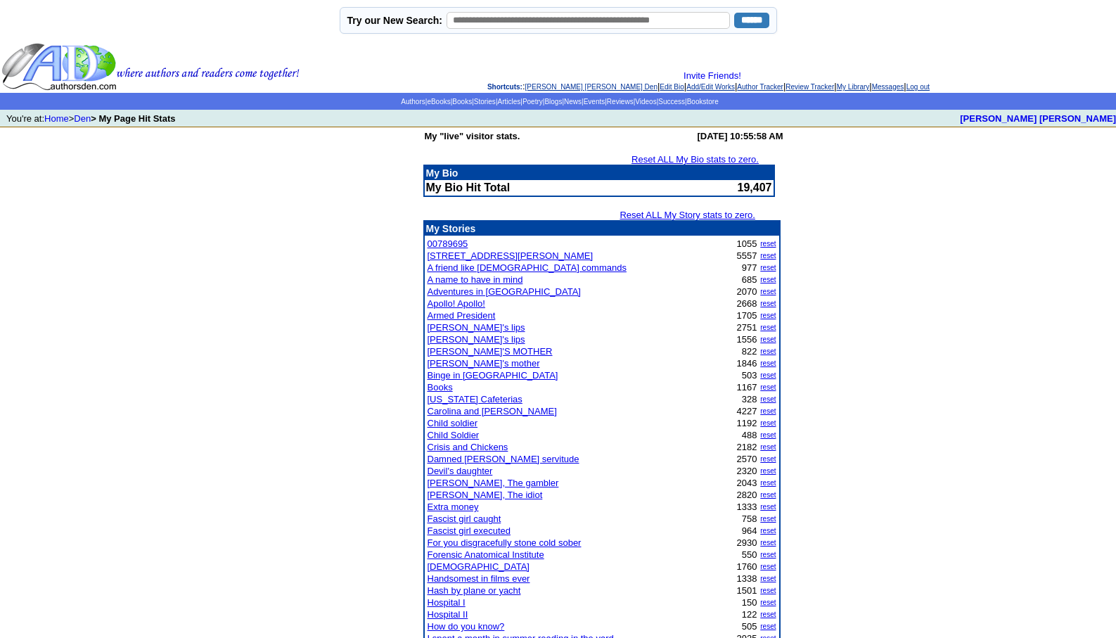
click at [465, 458] on link "Damned [PERSON_NAME] servitude" at bounding box center [504, 459] width 152 height 11
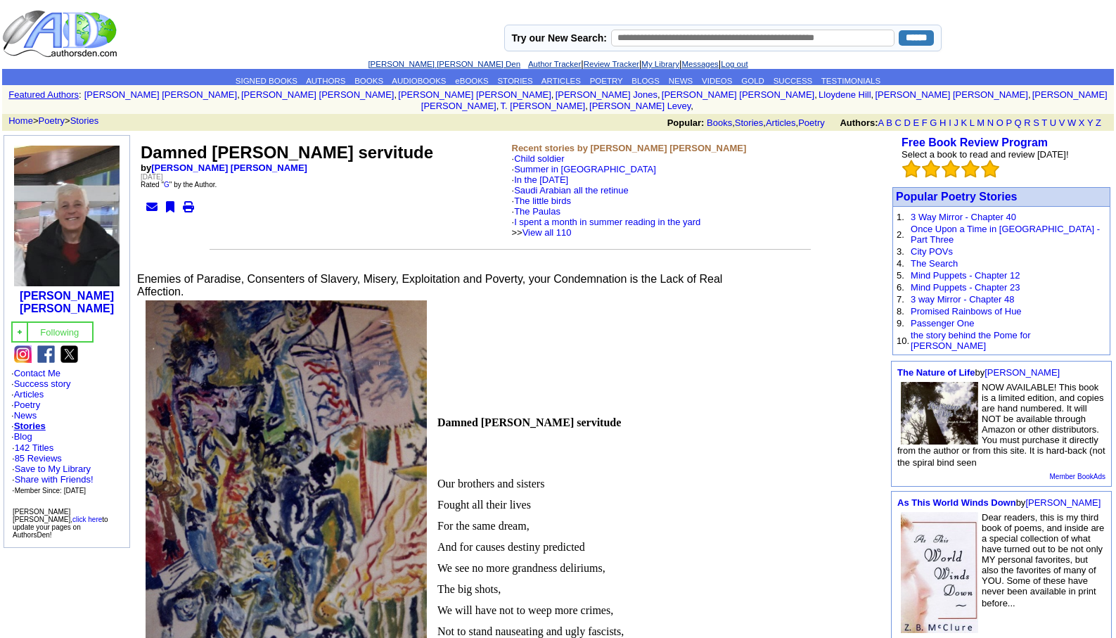
click at [403, 62] on link "[PERSON_NAME] [PERSON_NAME] Den" at bounding box center [444, 64] width 153 height 8
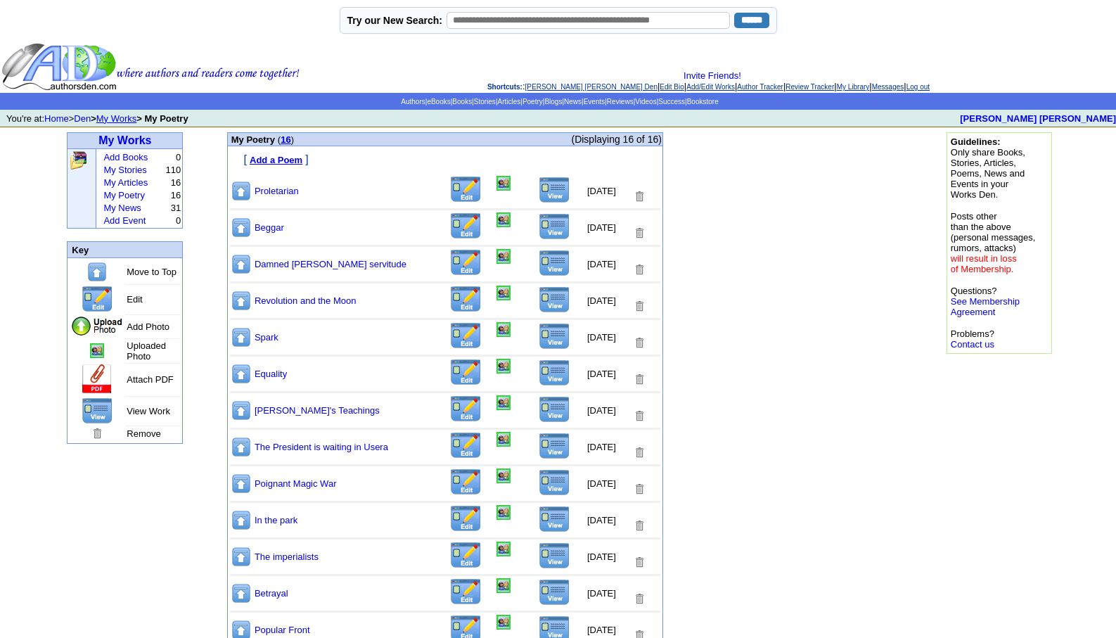
click at [288, 295] on td "Revolution and the Moon" at bounding box center [350, 301] width 193 height 32
click at [290, 300] on link "Revolution and the Moon" at bounding box center [306, 300] width 102 height 11
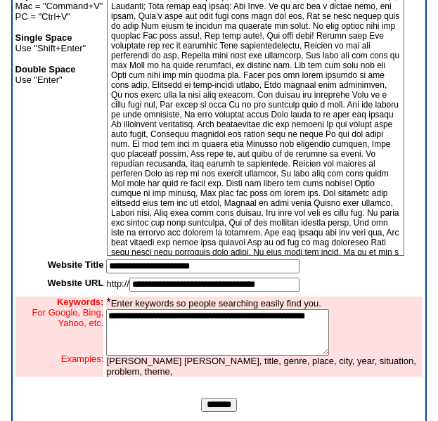
click at [221, 412] on input "*******" at bounding box center [219, 405] width 36 height 14
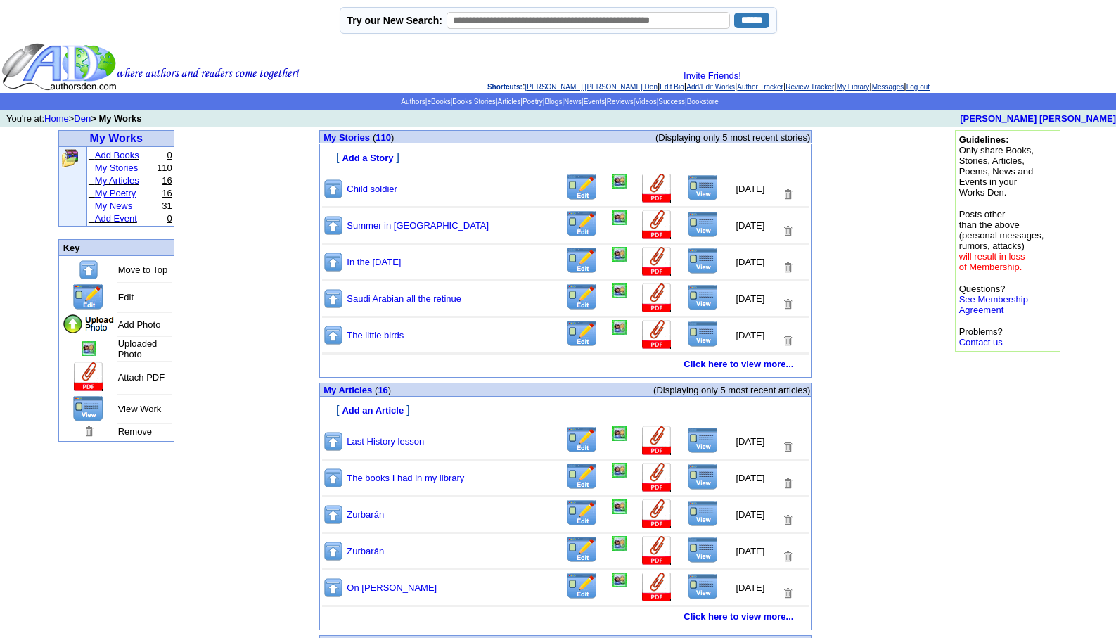
click at [126, 195] on link "My Poetry" at bounding box center [115, 193] width 41 height 11
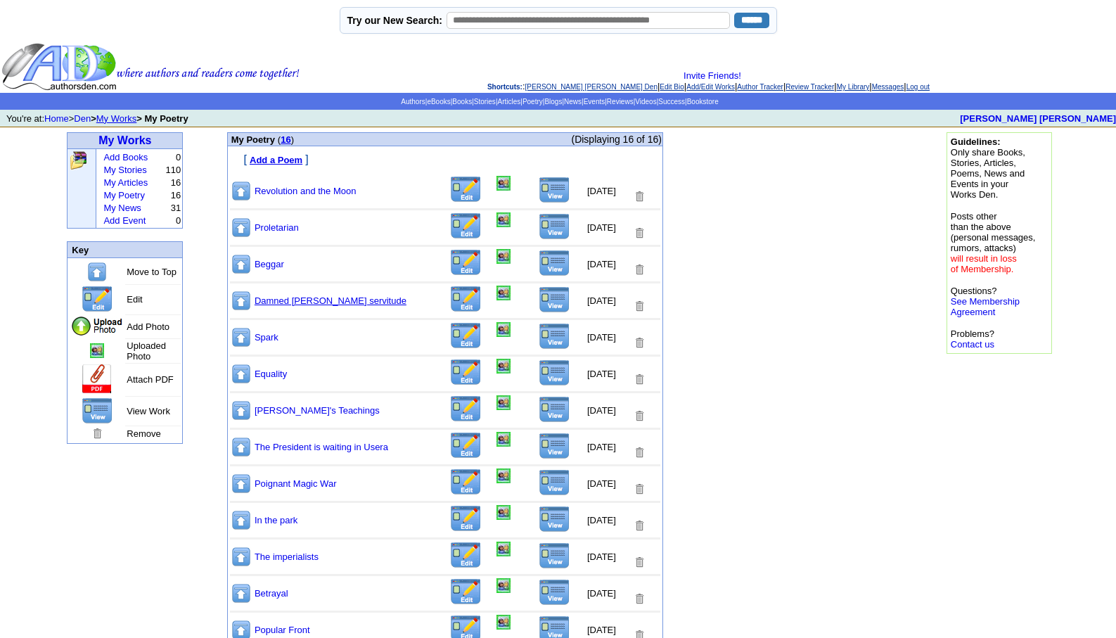
click at [295, 302] on link "Damned [PERSON_NAME] servitude" at bounding box center [331, 300] width 152 height 11
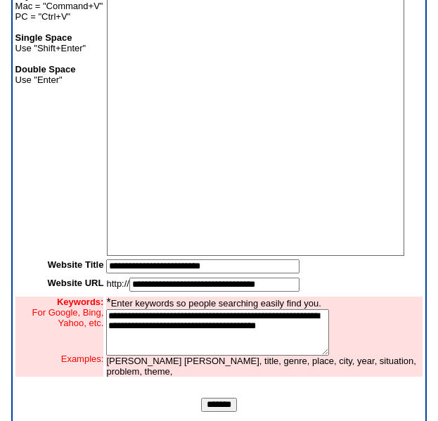
click at [222, 412] on input "*******" at bounding box center [219, 405] width 36 height 14
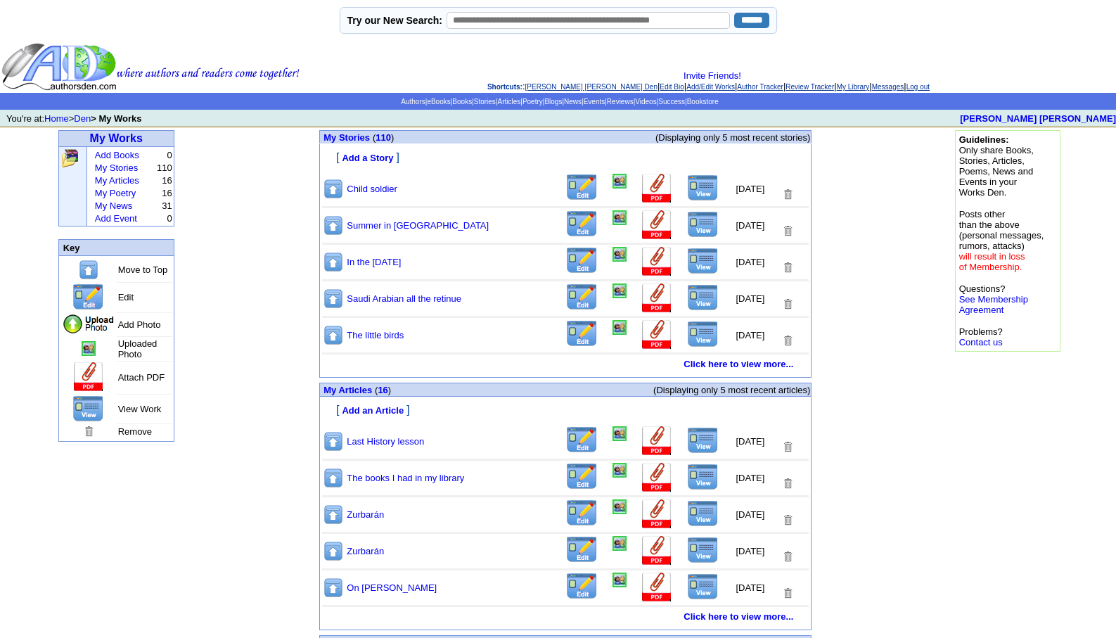
click at [122, 197] on link "My Poetry" at bounding box center [115, 193] width 41 height 11
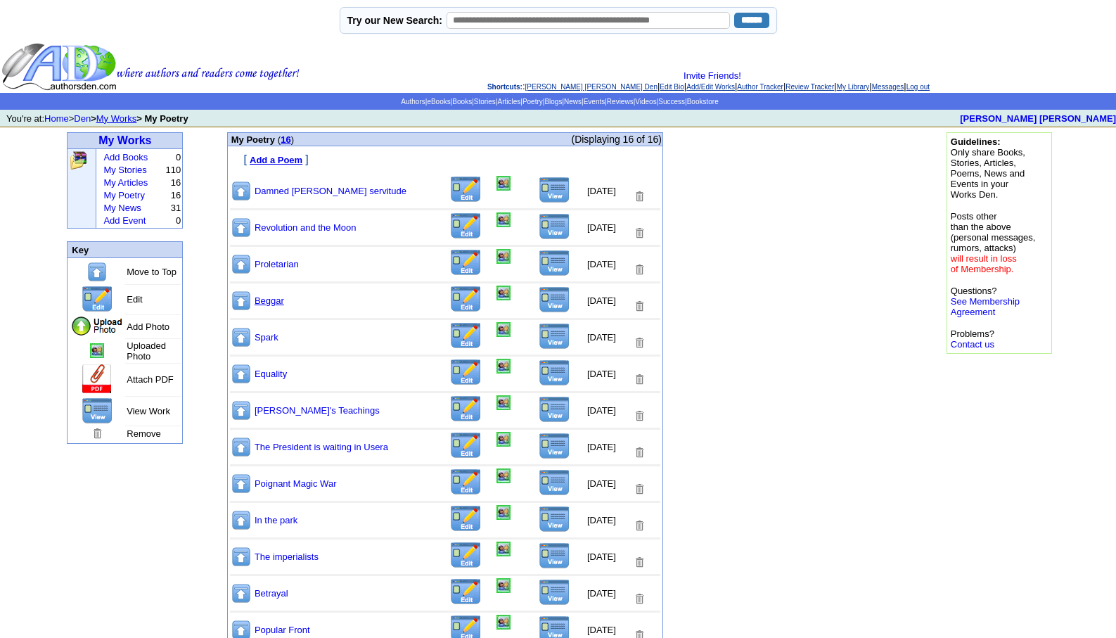
click at [261, 298] on link "Beggar" at bounding box center [270, 300] width 30 height 11
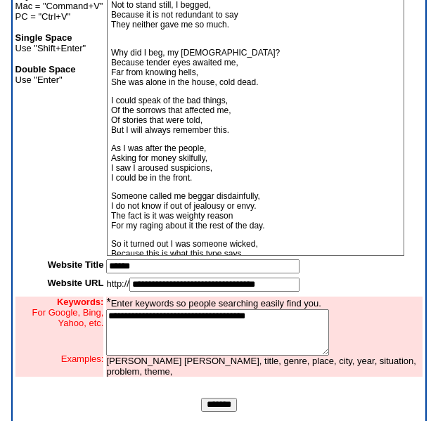
click at [209, 412] on input "*******" at bounding box center [219, 405] width 36 height 14
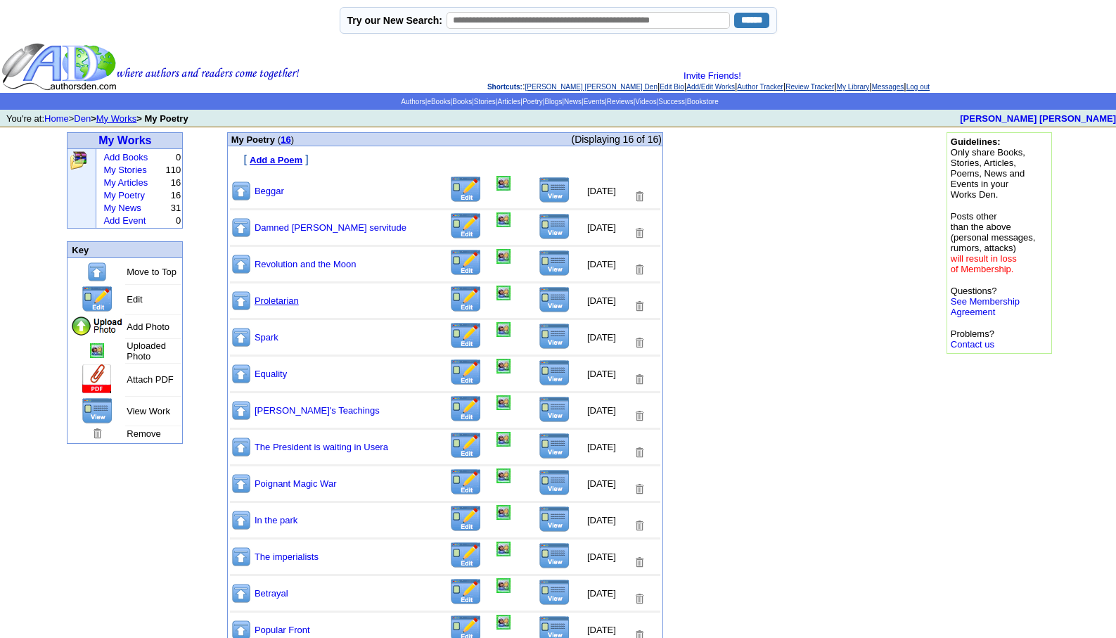
click at [278, 301] on link "Proletarian" at bounding box center [277, 300] width 44 height 11
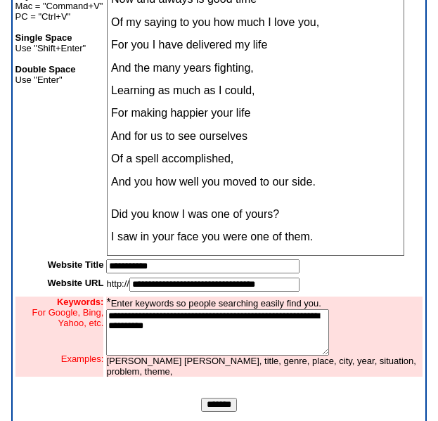
click at [203, 411] on input "*******" at bounding box center [219, 405] width 36 height 14
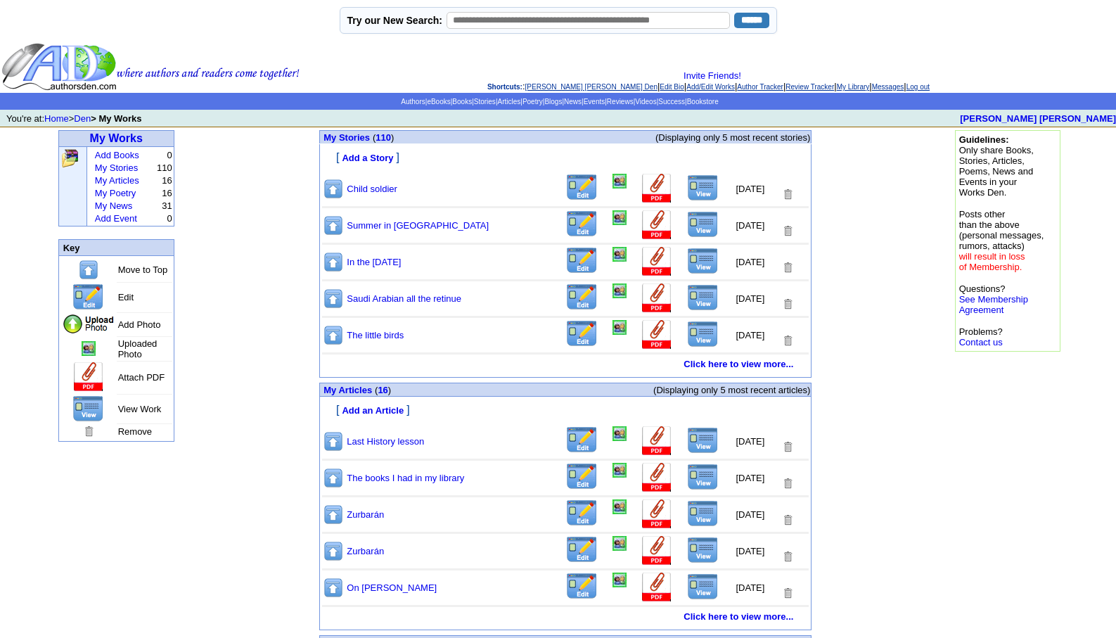
click at [544, 88] on link "[PERSON_NAME] [PERSON_NAME] Den" at bounding box center [591, 87] width 132 height 8
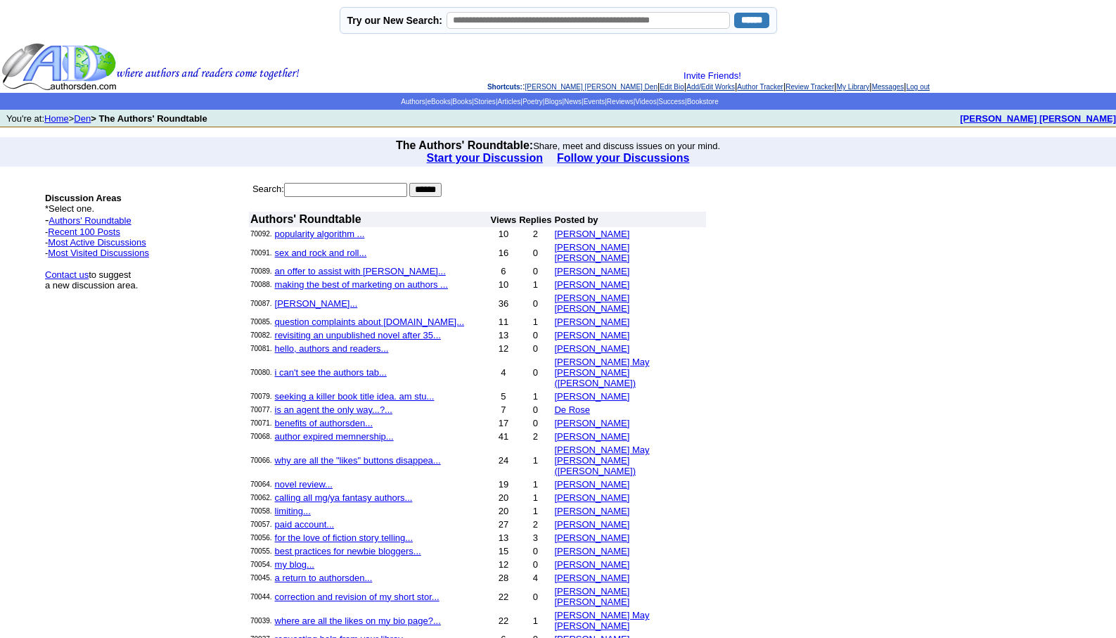
click at [538, 88] on link "[PERSON_NAME] [PERSON_NAME] Den" at bounding box center [591, 87] width 132 height 8
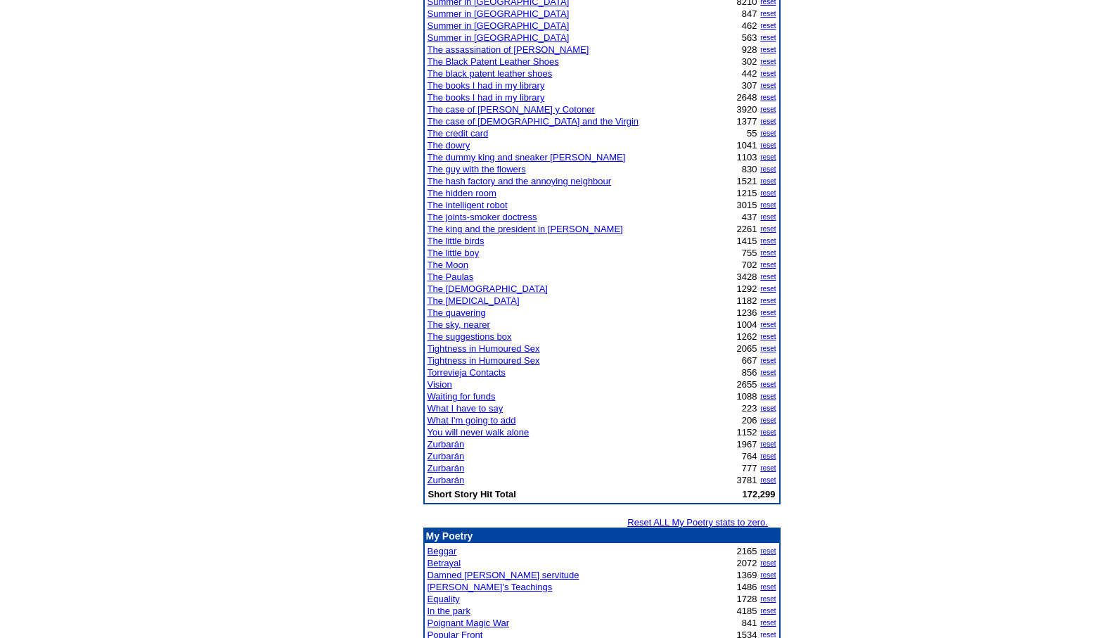
scroll to position [1115, 0]
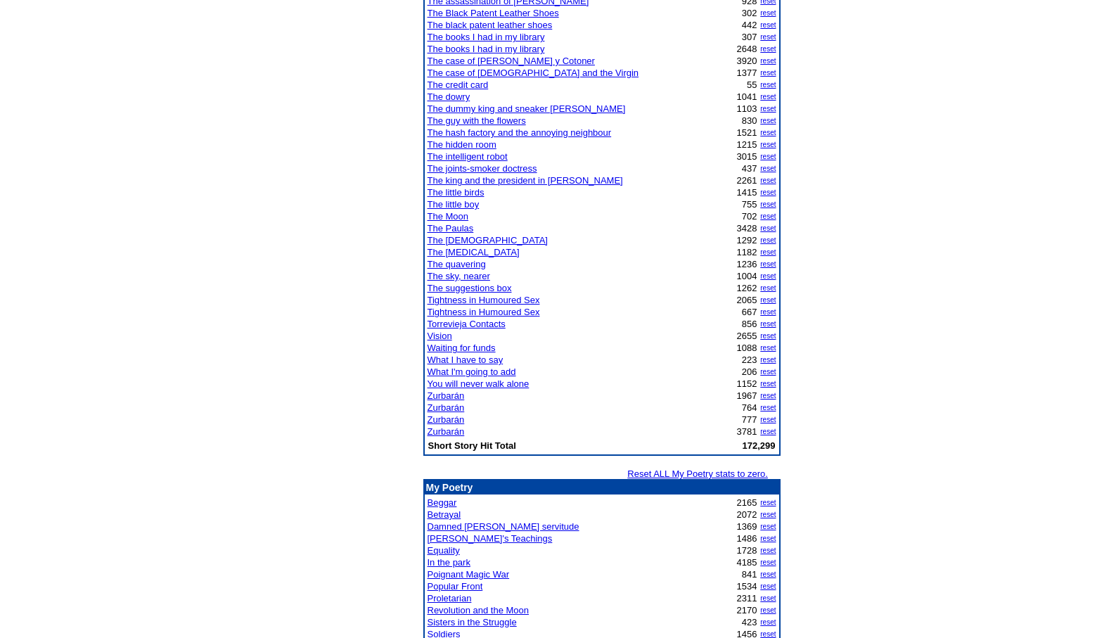
click at [486, 527] on link "Damned [PERSON_NAME] servitude" at bounding box center [504, 526] width 152 height 11
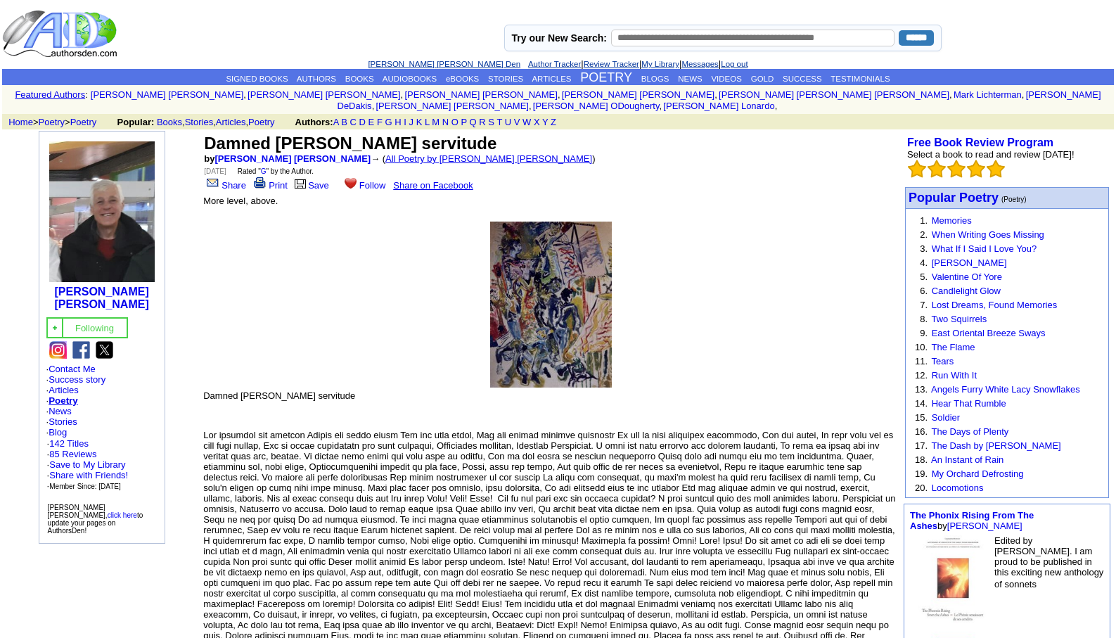
click at [424, 153] on link "All Poetry by Leopoldo Barge Álvarez" at bounding box center [488, 158] width 207 height 11
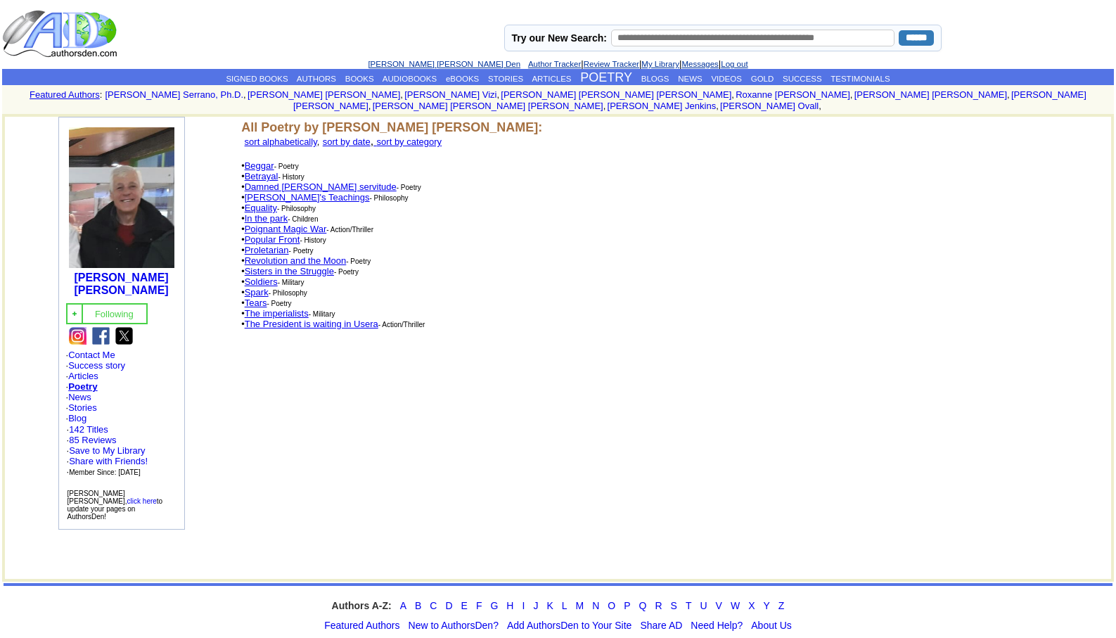
click at [431, 58] on td "Try our New Search: ******" at bounding box center [722, 33] width 783 height 49
click at [421, 64] on link "[PERSON_NAME] [PERSON_NAME] Den" at bounding box center [444, 64] width 153 height 8
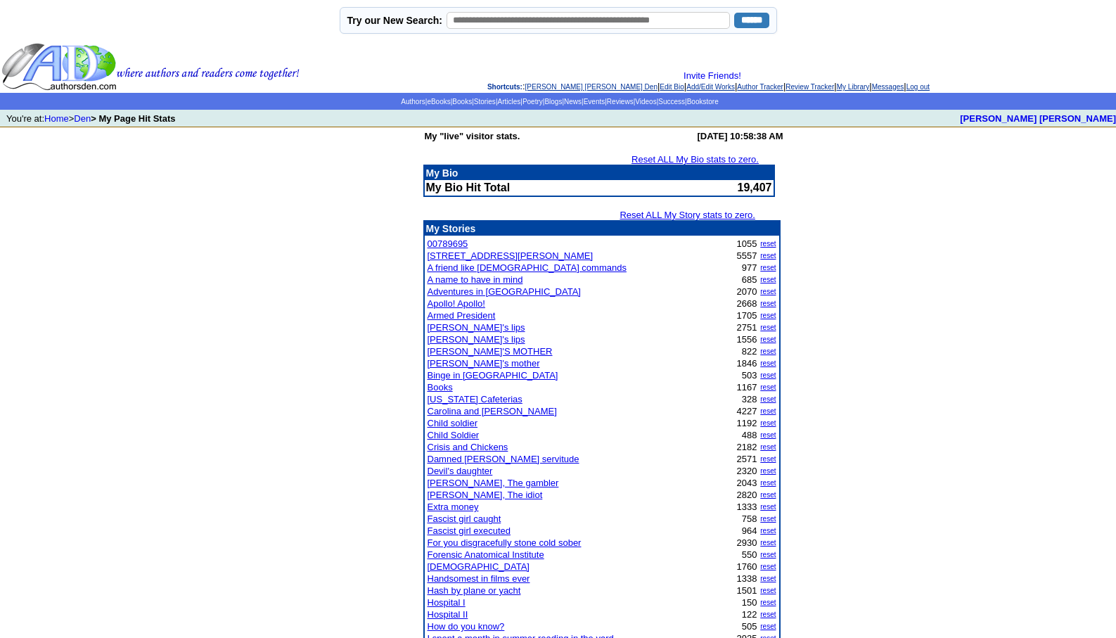
scroll to position [1115, 0]
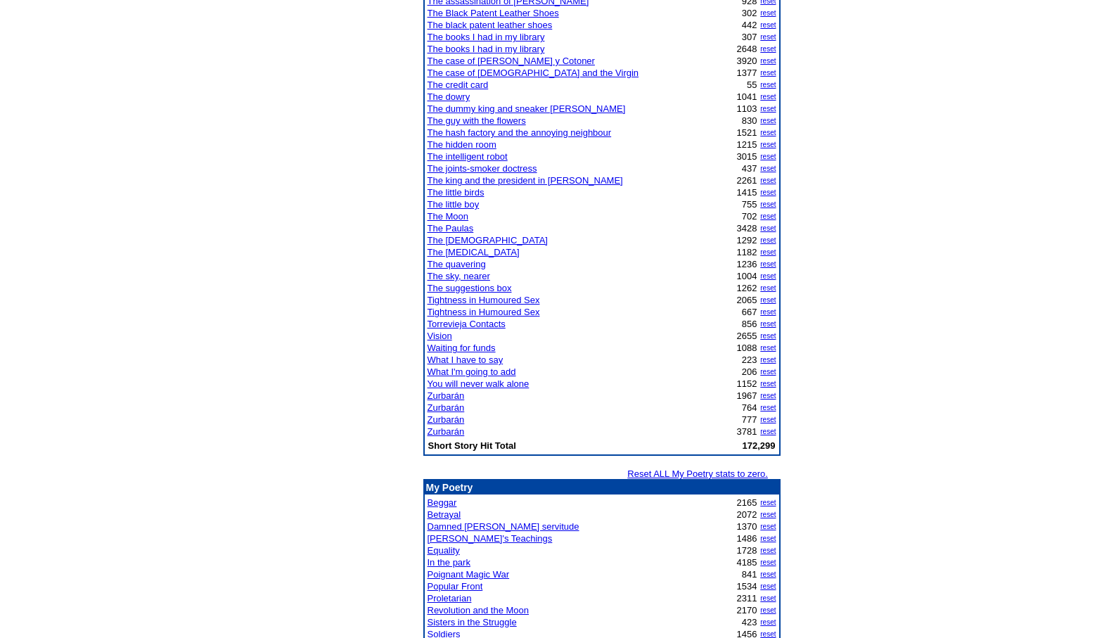
click at [458, 560] on link "In the park" at bounding box center [449, 562] width 43 height 11
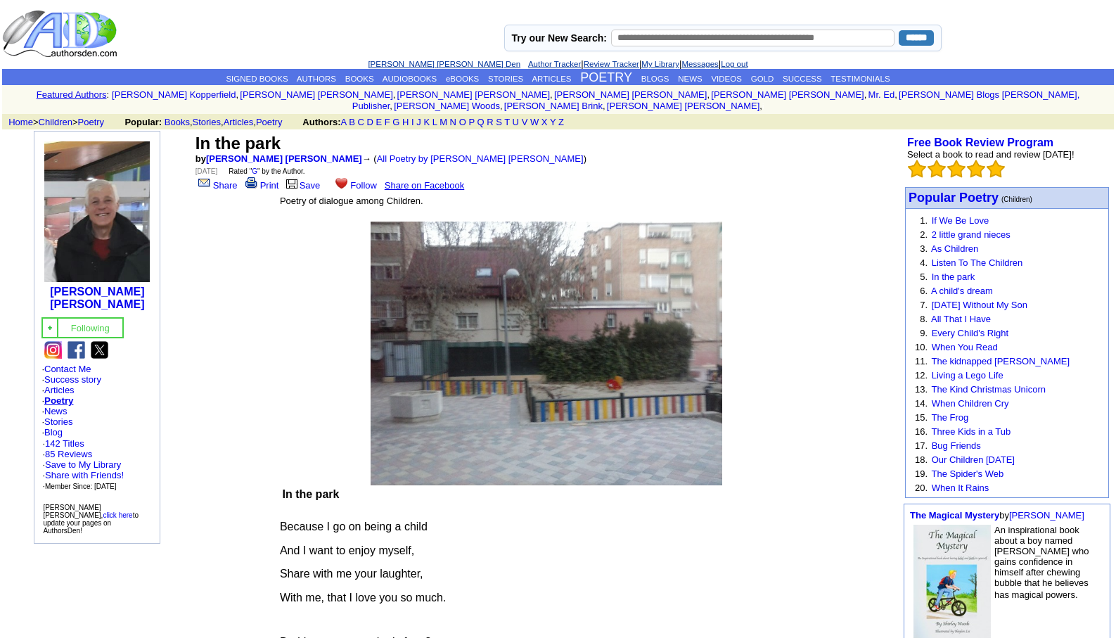
click at [425, 63] on link "[PERSON_NAME] [PERSON_NAME] Den" at bounding box center [444, 64] width 153 height 8
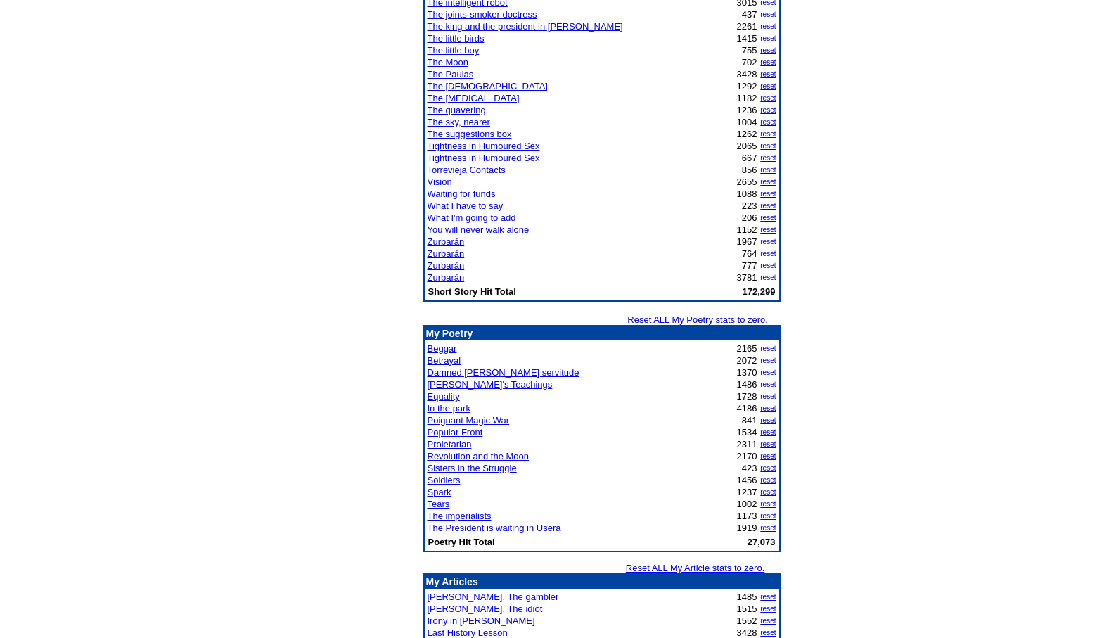
scroll to position [1284, 0]
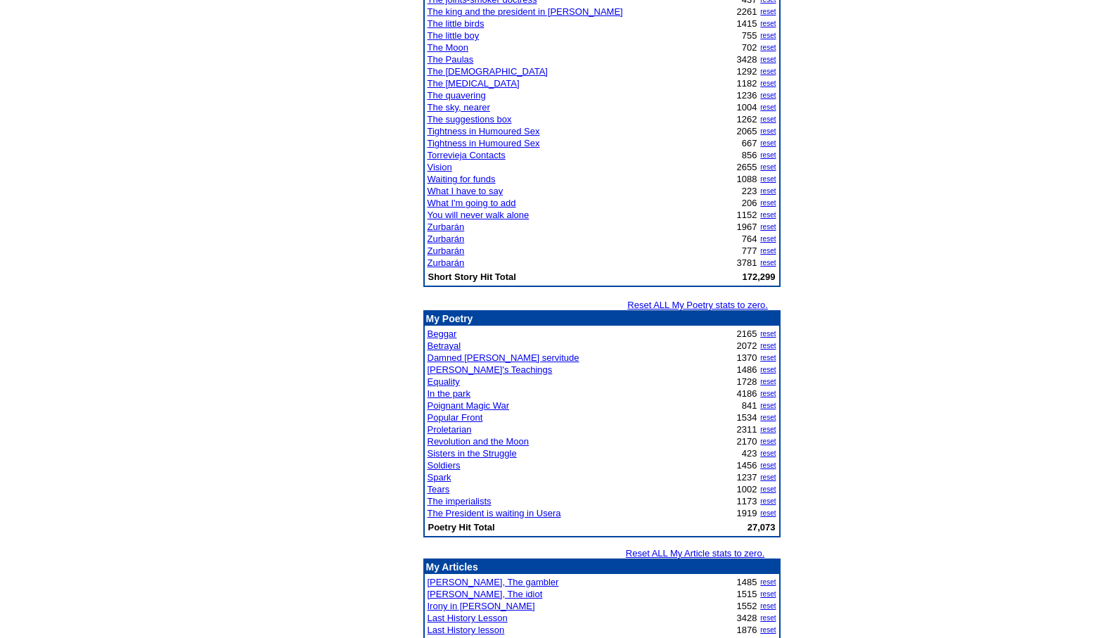
click at [477, 512] on link "The President is waiting in Usera" at bounding box center [495, 513] width 134 height 11
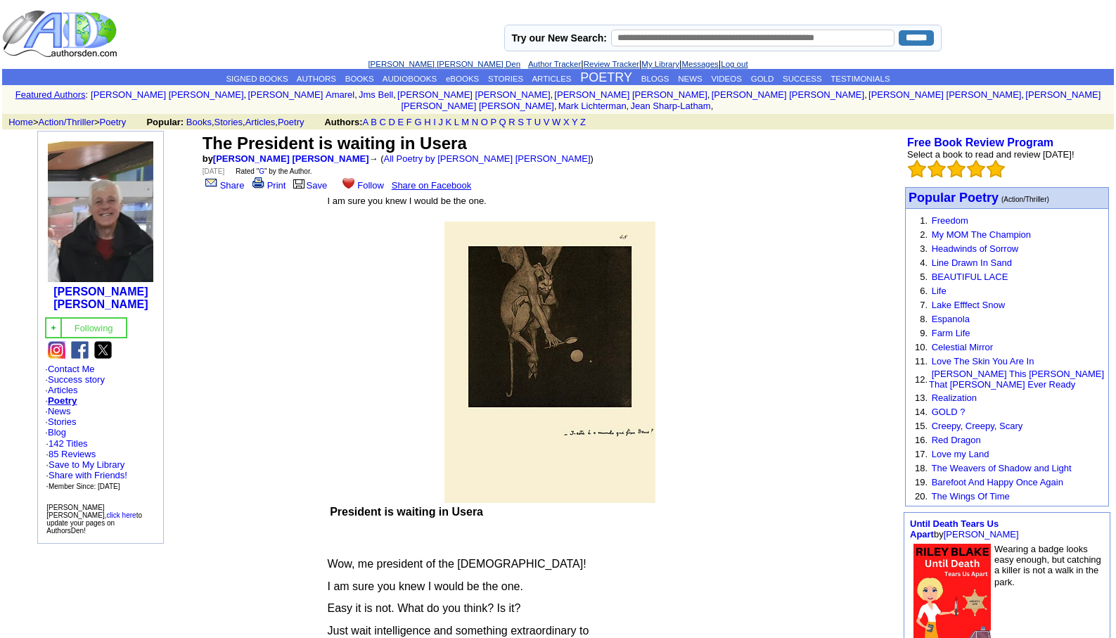
click at [402, 60] on link "[PERSON_NAME] [PERSON_NAME] Den" at bounding box center [444, 64] width 153 height 8
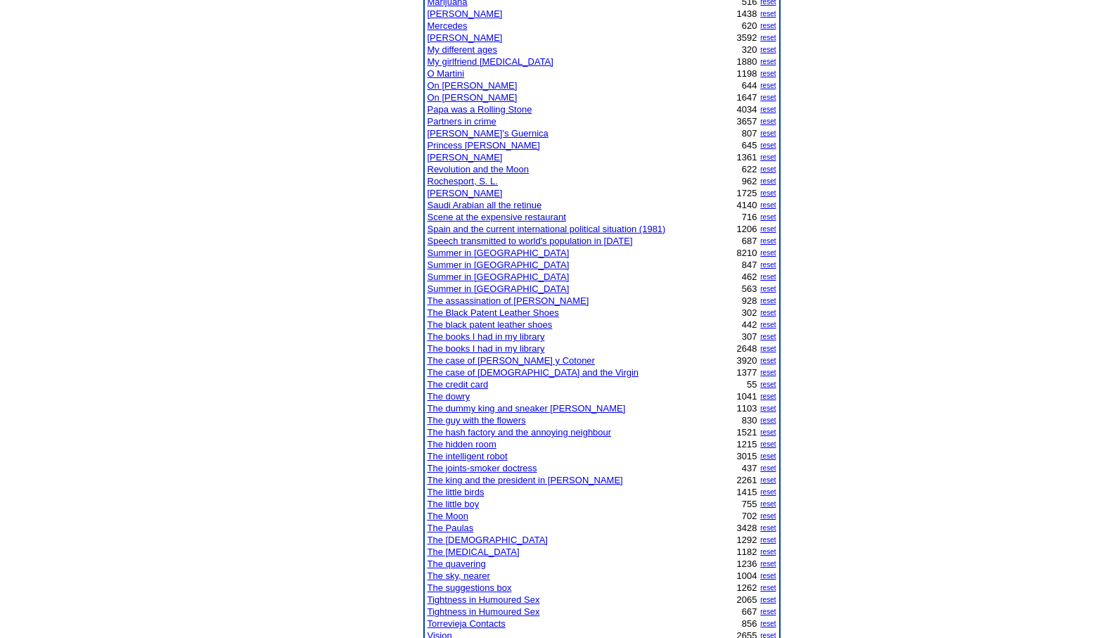
scroll to position [872, 0]
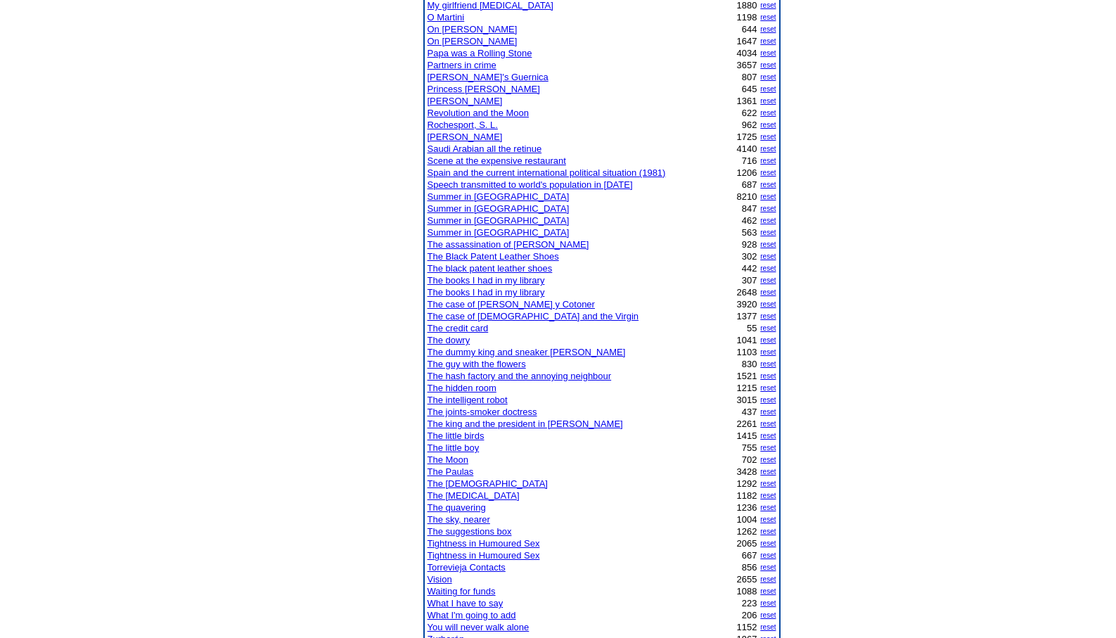
click at [447, 471] on link "The Paulas" at bounding box center [451, 471] width 46 height 11
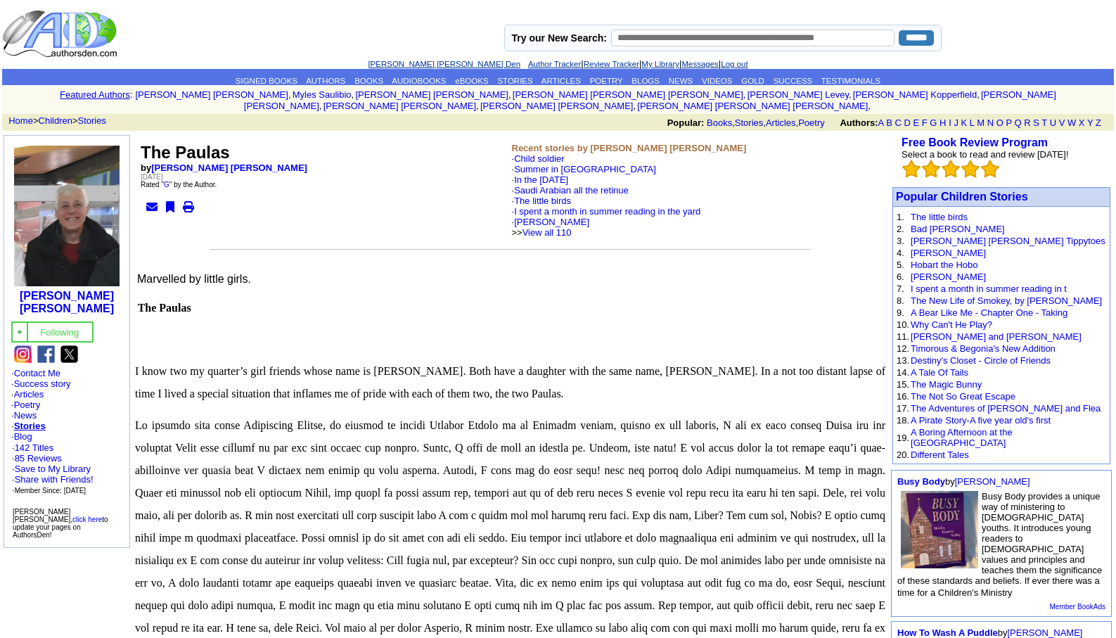
click at [406, 63] on link "[PERSON_NAME] [PERSON_NAME] Den" at bounding box center [444, 64] width 153 height 8
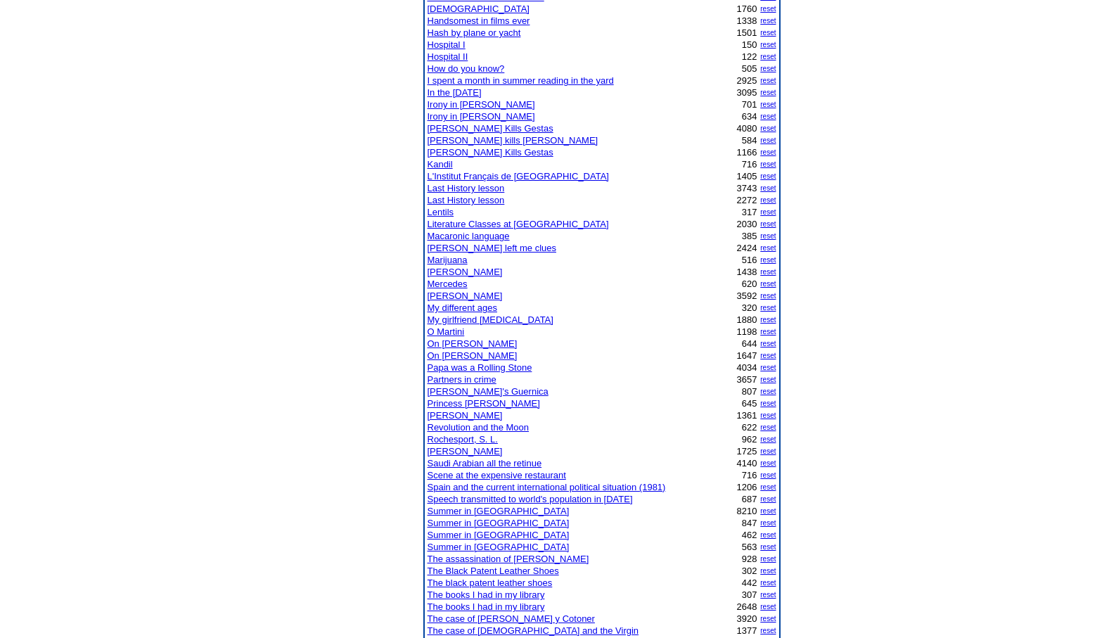
scroll to position [558, 0]
click at [466, 475] on link "Scene at the expensive restaurant" at bounding box center [497, 475] width 139 height 11
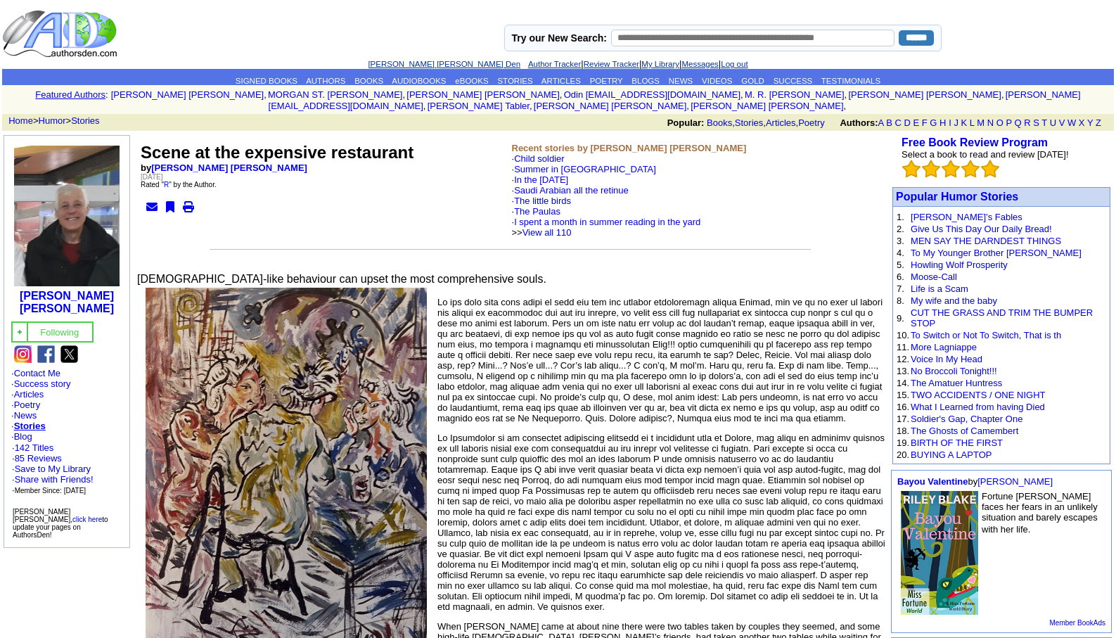
click at [423, 60] on link "[PERSON_NAME] [PERSON_NAME] Den" at bounding box center [444, 64] width 153 height 8
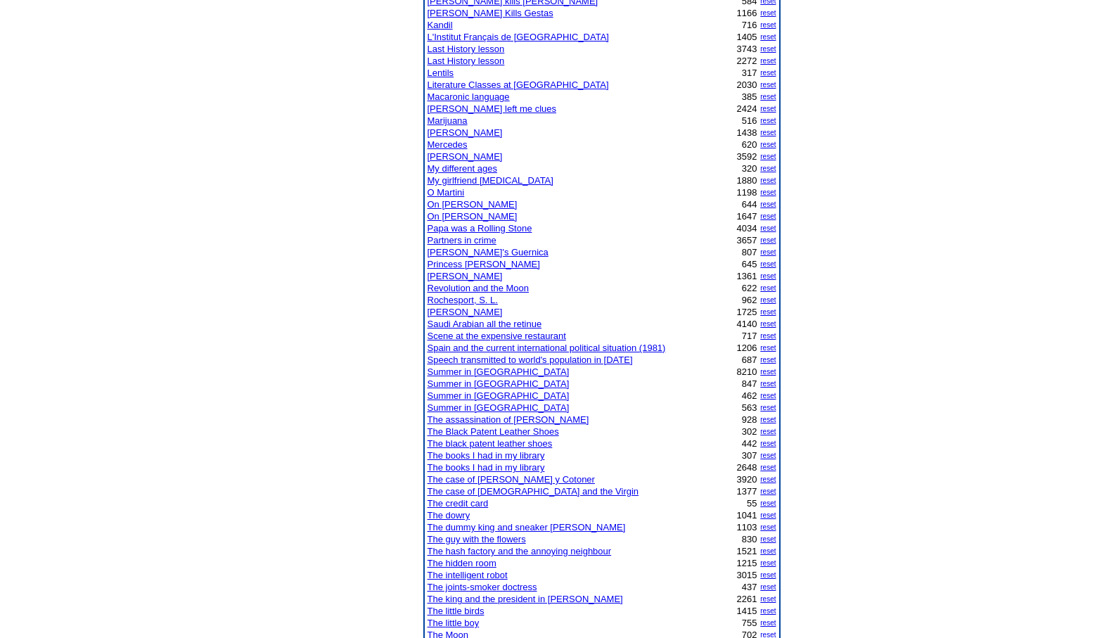
scroll to position [698, 0]
click at [484, 585] on link "The joints-smoker doctress" at bounding box center [483, 585] width 110 height 11
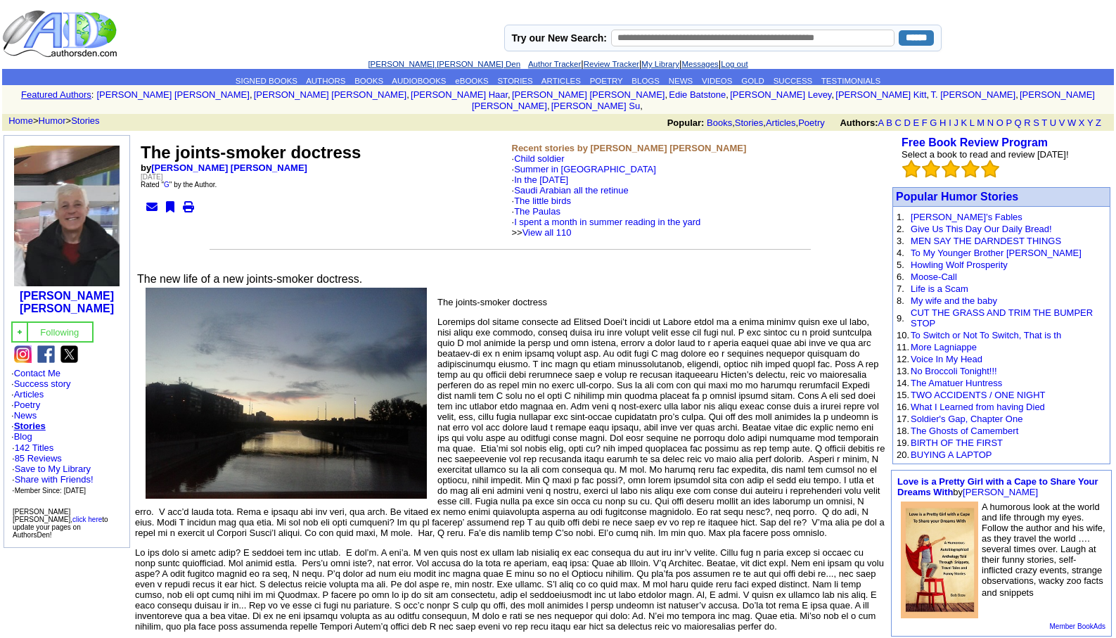
click at [401, 60] on link "[PERSON_NAME] [PERSON_NAME] Den" at bounding box center [444, 64] width 153 height 8
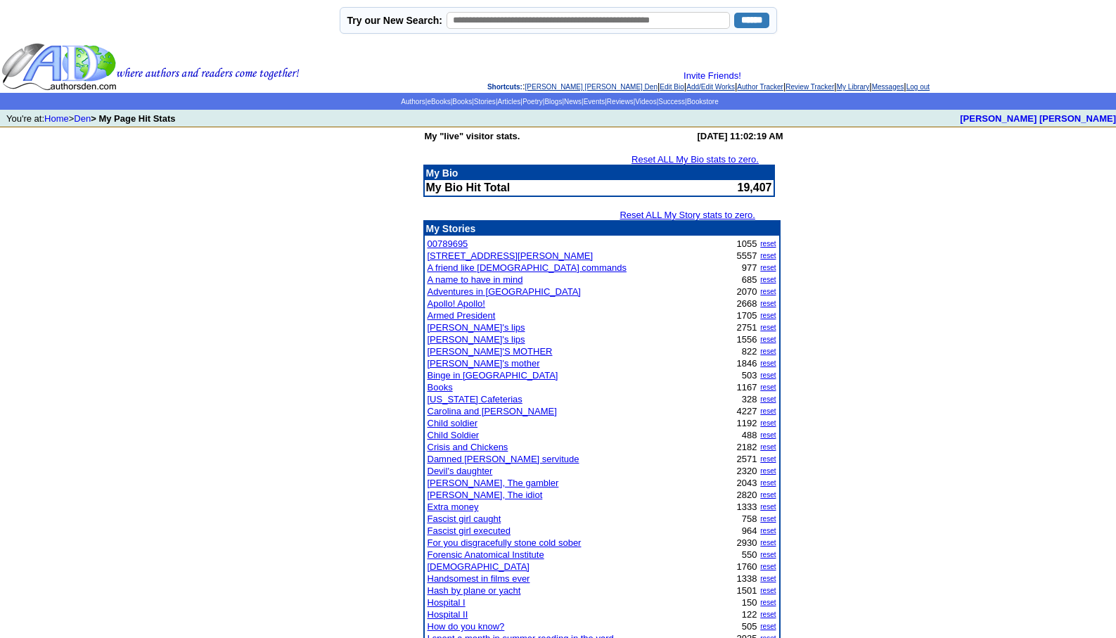
click at [434, 565] on link "God" at bounding box center [479, 566] width 102 height 11
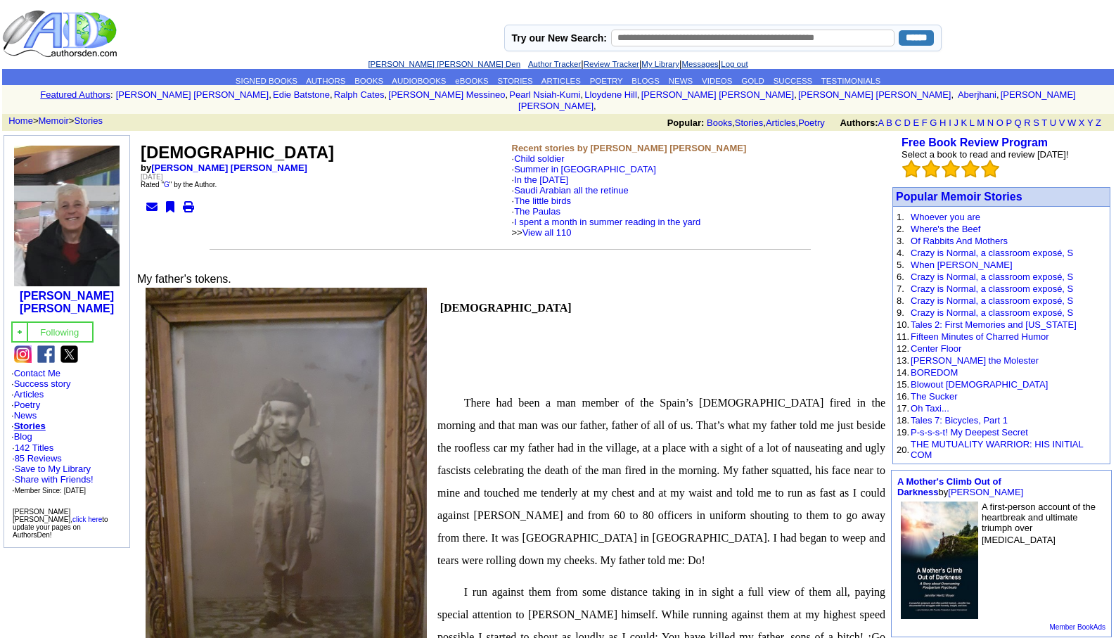
click at [415, 60] on link "[PERSON_NAME] [PERSON_NAME] Den" at bounding box center [444, 64] width 153 height 8
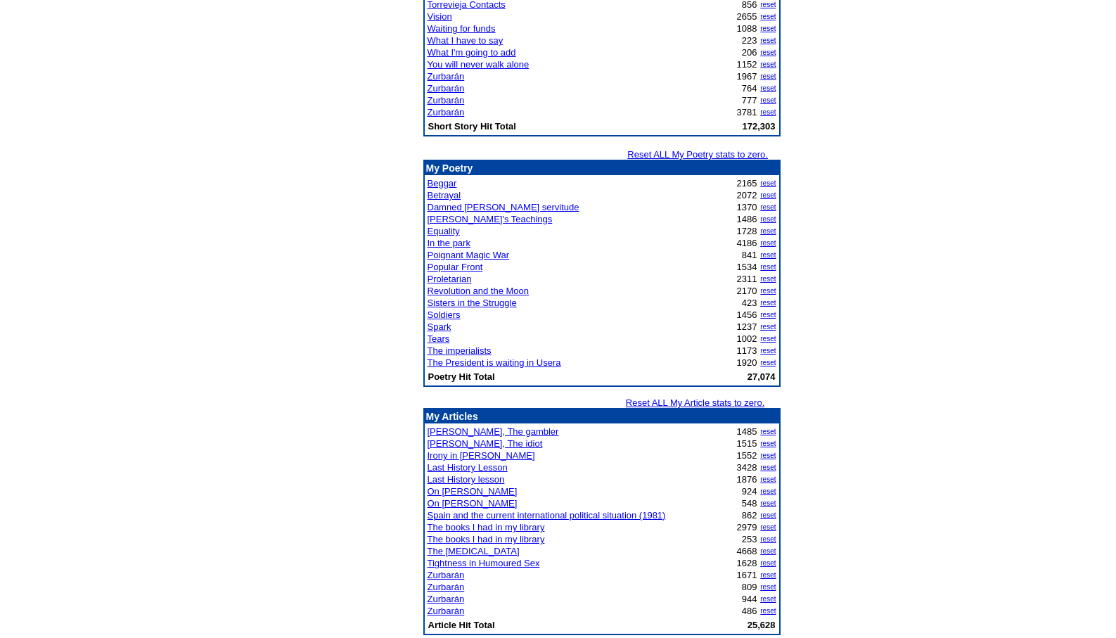
scroll to position [1547, 0]
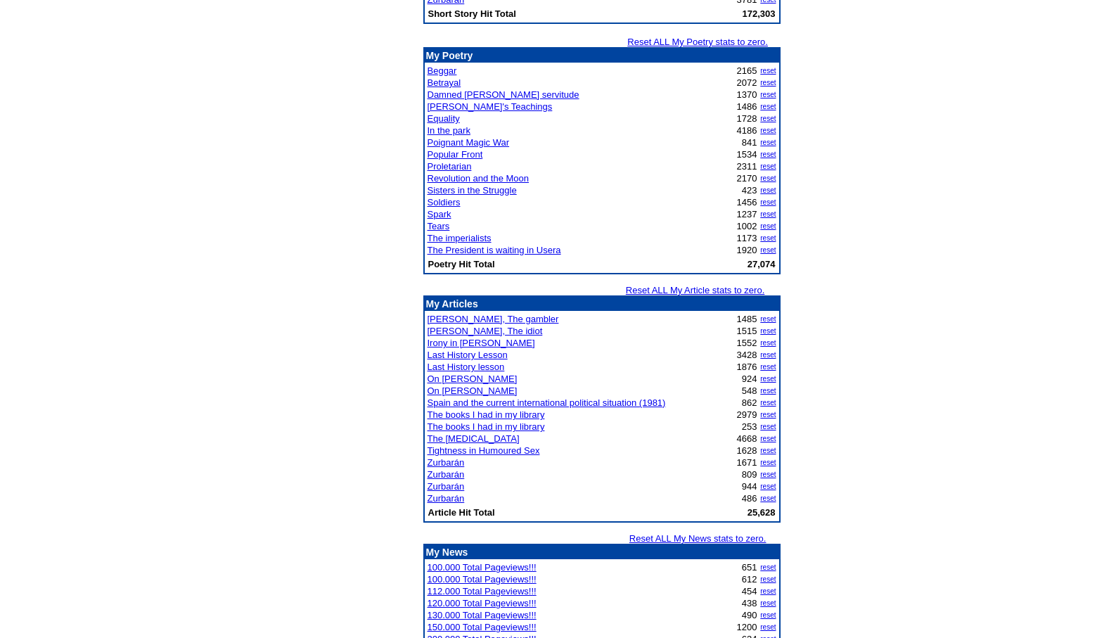
click at [480, 413] on link "The books I had in my library" at bounding box center [486, 414] width 117 height 11
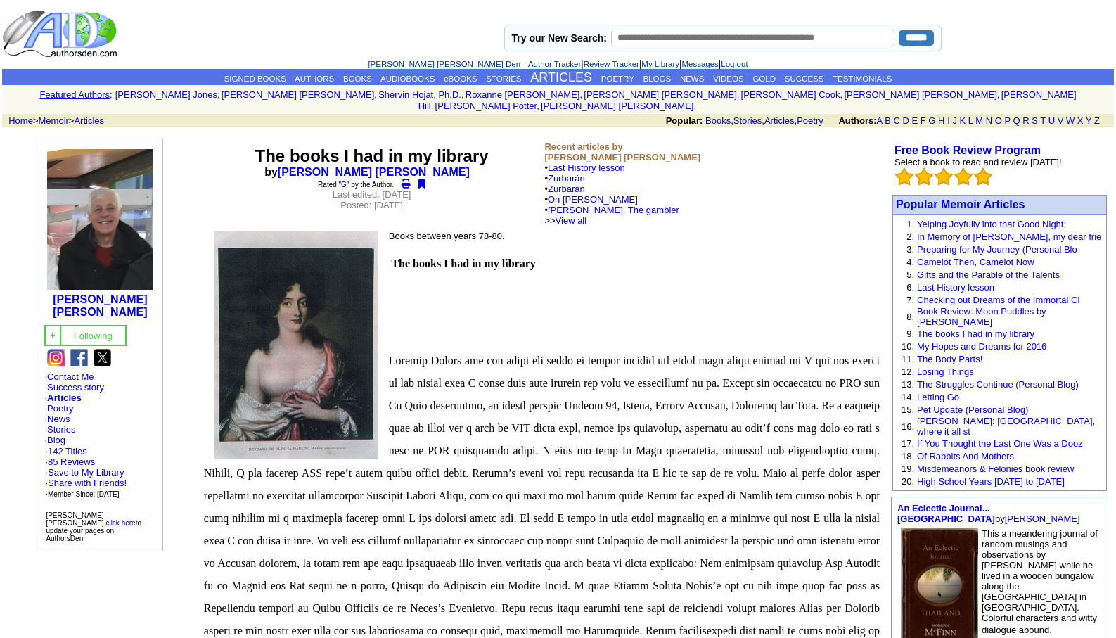
click at [410, 61] on link "[PERSON_NAME] [PERSON_NAME] Den" at bounding box center [444, 64] width 153 height 8
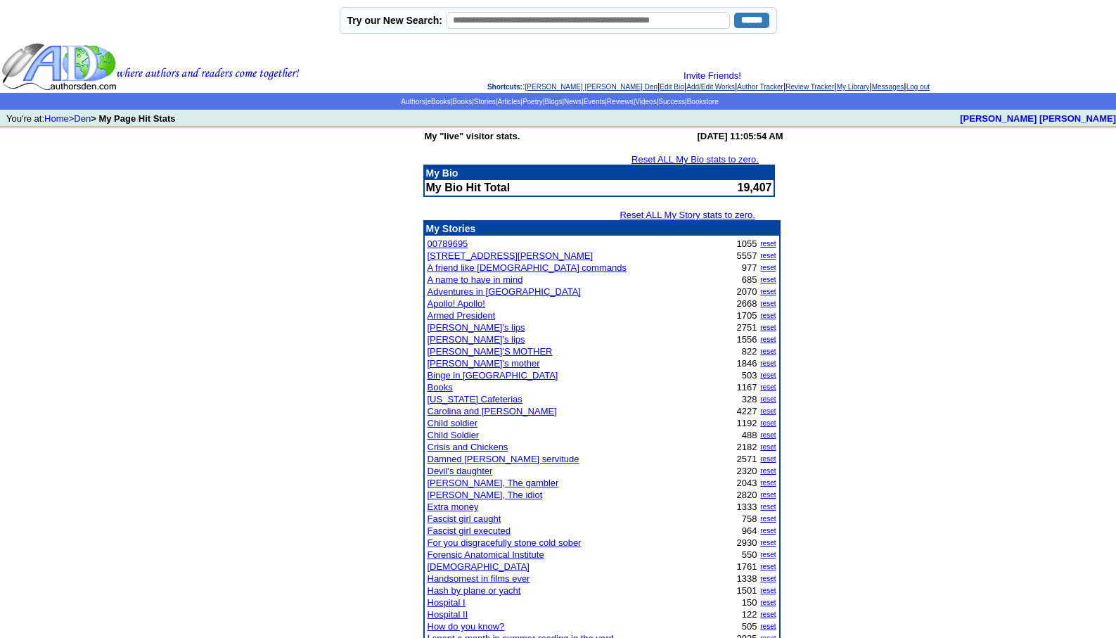
click at [545, 85] on link "[PERSON_NAME] [PERSON_NAME] Den" at bounding box center [591, 87] width 132 height 8
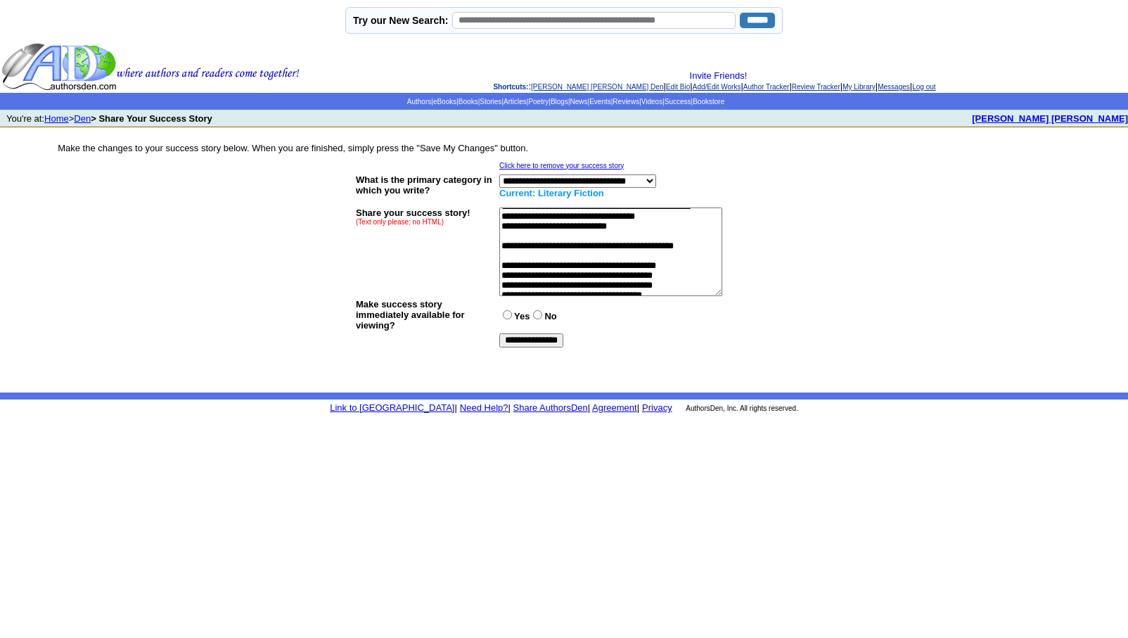
scroll to position [253, 0]
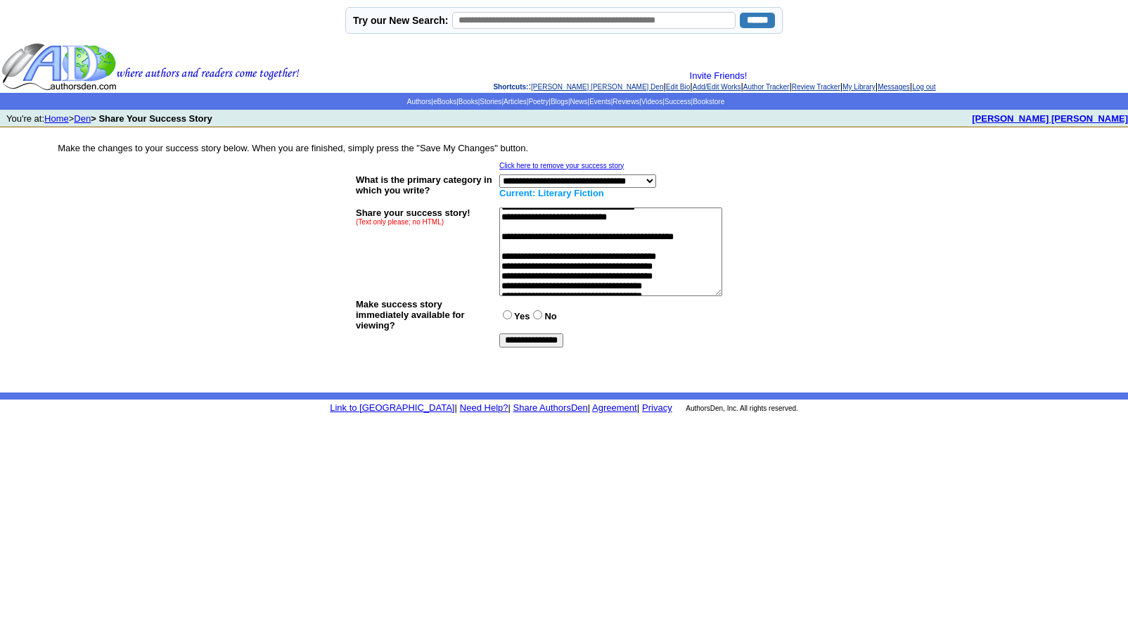
drag, startPoint x: 577, startPoint y: 280, endPoint x: 618, endPoint y: 285, distance: 41.8
click at [579, 280] on textarea at bounding box center [610, 251] width 223 height 89
drag, startPoint x: 685, startPoint y: 291, endPoint x: 822, endPoint y: 243, distance: 145.5
click at [688, 288] on textarea at bounding box center [610, 251] width 223 height 89
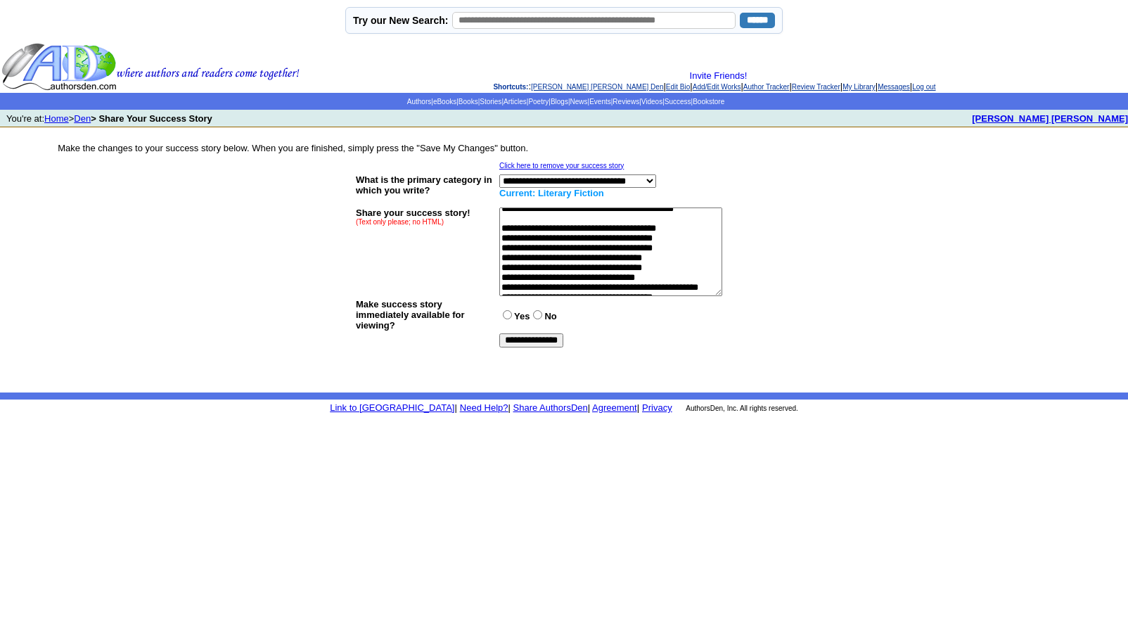
click at [639, 269] on textarea at bounding box center [610, 251] width 223 height 89
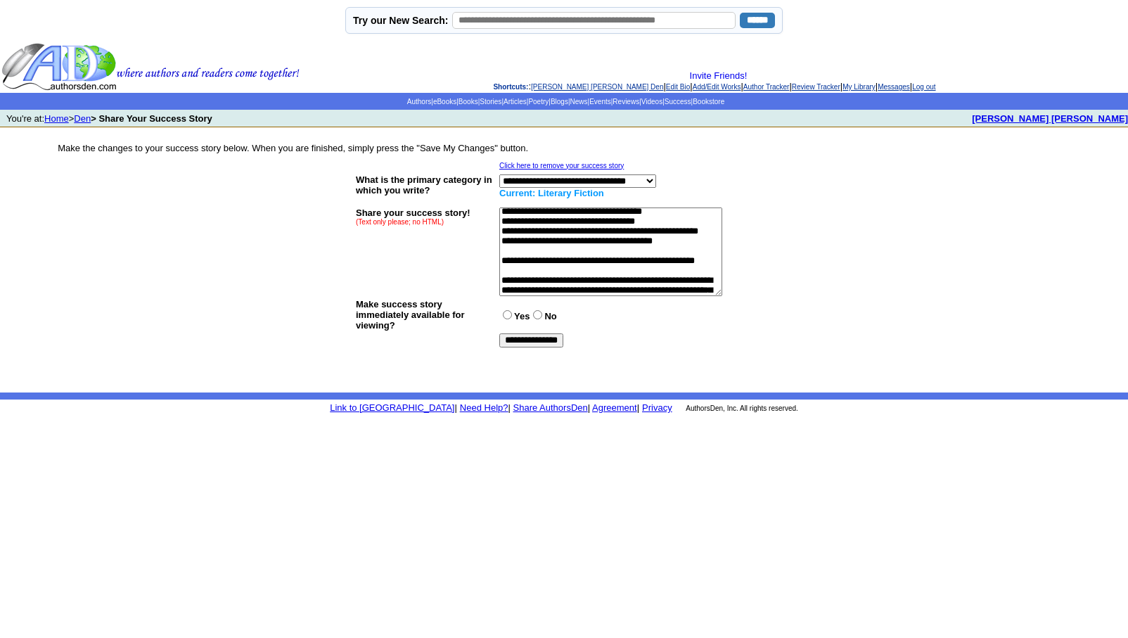
scroll to position [366, 0]
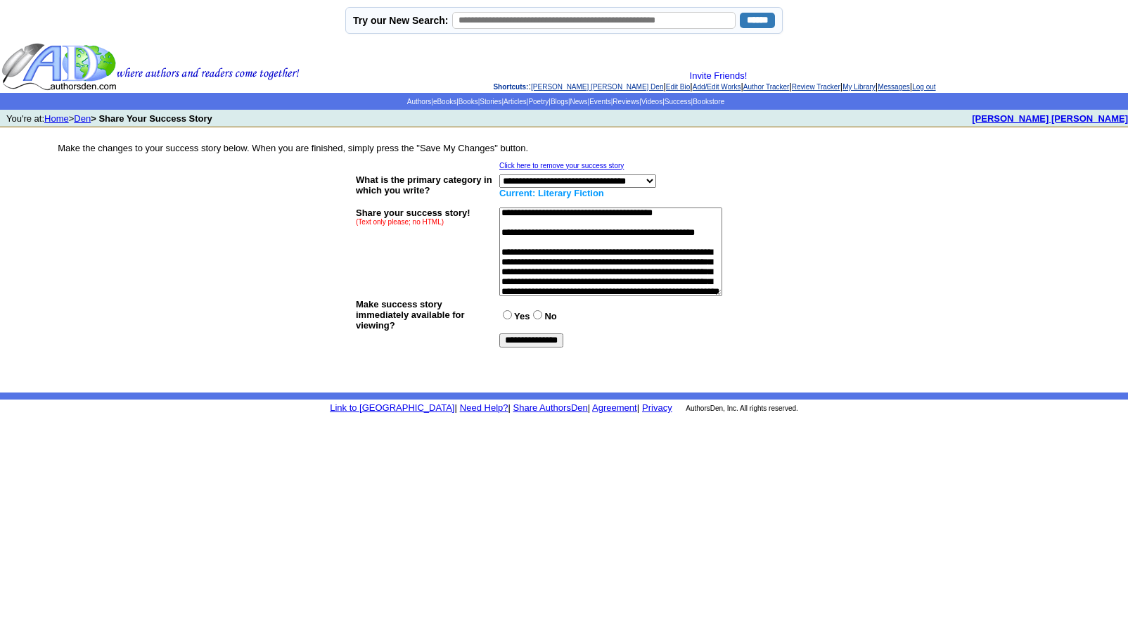
type textarea "**********"
click at [525, 342] on input "**********" at bounding box center [531, 340] width 64 height 14
